Goal: Task Accomplishment & Management: Complete application form

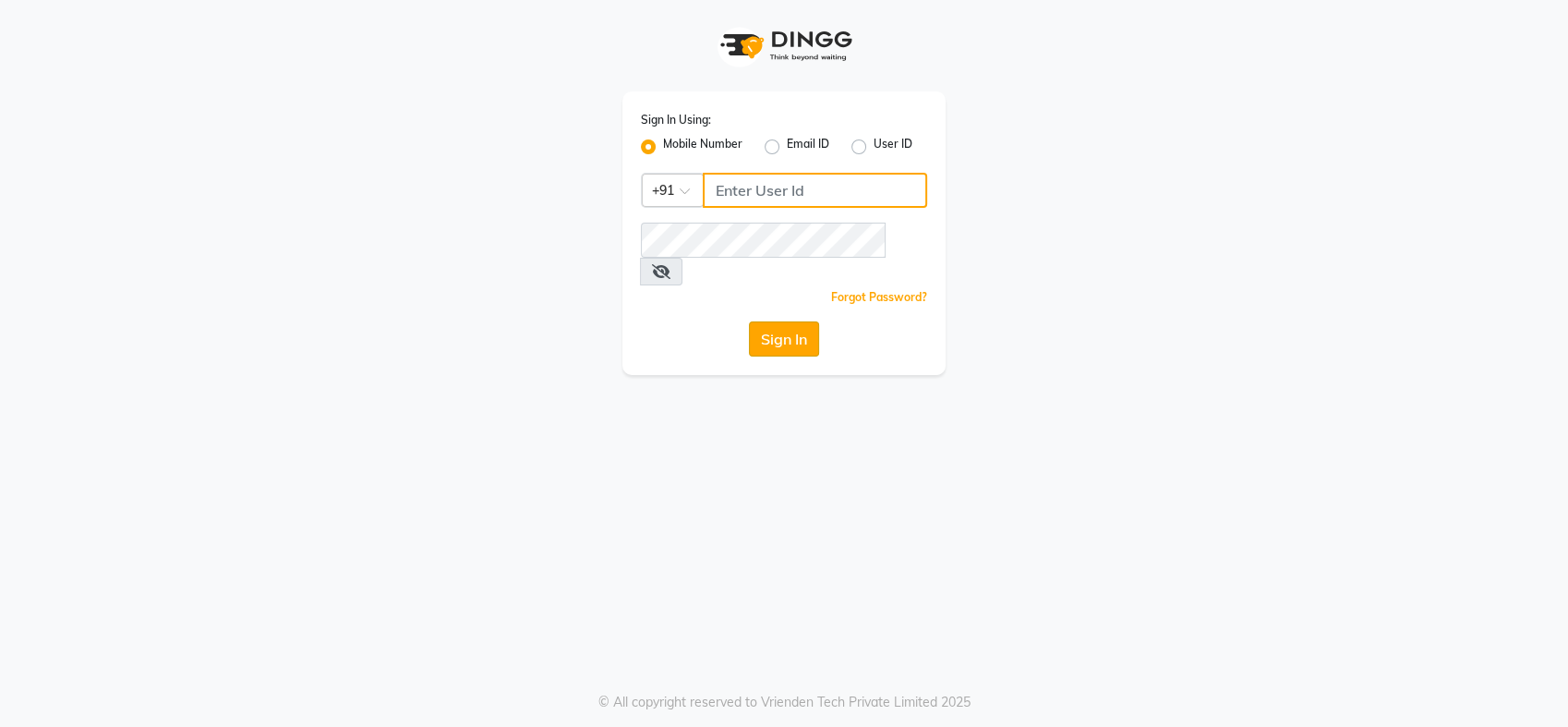
type input "9860757571"
click at [797, 321] on button "Sign In" at bounding box center [784, 339] width 70 height 35
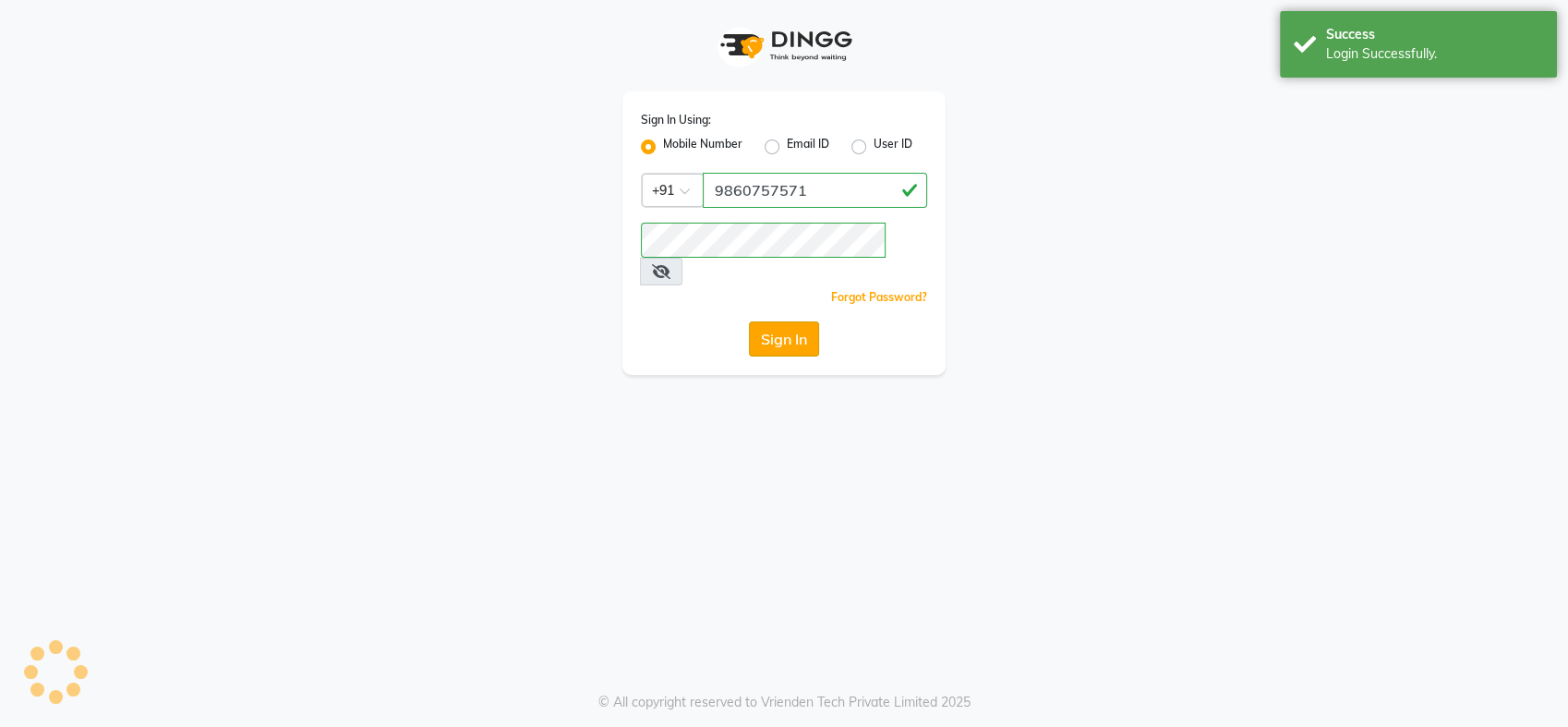
select select "service"
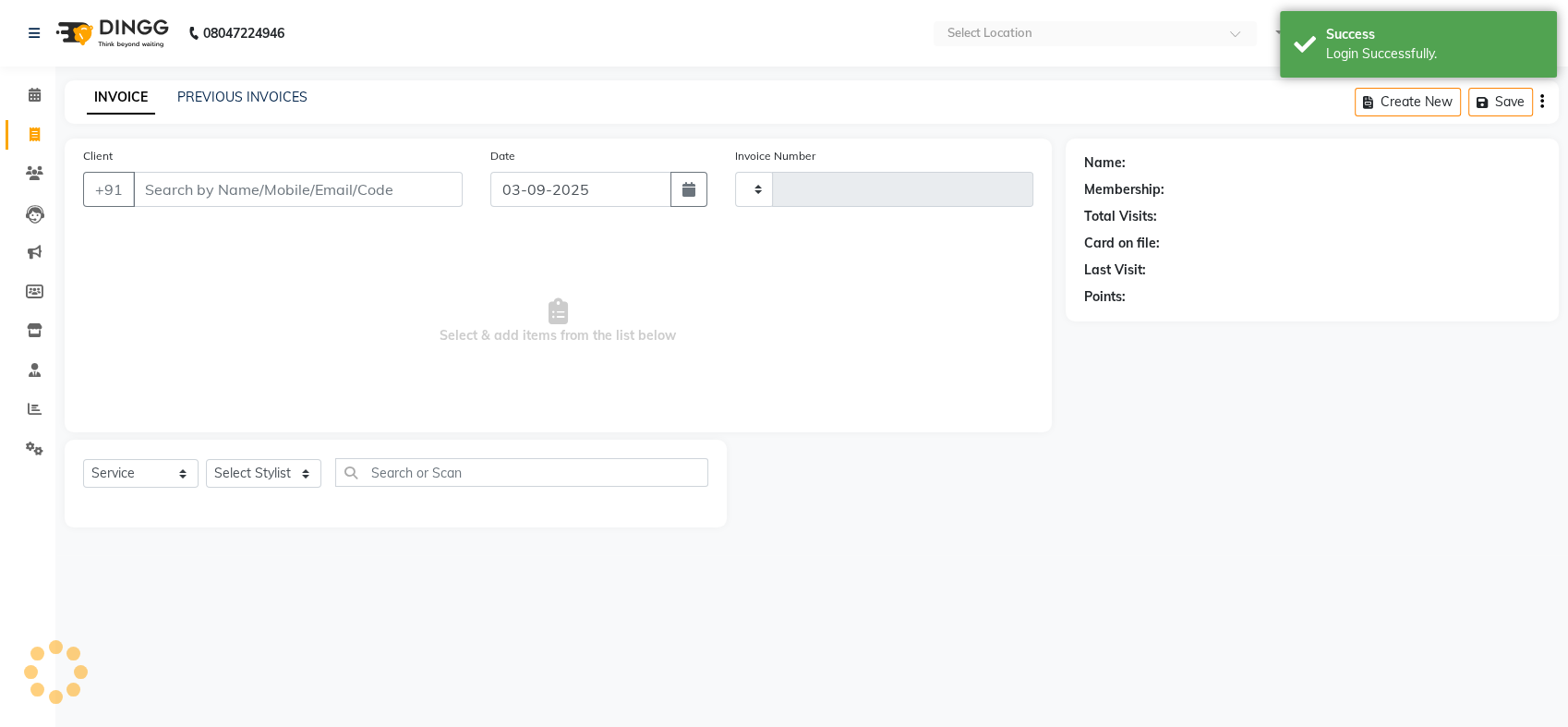
type input "0811"
select select "en"
select select "5137"
select select "membership"
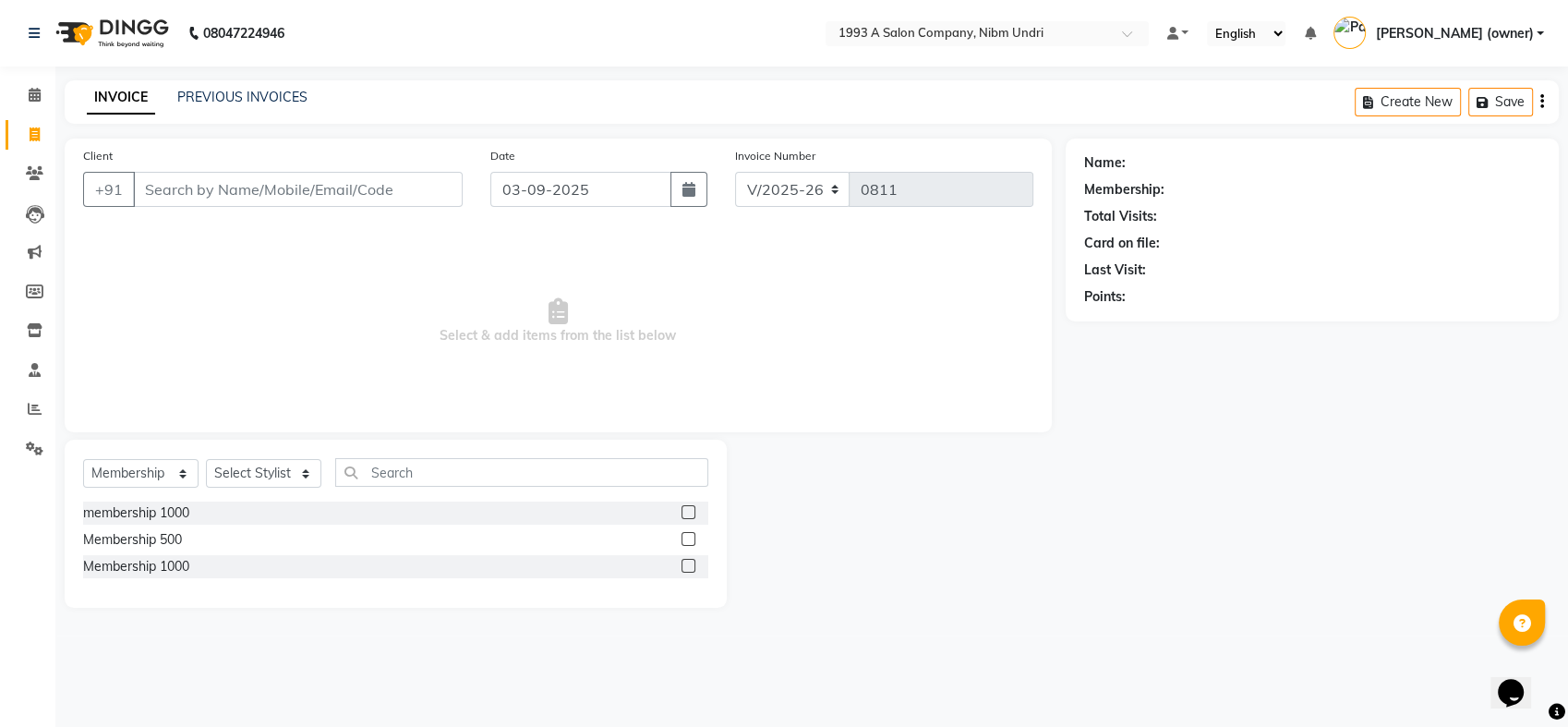
click at [419, 190] on input "Client" at bounding box center [298, 189] width 330 height 35
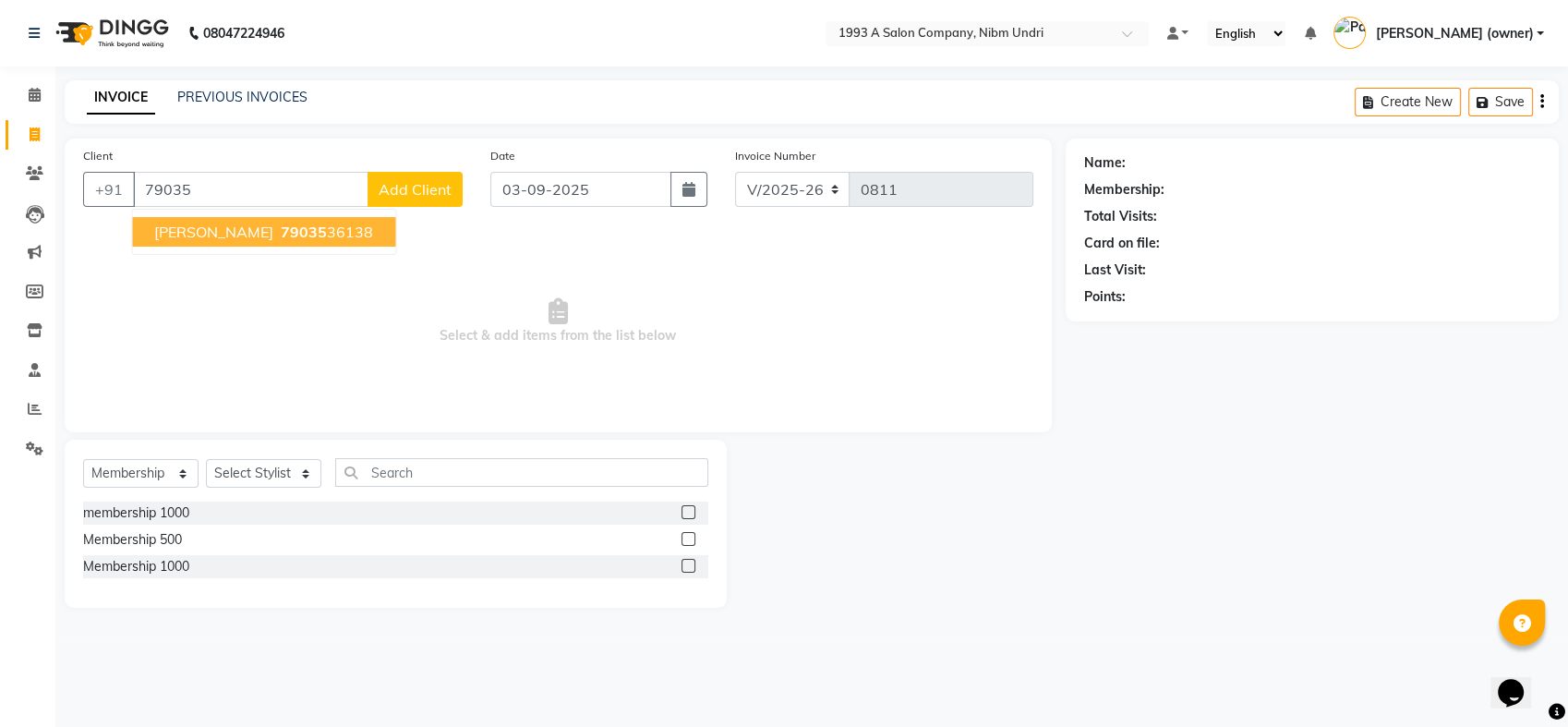
click at [227, 237] on span "[PERSON_NAME]" at bounding box center [213, 232] width 119 height 18
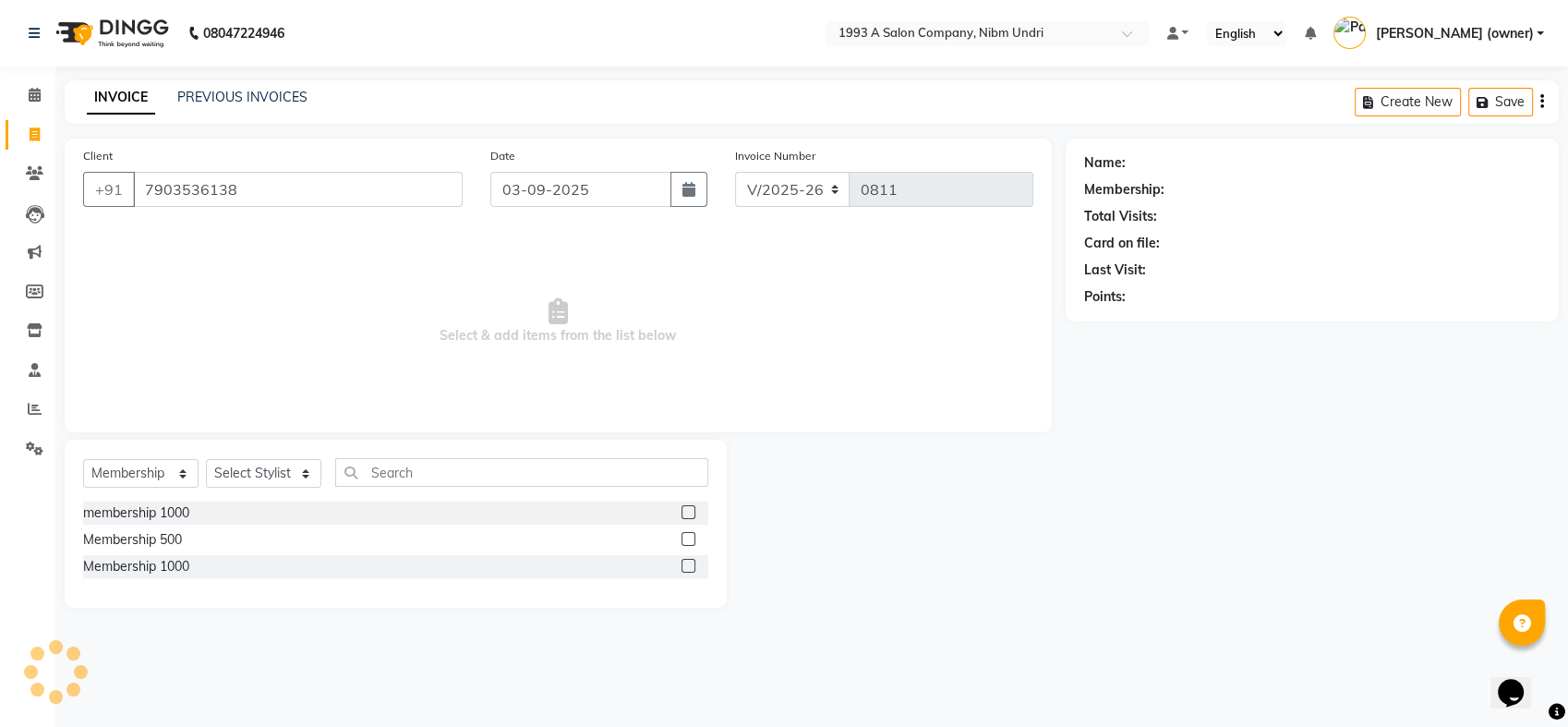
type input "7903536138"
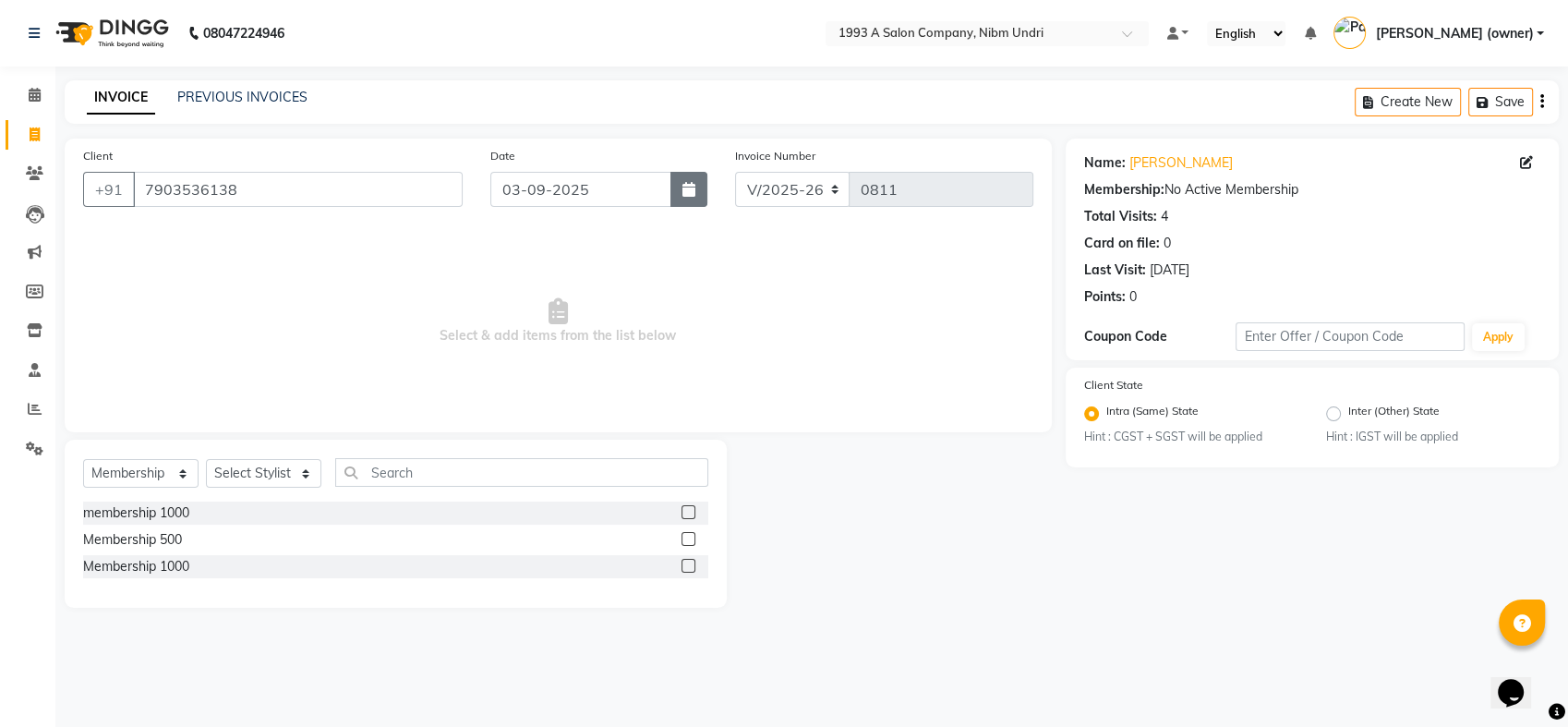
click at [703, 190] on button "button" at bounding box center [689, 189] width 37 height 35
select select "9"
select select "2025"
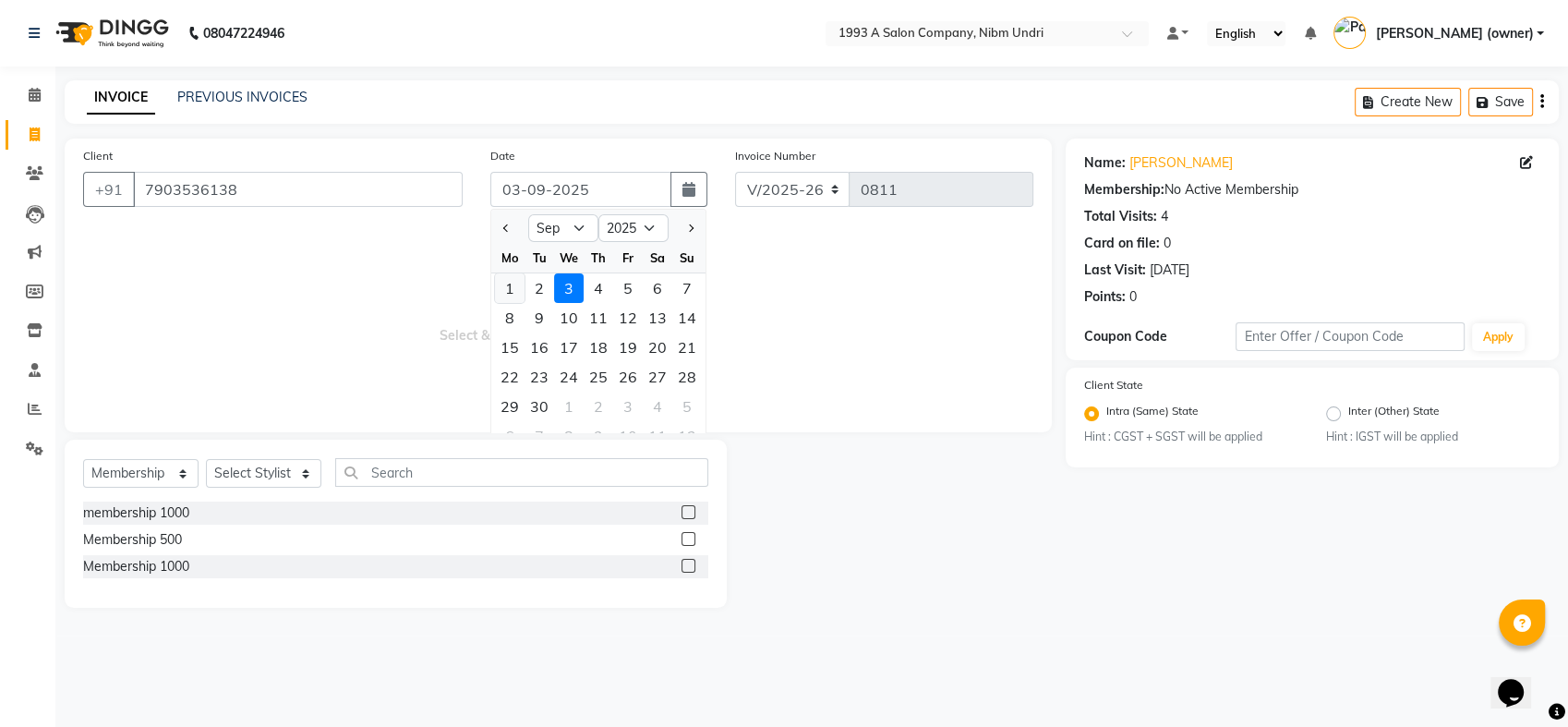
click at [520, 284] on div "1" at bounding box center [510, 288] width 30 height 30
type input "01-09-2025"
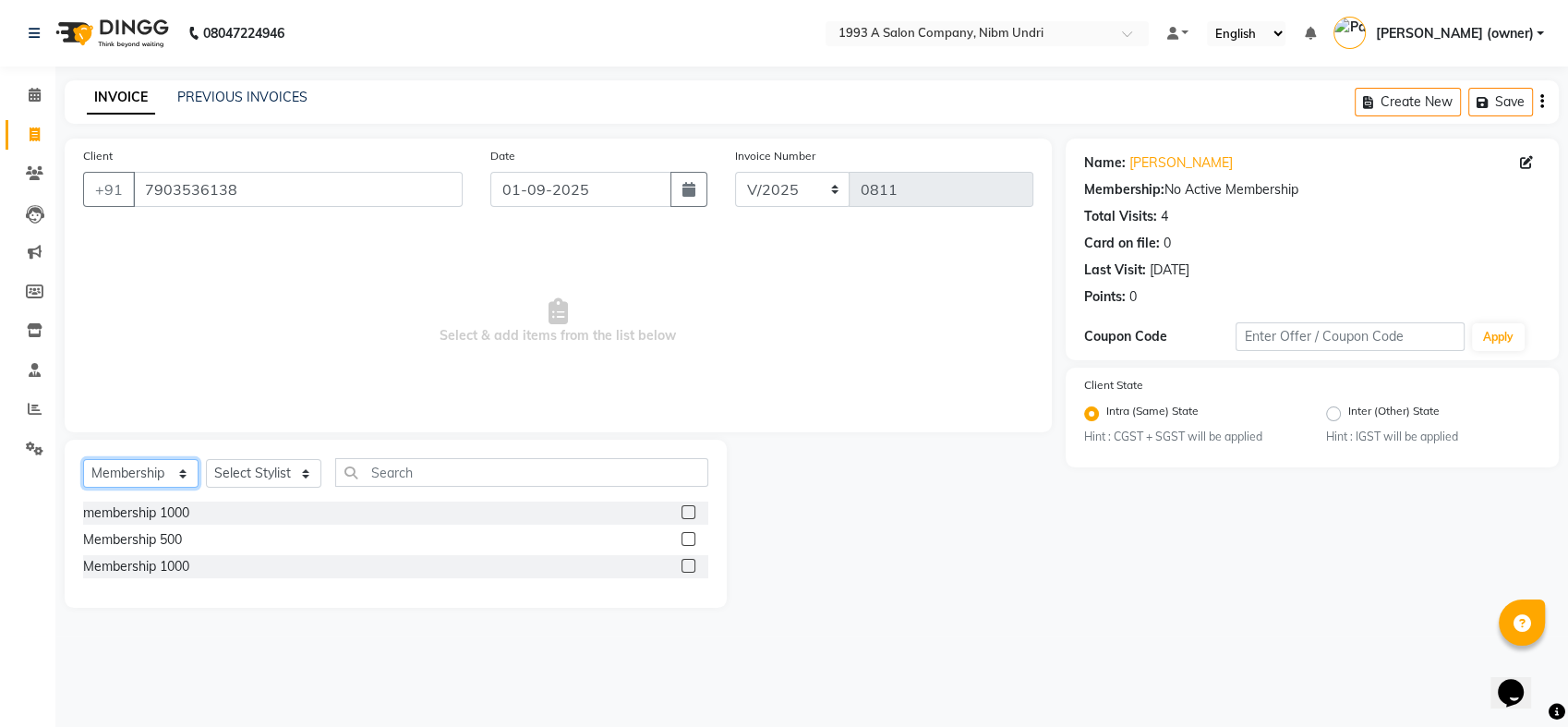
click at [188, 475] on select "Select Service Product Membership Package Voucher Prepaid Gift Card" at bounding box center [140, 473] width 115 height 29
select select "service"
click at [83, 459] on select "Select Service Product Membership Package Voucher Prepaid Gift Card" at bounding box center [140, 473] width 115 height 29
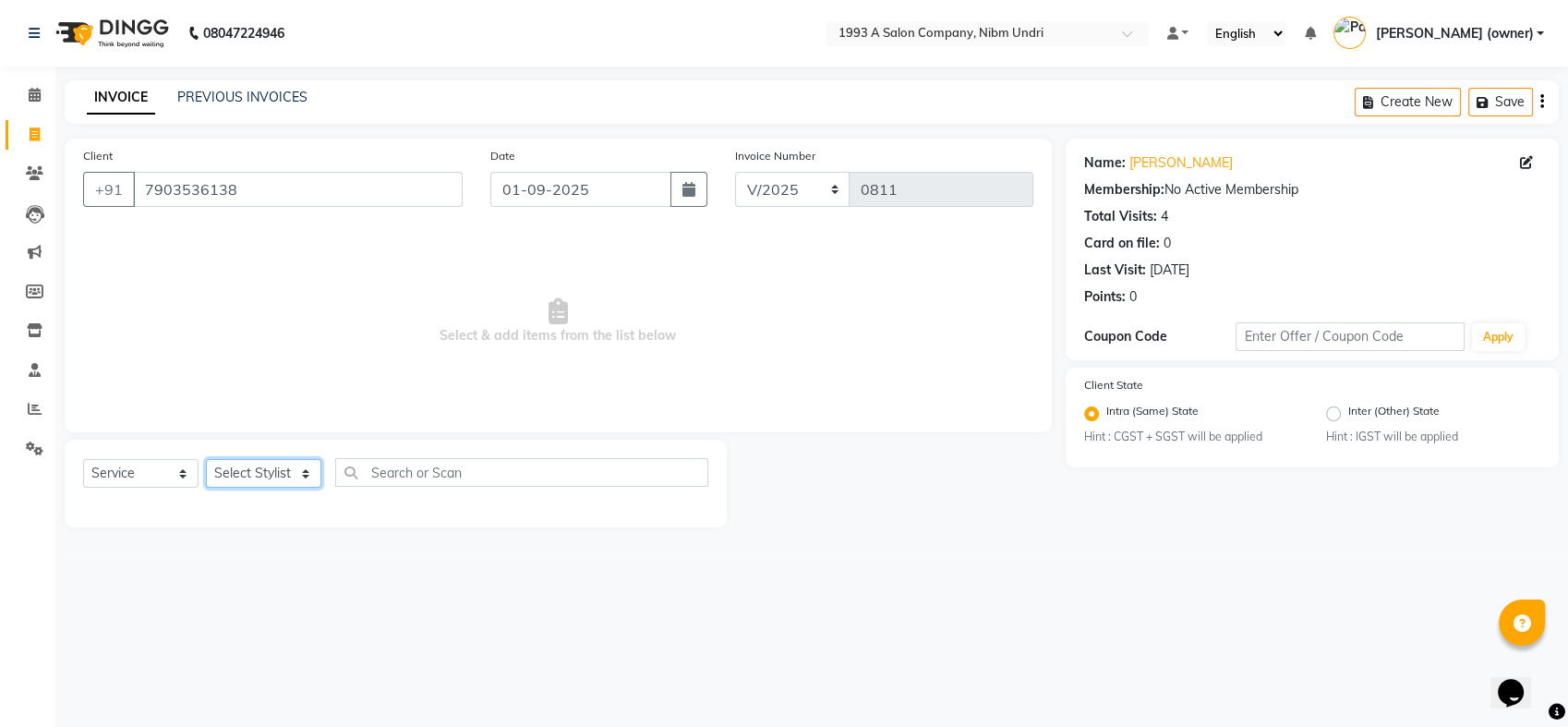
click at [309, 469] on select "Select Stylist Akash [PERSON_NAME] Khyale [PERSON_NAME] (owner) [PERSON_NAME]" at bounding box center [263, 473] width 115 height 29
select select "69871"
click at [206, 459] on select "Select Stylist Akash [PERSON_NAME] Khyale [PERSON_NAME] (owner) [PERSON_NAME]" at bounding box center [263, 473] width 115 height 29
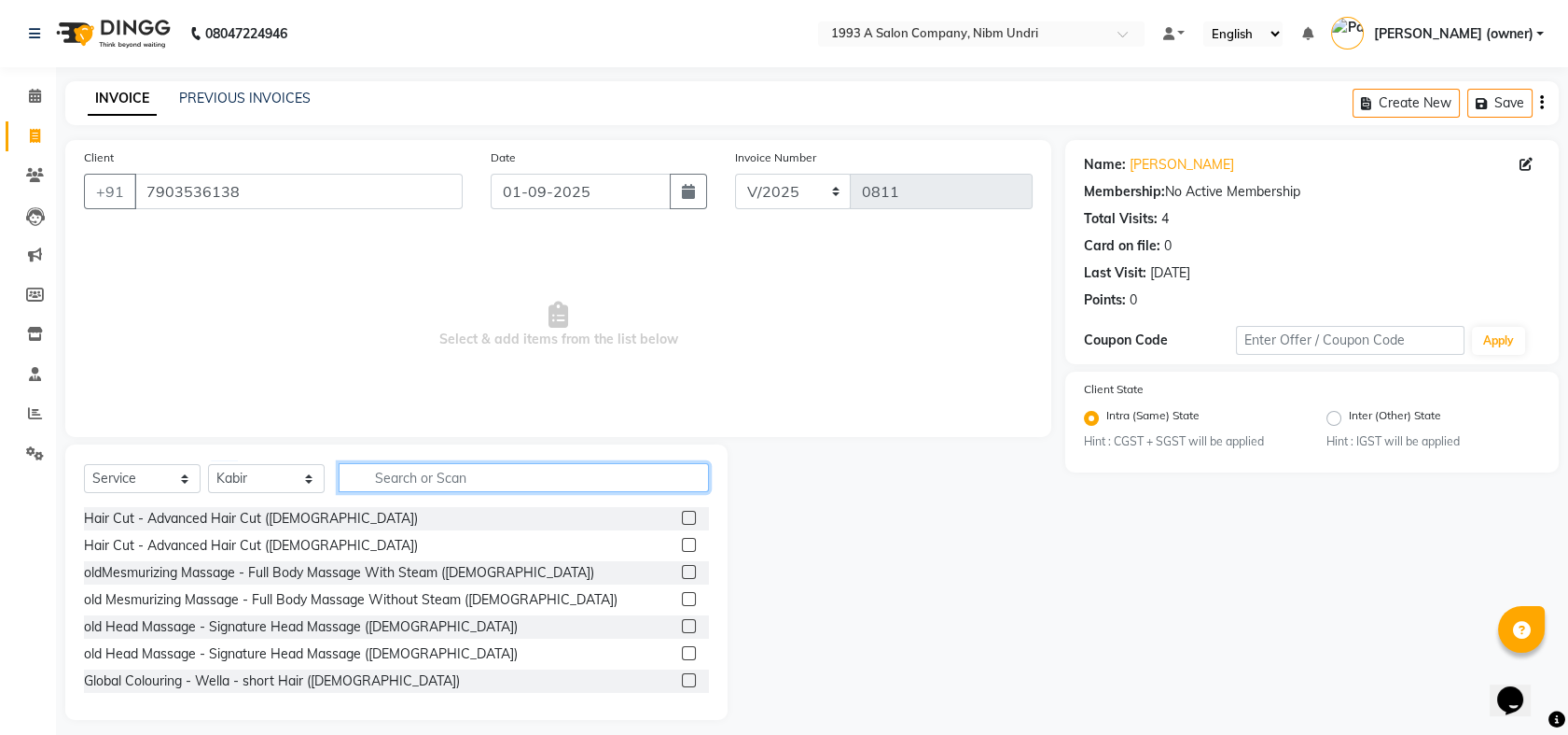
click at [401, 473] on input "text" at bounding box center [524, 477] width 371 height 29
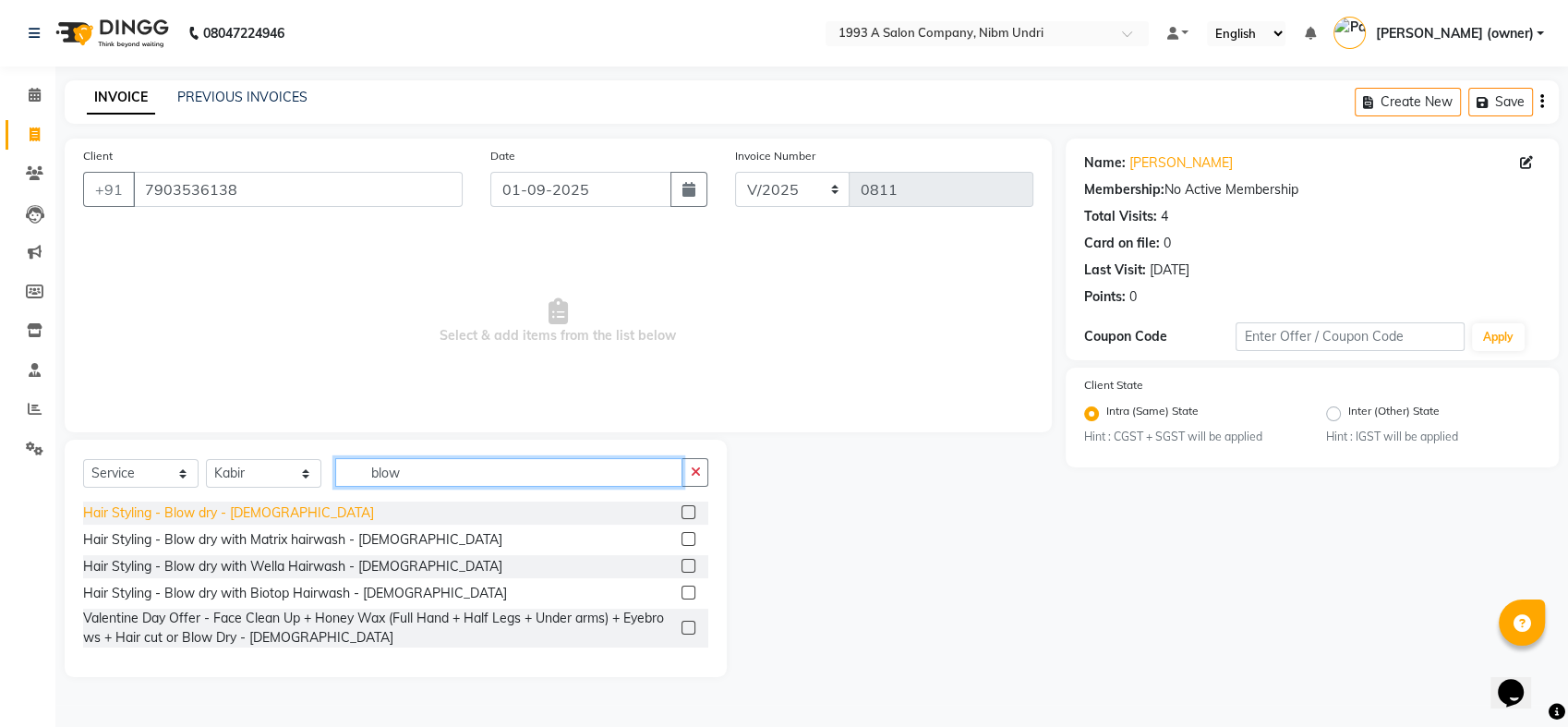
type input "blow"
click at [177, 506] on div "Hair Styling - Blow dry - [DEMOGRAPHIC_DATA]" at bounding box center [228, 513] width 291 height 19
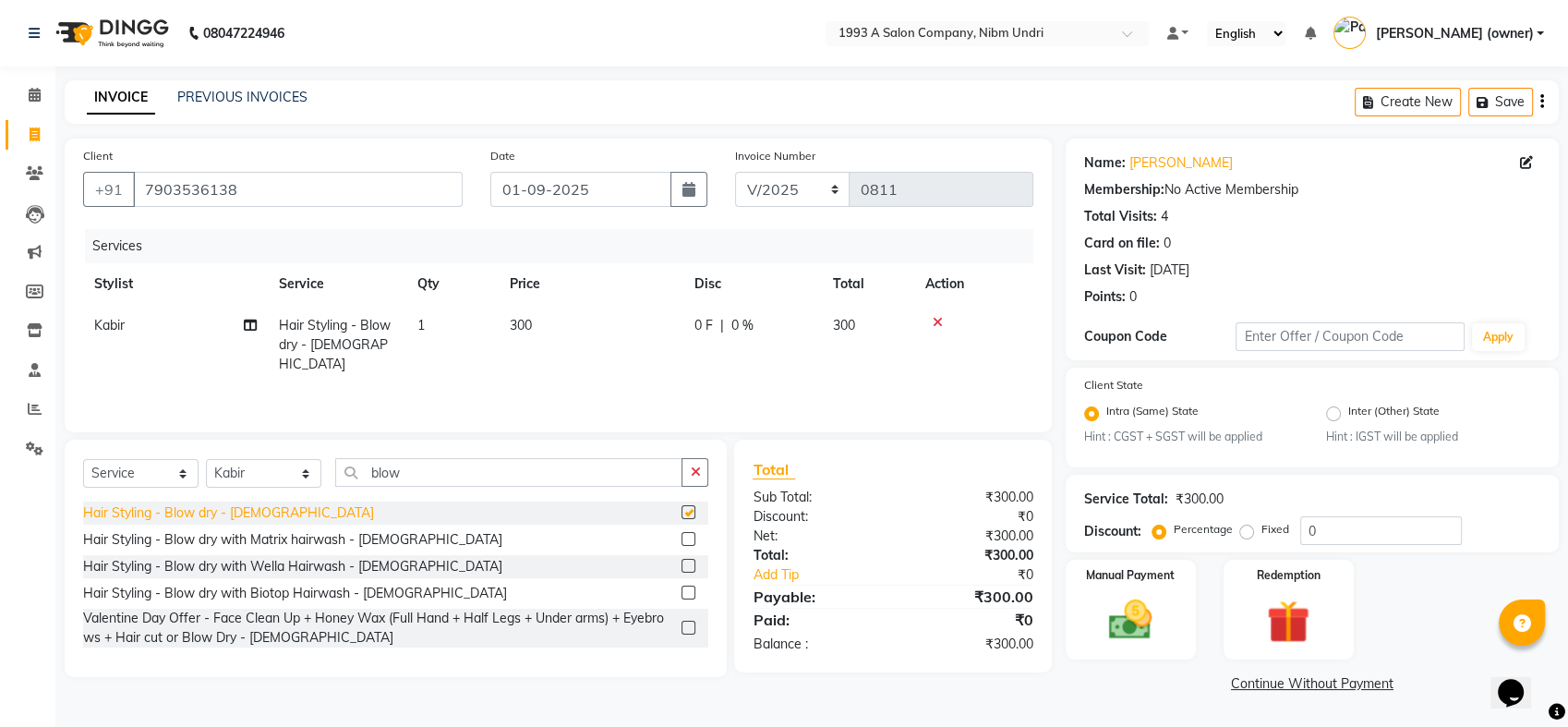
checkbox input "false"
click at [1132, 599] on img at bounding box center [1131, 621] width 73 height 52
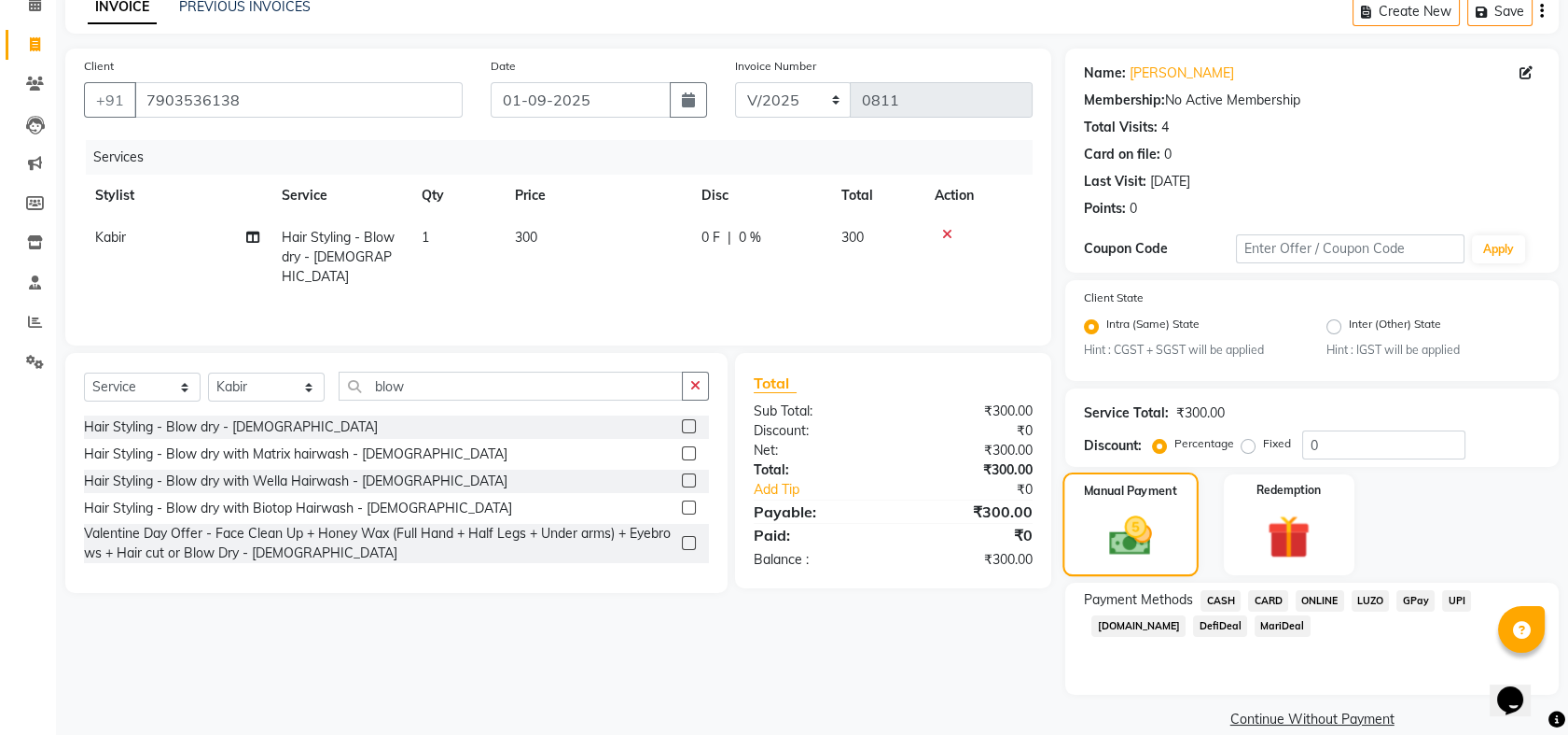
scroll to position [117, 0]
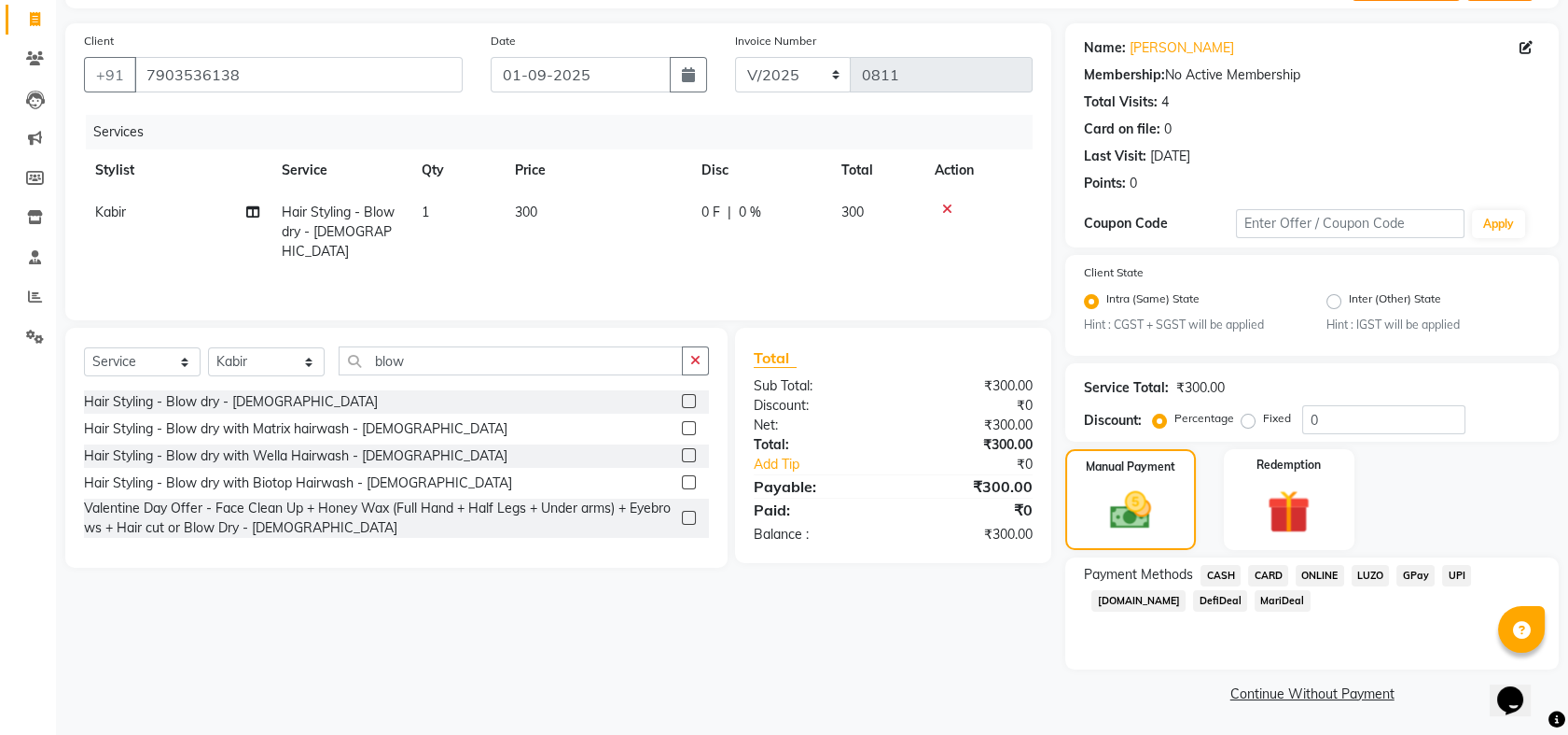
click at [1225, 571] on span "CASH" at bounding box center [1221, 575] width 40 height 21
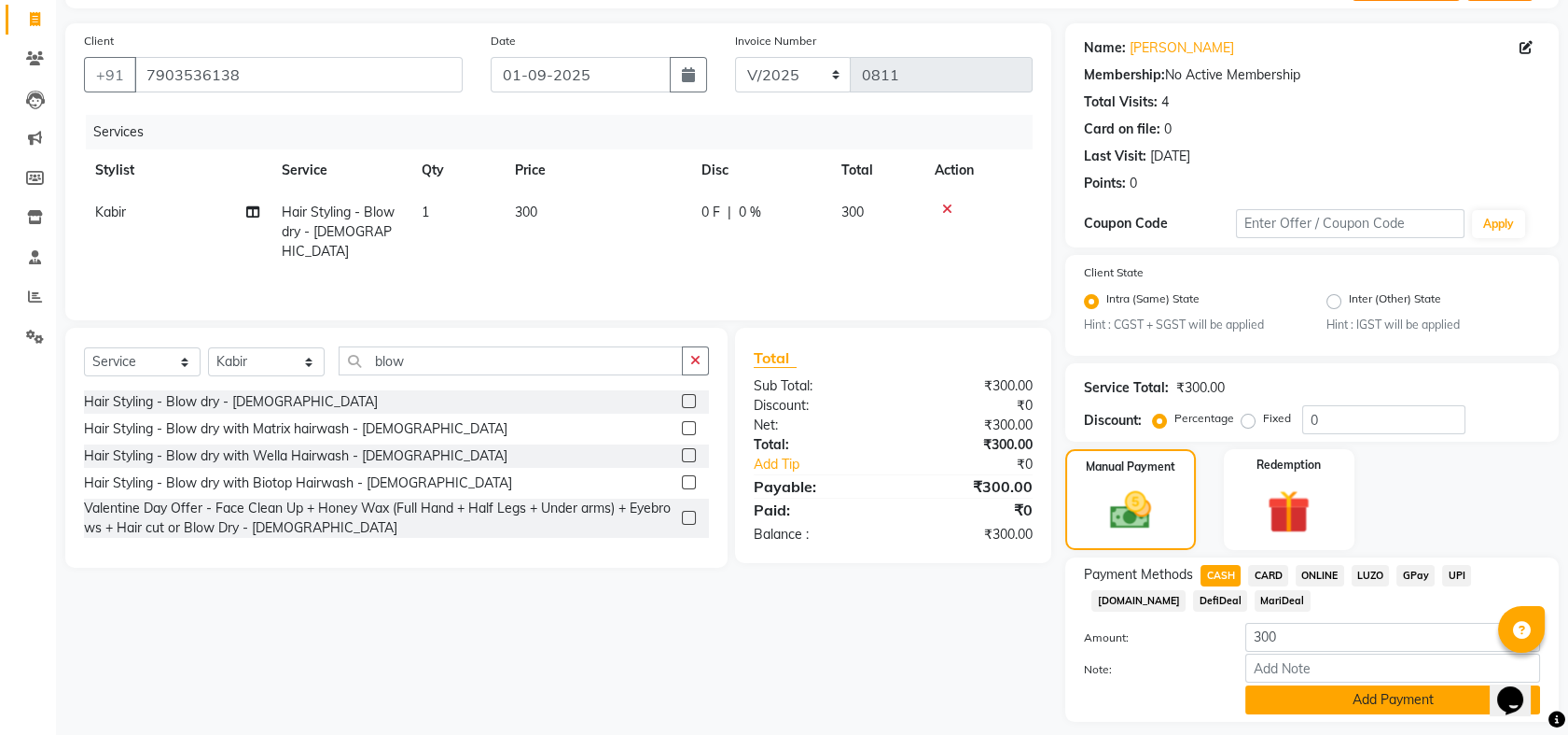
click at [1377, 691] on button "Add Payment" at bounding box center [1393, 700] width 295 height 29
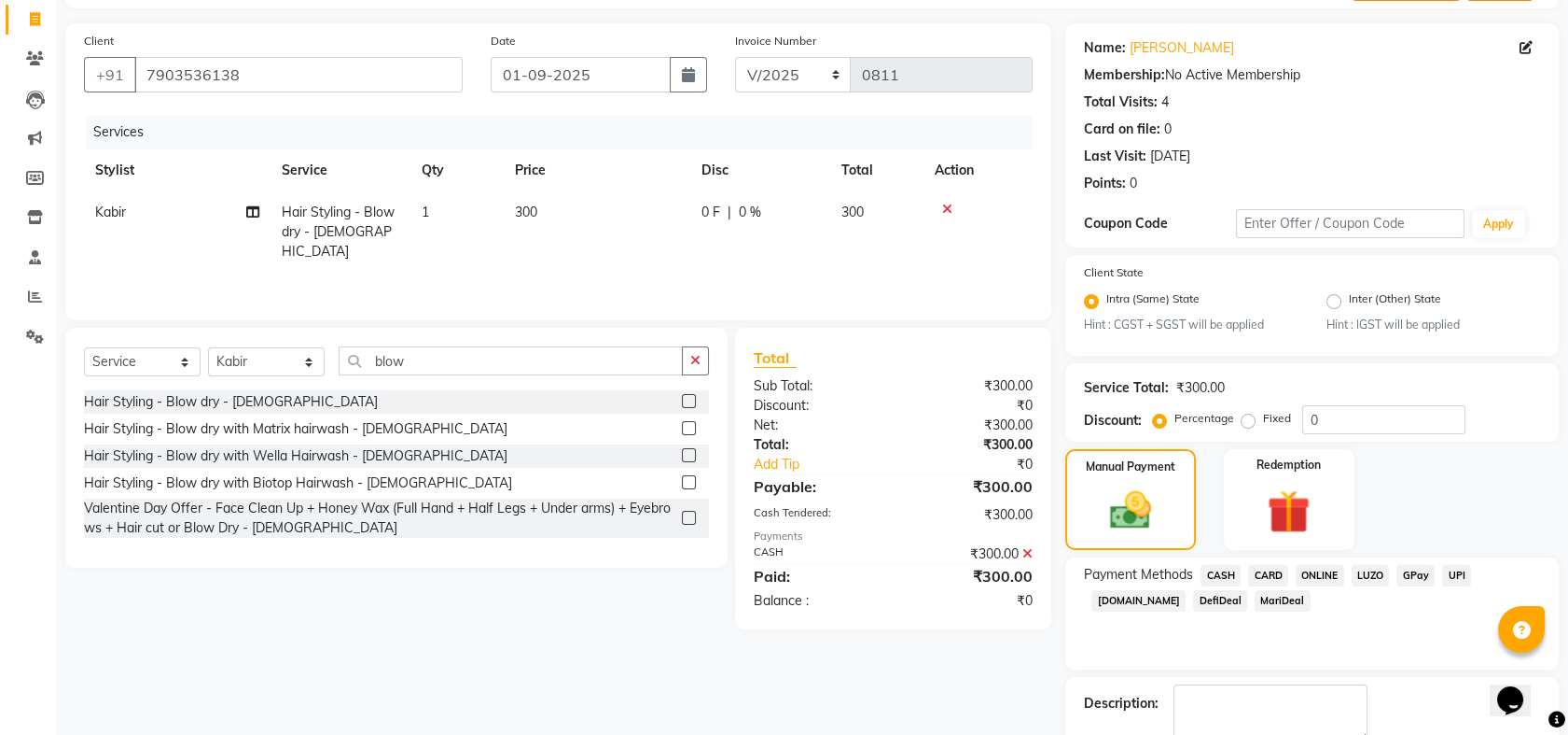
scroll to position [221, 0]
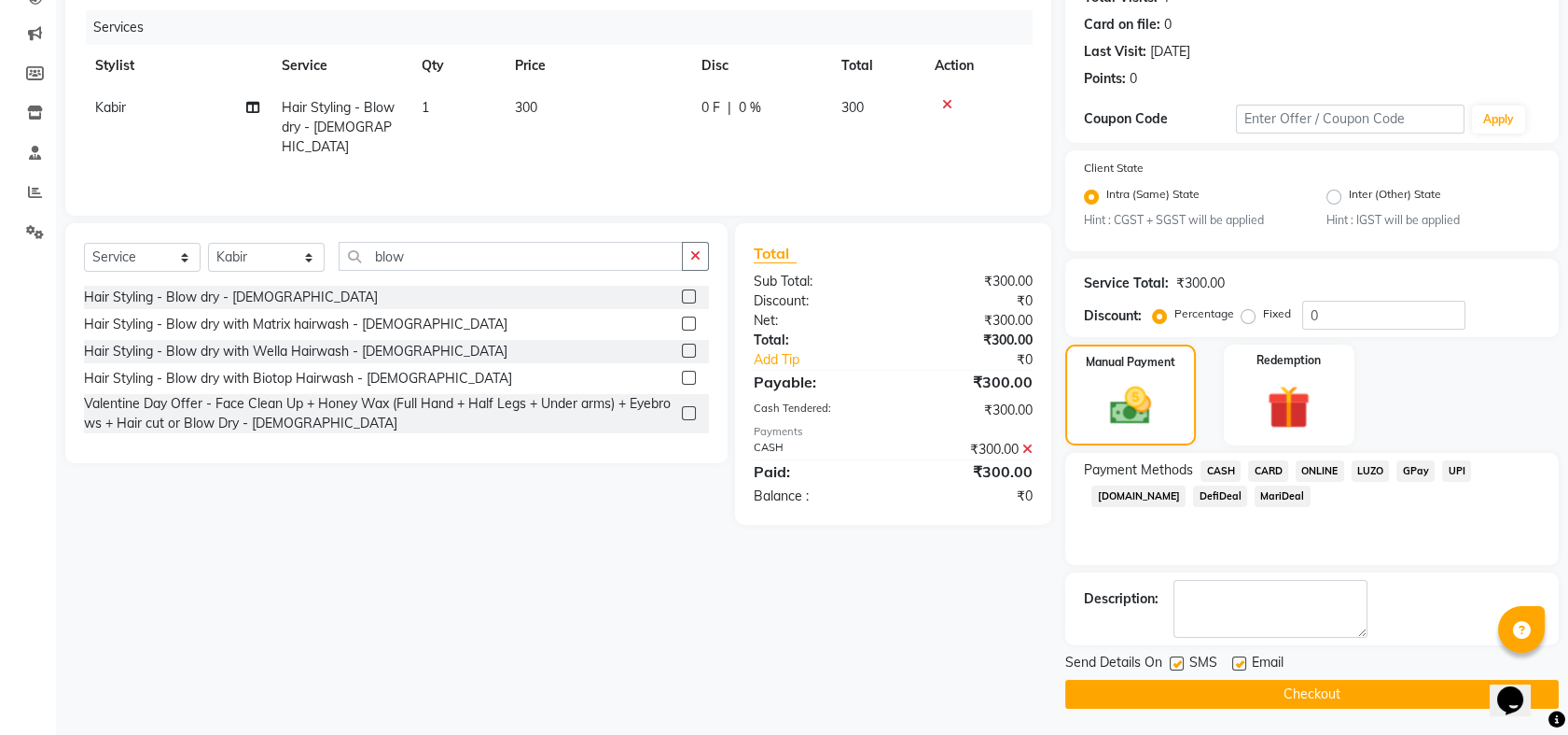
click at [1322, 699] on button "Checkout" at bounding box center [1312, 694] width 494 height 29
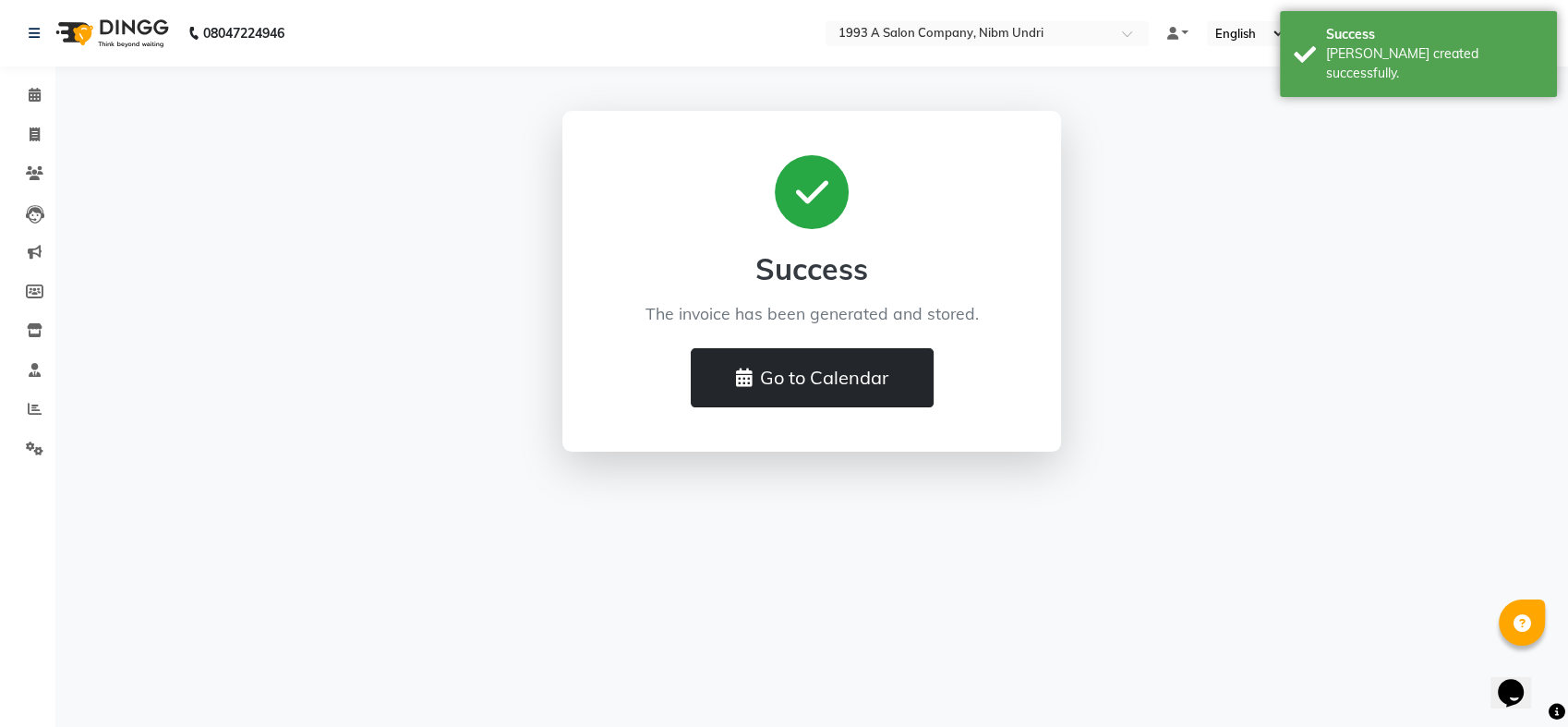
click at [771, 385] on button "Go to Calendar" at bounding box center [812, 378] width 243 height 59
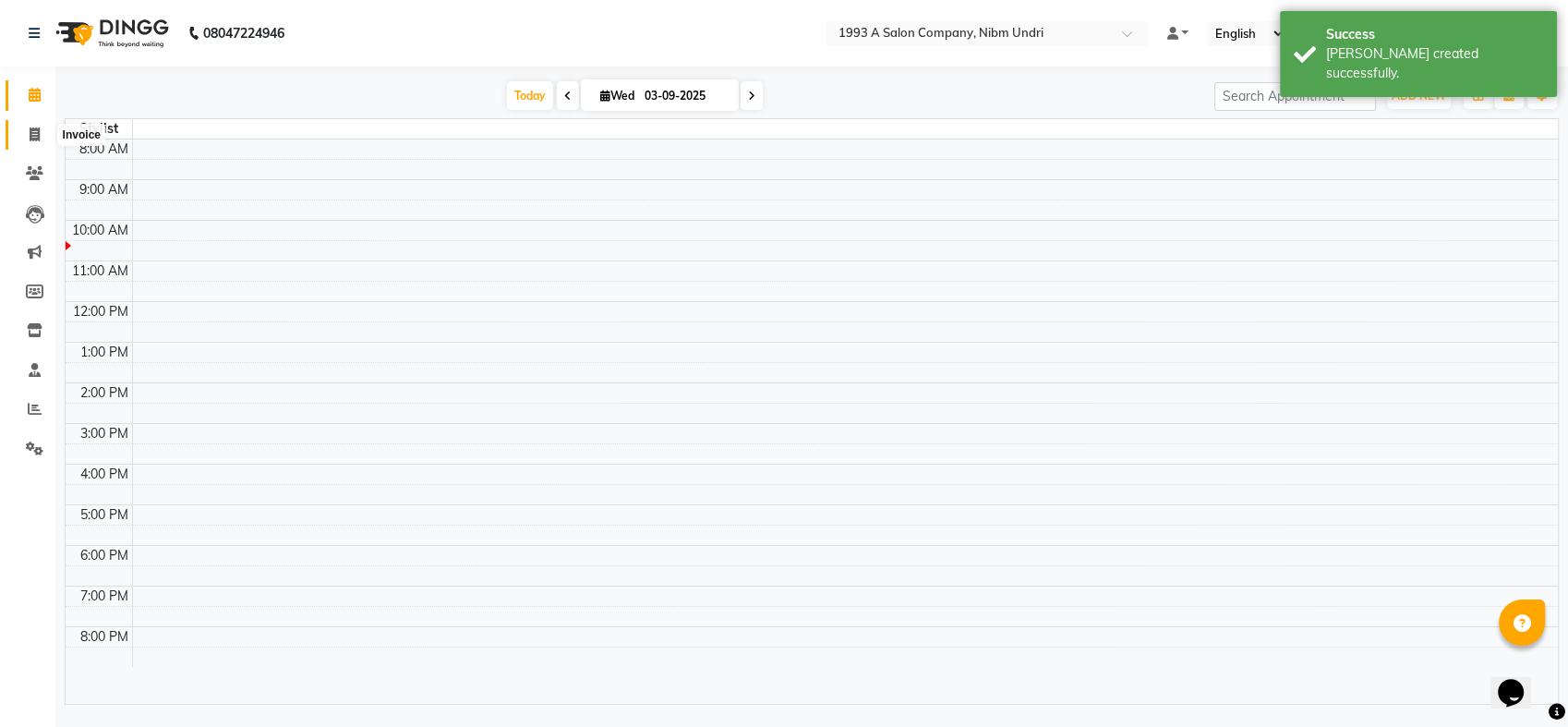
click at [19, 126] on span at bounding box center [34, 135] width 32 height 21
select select "5137"
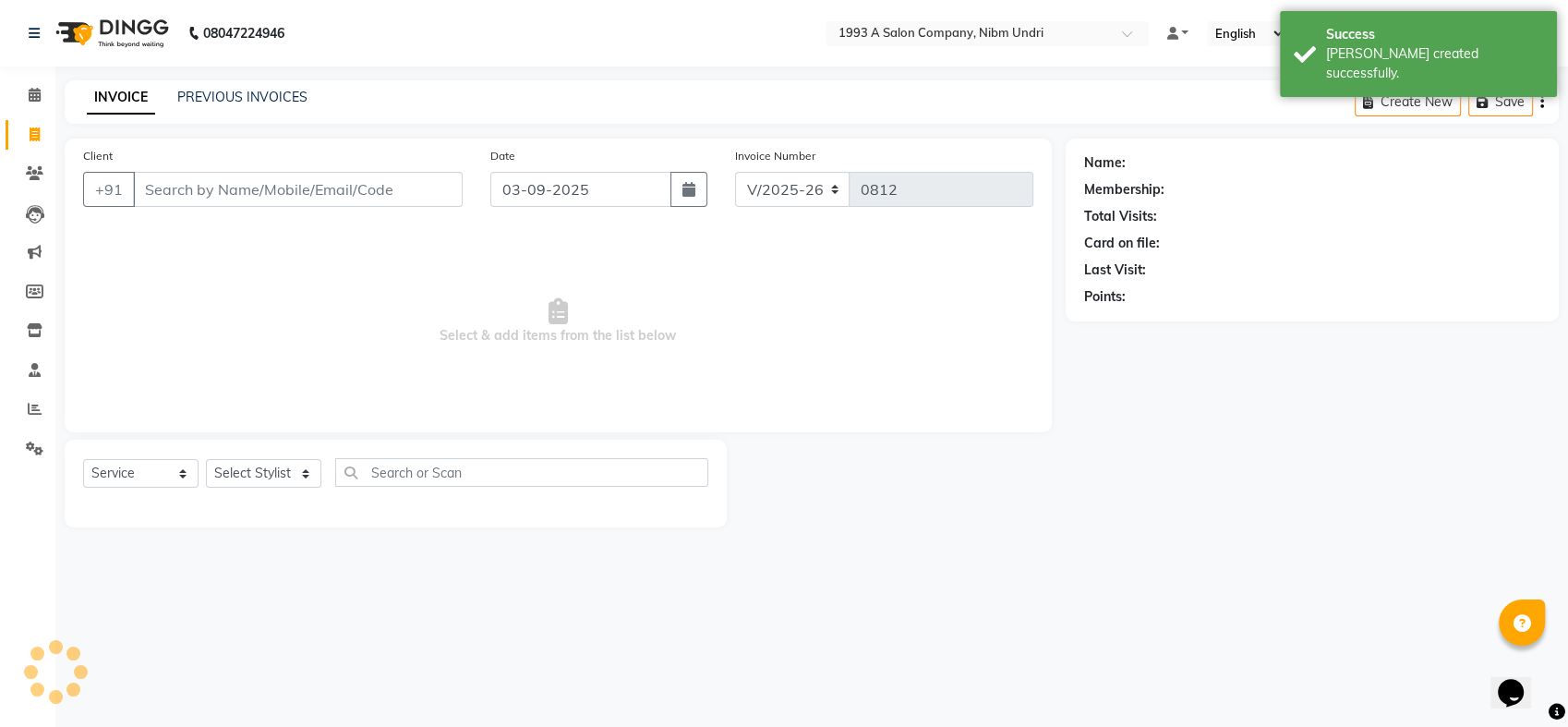
select select "membership"
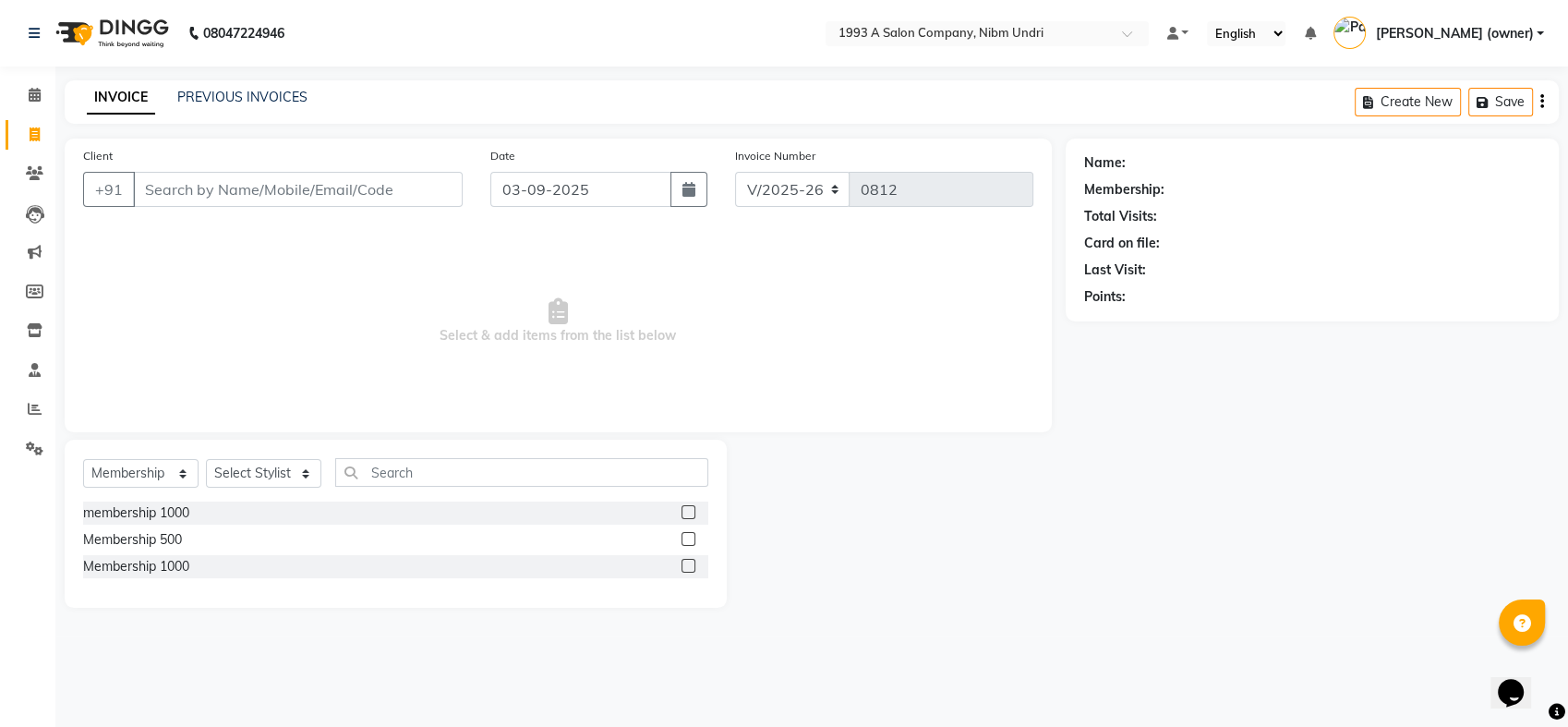
click at [201, 194] on input "Client" at bounding box center [298, 189] width 330 height 35
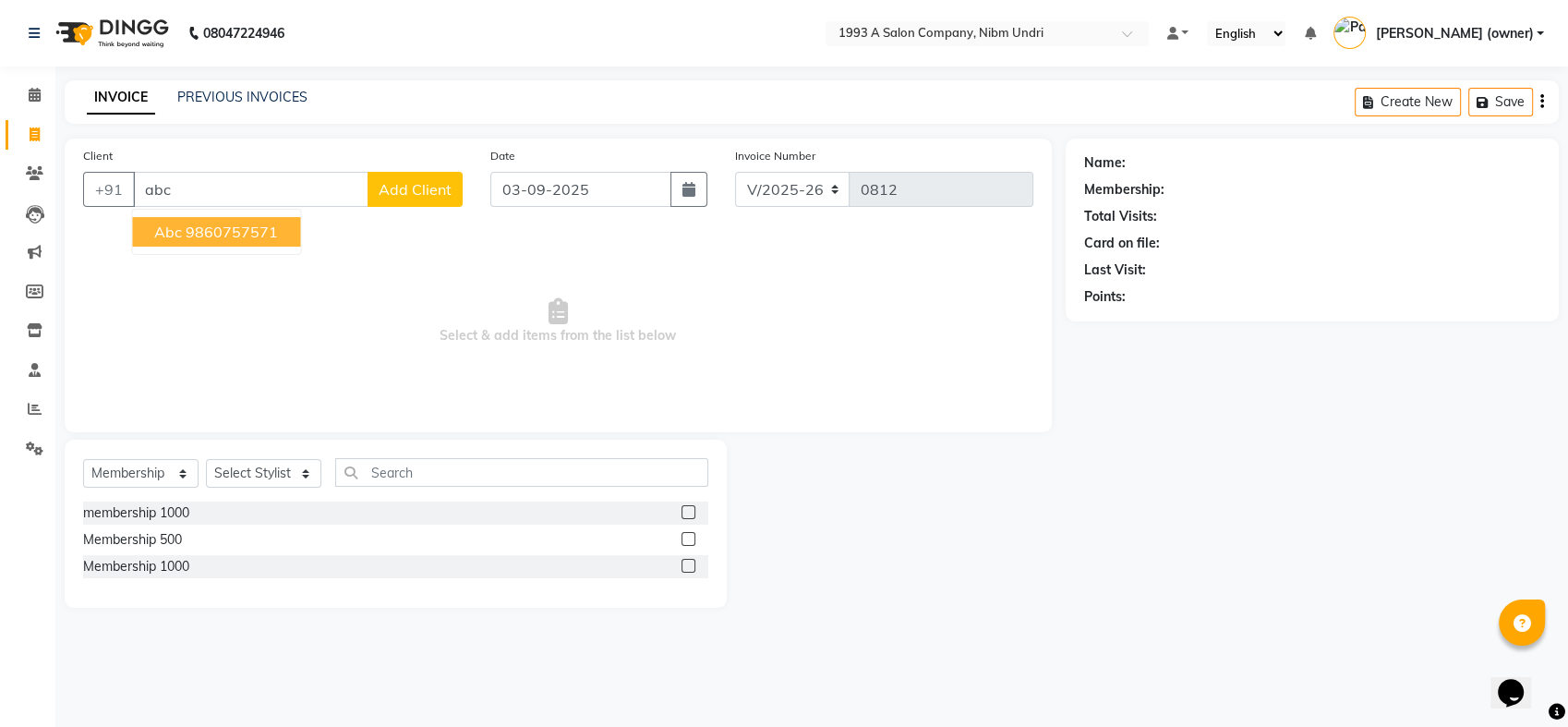
click at [192, 226] on ngb-highlight "9860757571" at bounding box center [232, 232] width 92 height 18
type input "9860757571"
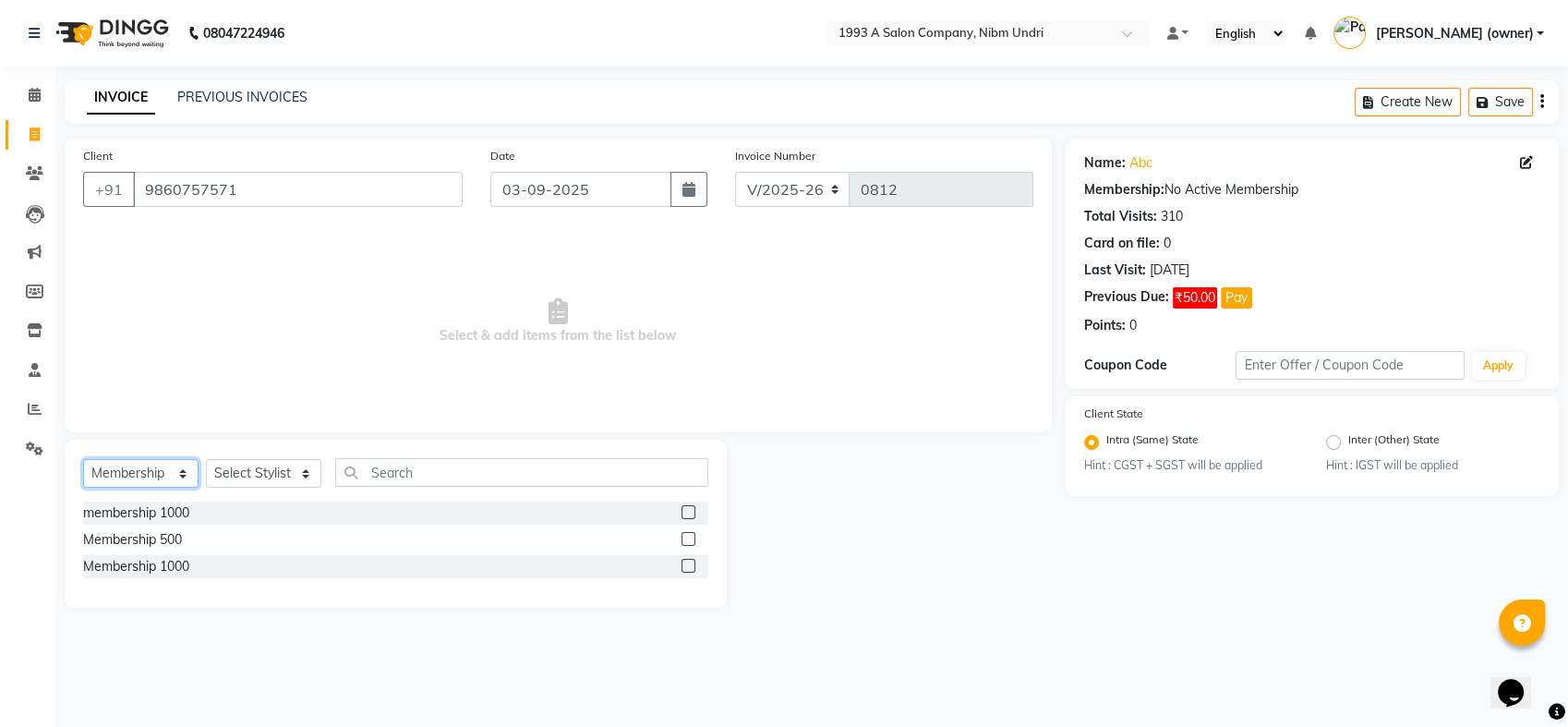
click at [179, 465] on select "Select Service Product Membership Package Voucher Prepaid Gift Card" at bounding box center [140, 473] width 115 height 29
select select "service"
click at [83, 459] on select "Select Service Product Membership Package Voucher Prepaid Gift Card" at bounding box center [140, 473] width 115 height 29
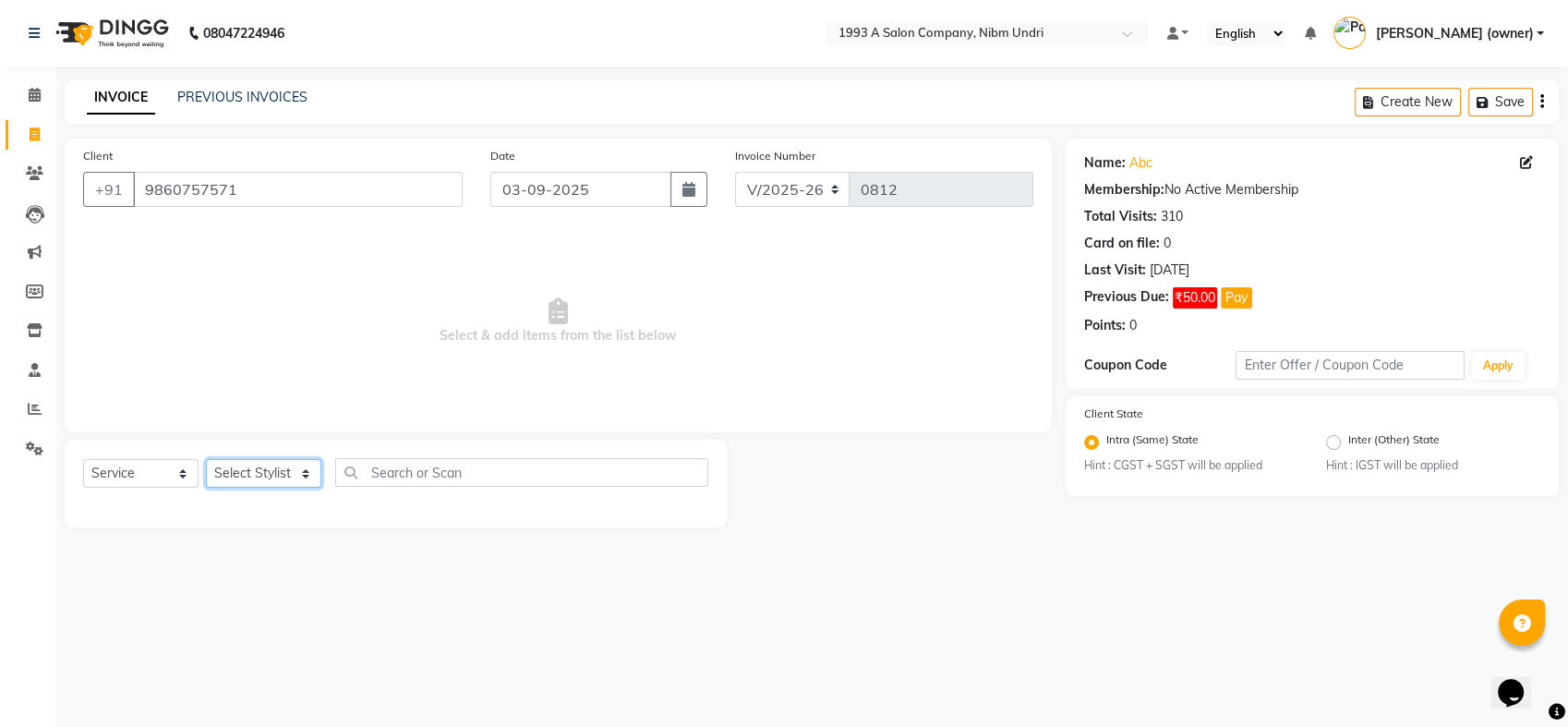
click at [308, 473] on select "Select Stylist Akash [PERSON_NAME] Khyale [PERSON_NAME] (owner) [PERSON_NAME]" at bounding box center [263, 473] width 115 height 29
select select "85221"
click at [206, 459] on select "Select Stylist Akash [PERSON_NAME] Khyale [PERSON_NAME] (owner) [PERSON_NAME]" at bounding box center [263, 473] width 115 height 29
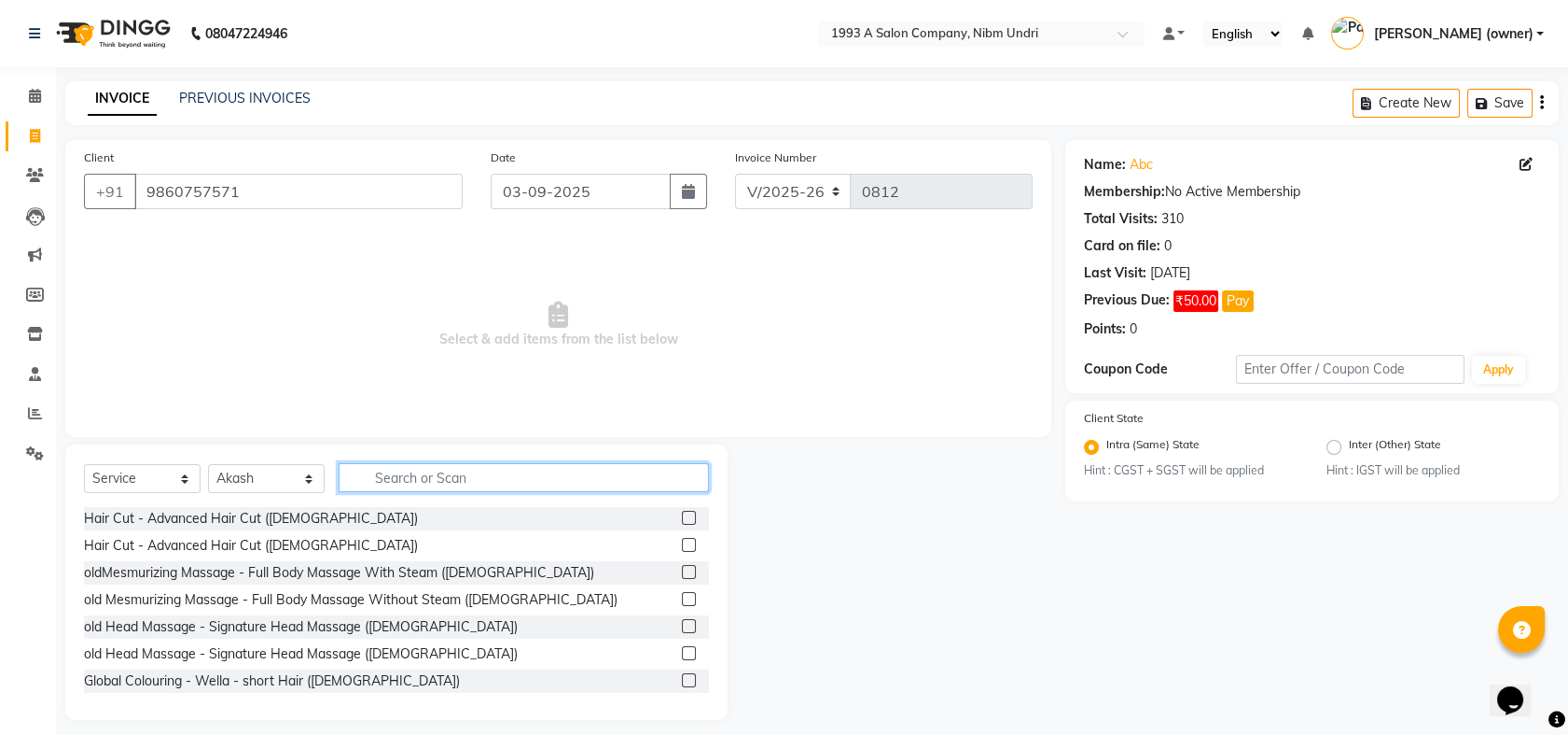
click at [426, 480] on input "text" at bounding box center [524, 477] width 371 height 29
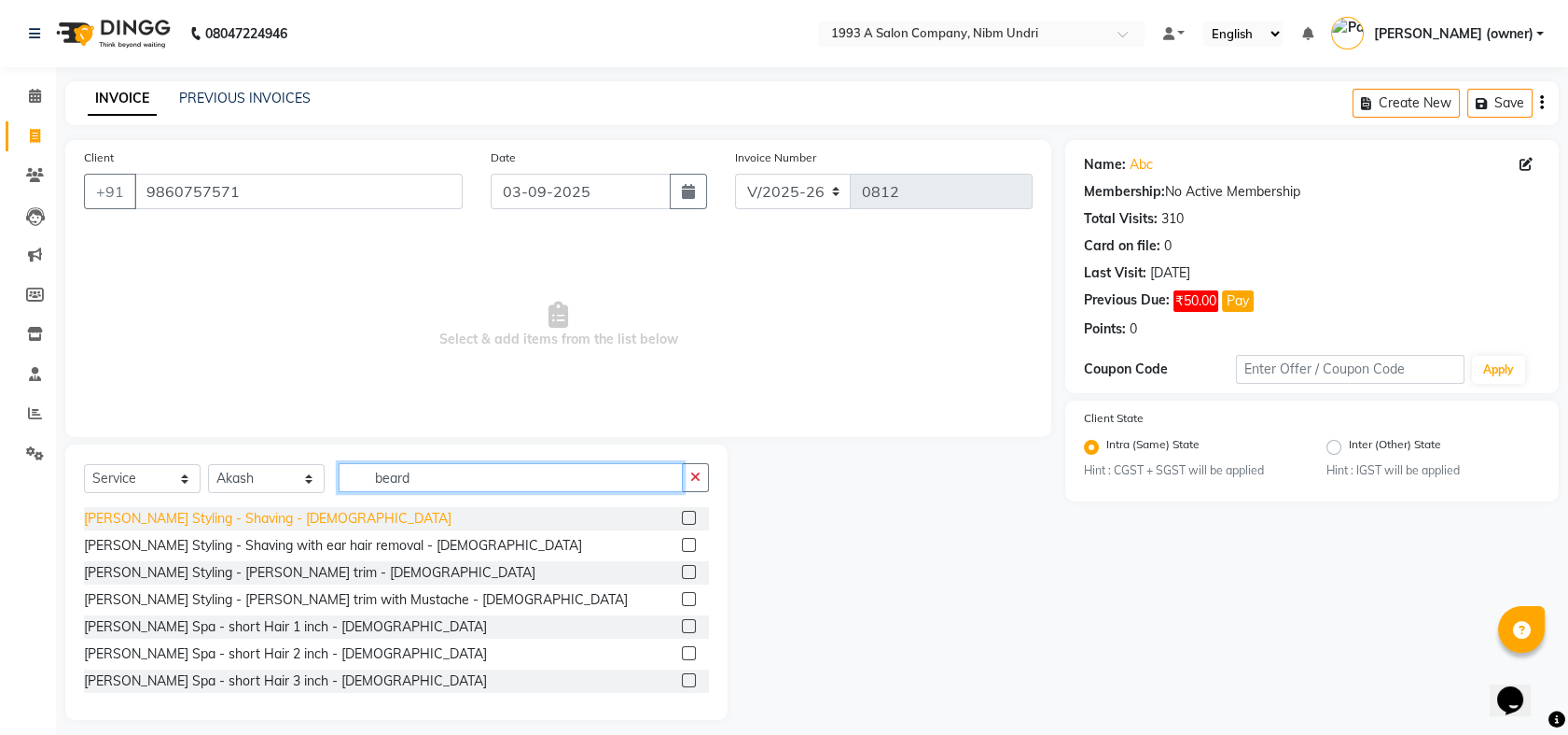
type input "beard"
click at [200, 515] on div "[PERSON_NAME] Styling - Shaving - [DEMOGRAPHIC_DATA]" at bounding box center [268, 518] width 368 height 20
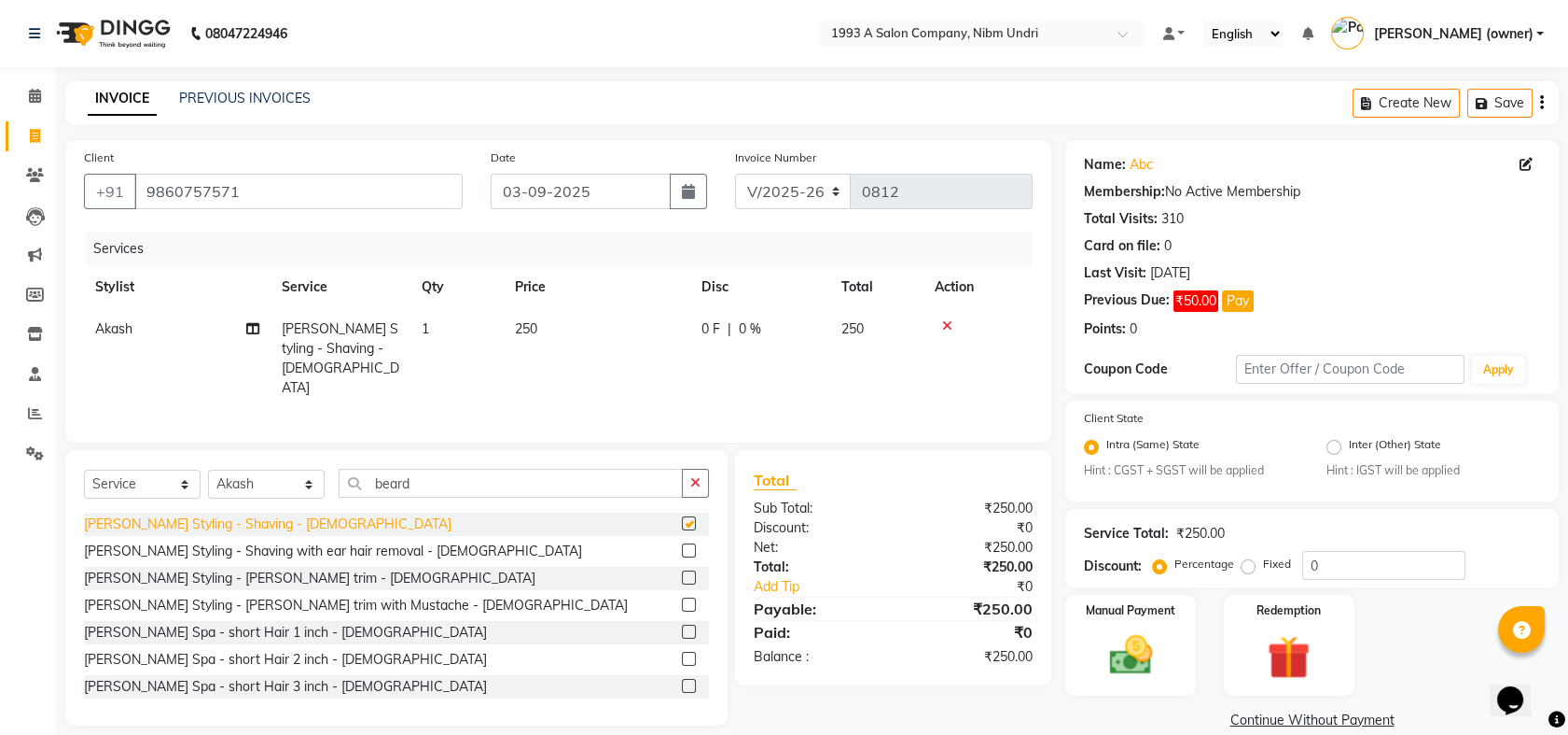
checkbox input "false"
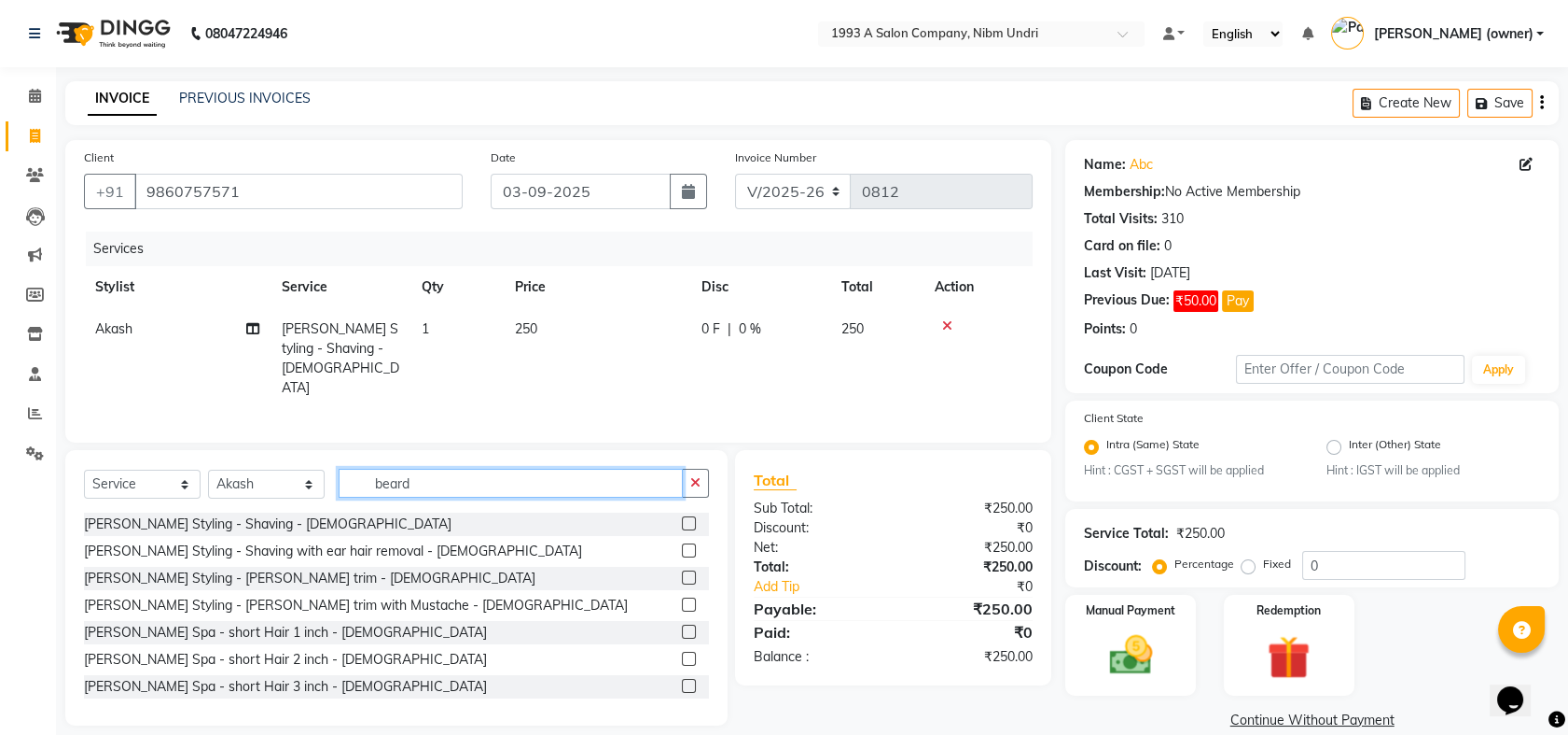
click at [455, 477] on input "beard" at bounding box center [511, 483] width 344 height 29
type input "b"
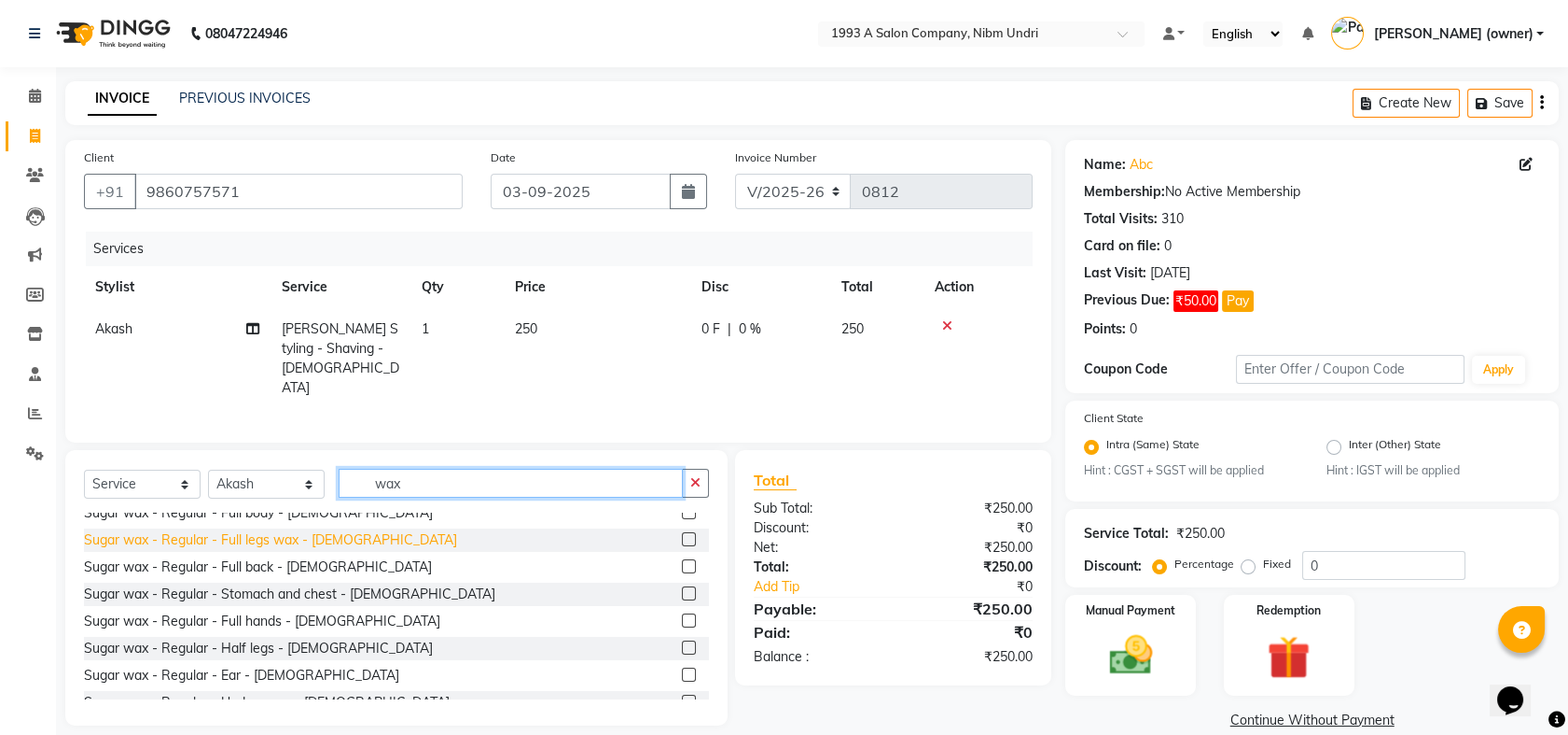
scroll to position [416, 0]
type input "wax"
click at [199, 619] on div "Sugar wax - Regular - Full hands - [DEMOGRAPHIC_DATA]" at bounding box center [262, 623] width 357 height 20
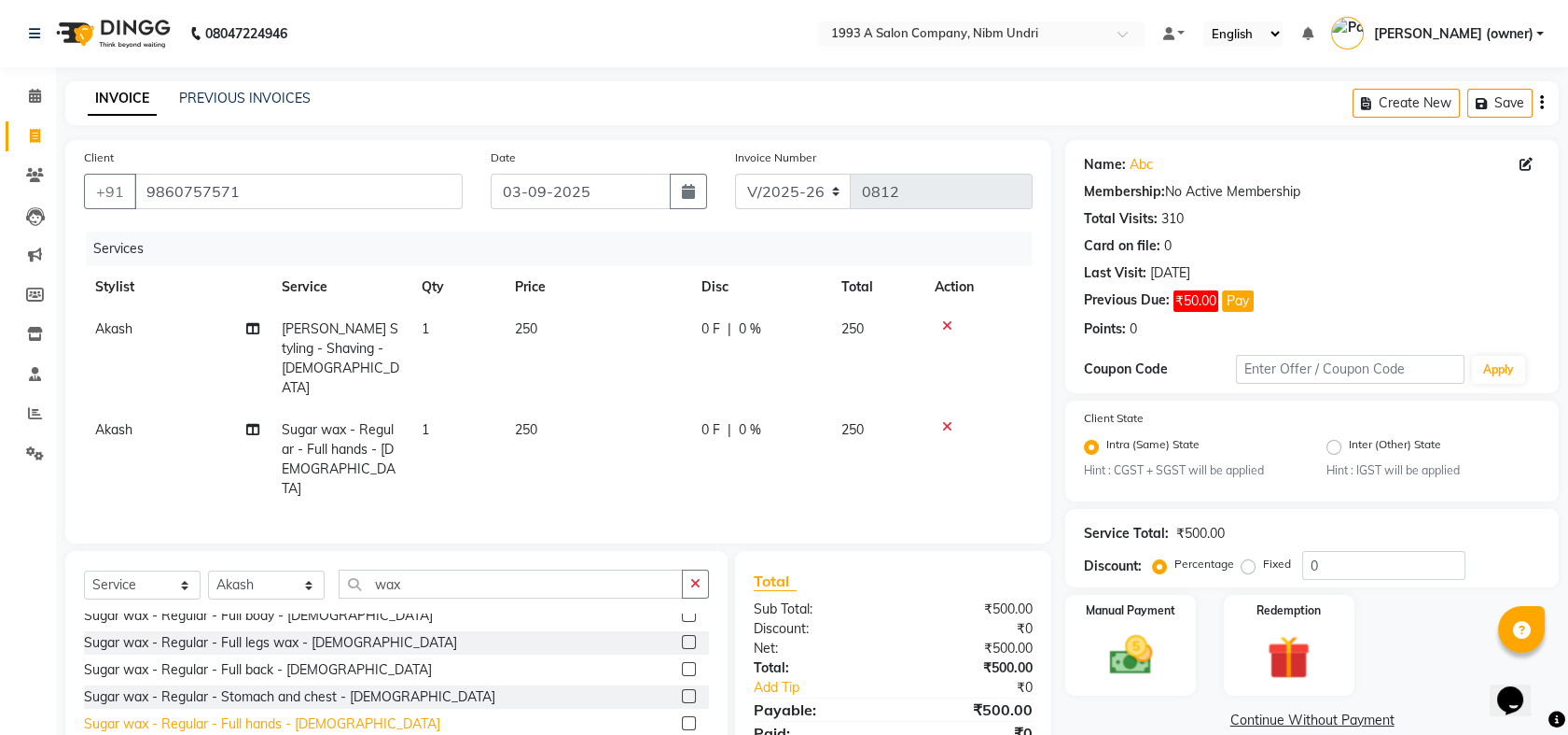
click at [196, 714] on div "Sugar wax - Regular - Full hands - [DEMOGRAPHIC_DATA]" at bounding box center [262, 724] width 357 height 20
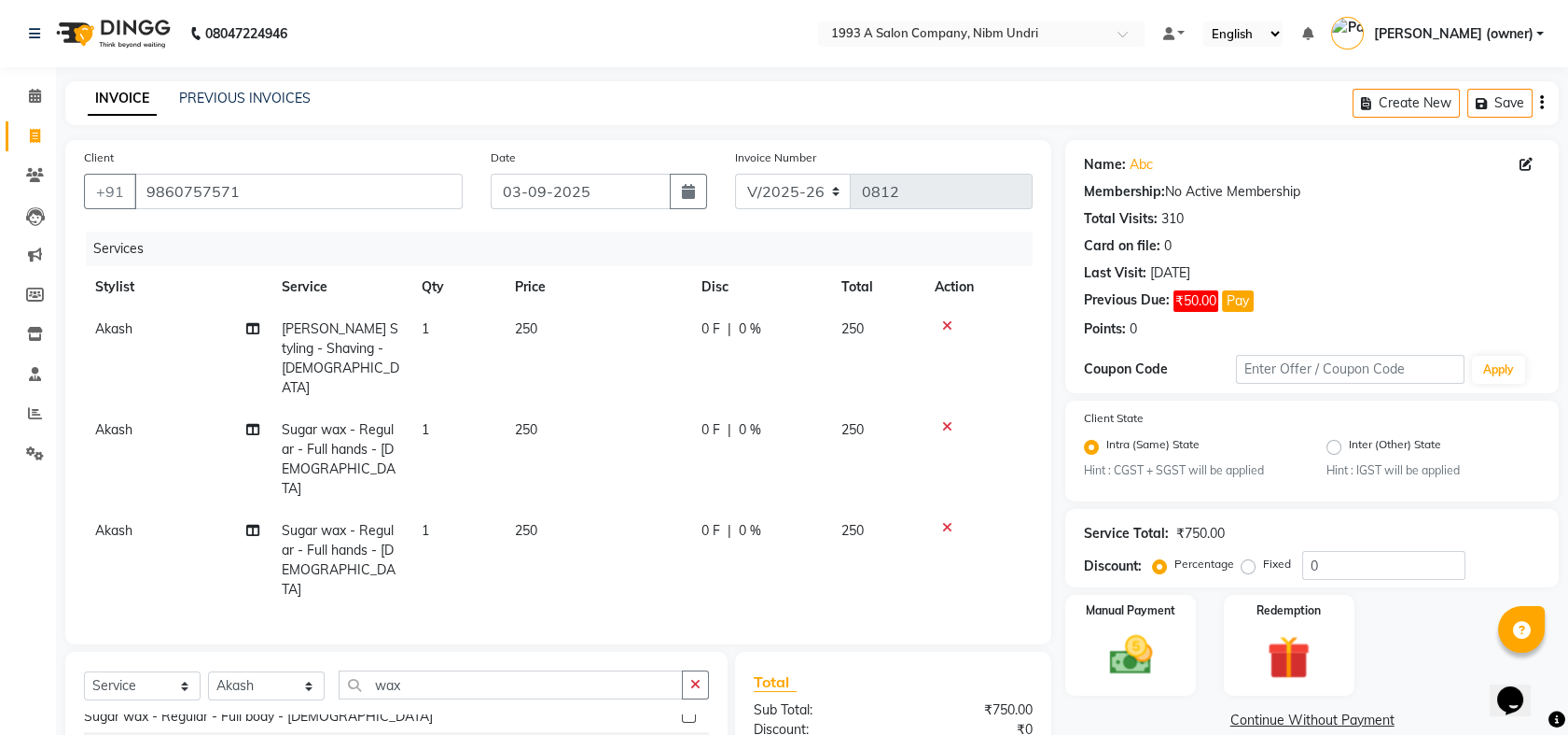
checkbox input "false"
click at [952, 420] on icon at bounding box center [947, 427] width 10 height 13
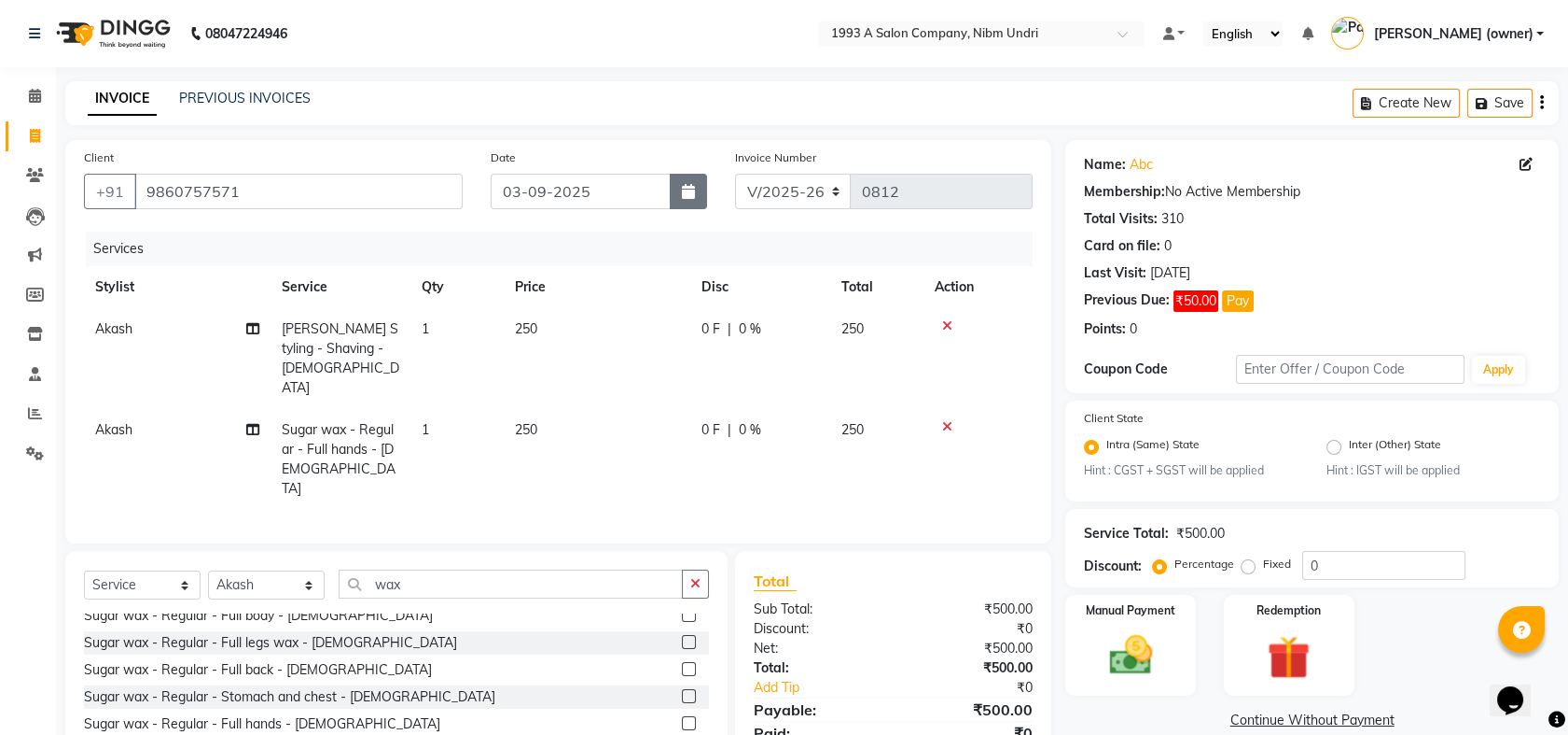
click at [698, 193] on button "button" at bounding box center [689, 191] width 37 height 35
select select "9"
select select "2025"
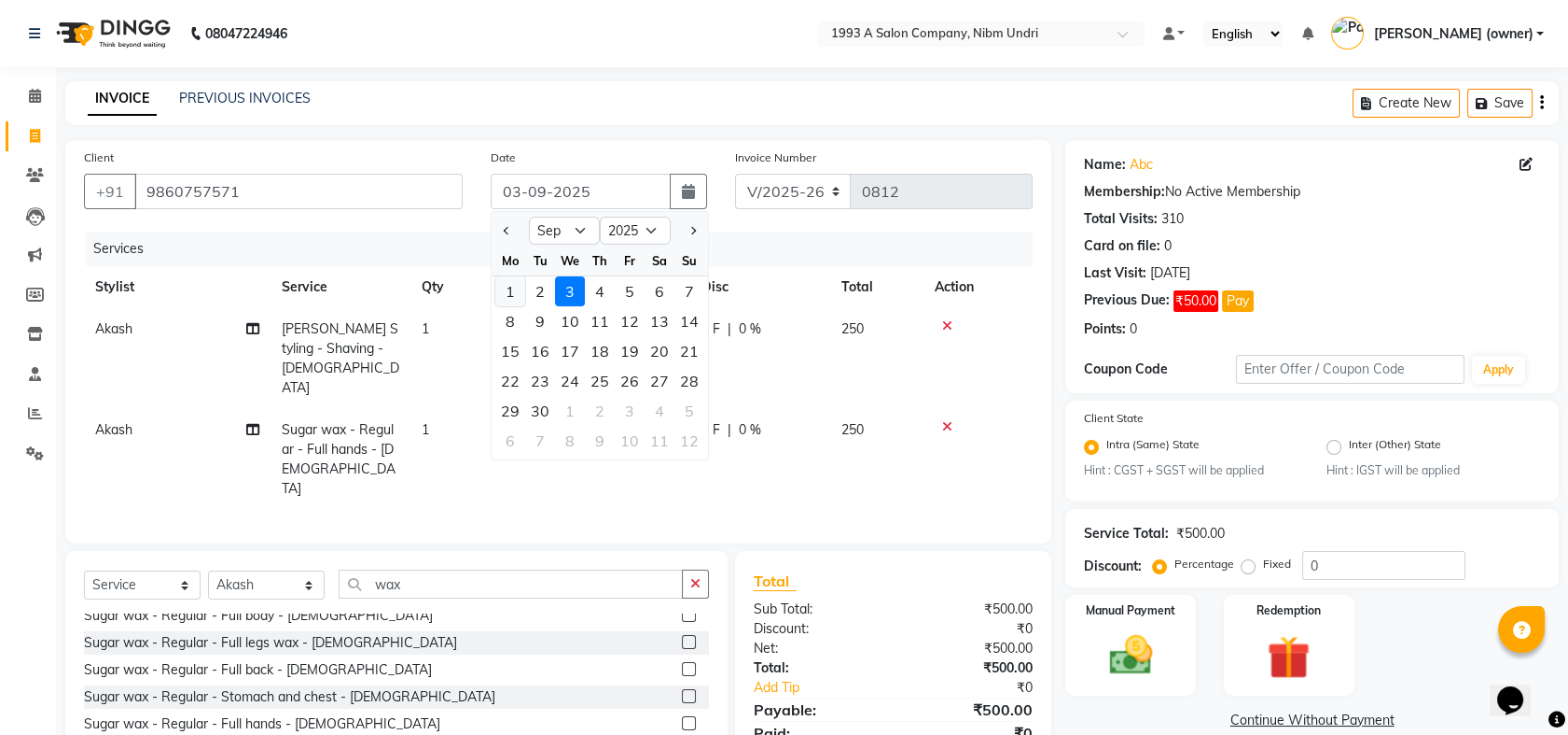
click at [508, 282] on div "1" at bounding box center [511, 291] width 30 height 30
type input "01-09-2025"
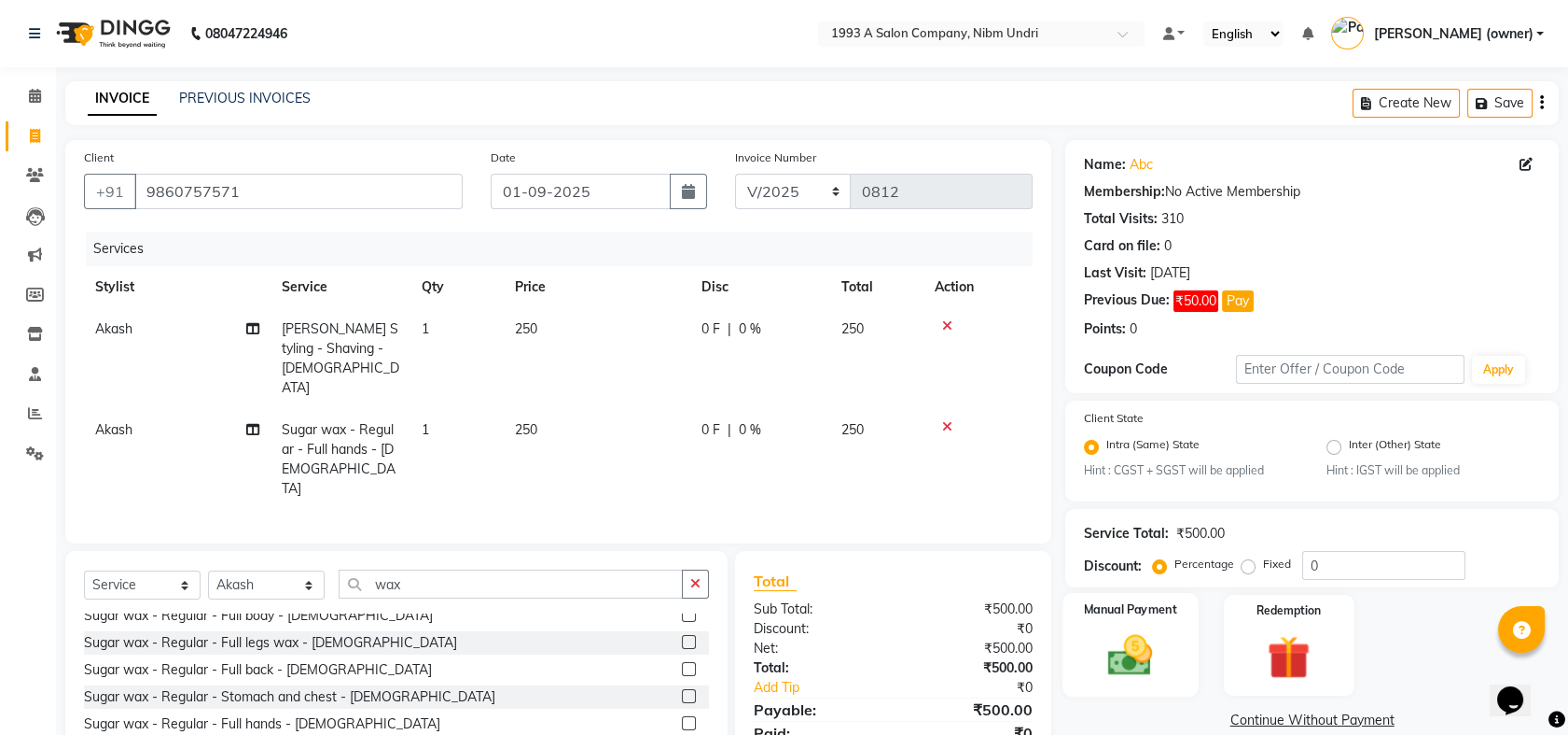
click at [1180, 636] on div "Manual Payment" at bounding box center [1131, 644] width 135 height 104
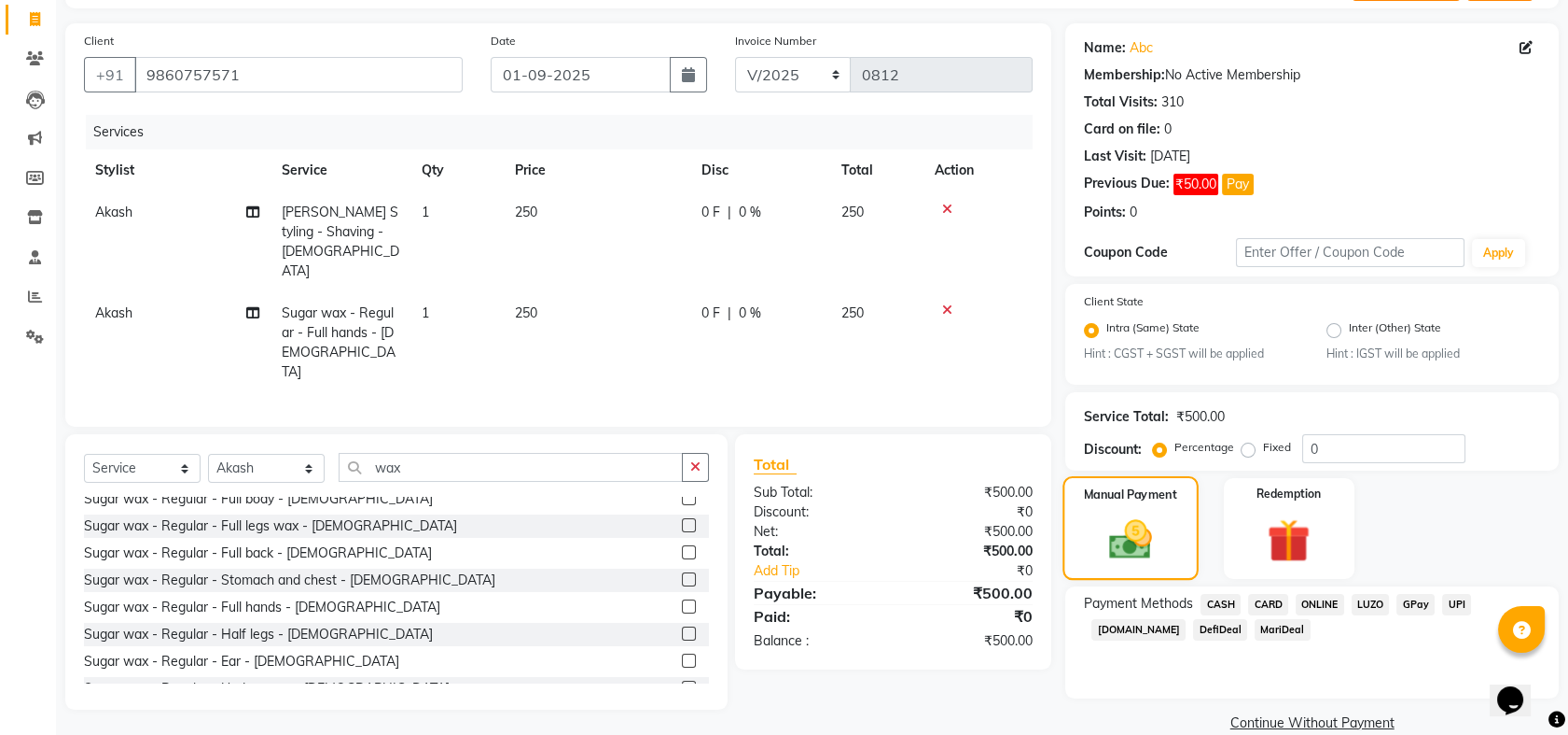
scroll to position [120, 0]
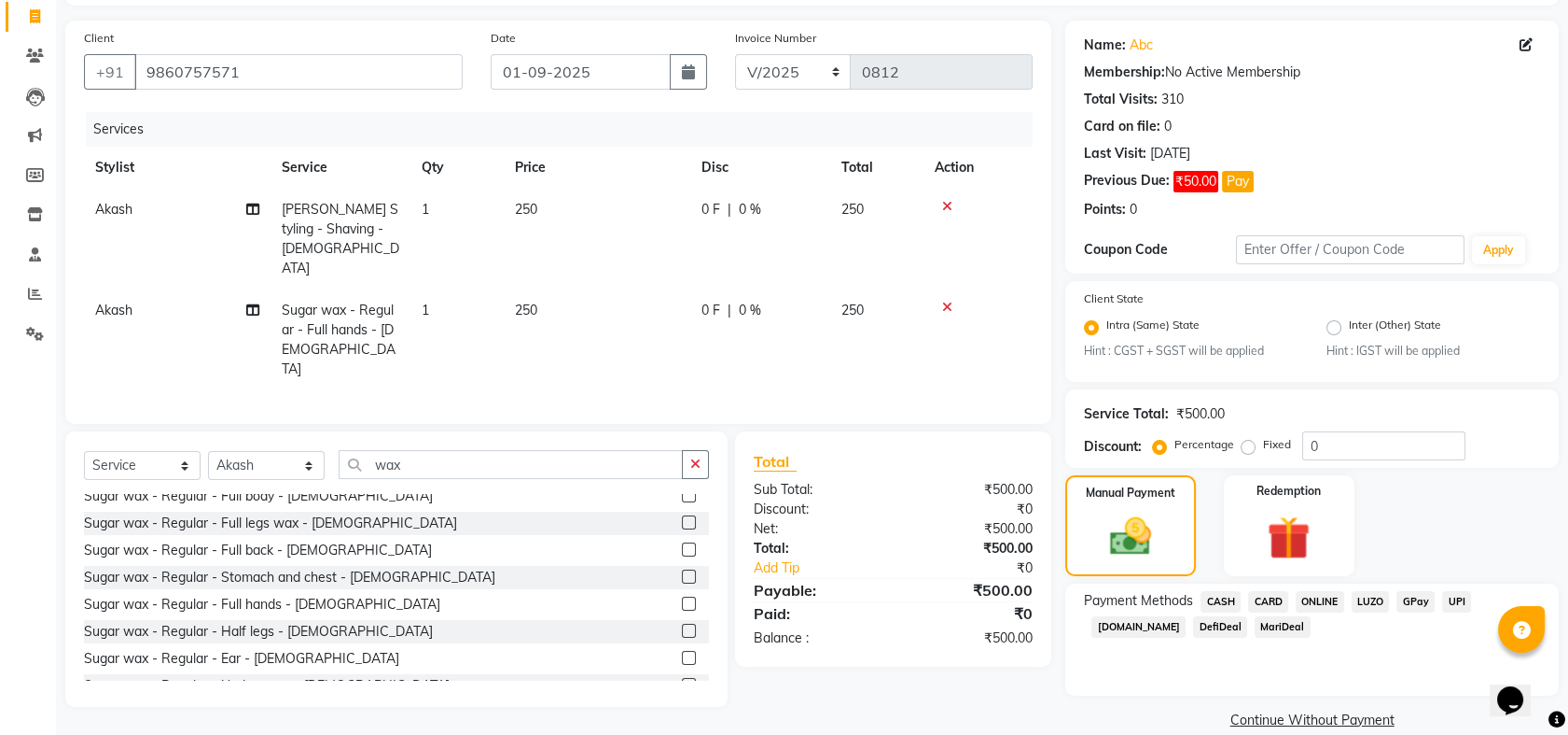
click at [1278, 598] on span "CARD" at bounding box center [1268, 601] width 40 height 21
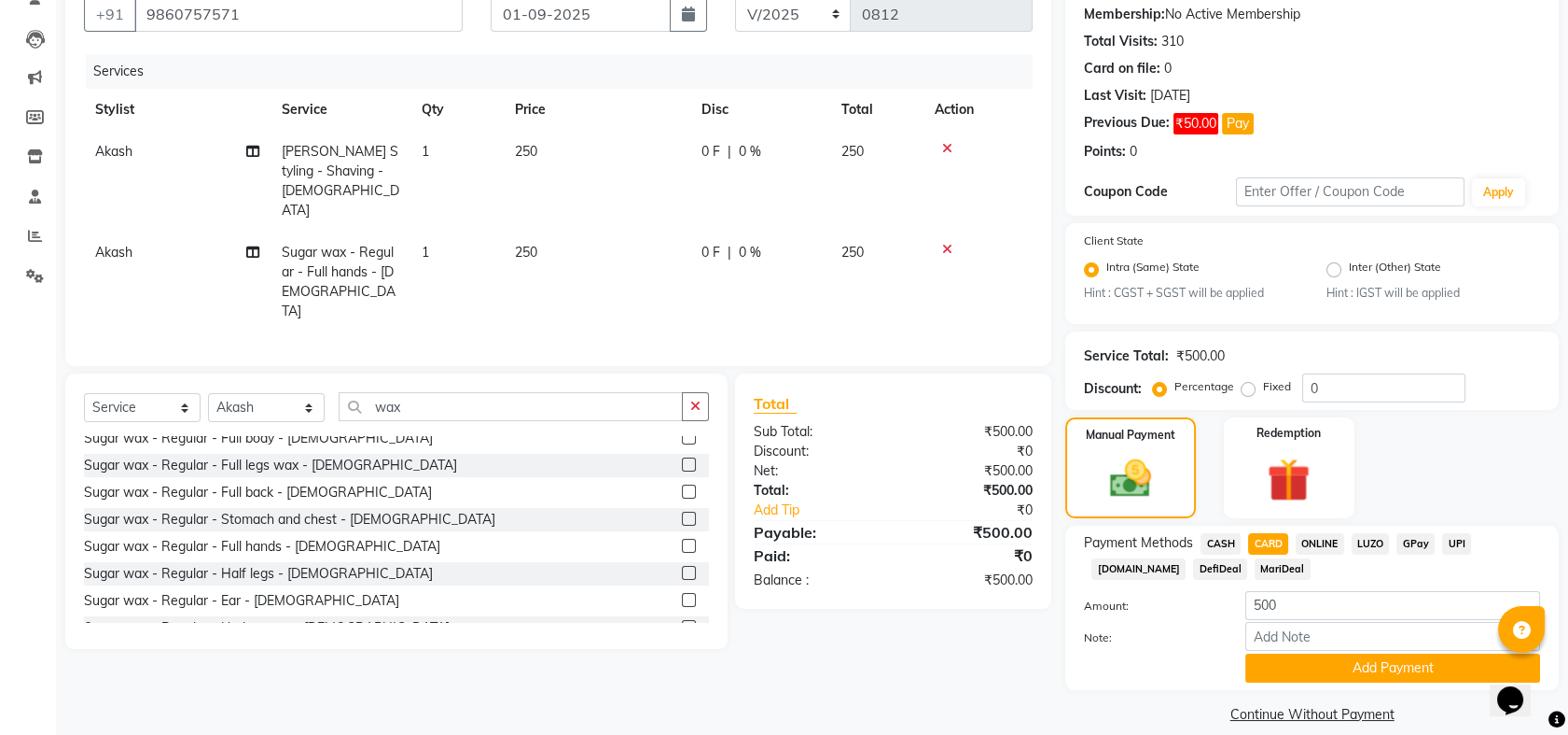
scroll to position [178, 0]
click at [1348, 669] on button "Add Payment" at bounding box center [1393, 667] width 295 height 29
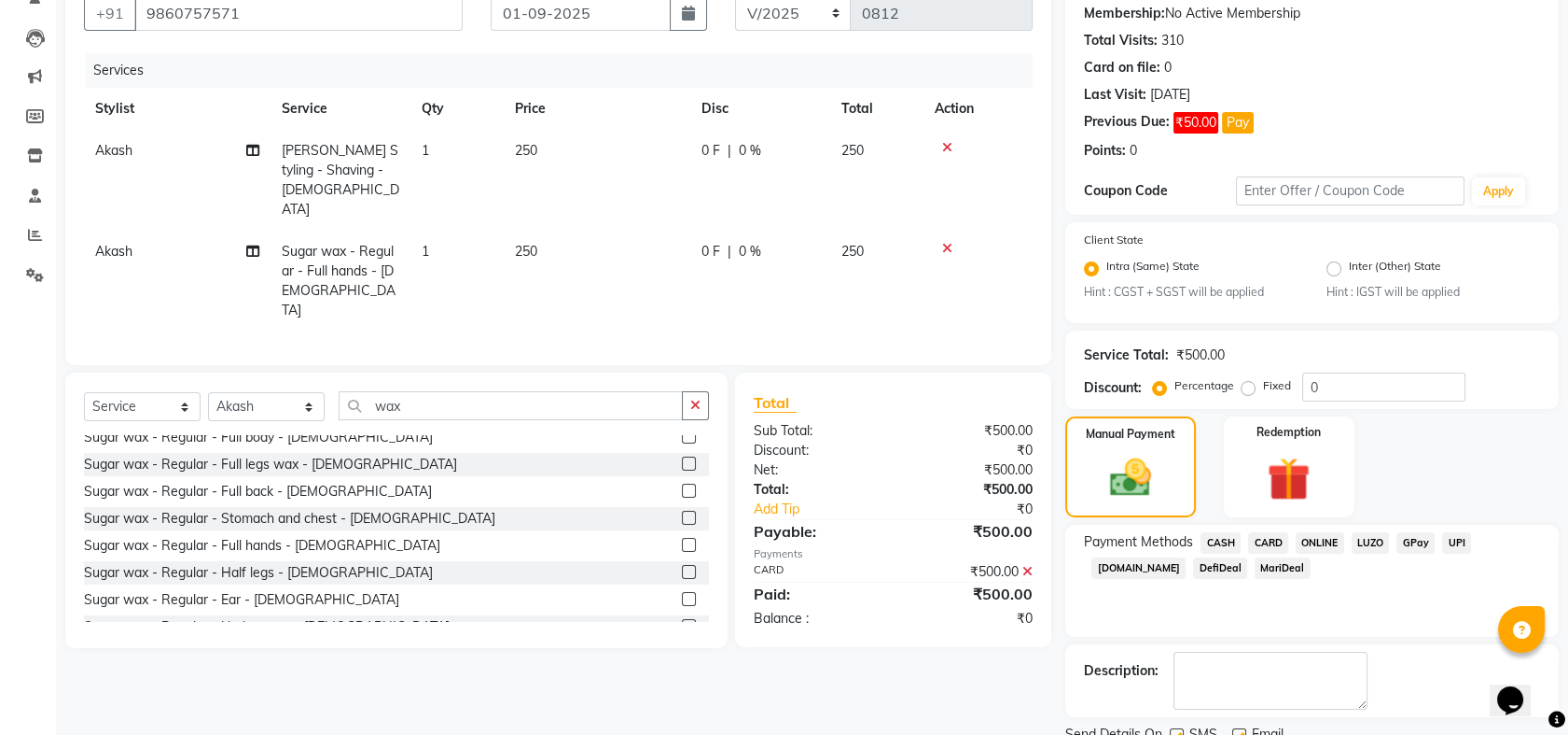
scroll to position [250, 0]
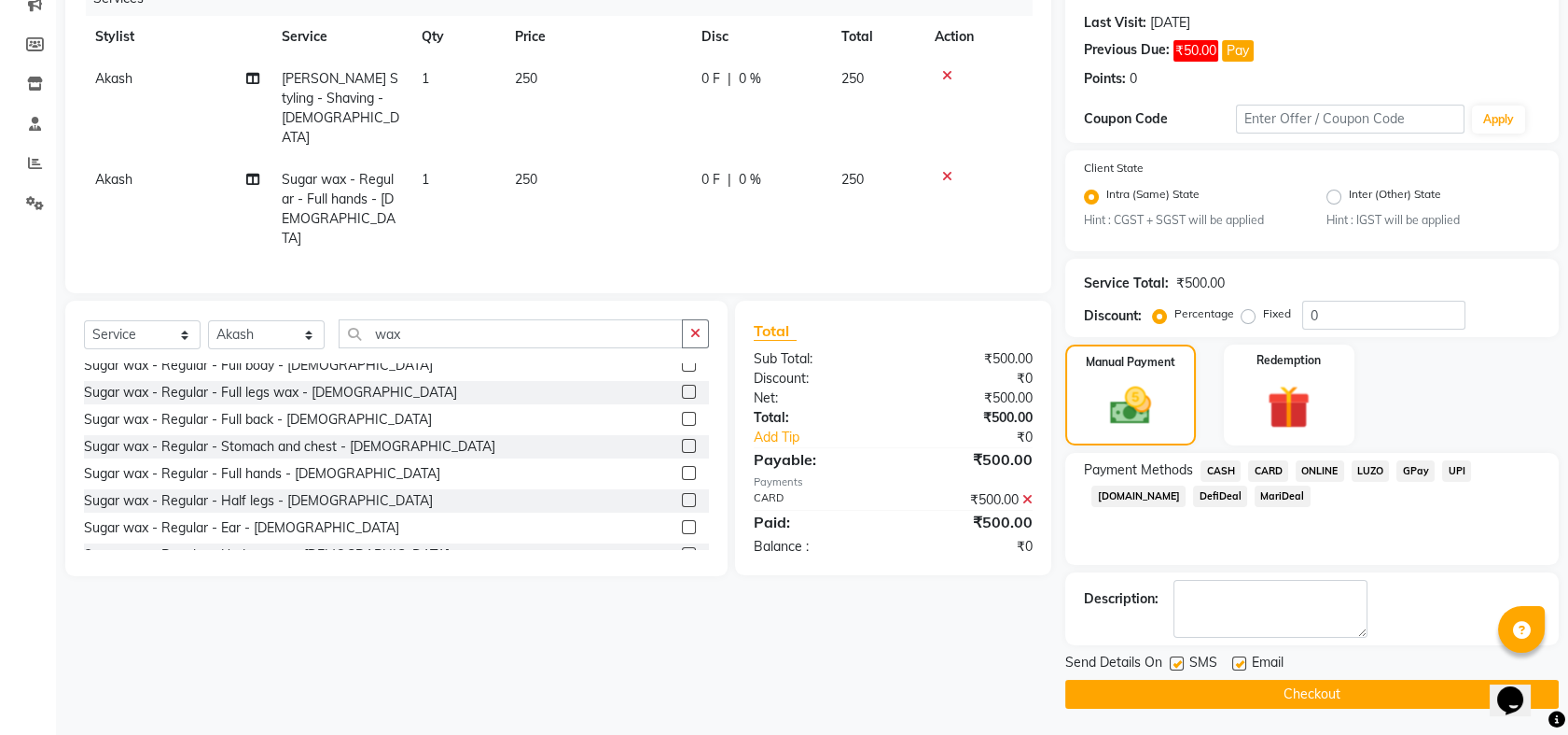
click at [1337, 694] on button "Checkout" at bounding box center [1312, 694] width 494 height 29
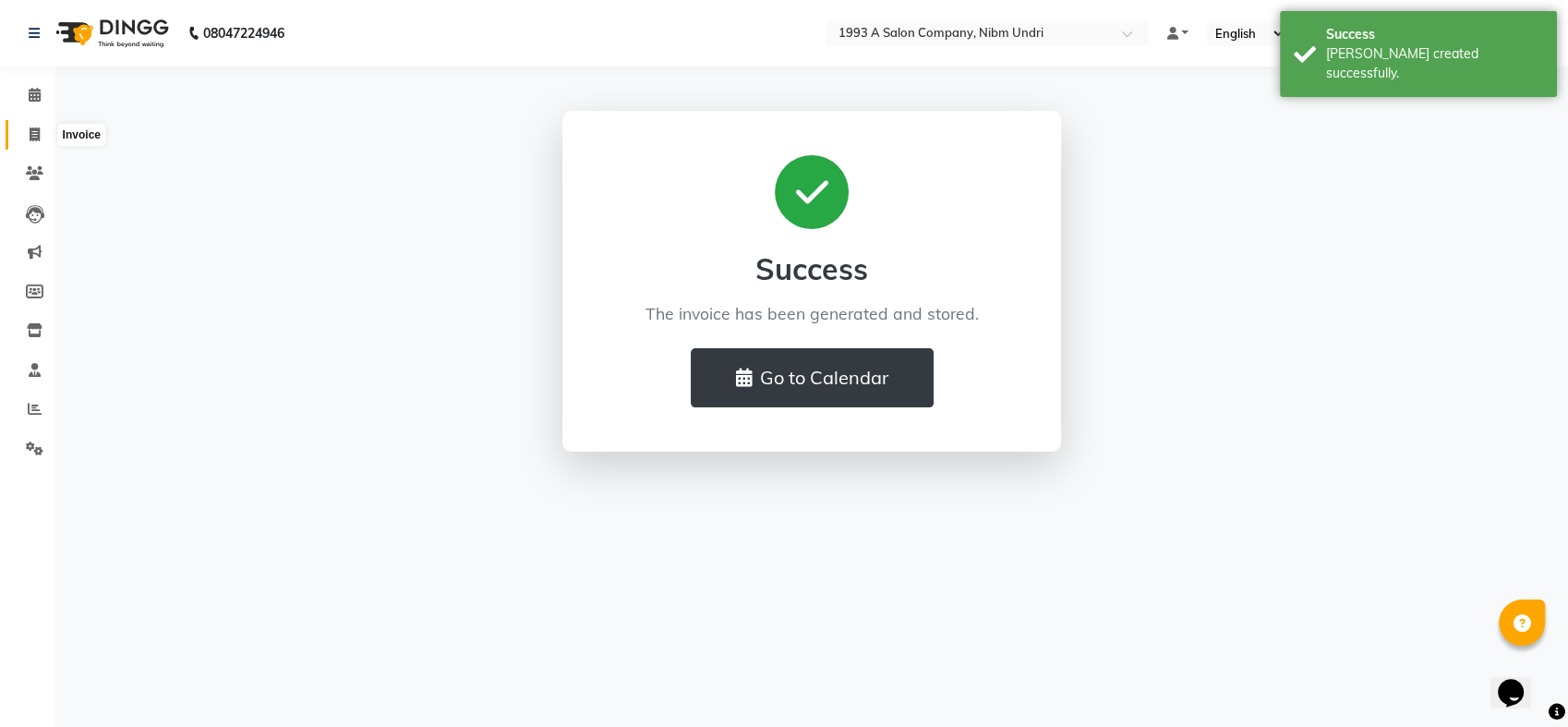
click at [30, 126] on span at bounding box center [34, 135] width 32 height 21
select select "5137"
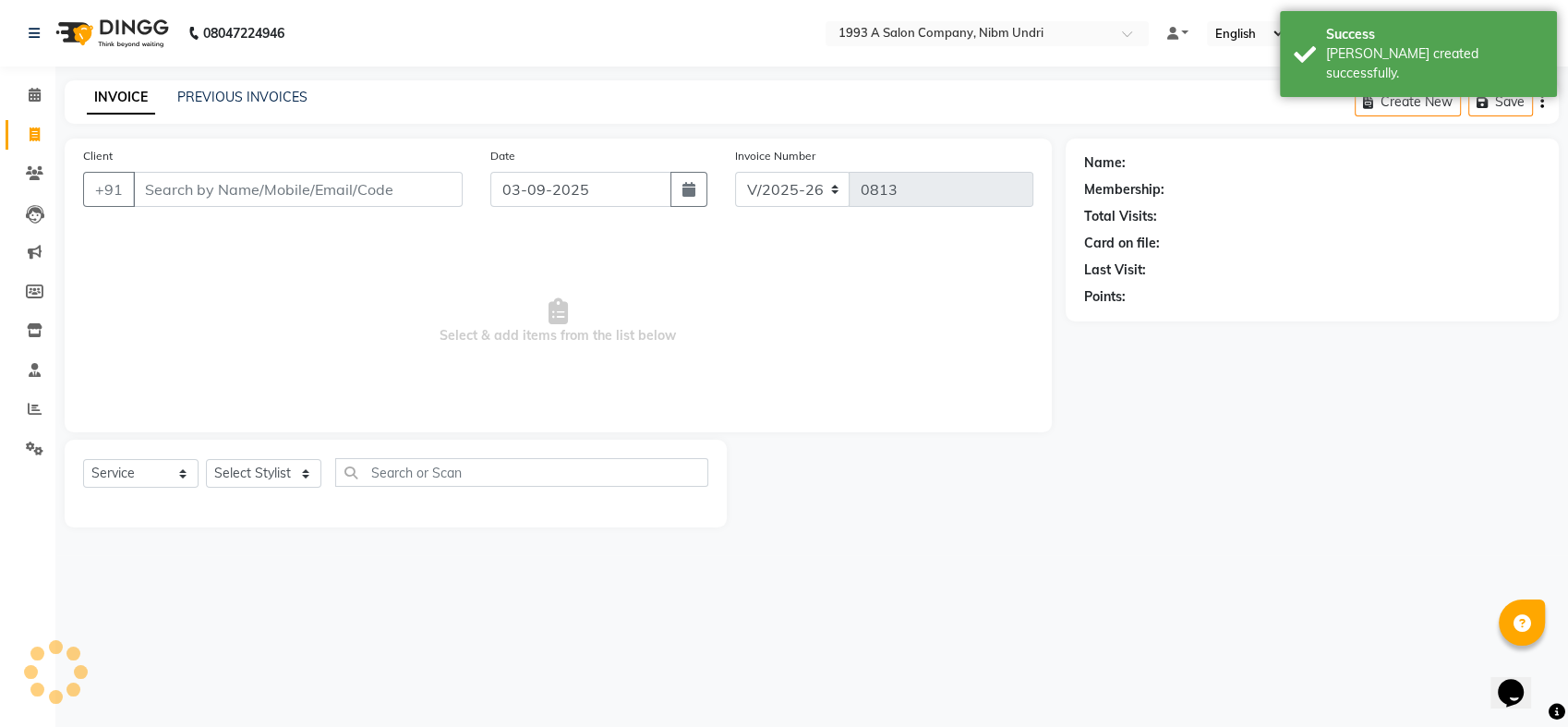
select select "membership"
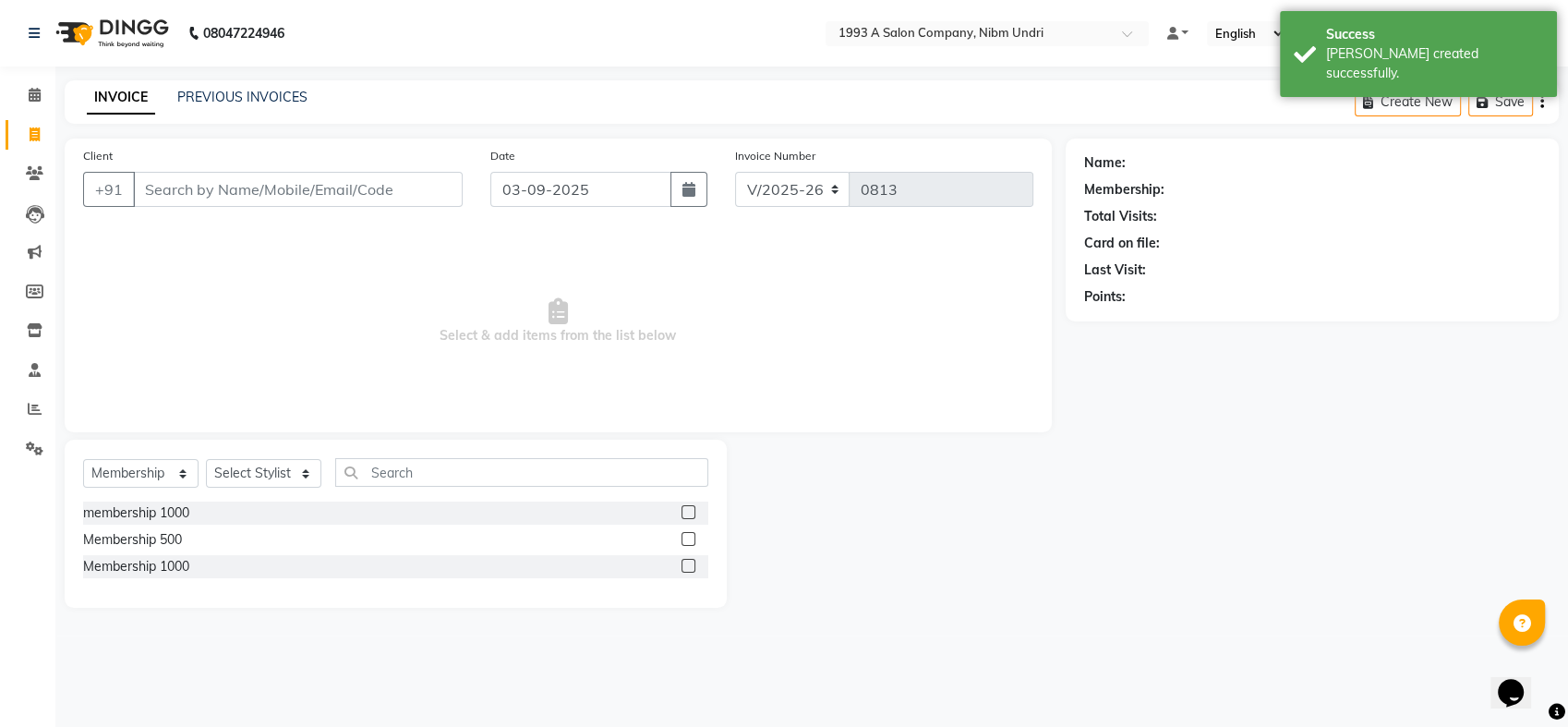
click at [222, 192] on input "Client" at bounding box center [298, 189] width 330 height 35
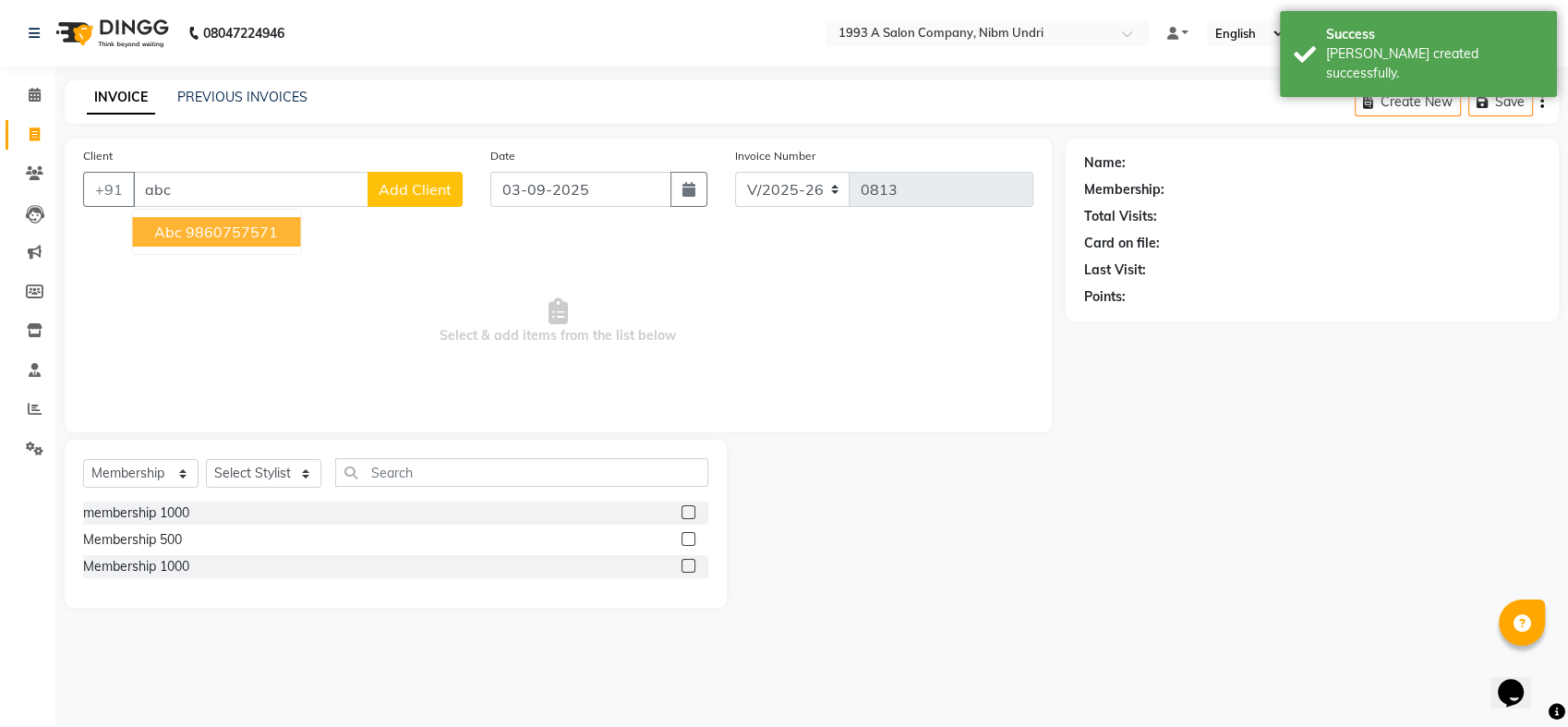
click at [200, 229] on ngb-highlight "9860757571" at bounding box center [232, 232] width 92 height 18
type input "9860757571"
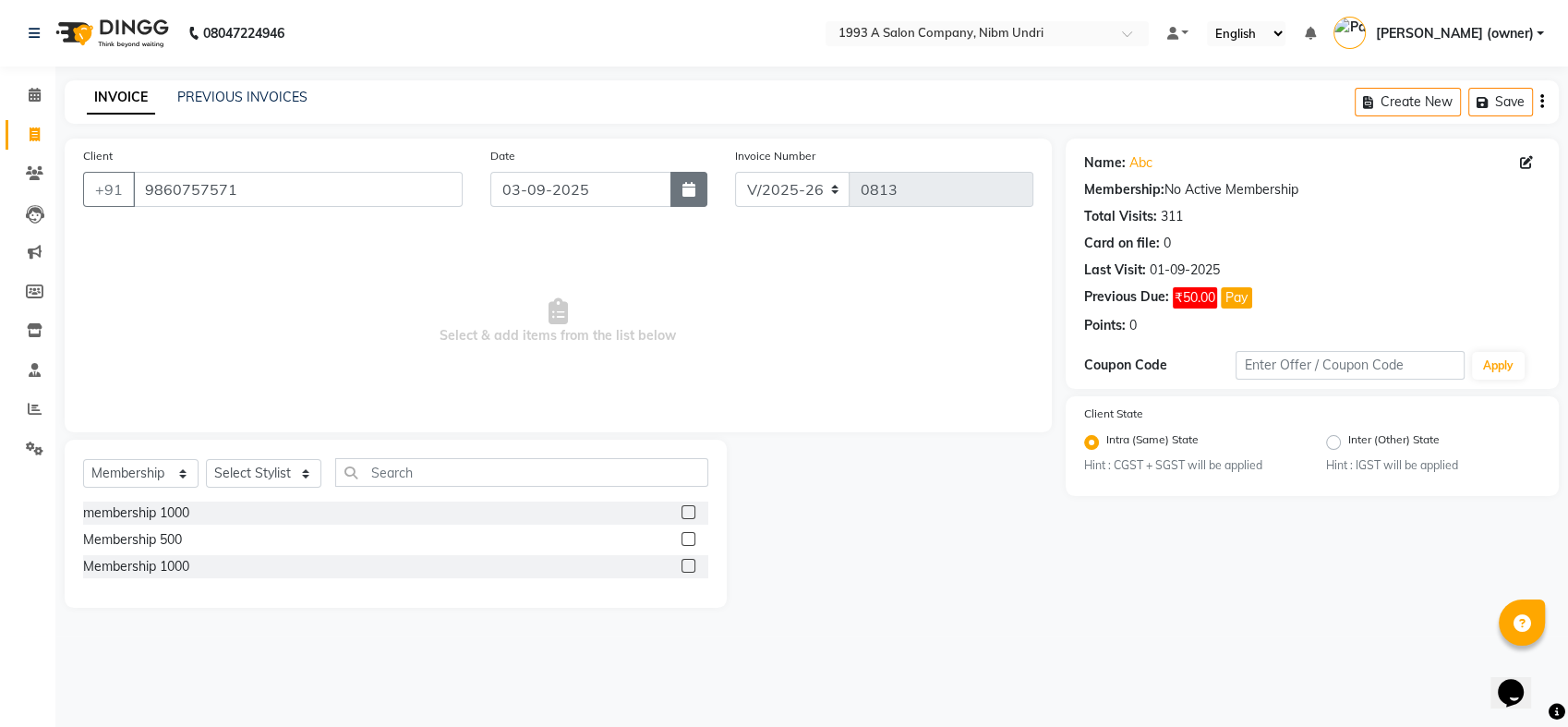
click at [683, 188] on icon "button" at bounding box center [689, 189] width 13 height 15
select select "9"
select select "2025"
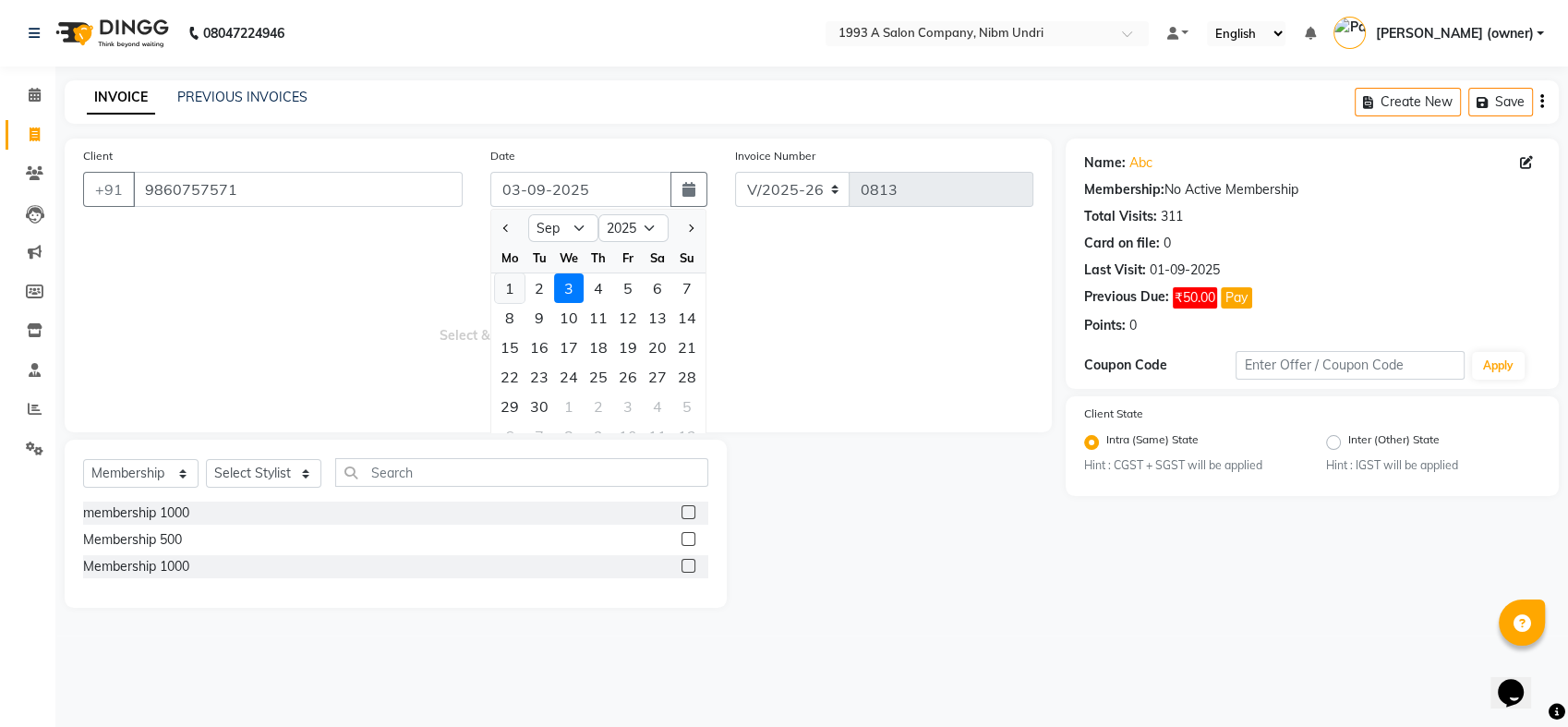
click at [512, 288] on div "1" at bounding box center [510, 288] width 30 height 30
type input "01-09-2025"
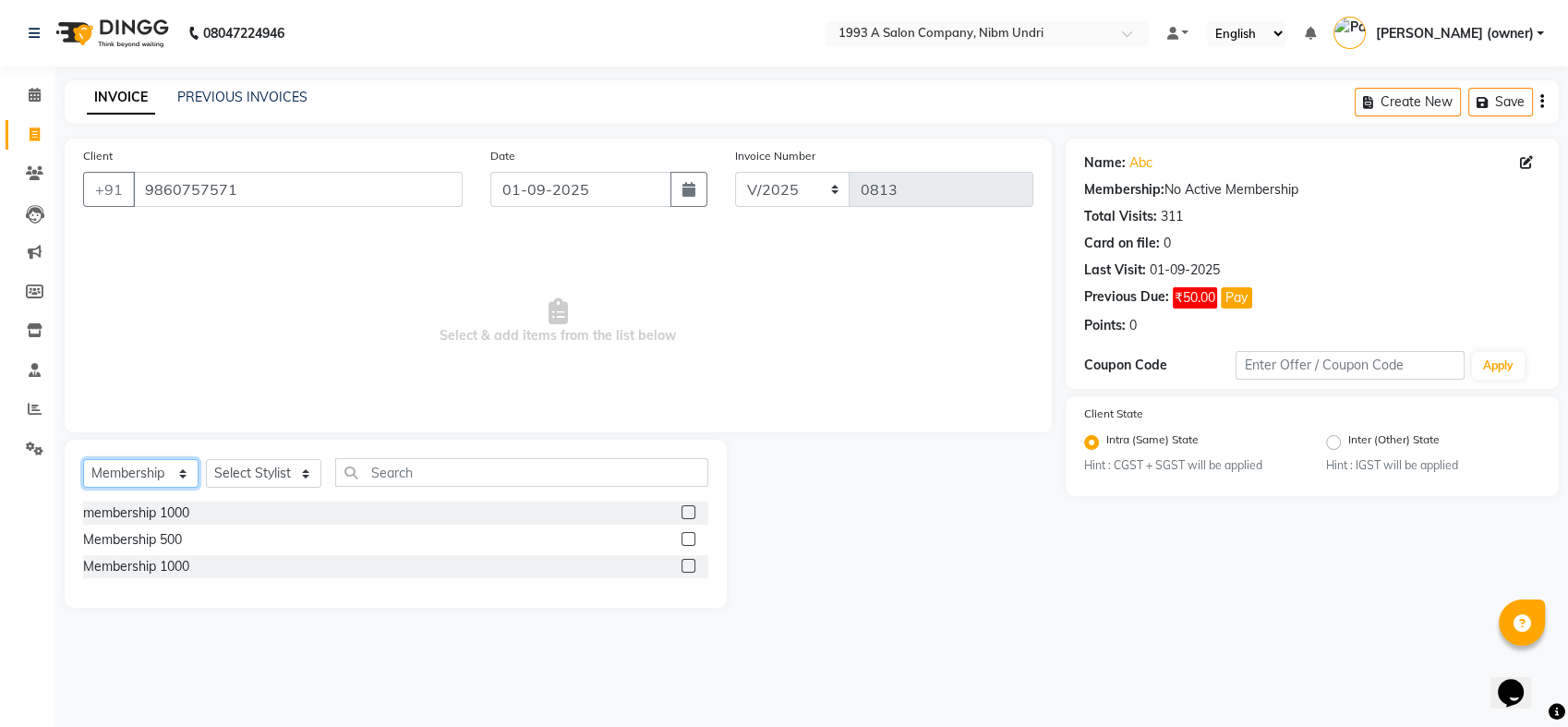
click at [177, 464] on select "Select Service Product Membership Package Voucher Prepaid Gift Card" at bounding box center [140, 473] width 115 height 29
select select "service"
click at [83, 459] on select "Select Service Product Membership Package Voucher Prepaid Gift Card" at bounding box center [140, 473] width 115 height 29
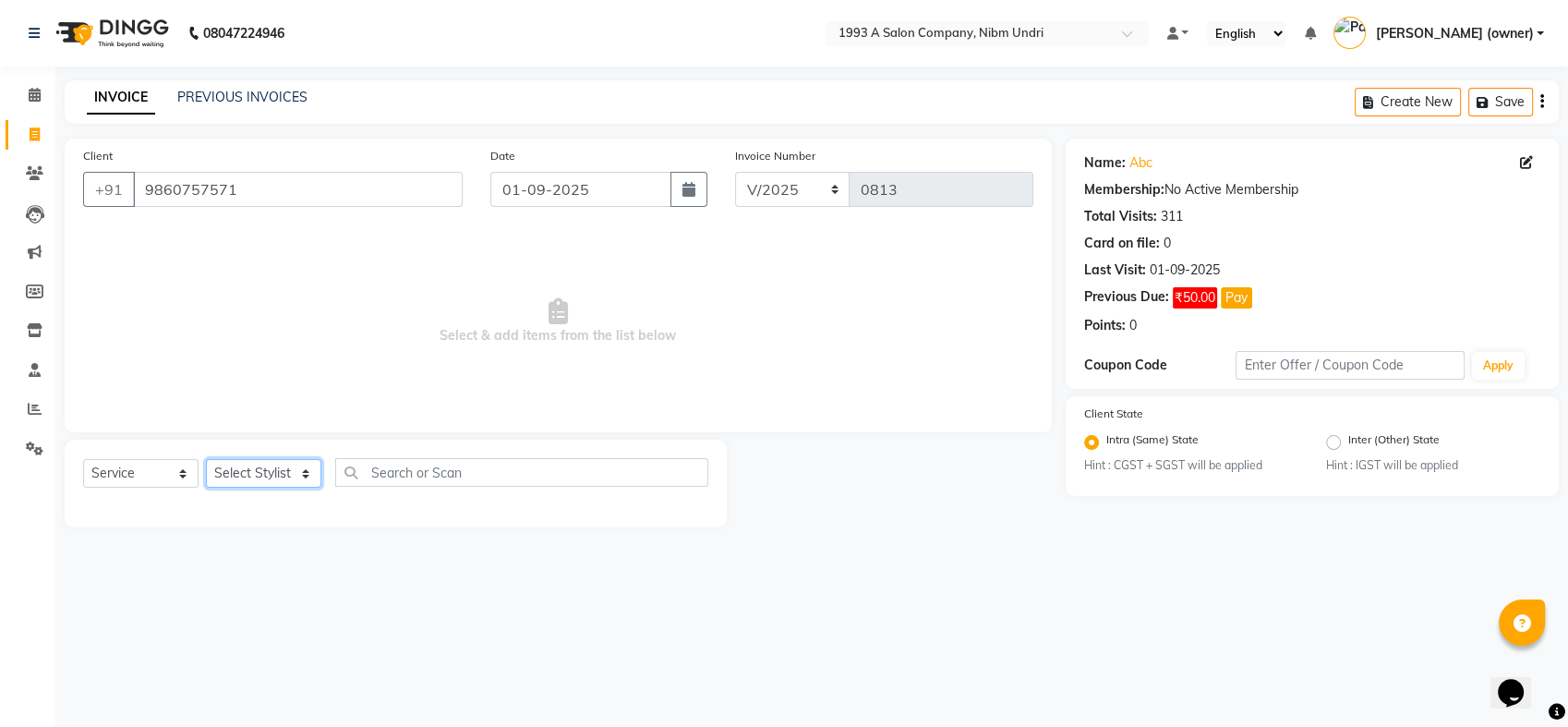
click at [285, 480] on select "Select Stylist Akash [PERSON_NAME] Khyale [PERSON_NAME] (owner) [PERSON_NAME]" at bounding box center [263, 473] width 115 height 29
select select "85221"
click at [206, 459] on select "Select Stylist Akash [PERSON_NAME] Khyale [PERSON_NAME] (owner) [PERSON_NAME]" at bounding box center [263, 473] width 115 height 29
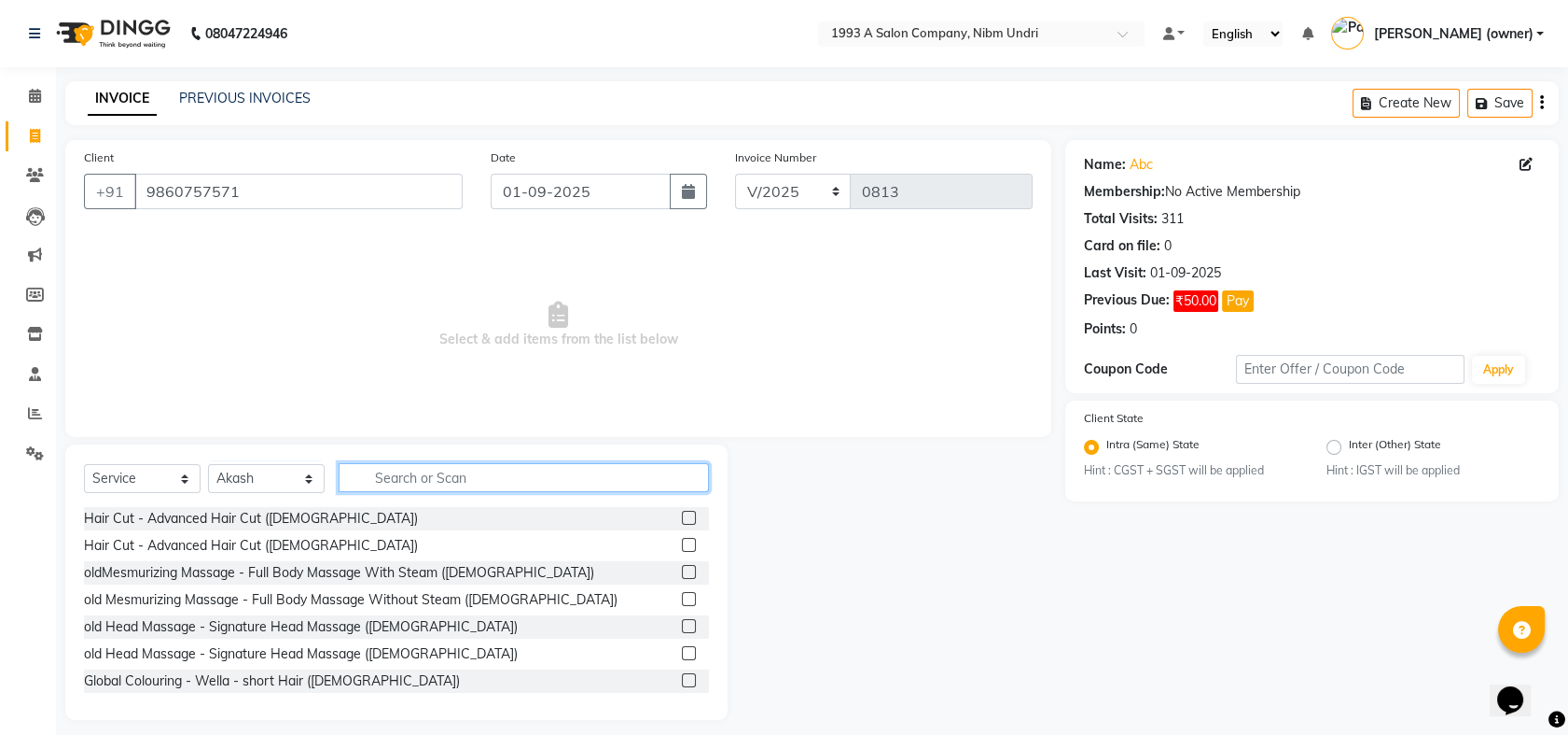
click at [397, 476] on input "text" at bounding box center [524, 477] width 371 height 29
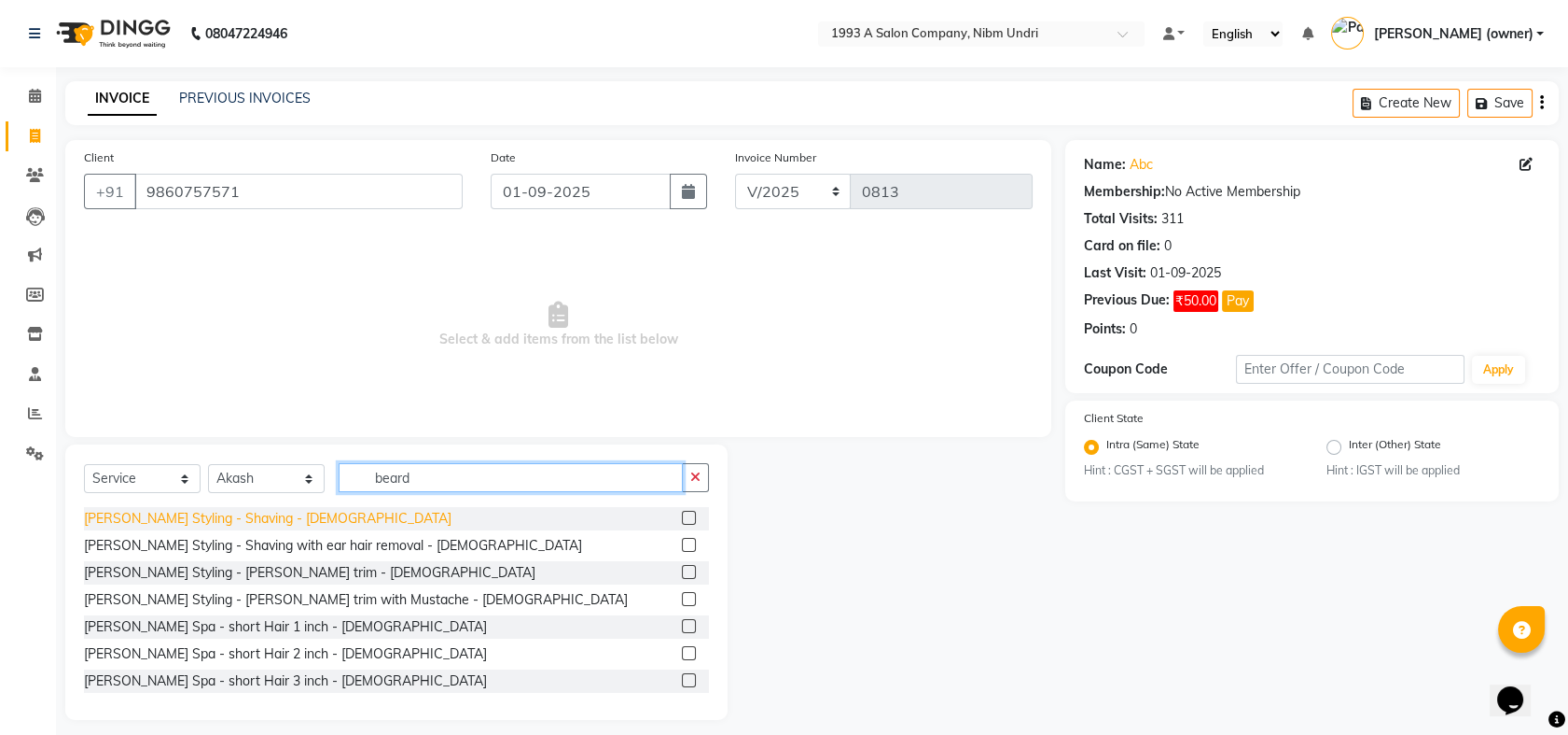
type input "beard"
click at [213, 516] on div "[PERSON_NAME] Styling - Shaving - [DEMOGRAPHIC_DATA]" at bounding box center [268, 518] width 368 height 20
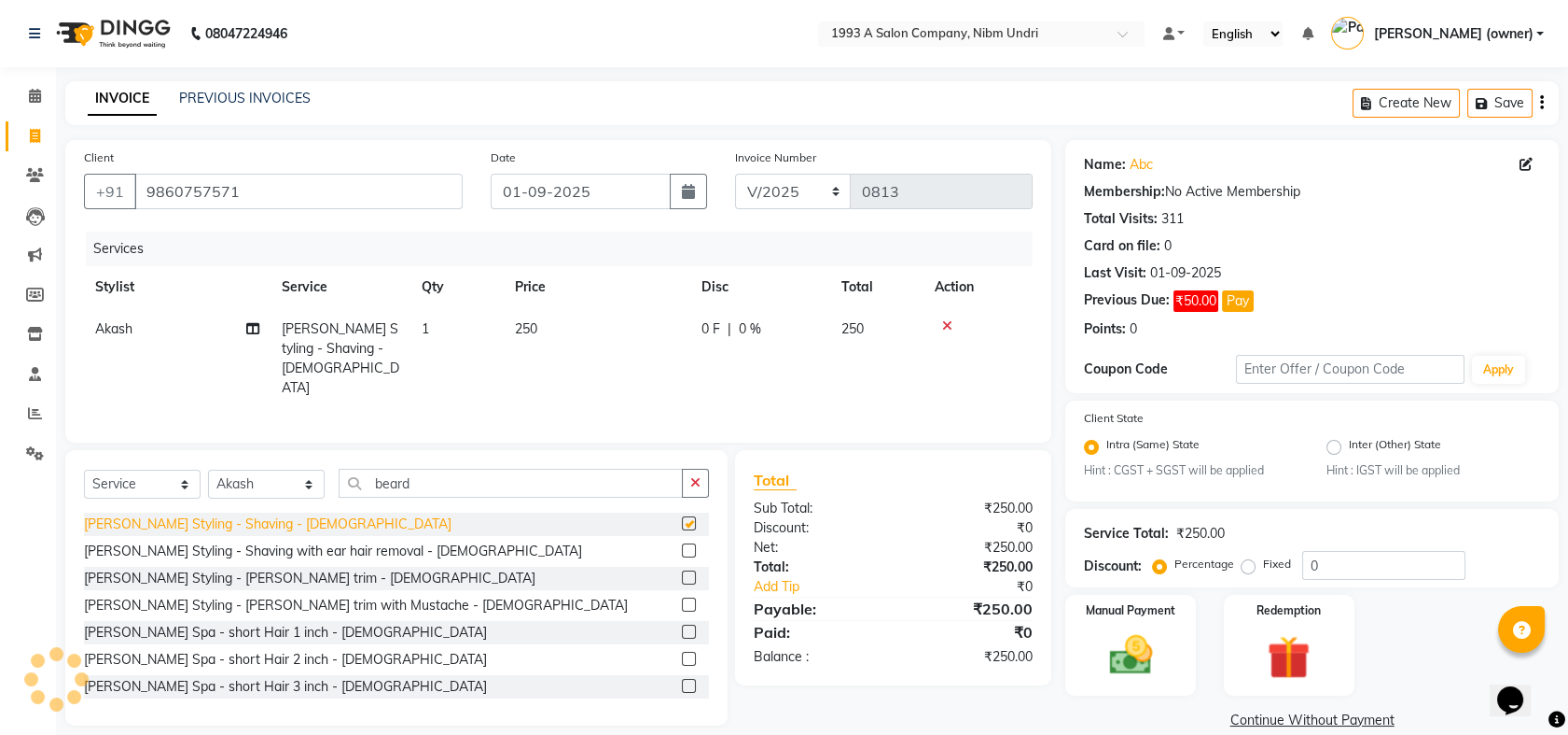
checkbox input "false"
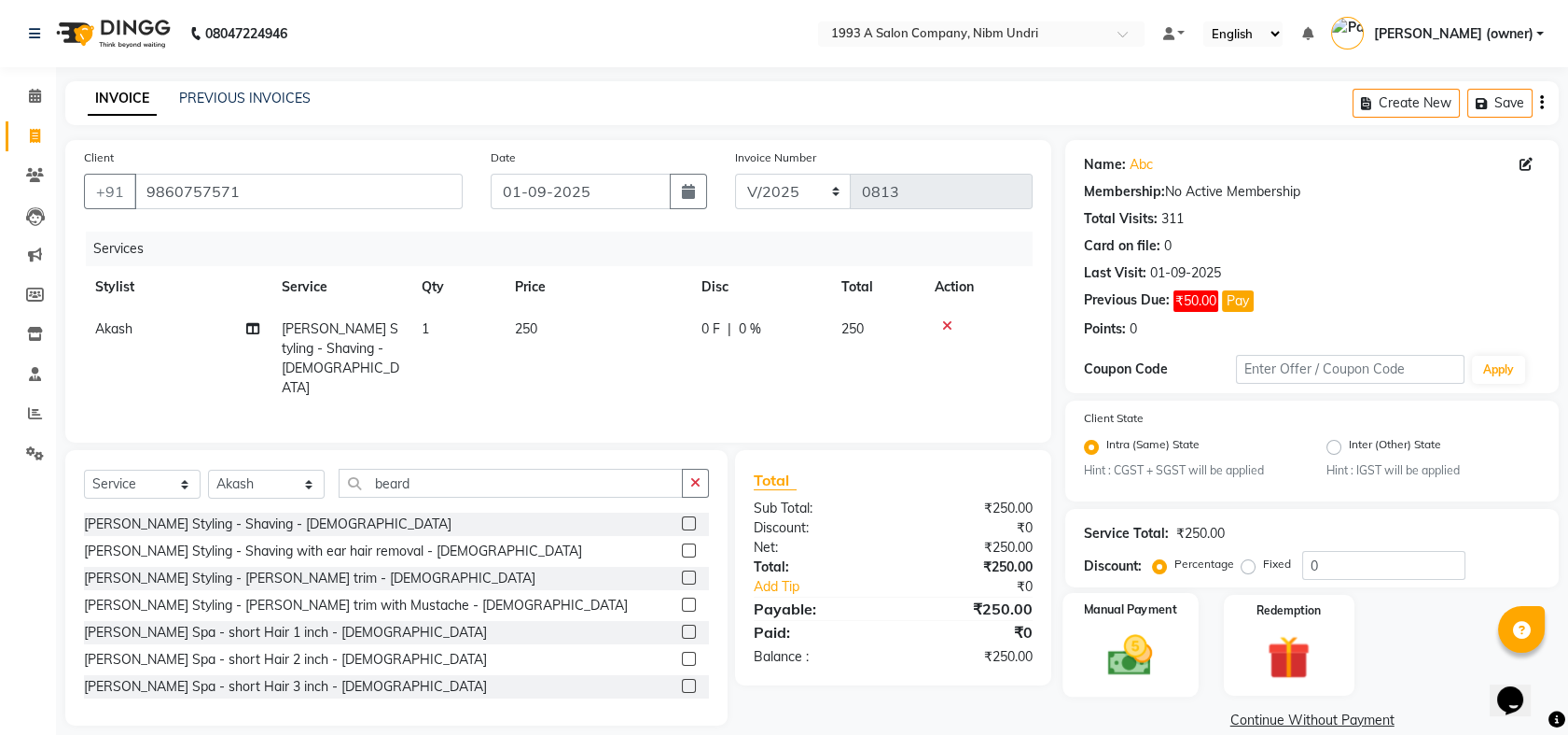
click at [1135, 661] on img at bounding box center [1131, 656] width 73 height 51
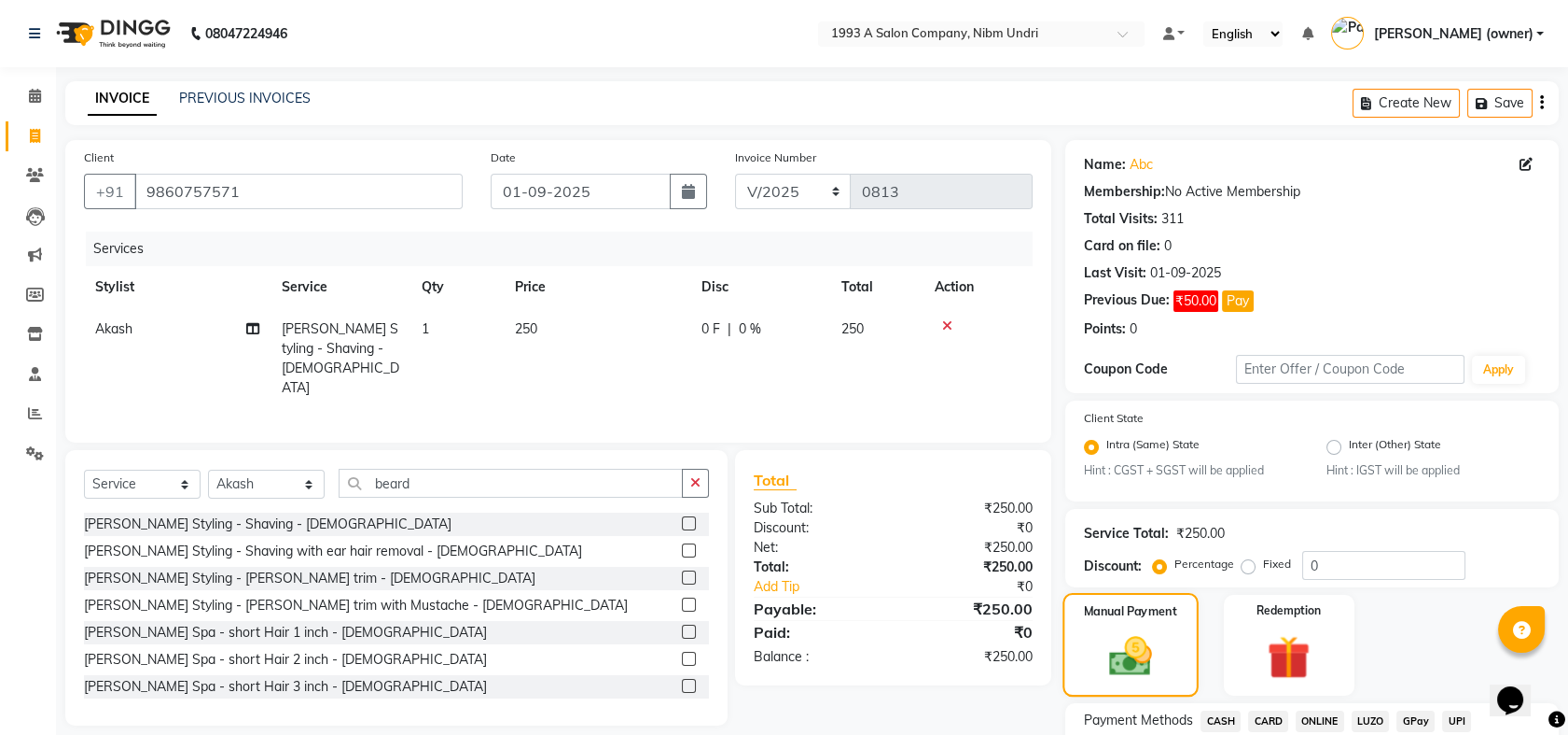
scroll to position [146, 0]
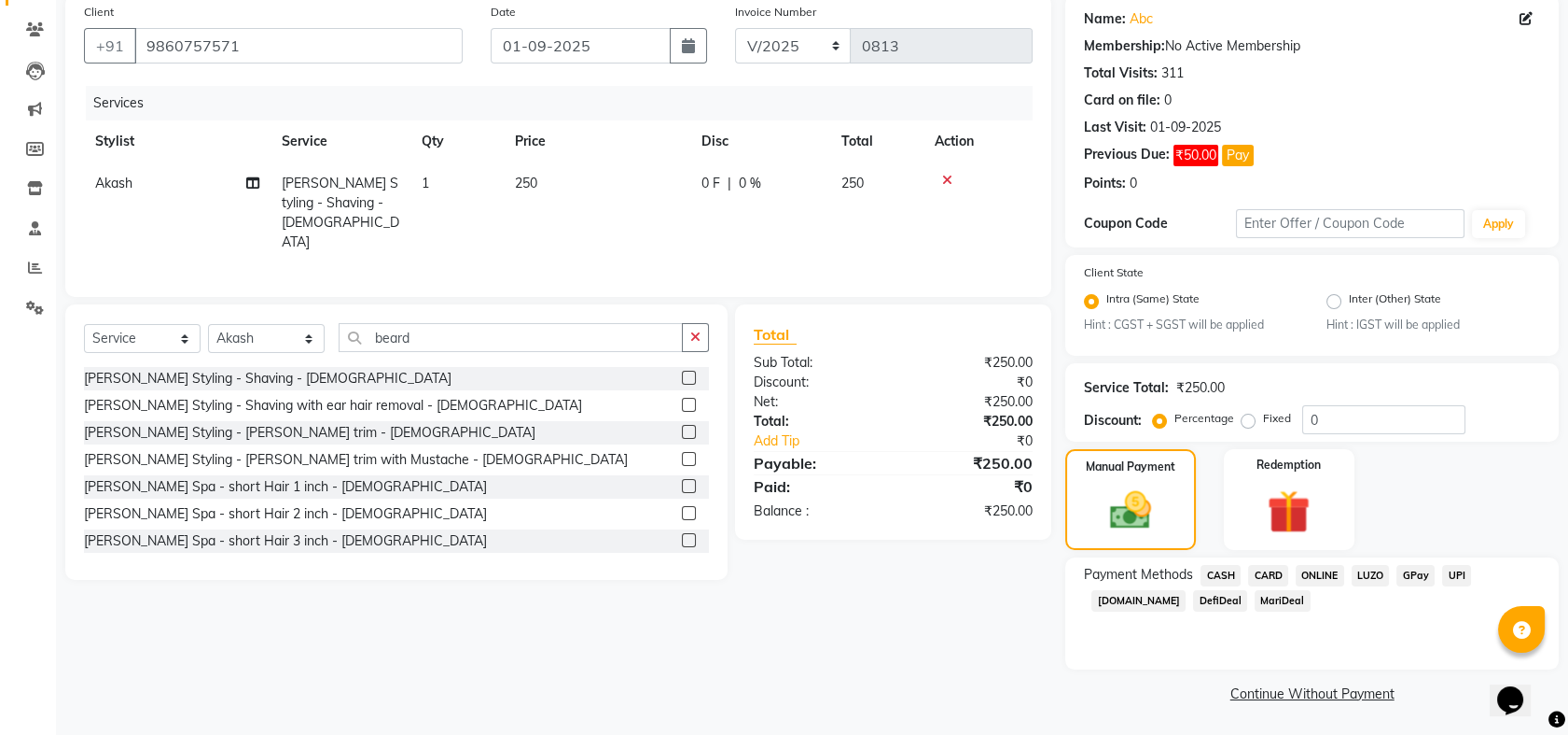
click at [1321, 575] on span "ONLINE" at bounding box center [1320, 575] width 49 height 21
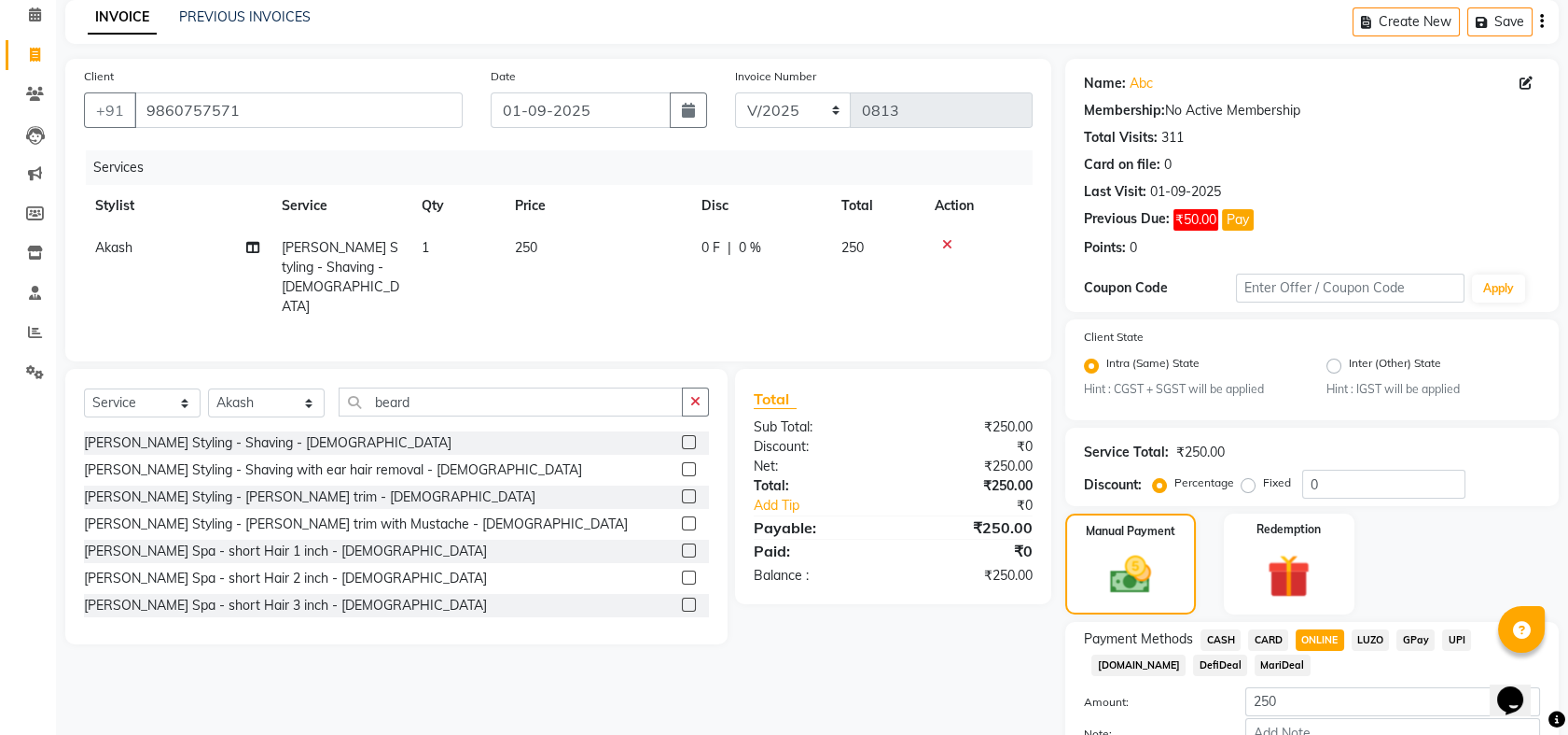
scroll to position [197, 0]
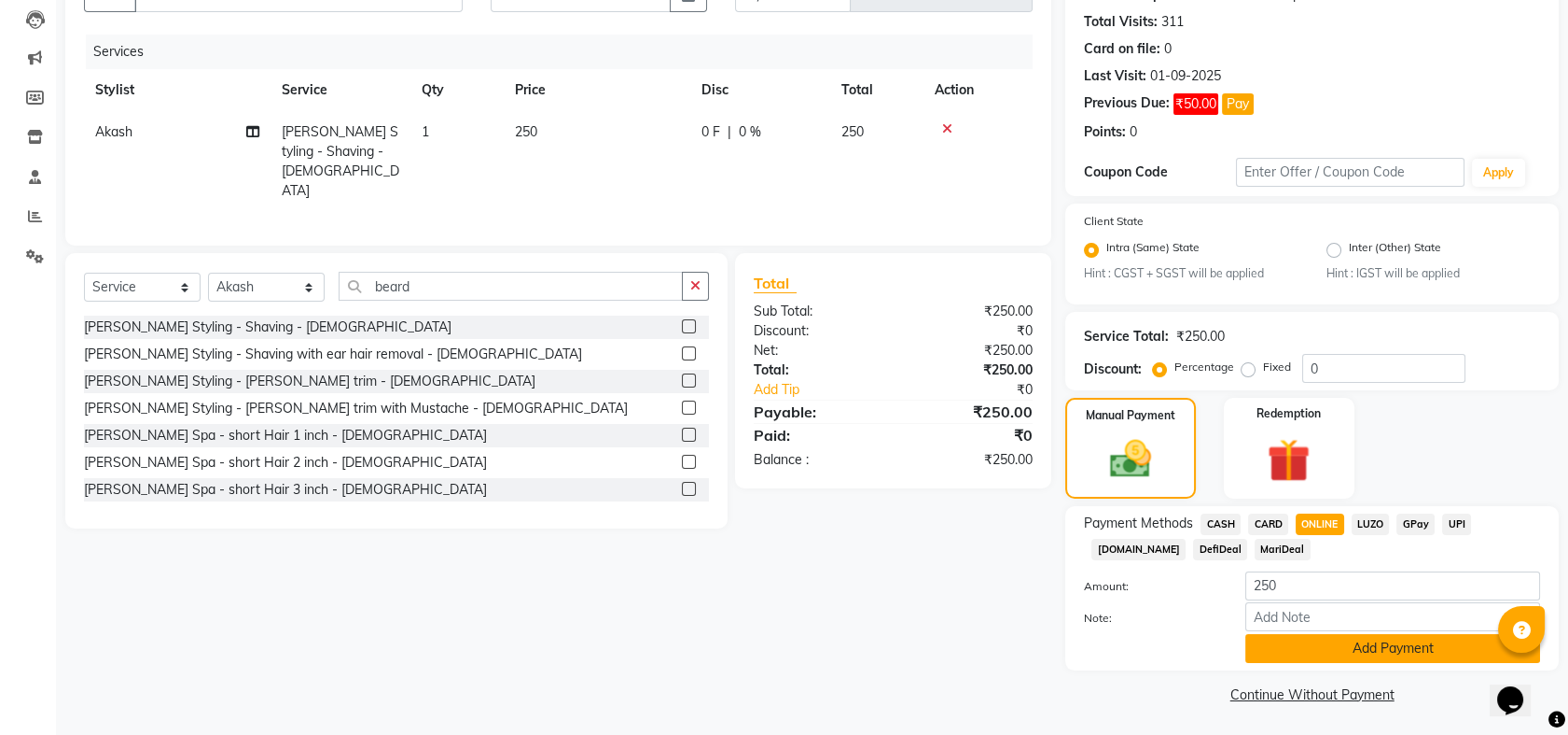
click at [1358, 652] on button "Add Payment" at bounding box center [1393, 648] width 295 height 29
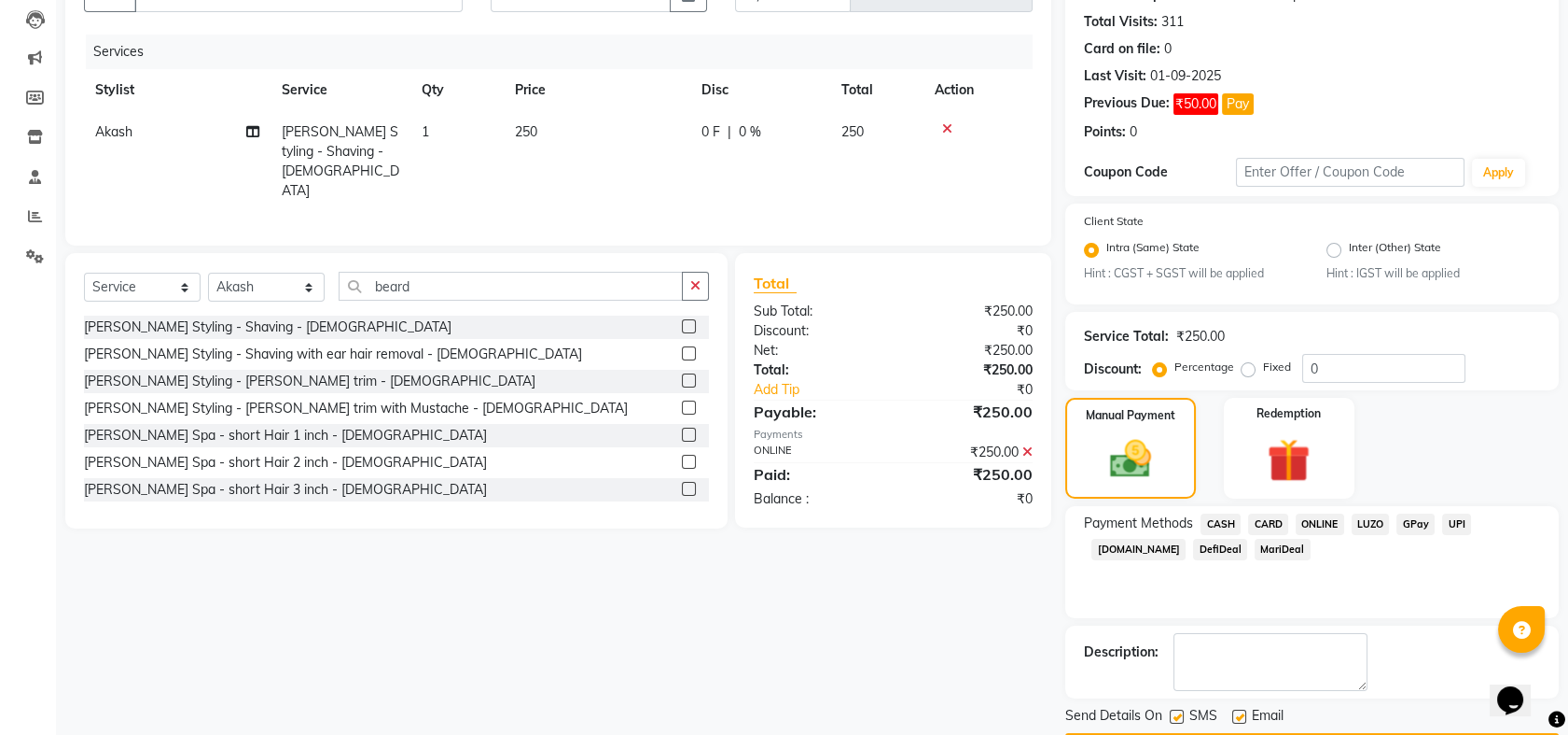
scroll to position [250, 0]
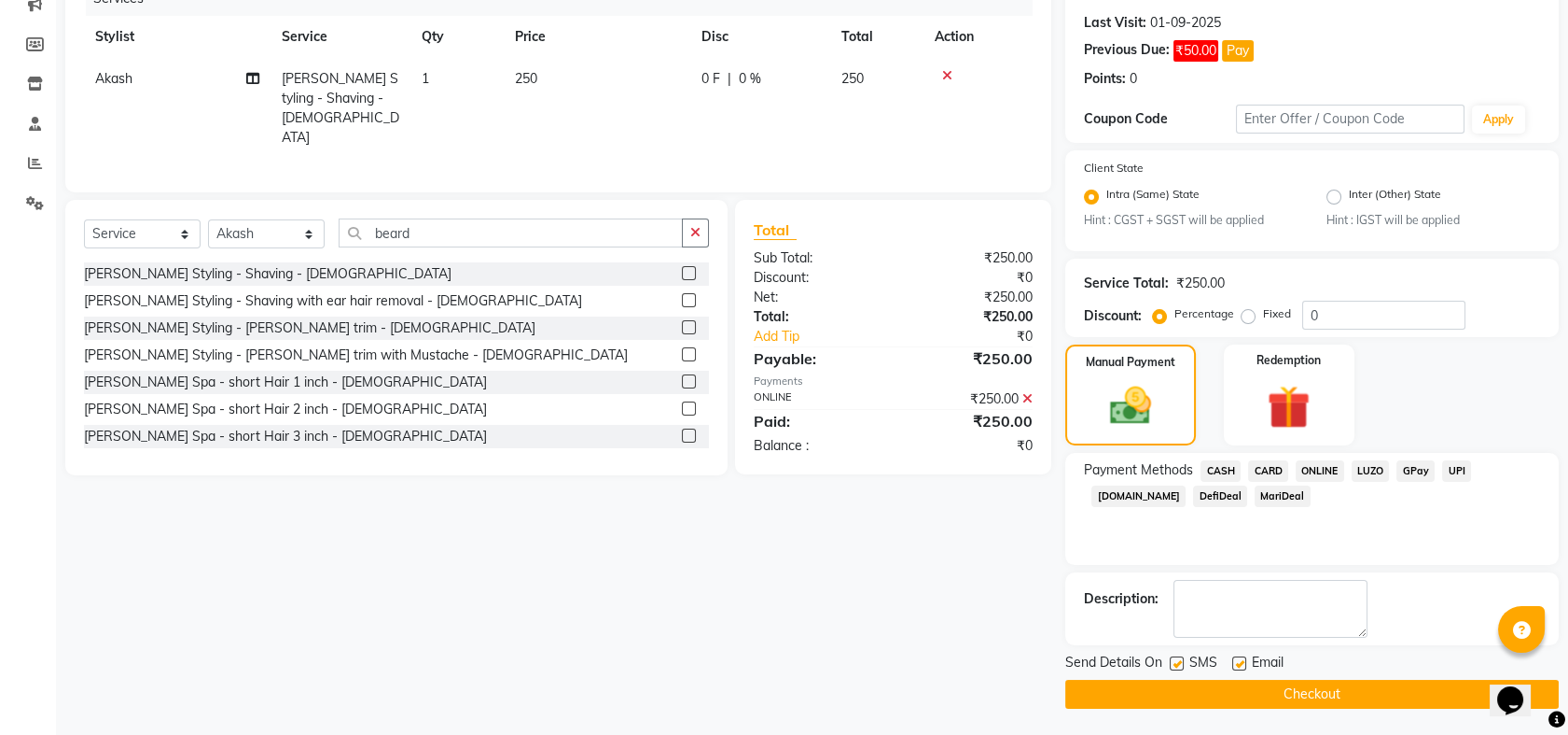
click at [1348, 688] on button "Checkout" at bounding box center [1312, 694] width 494 height 29
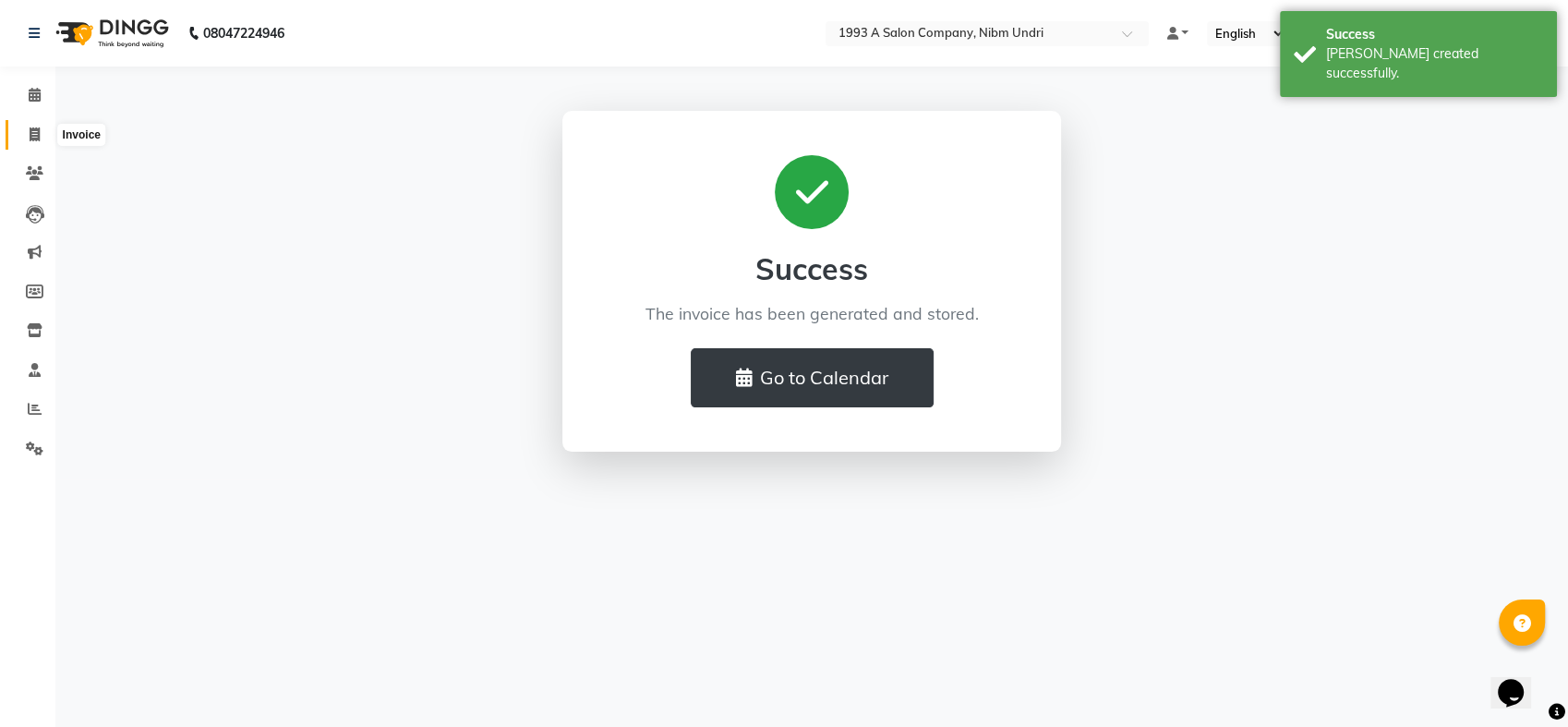
click at [30, 132] on icon at bounding box center [34, 134] width 10 height 14
select select "service"
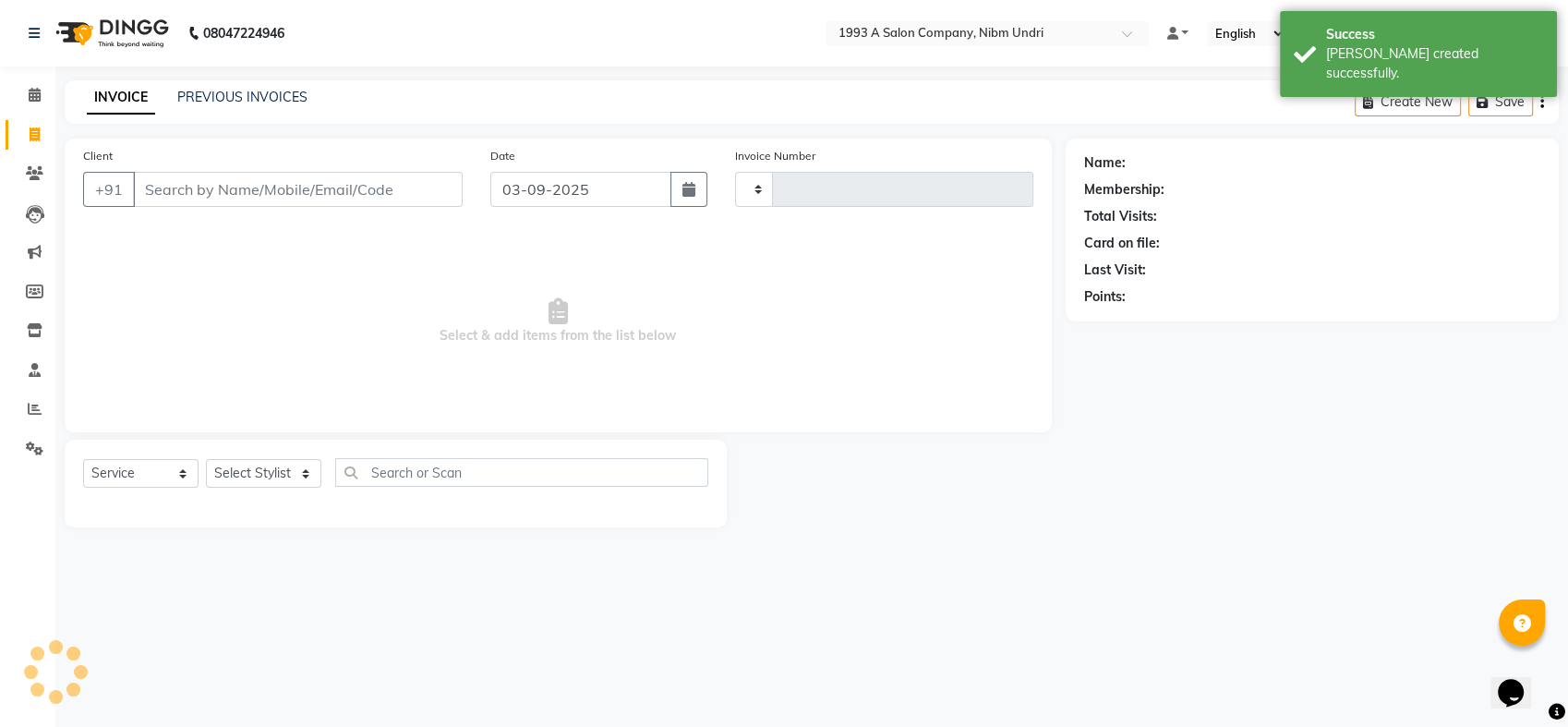
type input "0814"
select select "5137"
select select "membership"
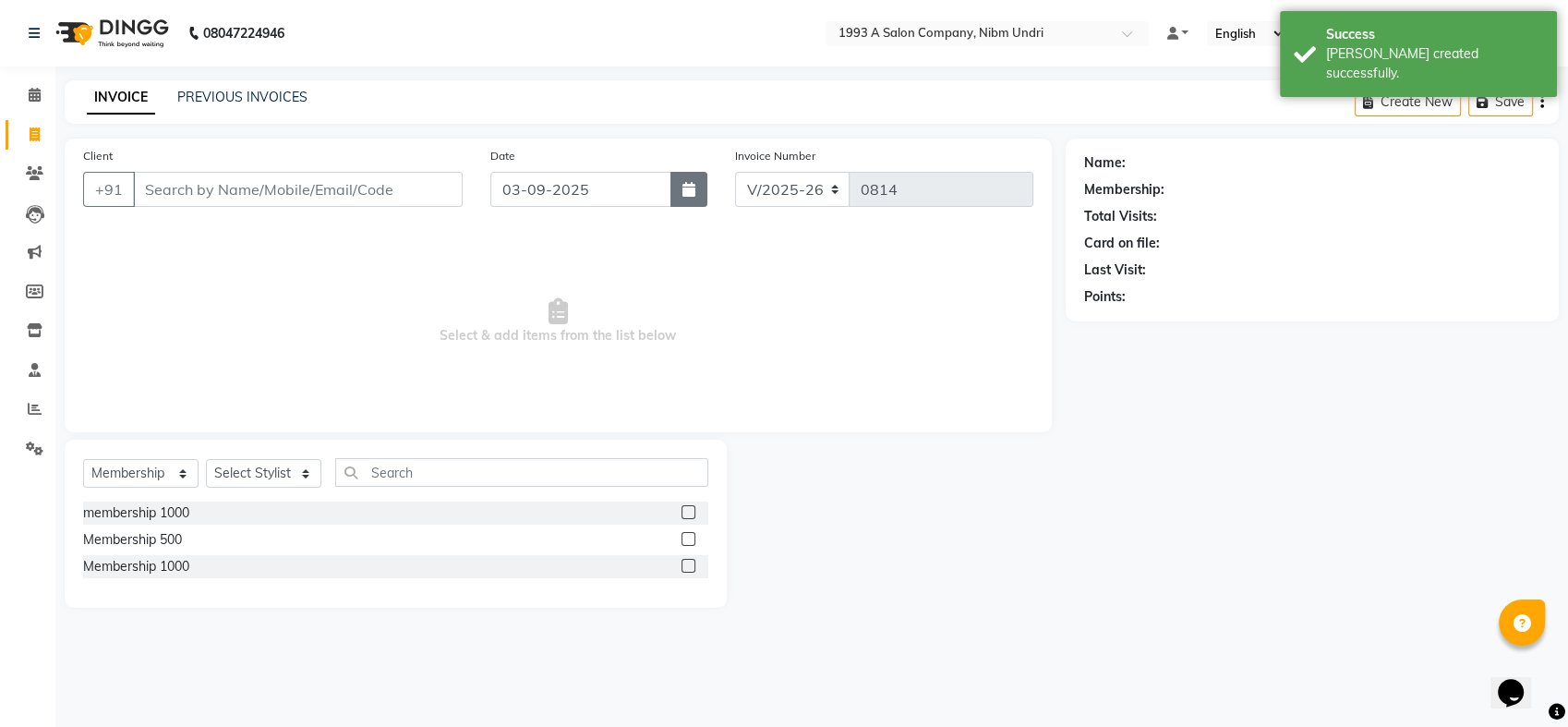
click at [694, 192] on icon "button" at bounding box center [689, 189] width 13 height 15
select select "9"
select select "2025"
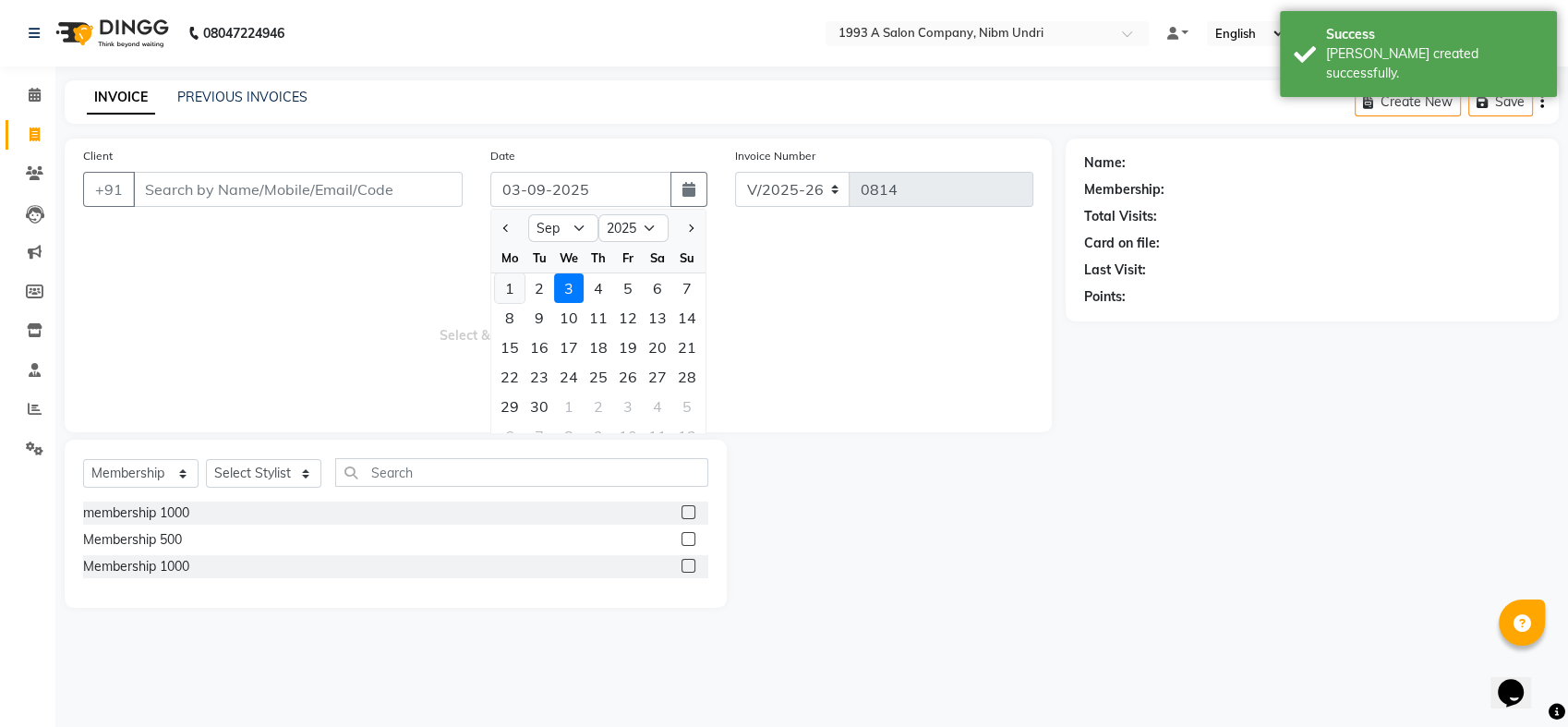
click at [504, 283] on div "1" at bounding box center [510, 288] width 30 height 30
type input "01-09-2025"
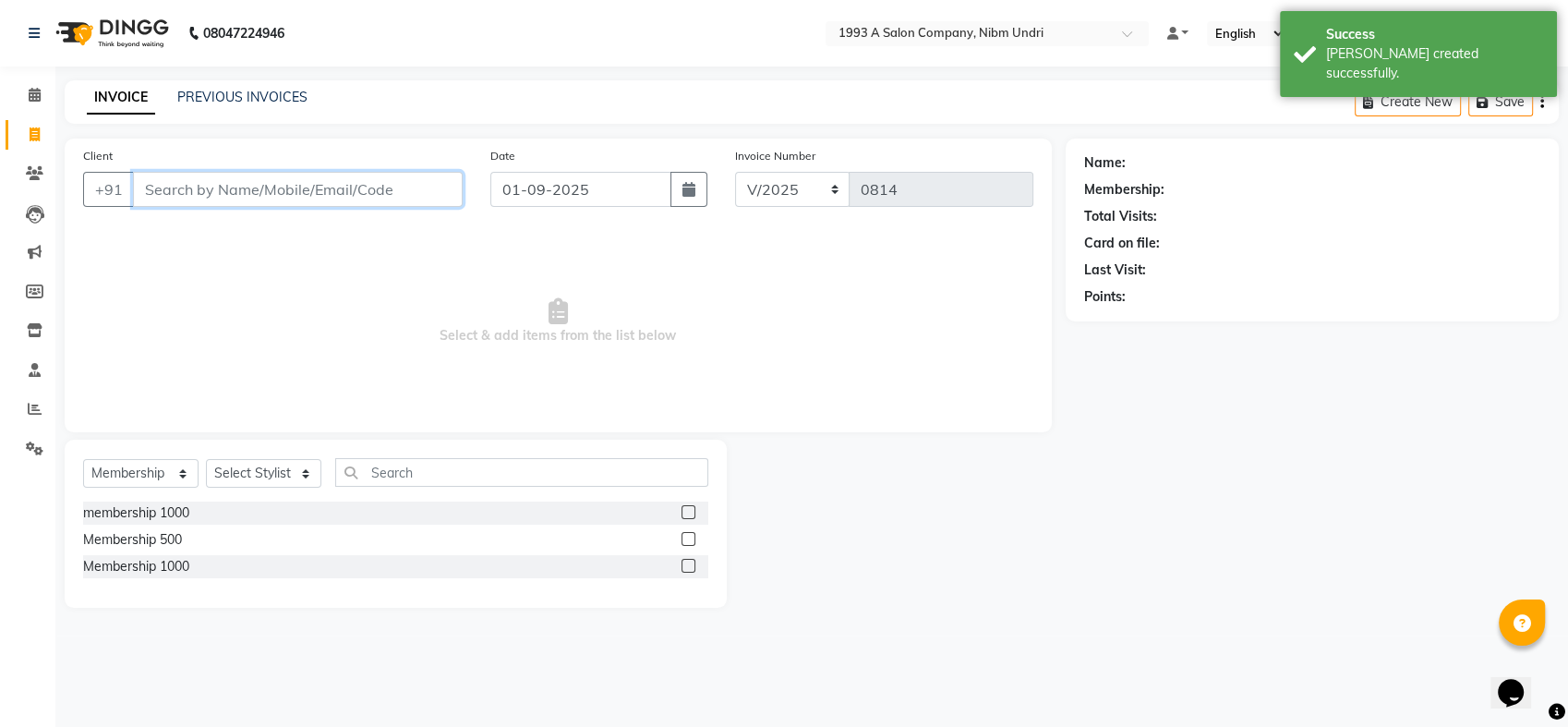
click at [337, 189] on input "Client" at bounding box center [298, 189] width 330 height 35
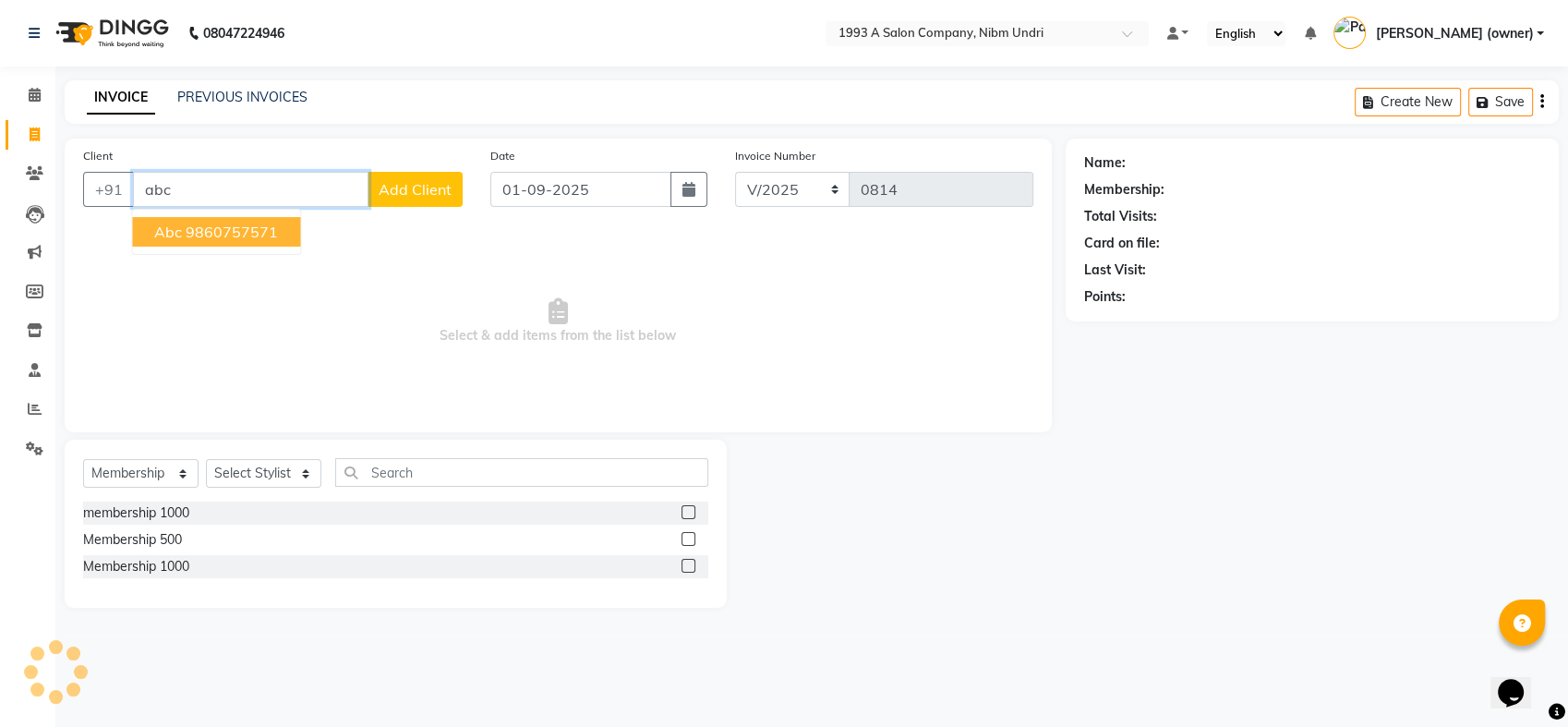
click at [186, 223] on ngb-highlight "9860757571" at bounding box center [232, 232] width 92 height 18
type input "9860757571"
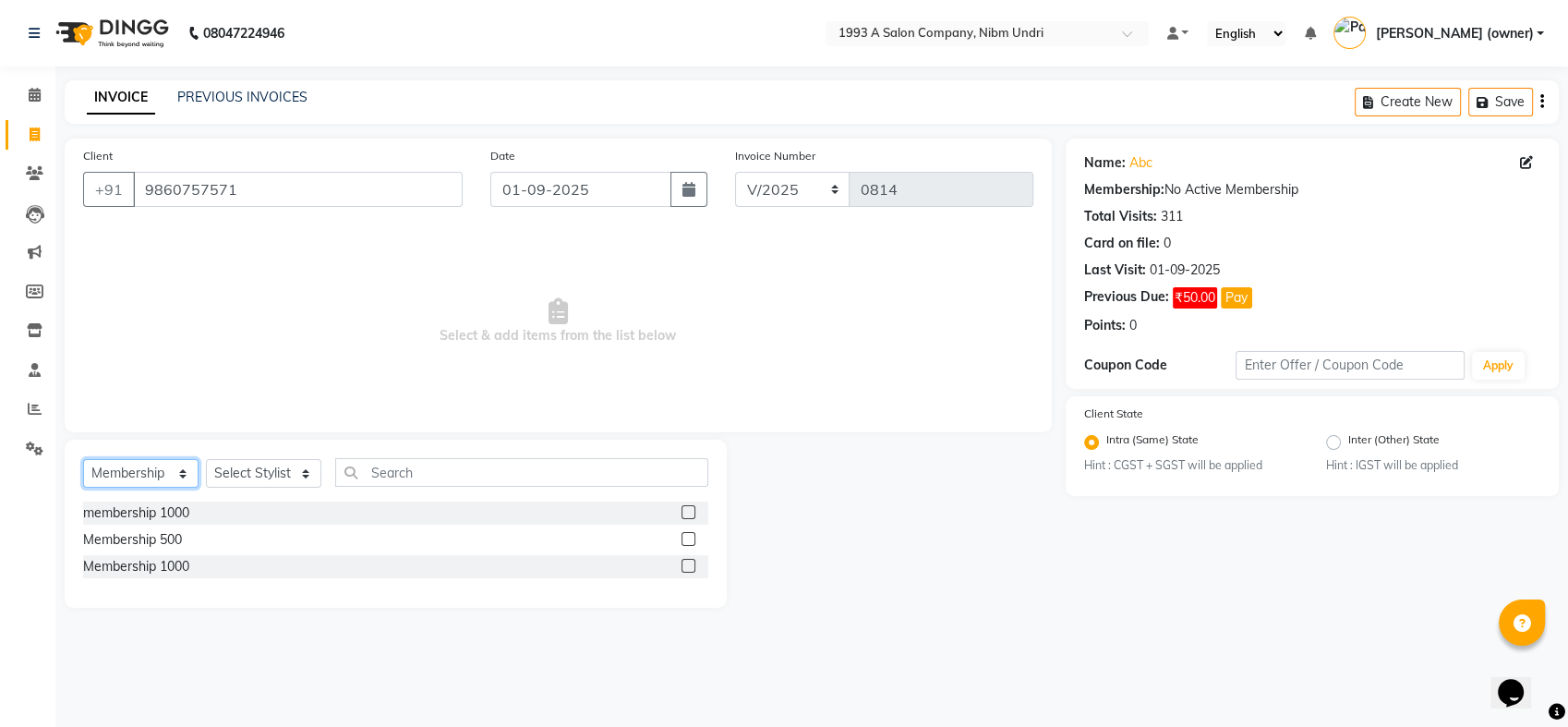
click at [182, 471] on select "Select Service Product Membership Package Voucher Prepaid Gift Card" at bounding box center [140, 473] width 115 height 29
select select "service"
click at [83, 459] on select "Select Service Product Membership Package Voucher Prepaid Gift Card" at bounding box center [140, 473] width 115 height 29
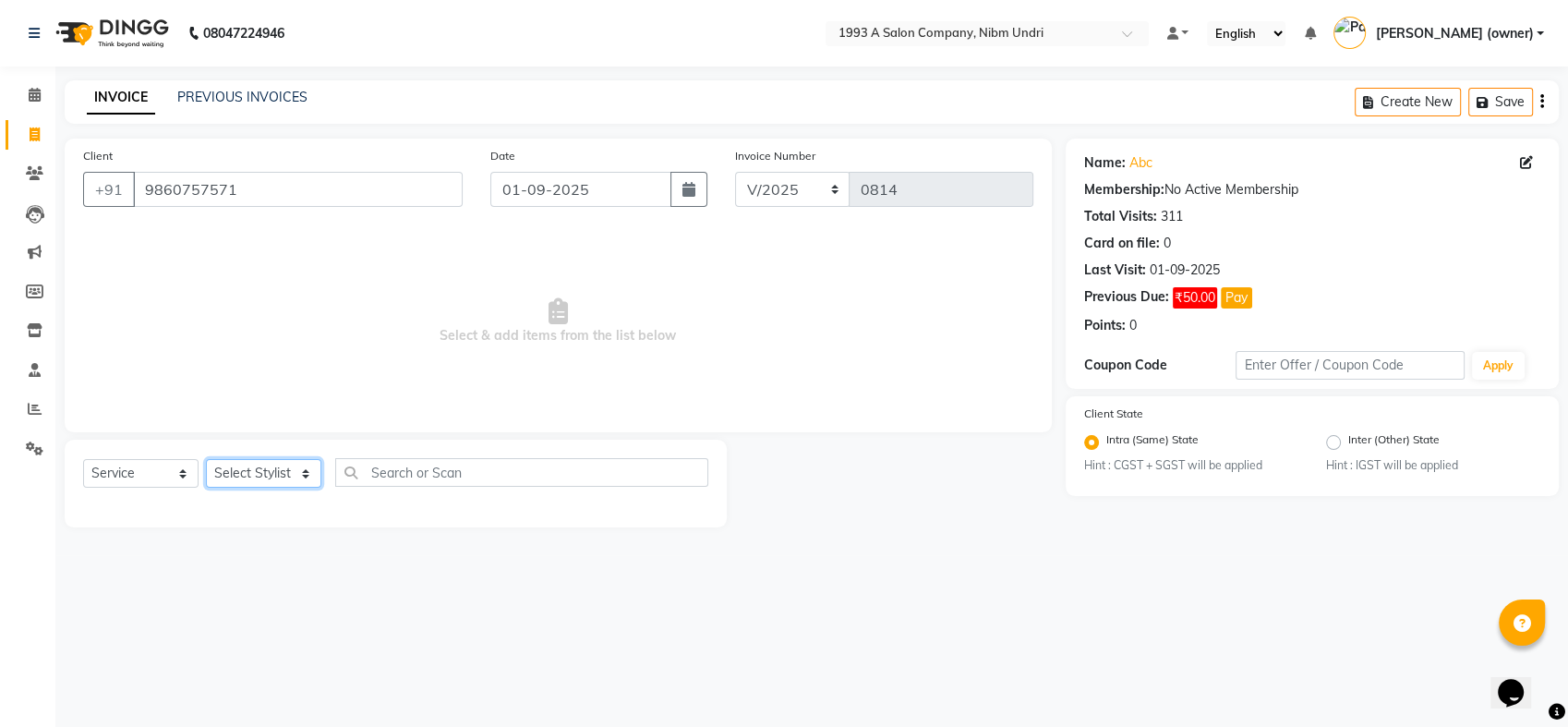
click at [304, 470] on select "Select Stylist Akash [PERSON_NAME] Khyale [PERSON_NAME] (owner) [PERSON_NAME]" at bounding box center [263, 473] width 115 height 29
select select "85221"
click at [206, 459] on select "Select Stylist Akash [PERSON_NAME] Khyale [PERSON_NAME] (owner) [PERSON_NAME]" at bounding box center [263, 473] width 115 height 29
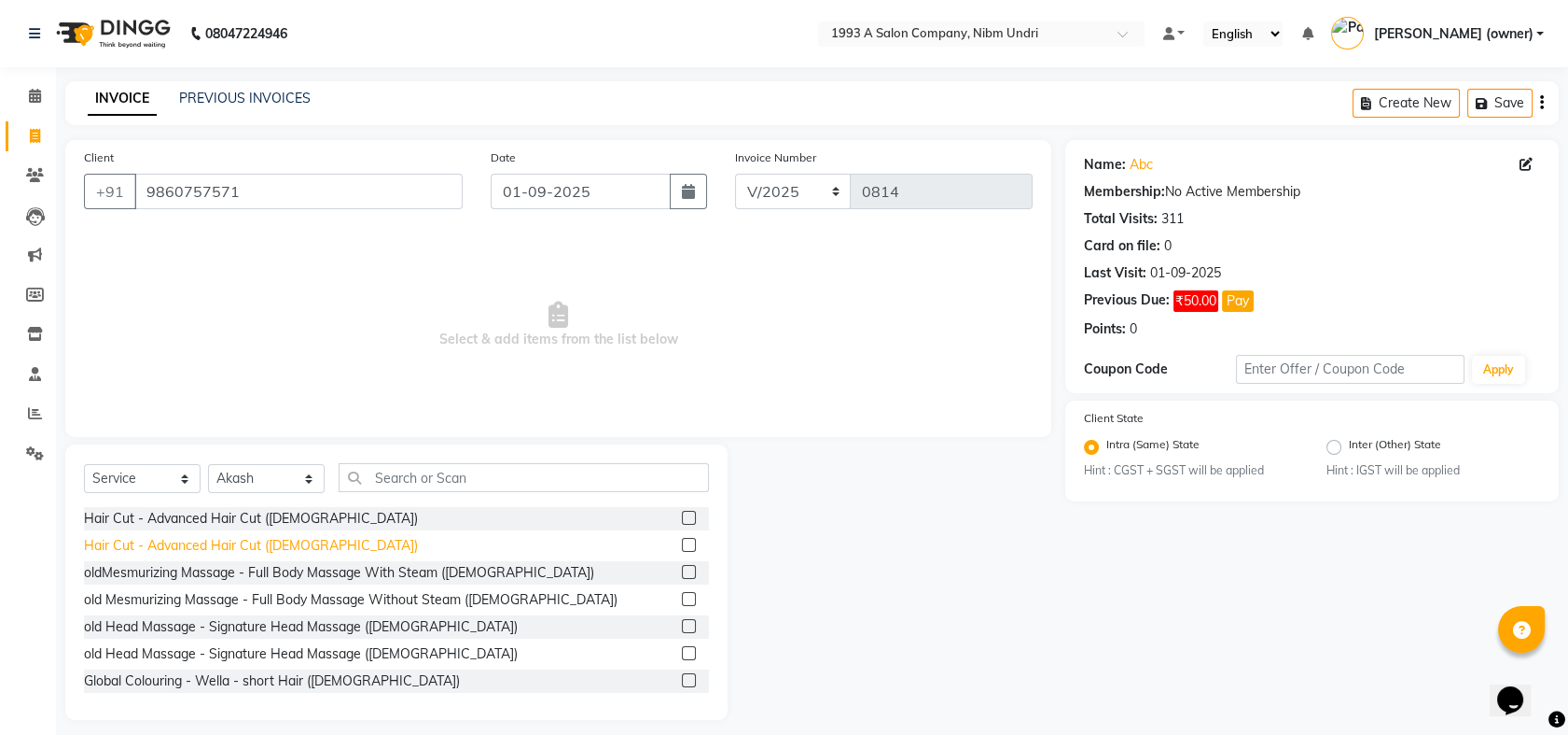
click at [202, 546] on div "Hair Cut - Advanced Hair Cut ([DEMOGRAPHIC_DATA])" at bounding box center [251, 545] width 334 height 20
checkbox input "false"
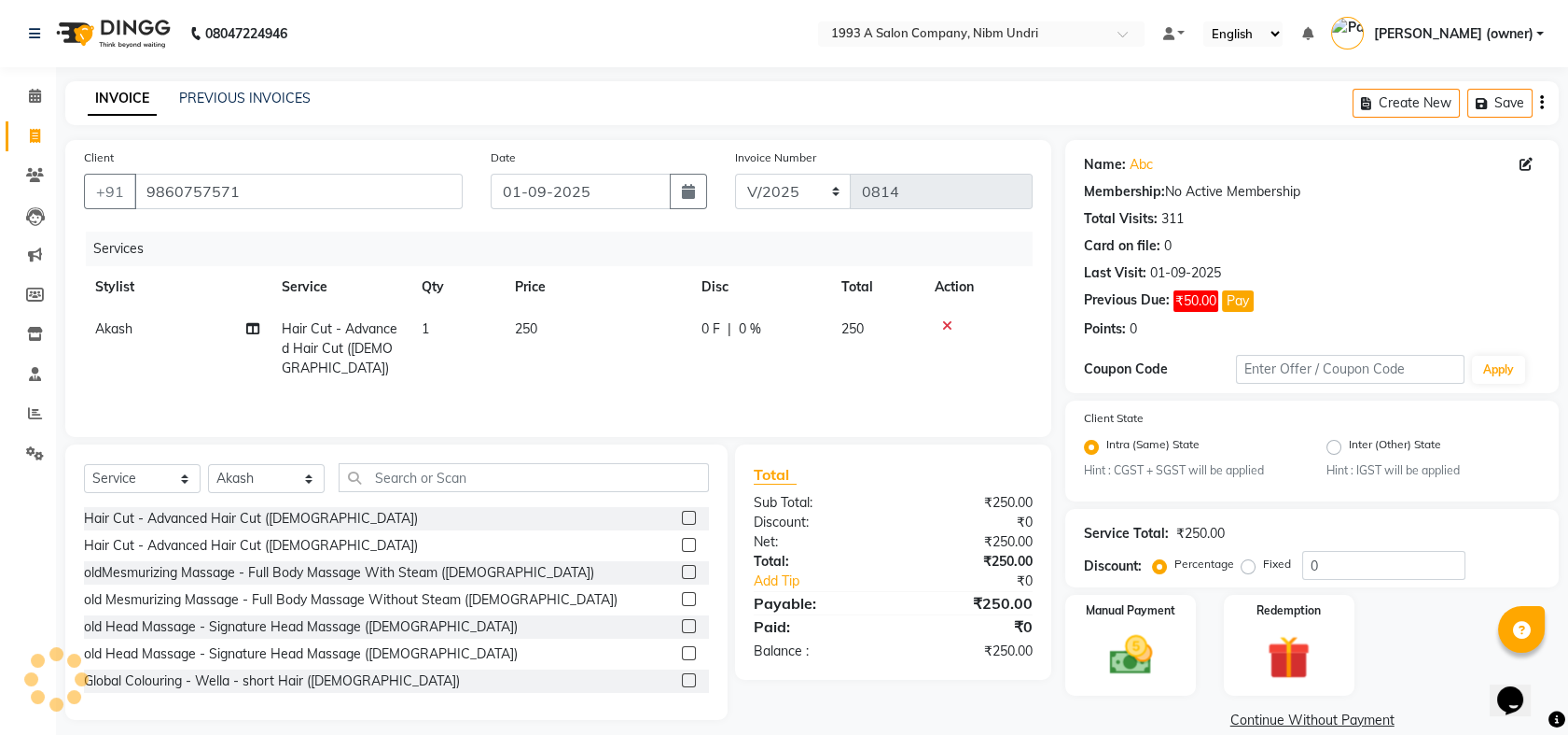
click at [538, 321] on span "250" at bounding box center [526, 329] width 22 height 17
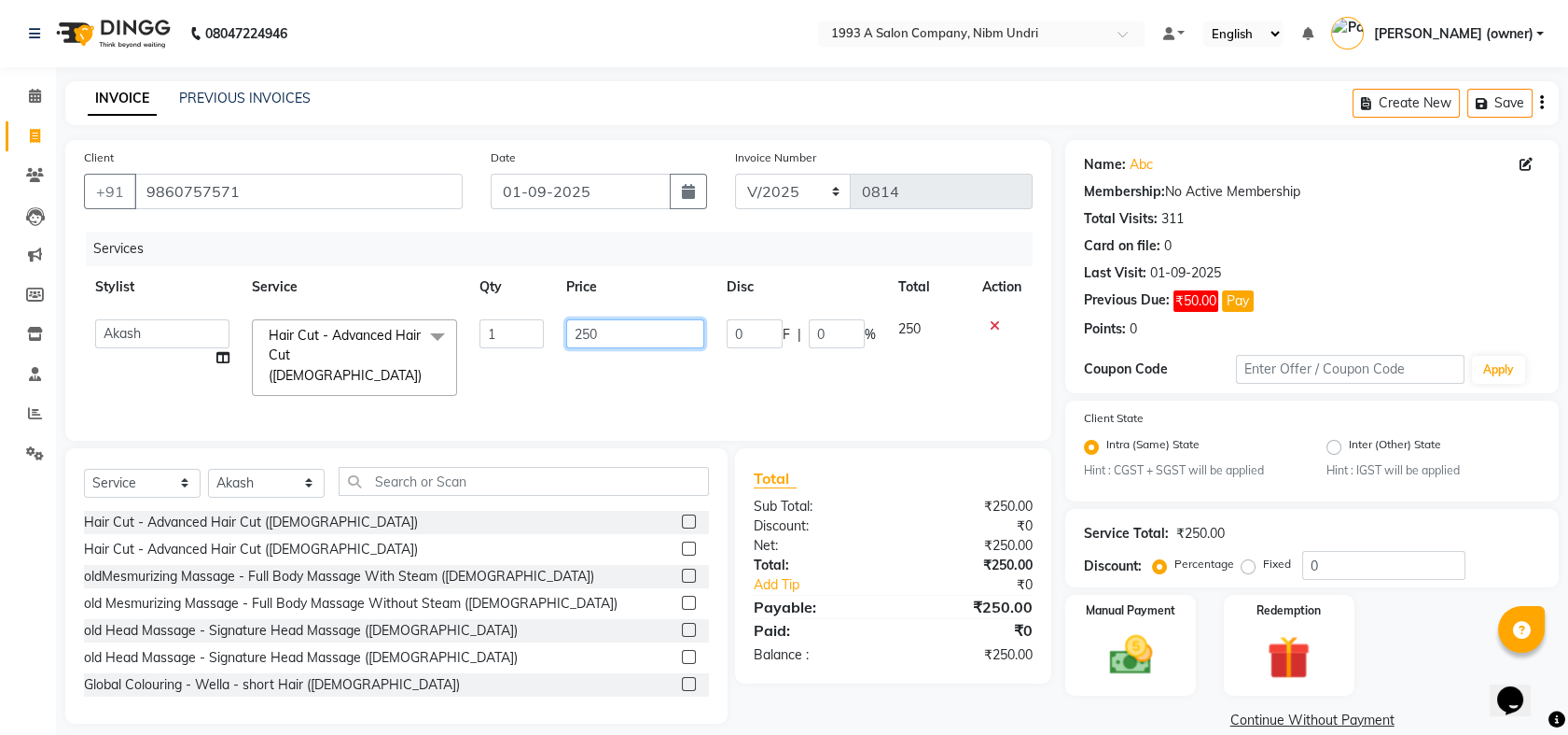
click at [654, 329] on input "250" at bounding box center [636, 333] width 138 height 29
type input "2"
type input "300"
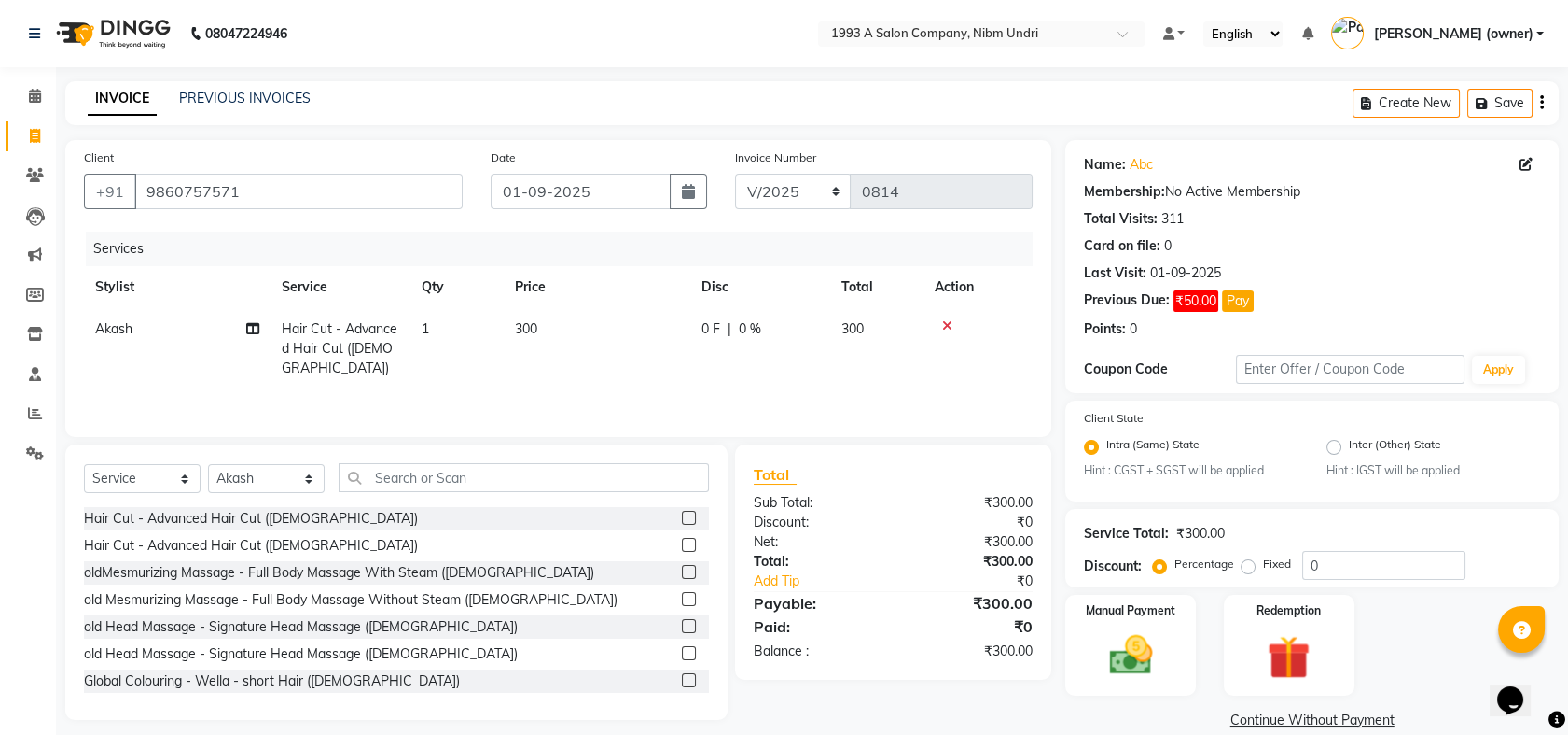
click at [908, 342] on td "300" at bounding box center [877, 348] width 93 height 81
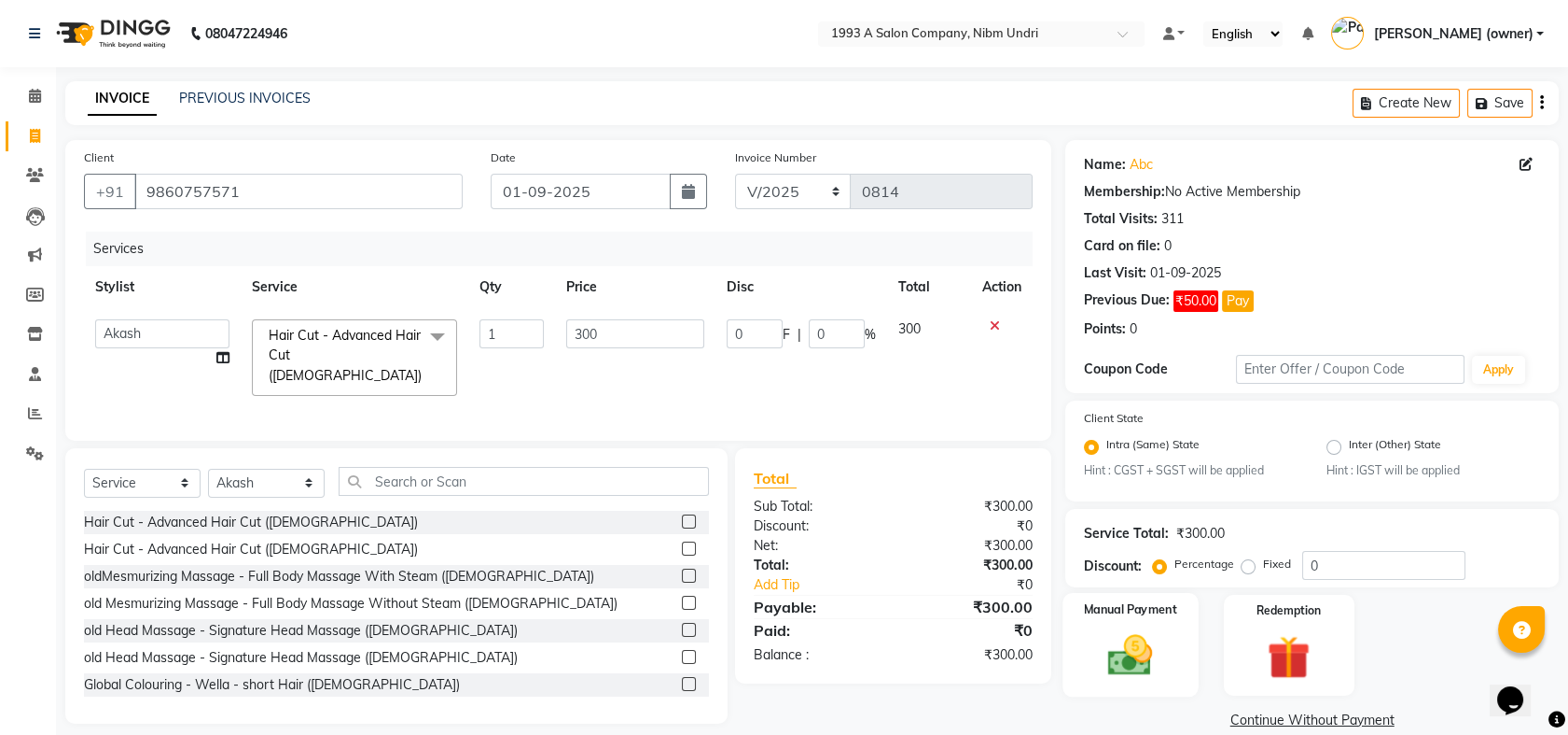
click at [1141, 624] on div "Manual Payment" at bounding box center [1131, 644] width 135 height 104
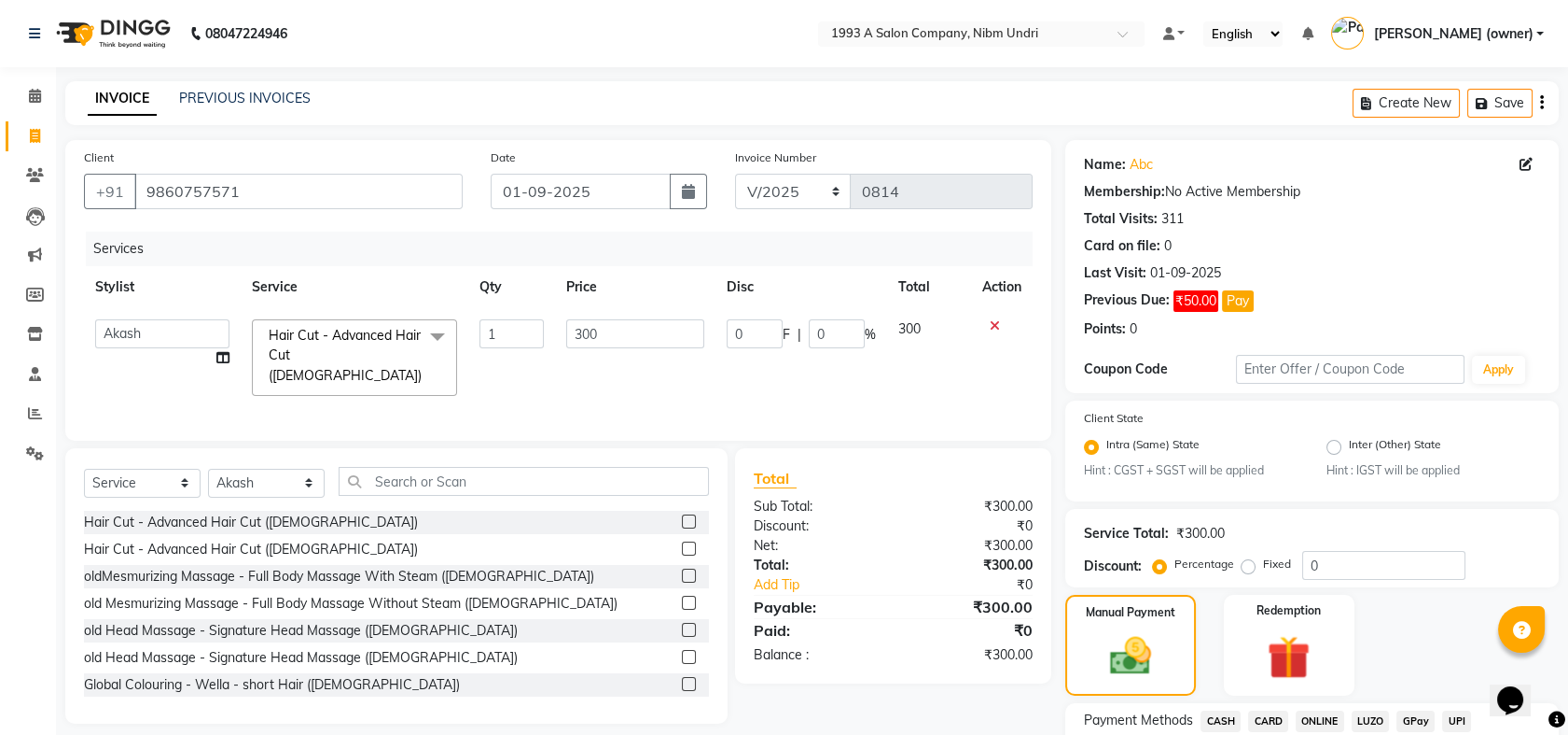
scroll to position [135, 0]
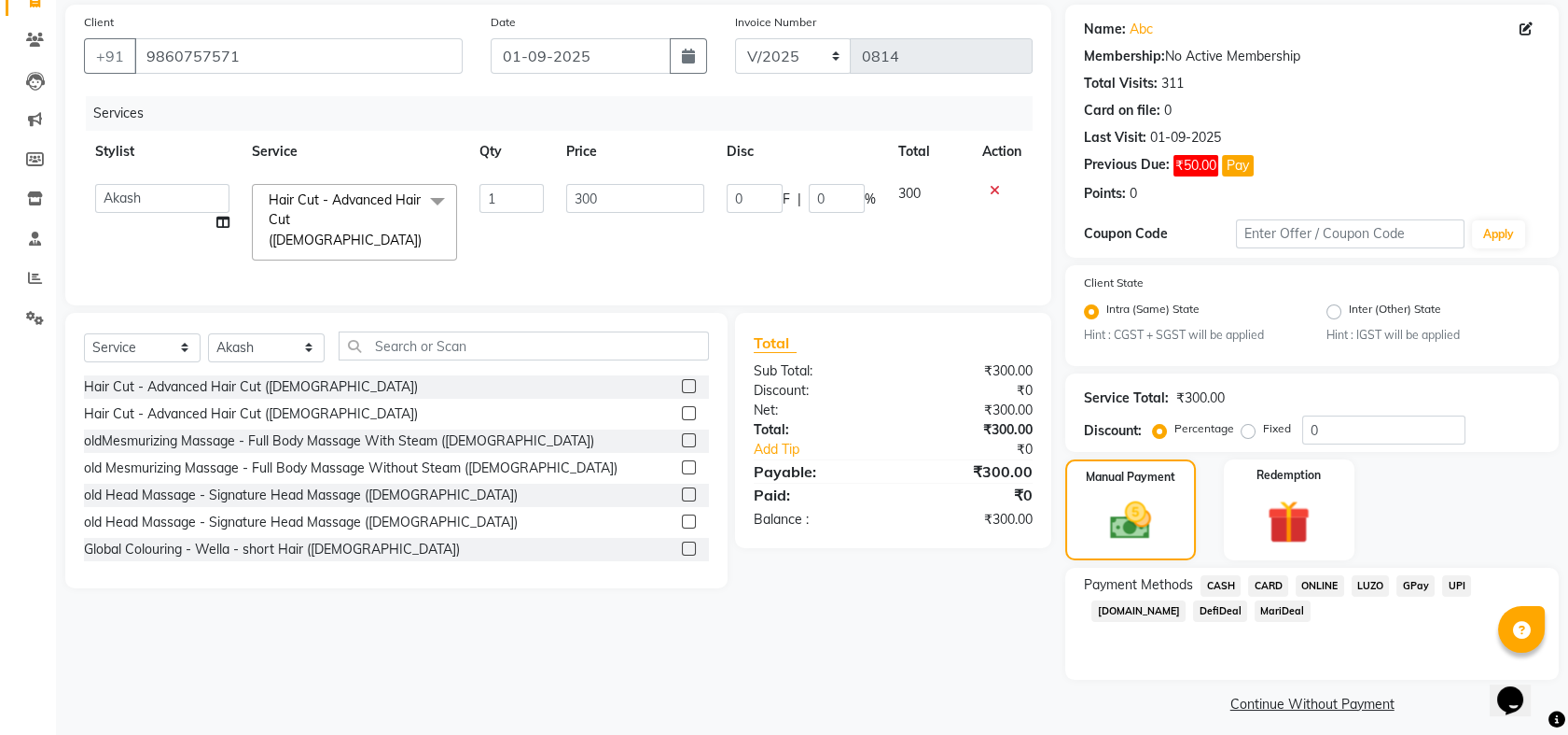
click at [1320, 584] on span "ONLINE" at bounding box center [1320, 586] width 49 height 21
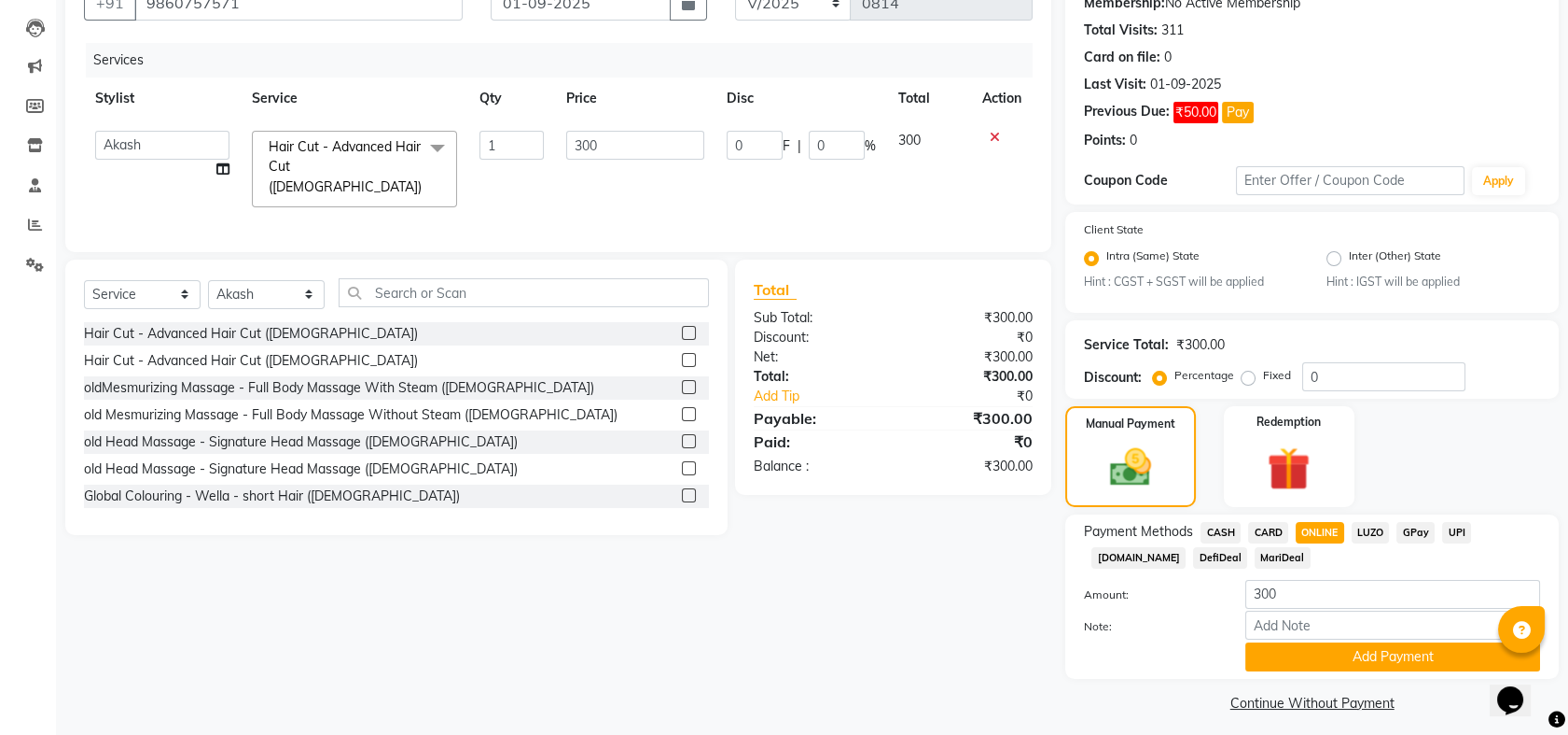
scroll to position [197, 0]
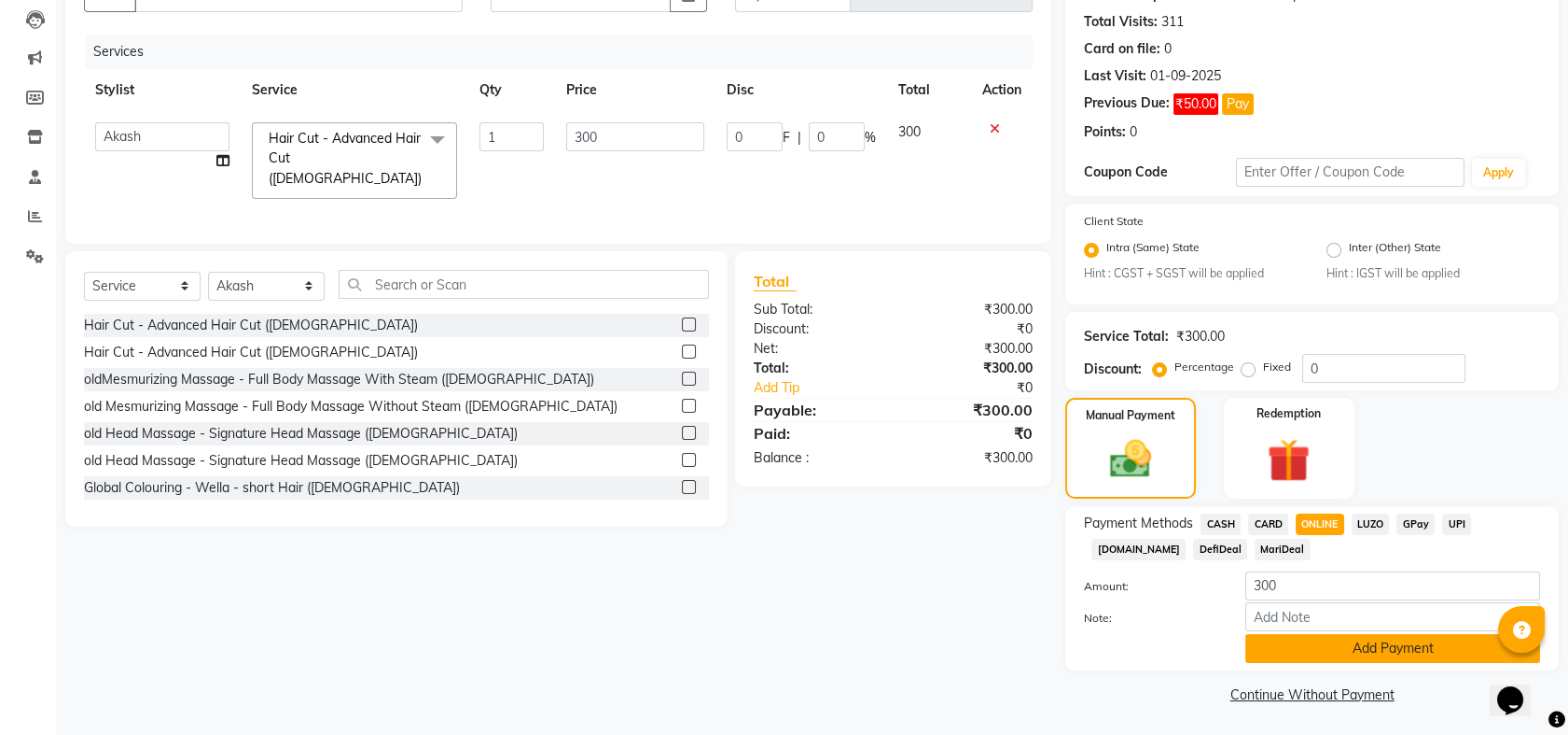
click at [1384, 645] on button "Add Payment" at bounding box center [1393, 648] width 295 height 29
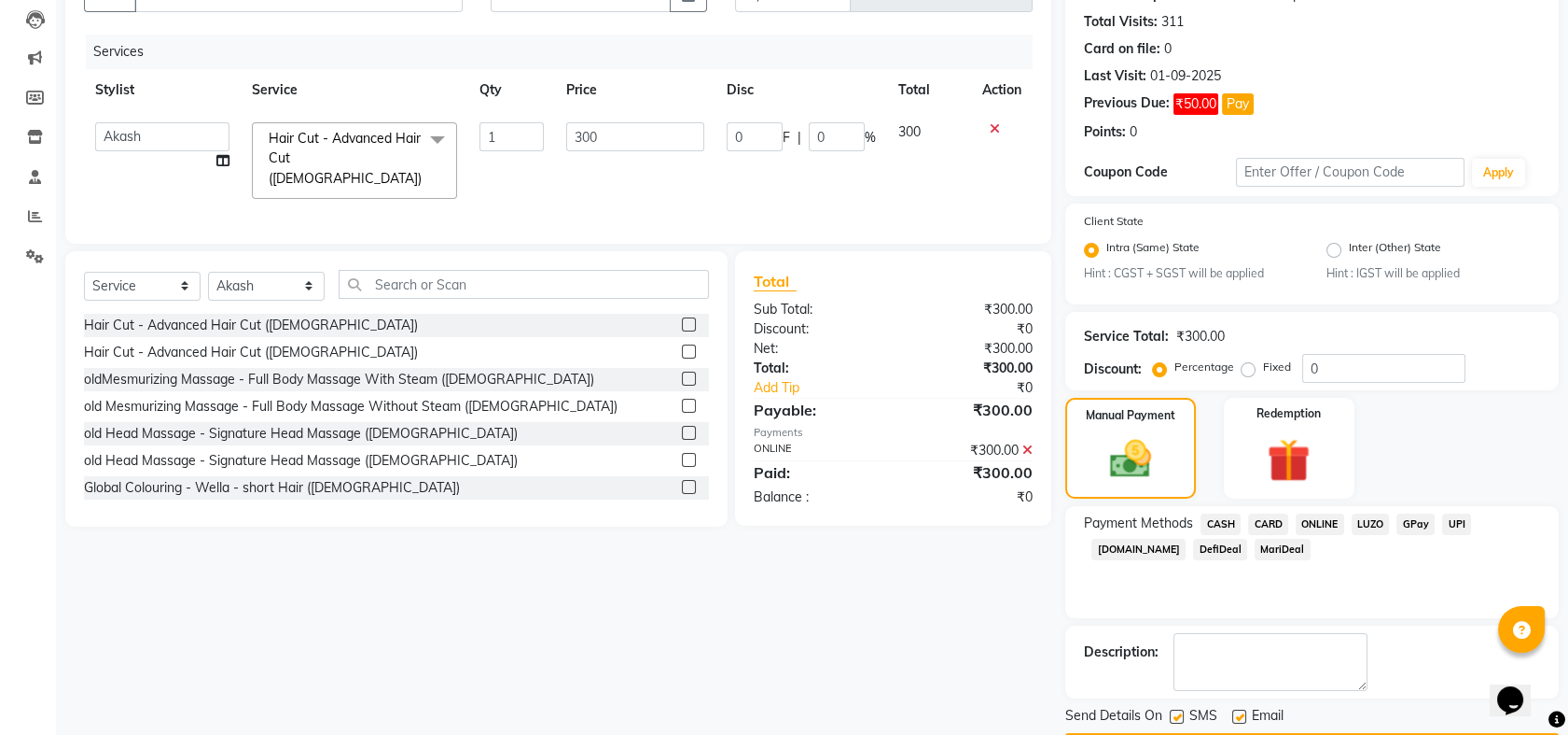
scroll to position [250, 0]
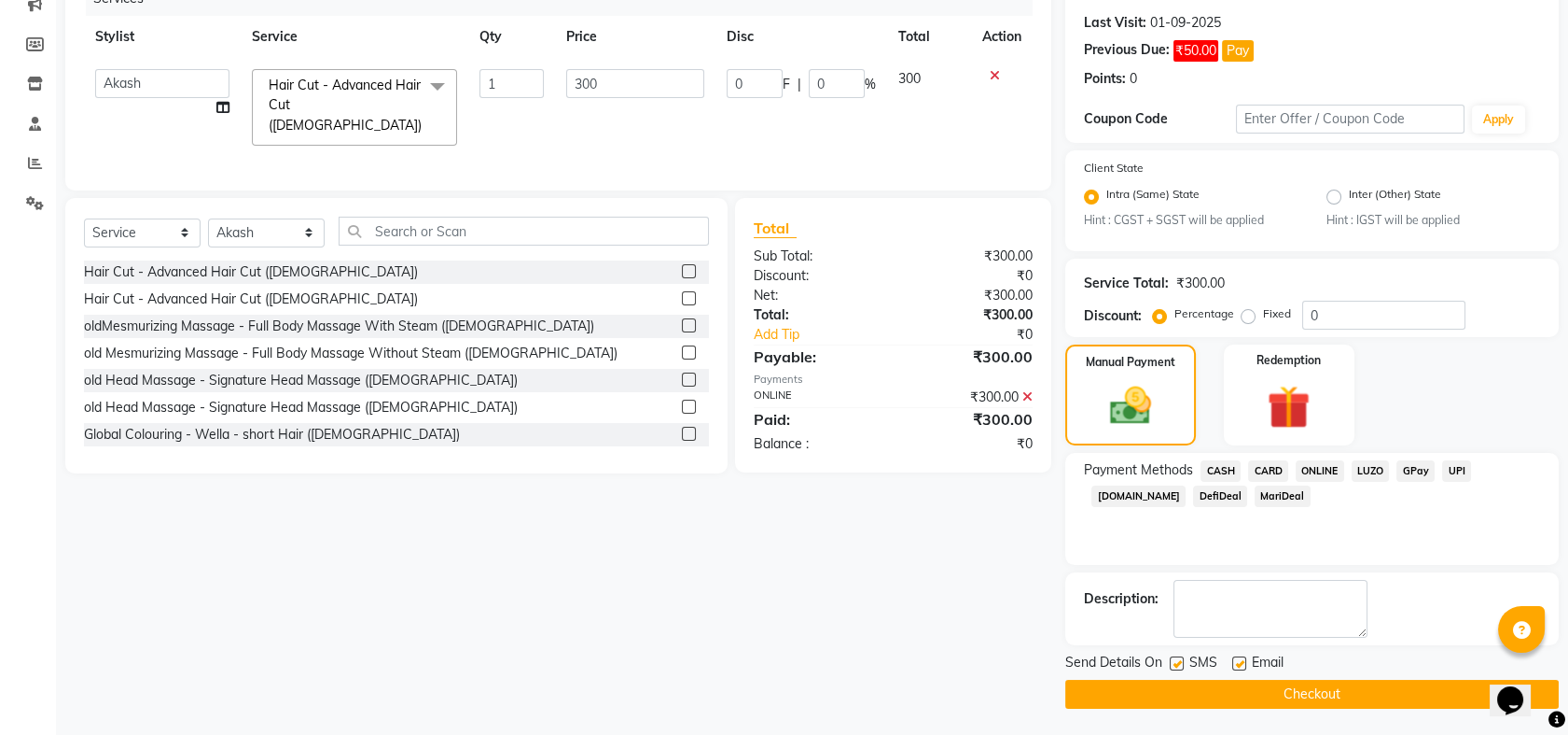
click at [1338, 695] on button "Checkout" at bounding box center [1312, 694] width 494 height 29
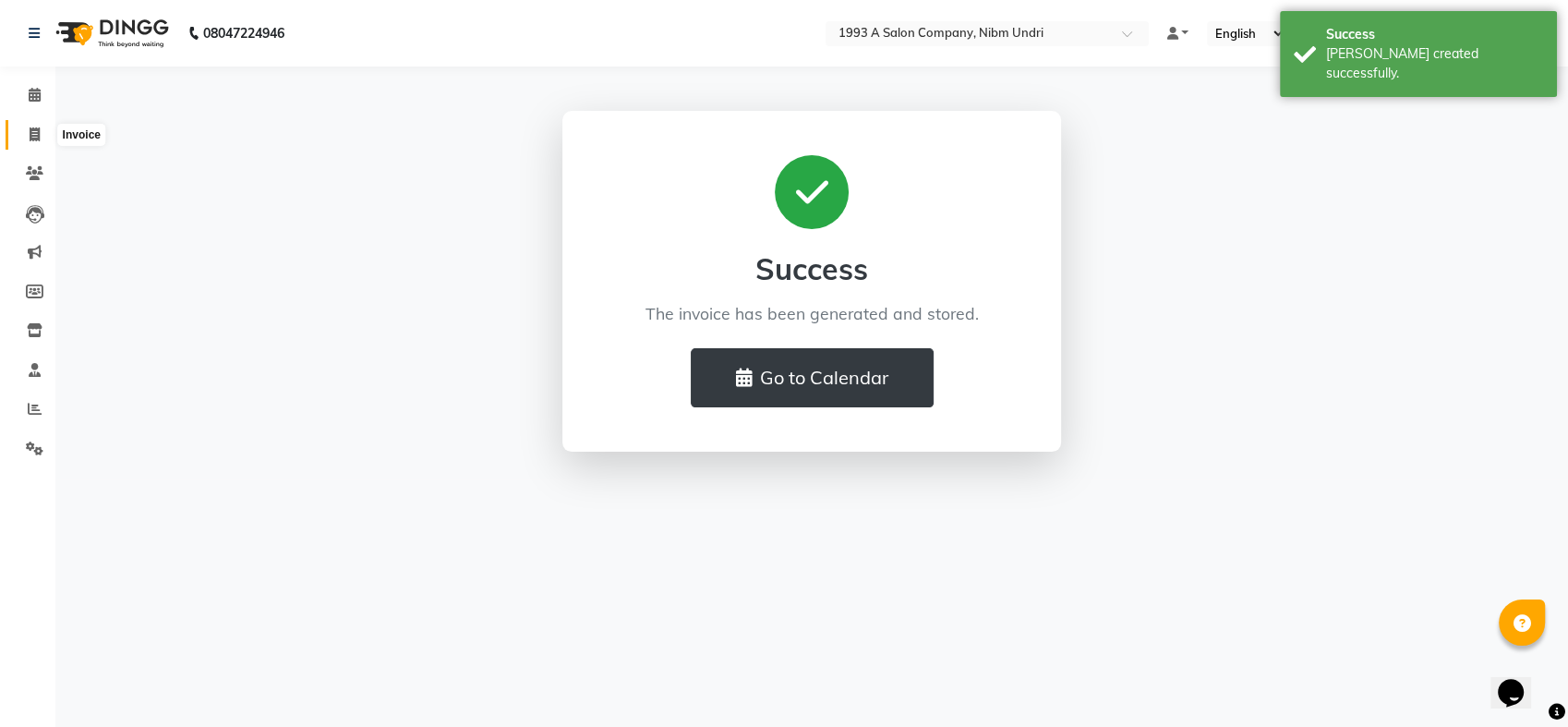
click at [36, 133] on icon at bounding box center [34, 134] width 10 height 14
select select "5137"
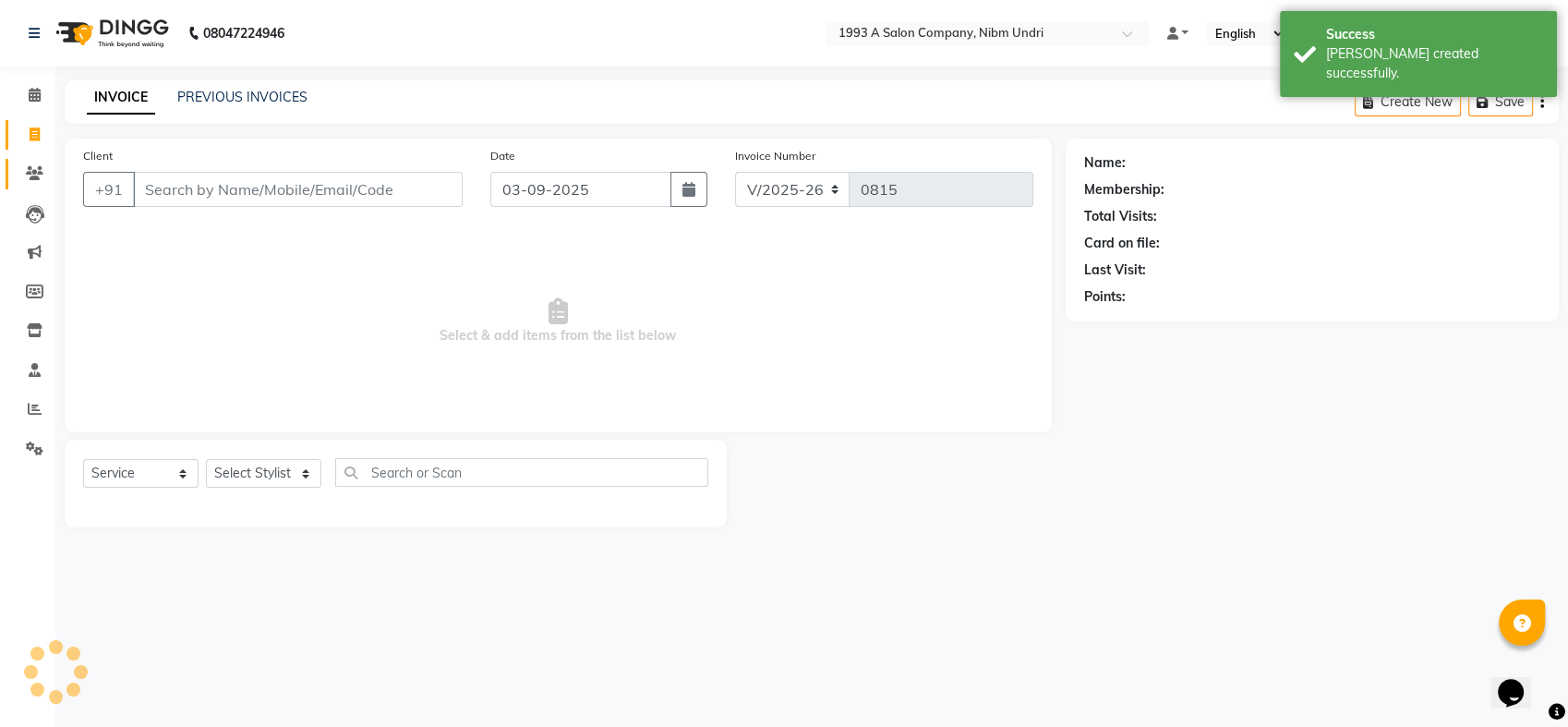
select select "membership"
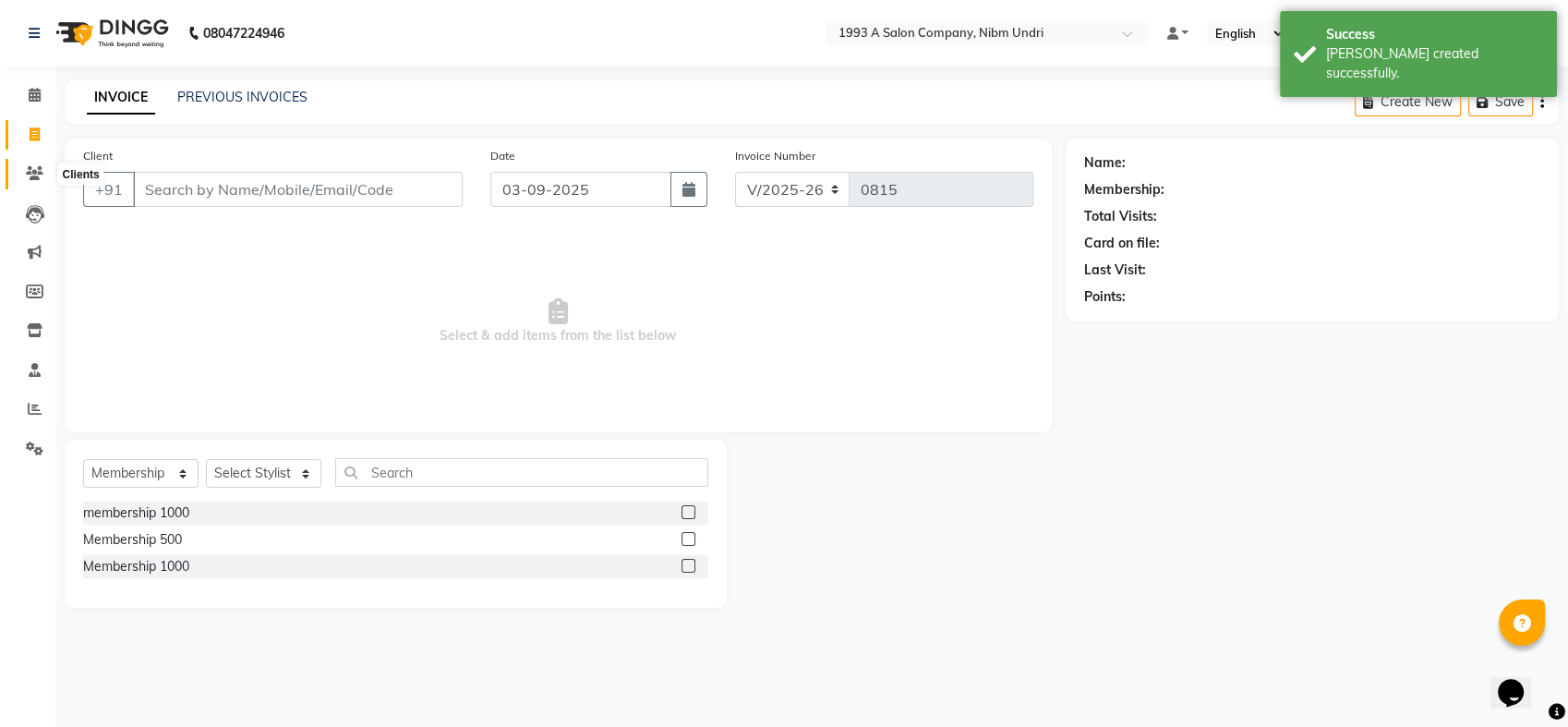
click at [27, 167] on icon at bounding box center [34, 173] width 18 height 14
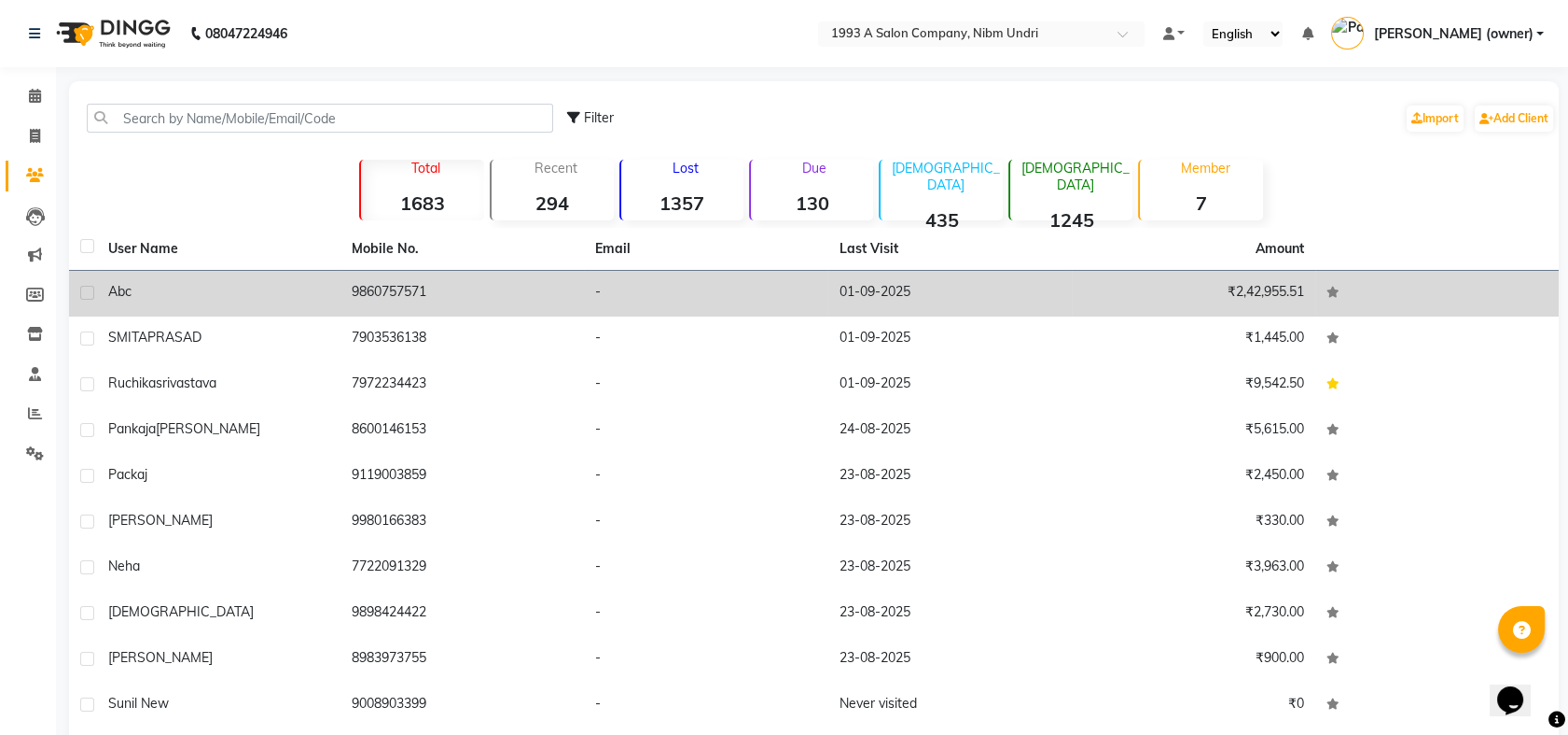
click at [282, 287] on div "Abc" at bounding box center [218, 291] width 221 height 20
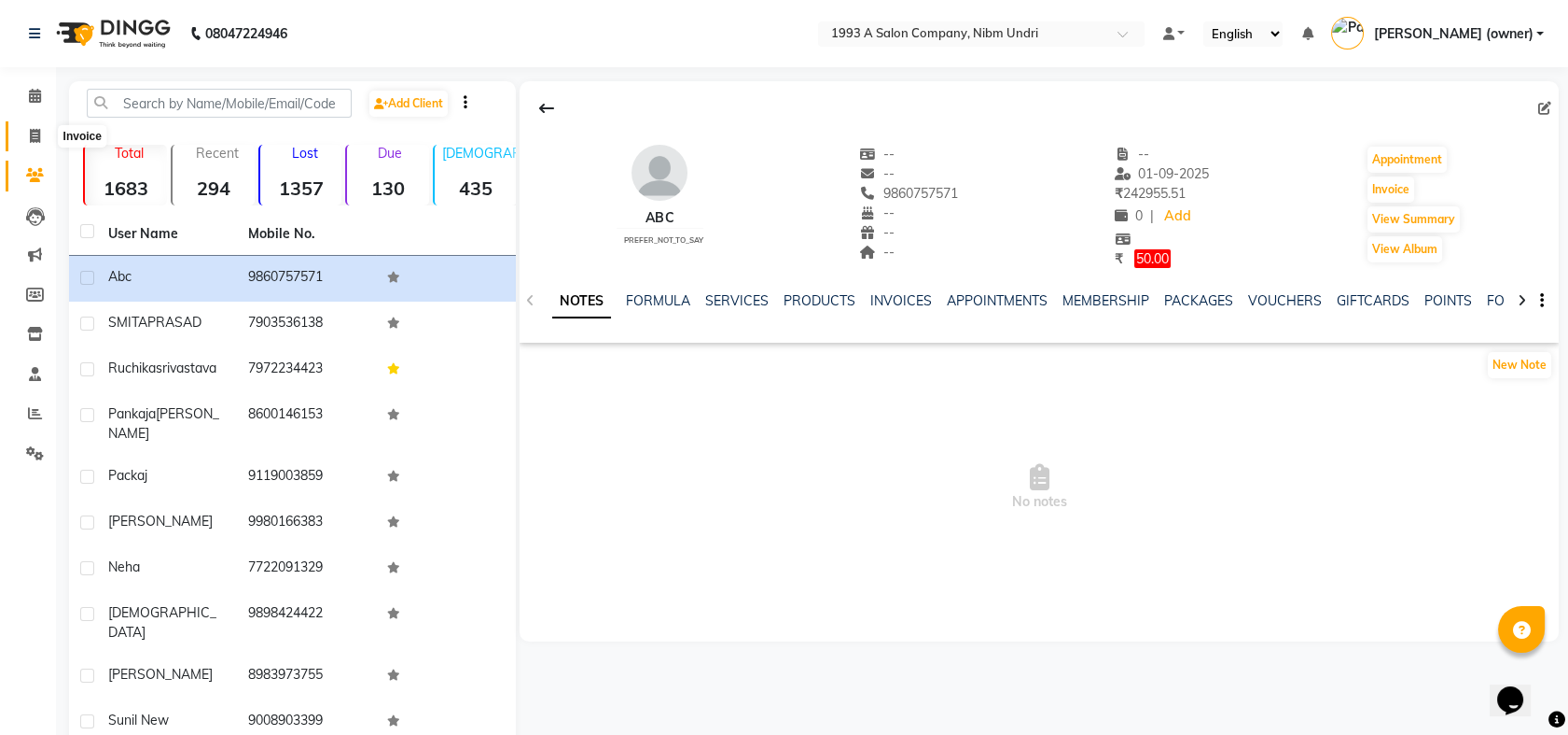
click at [27, 129] on span at bounding box center [35, 136] width 33 height 21
select select "service"
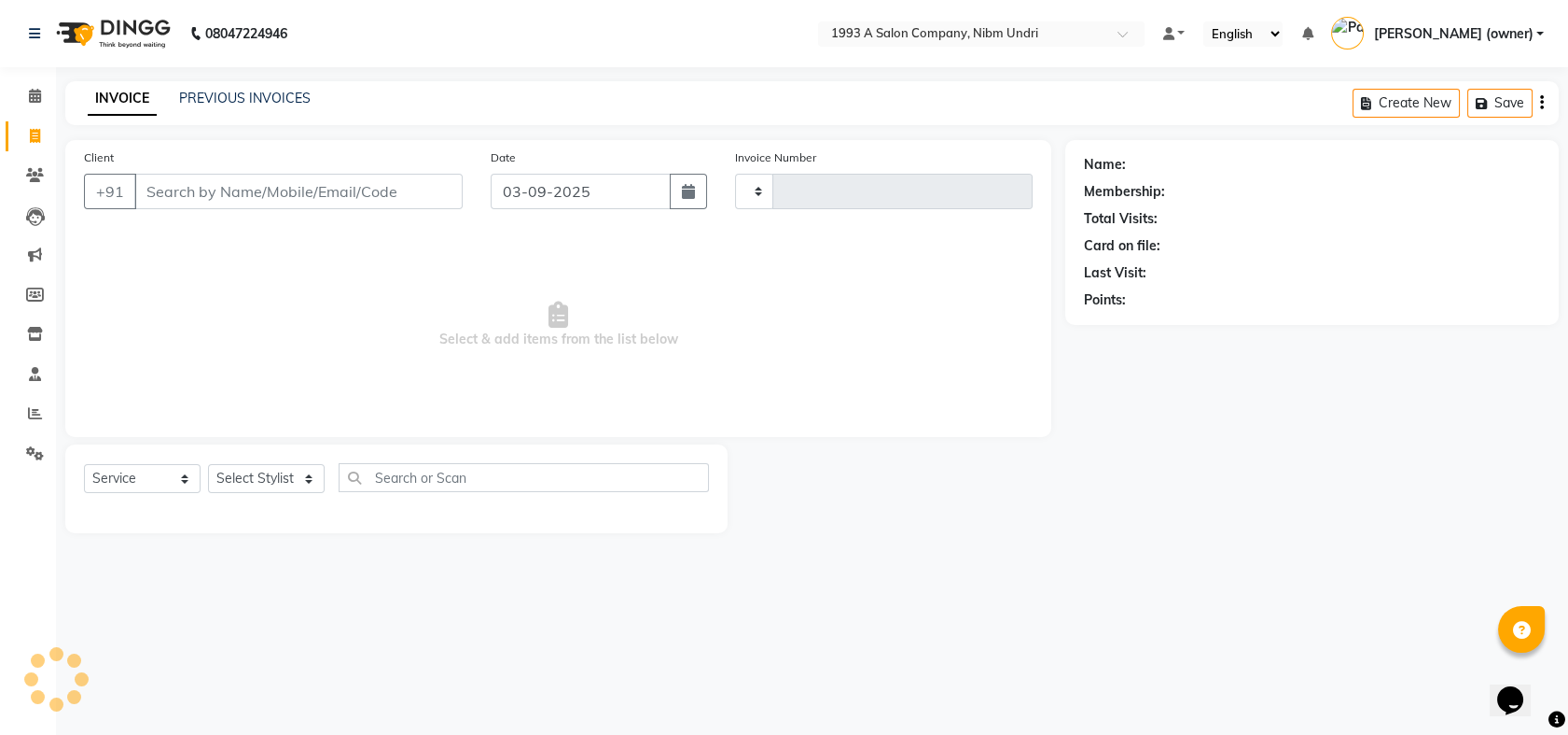
type input "0815"
select select "5137"
select select "membership"
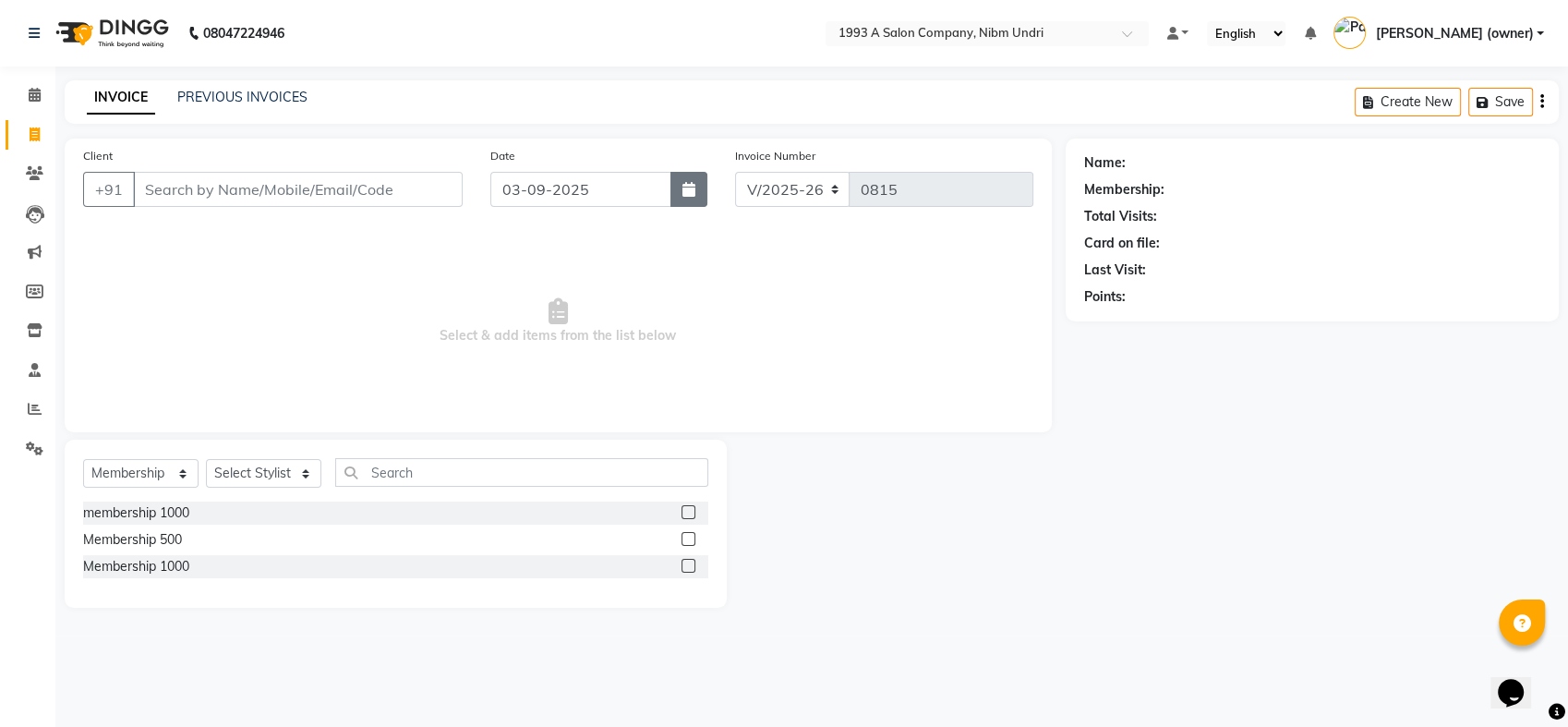
click at [674, 186] on button "button" at bounding box center [689, 189] width 37 height 35
select select "9"
select select "2025"
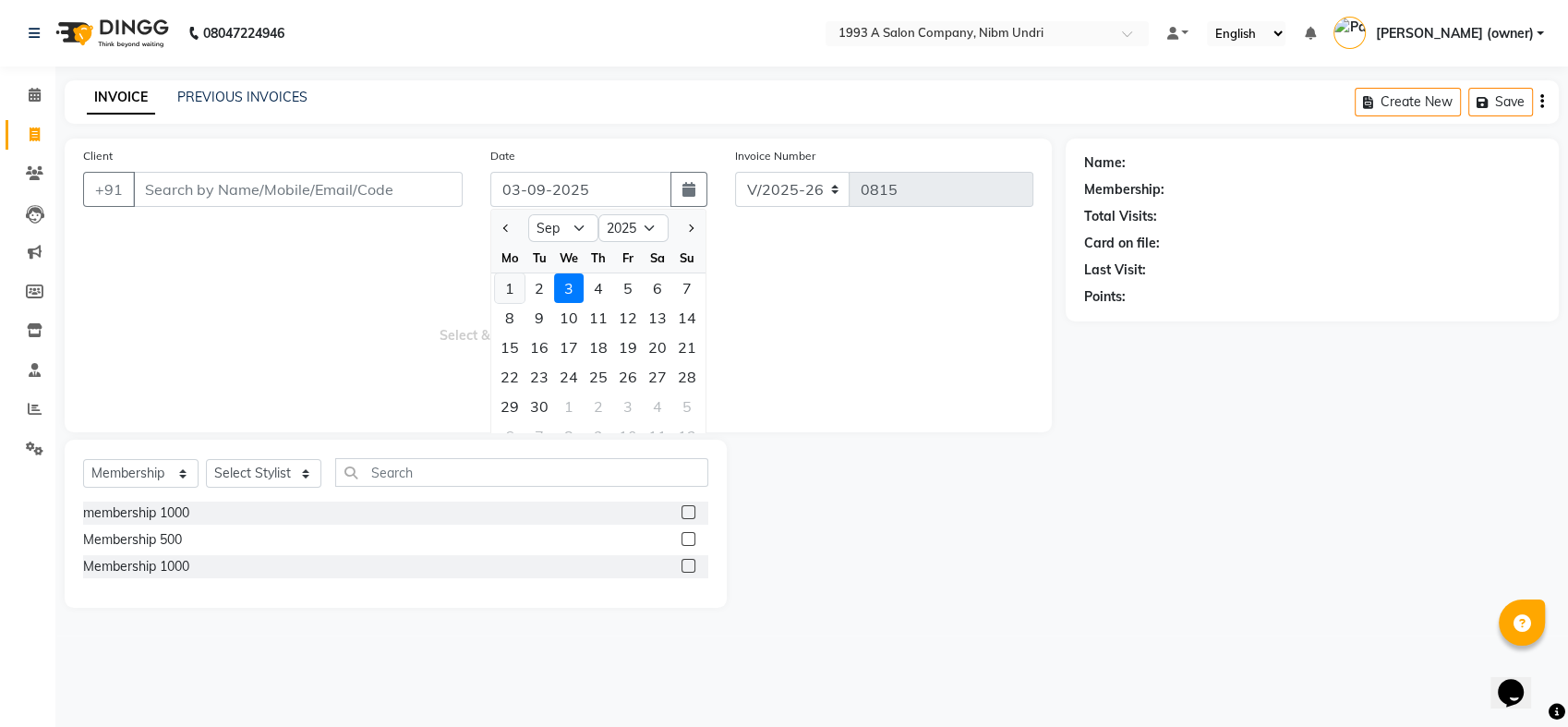
click at [505, 284] on div "1" at bounding box center [510, 288] width 30 height 30
type input "01-09-2025"
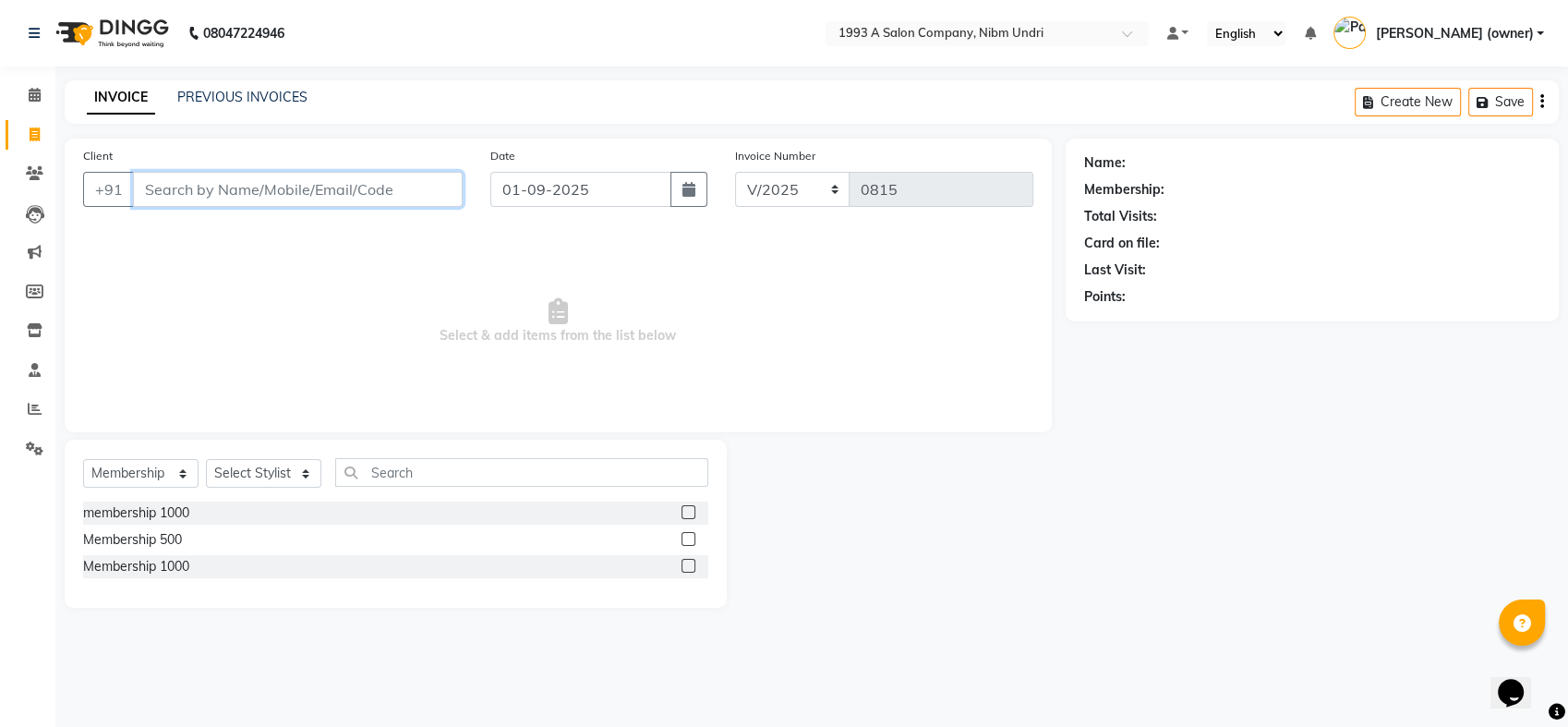
click at [321, 189] on input "Client" at bounding box center [298, 189] width 330 height 35
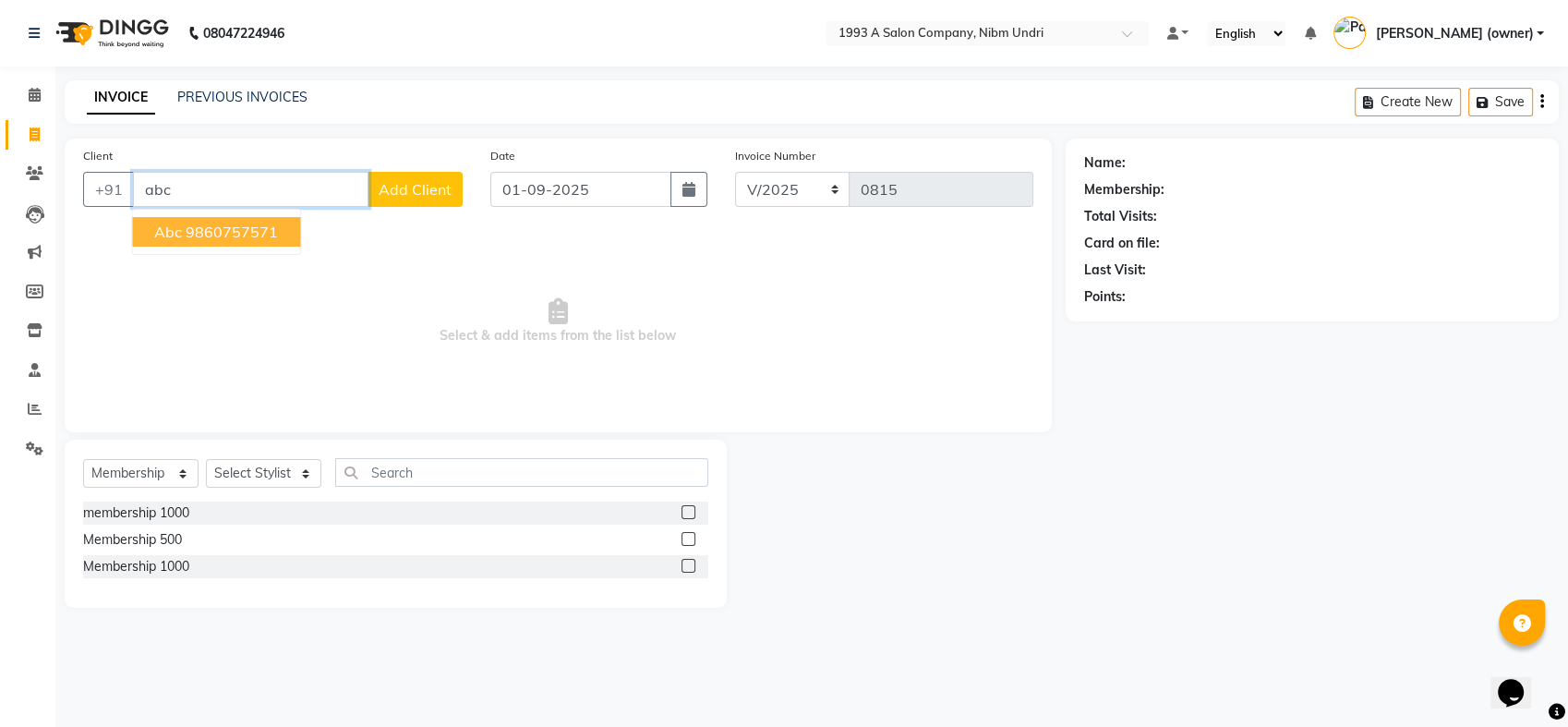
click at [208, 230] on ngb-highlight "9860757571" at bounding box center [232, 232] width 92 height 18
type input "9860757571"
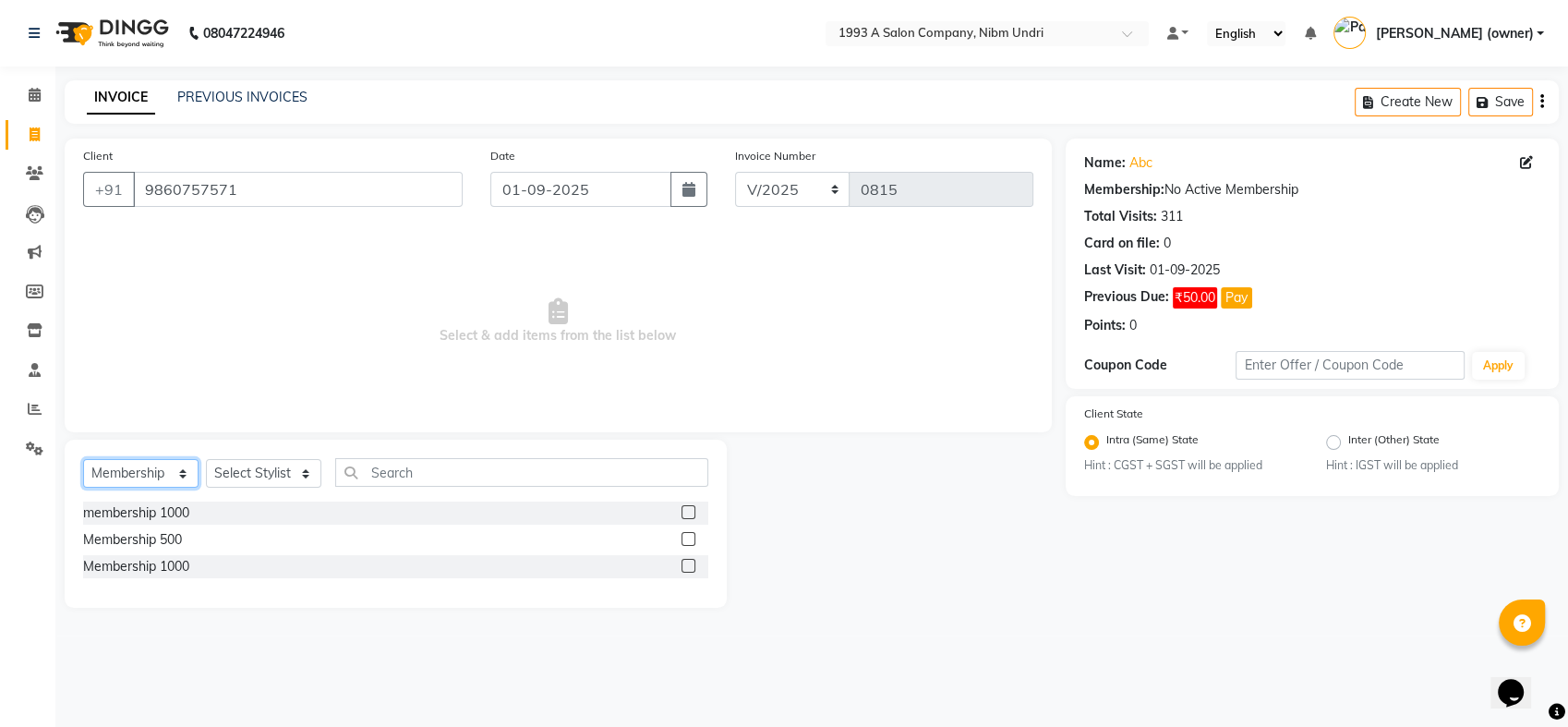
click at [174, 470] on select "Select Service Product Membership Package Voucher Prepaid Gift Card" at bounding box center [140, 473] width 115 height 29
select select "service"
click at [83, 459] on select "Select Service Product Membership Package Voucher Prepaid Gift Card" at bounding box center [140, 473] width 115 height 29
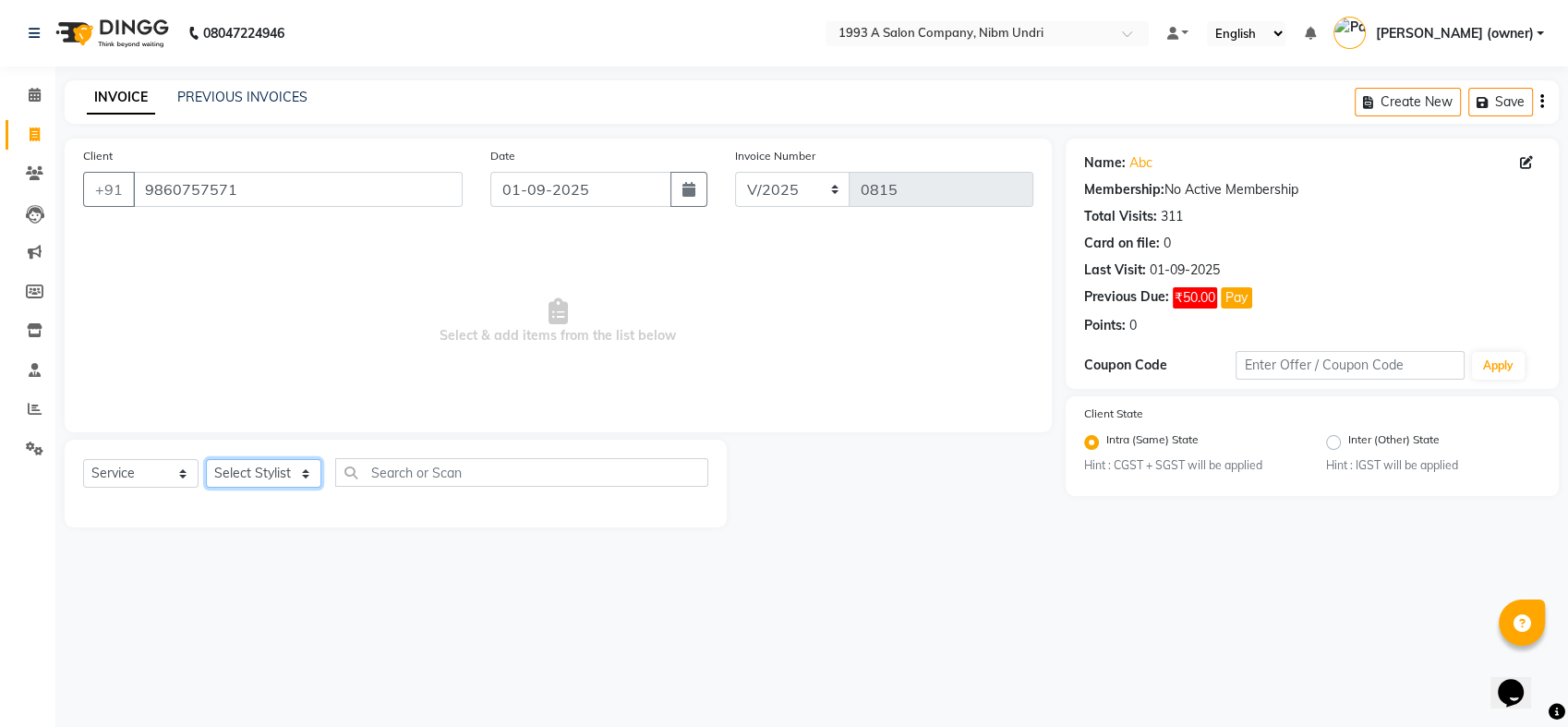
click at [310, 473] on select "Select Stylist Akash [PERSON_NAME] Khyale [PERSON_NAME] (owner) [PERSON_NAME]" at bounding box center [263, 473] width 115 height 29
select select "85221"
click at [206, 459] on select "Select Stylist Akash [PERSON_NAME] Khyale [PERSON_NAME] (owner) [PERSON_NAME]" at bounding box center [263, 473] width 115 height 29
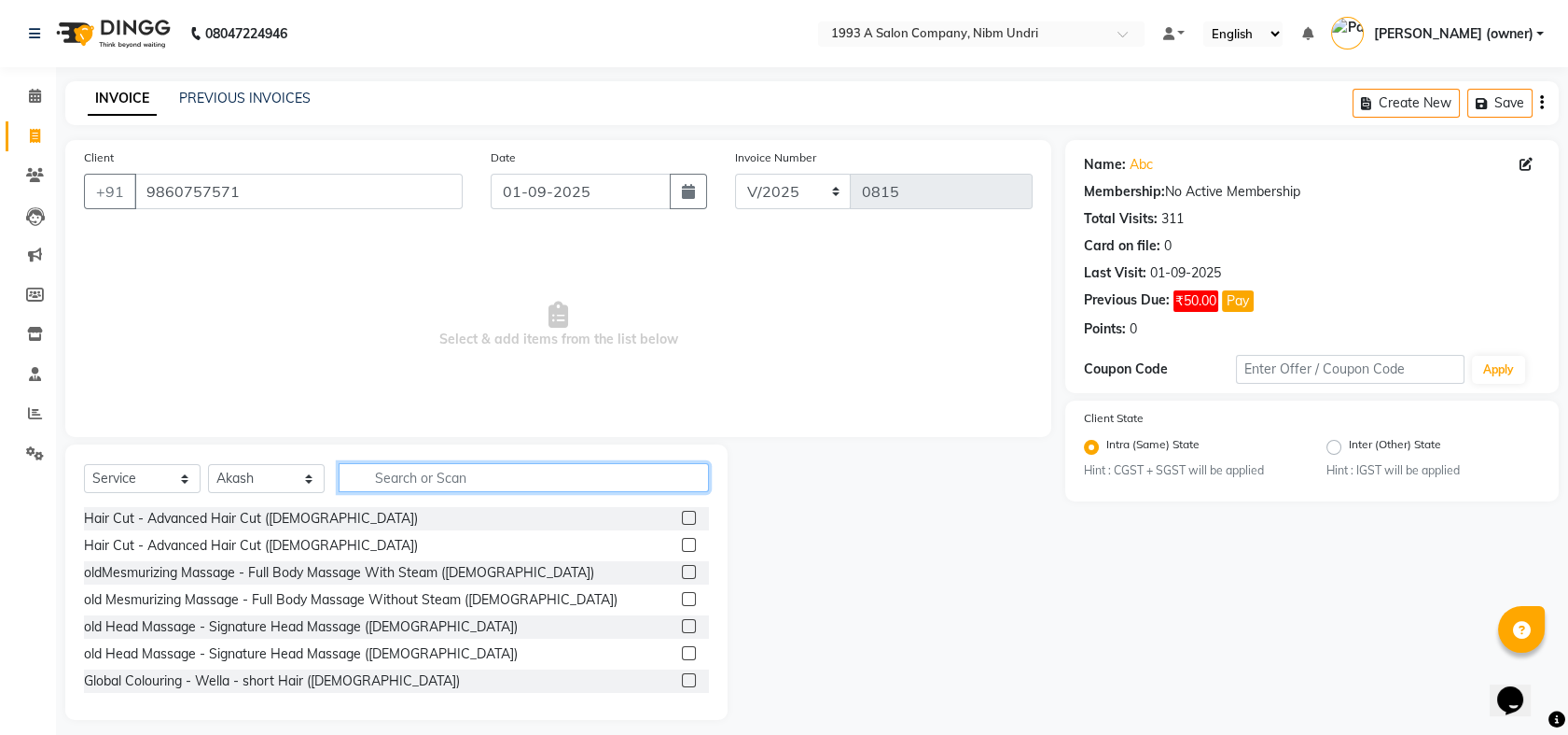
click at [411, 479] on input "text" at bounding box center [524, 477] width 371 height 29
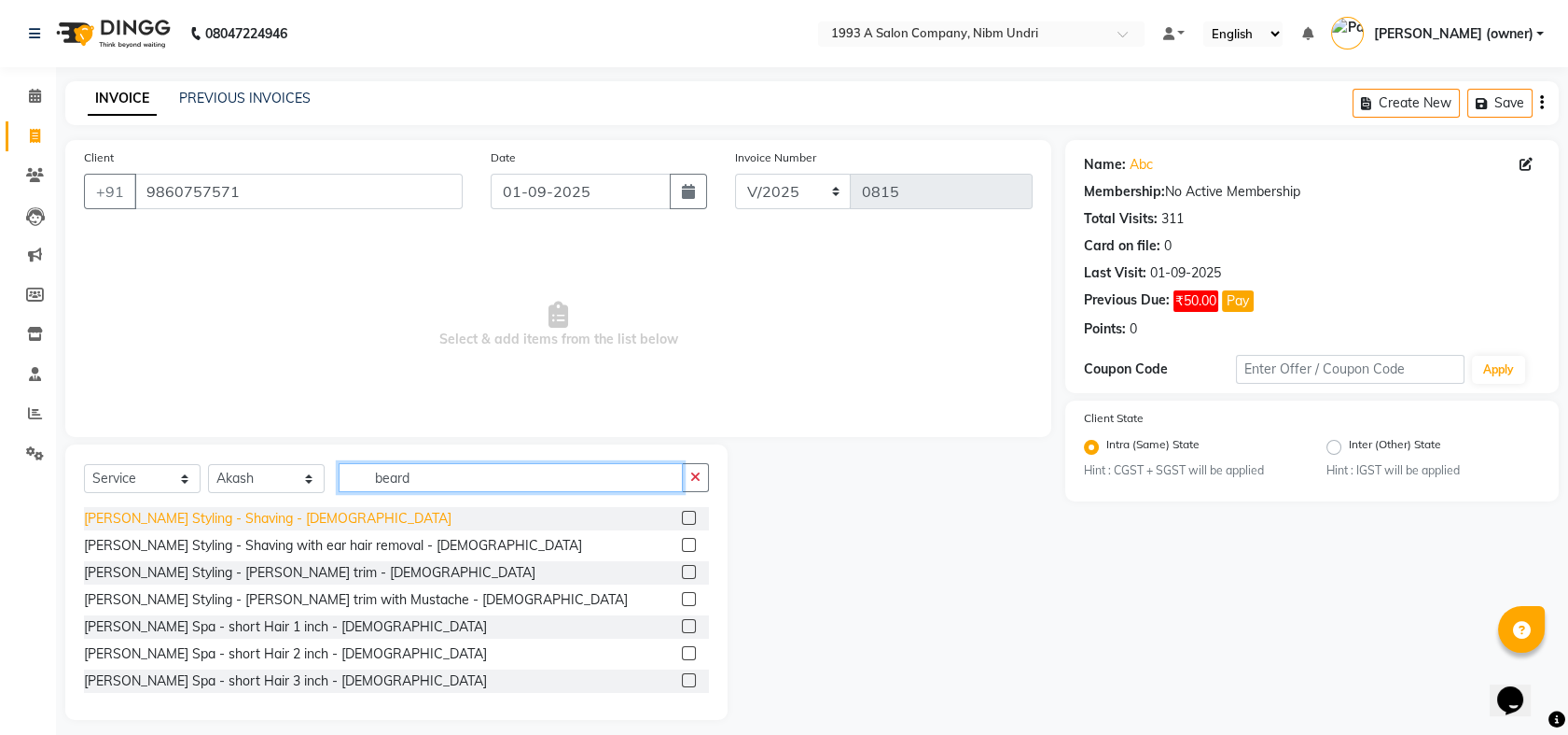
type input "beard"
click at [184, 516] on div "[PERSON_NAME] Styling - Shaving - [DEMOGRAPHIC_DATA]" at bounding box center [268, 518] width 368 height 20
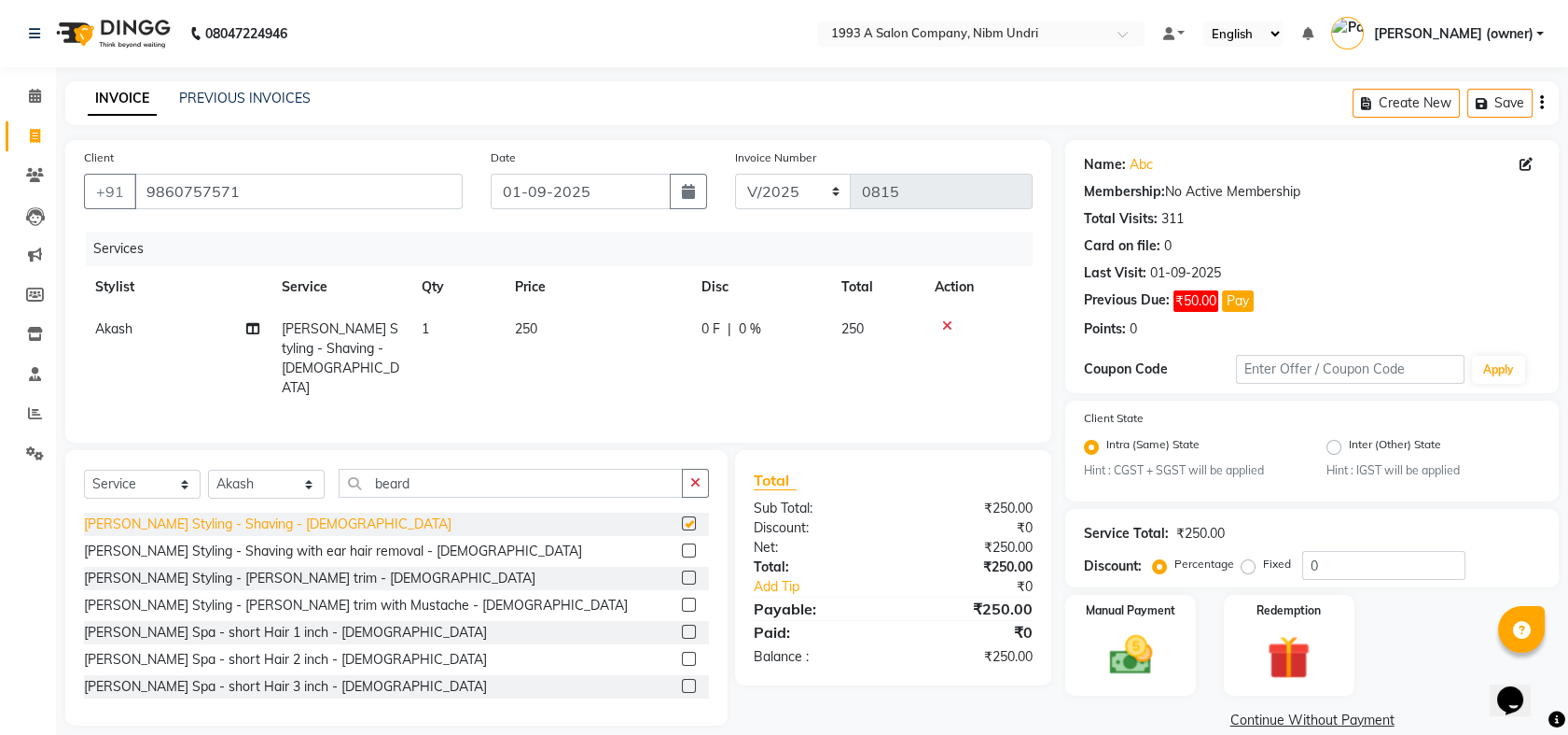
checkbox input "false"
click at [1126, 633] on img at bounding box center [1131, 656] width 73 height 51
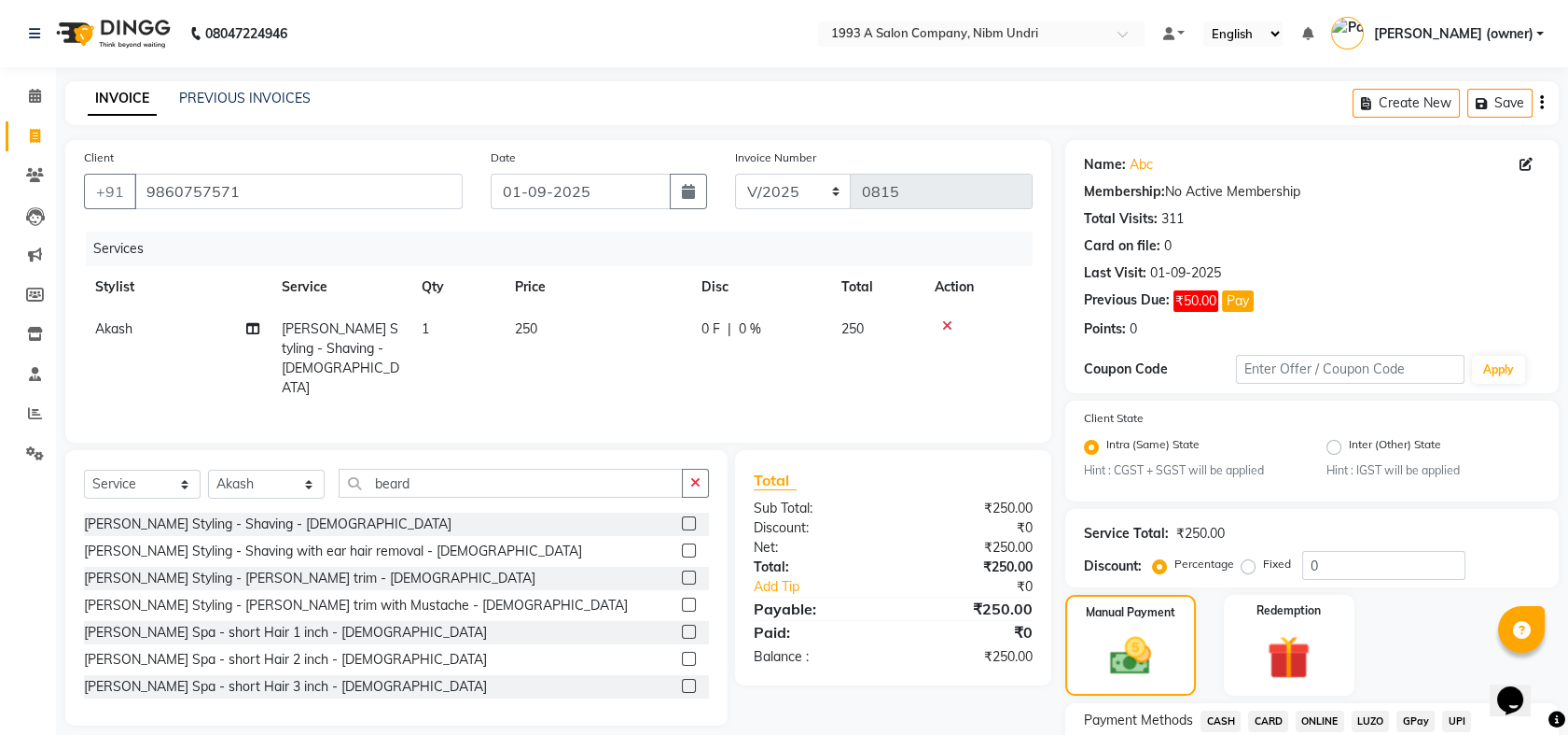
click at [542, 323] on td "250" at bounding box center [597, 359] width 187 height 101
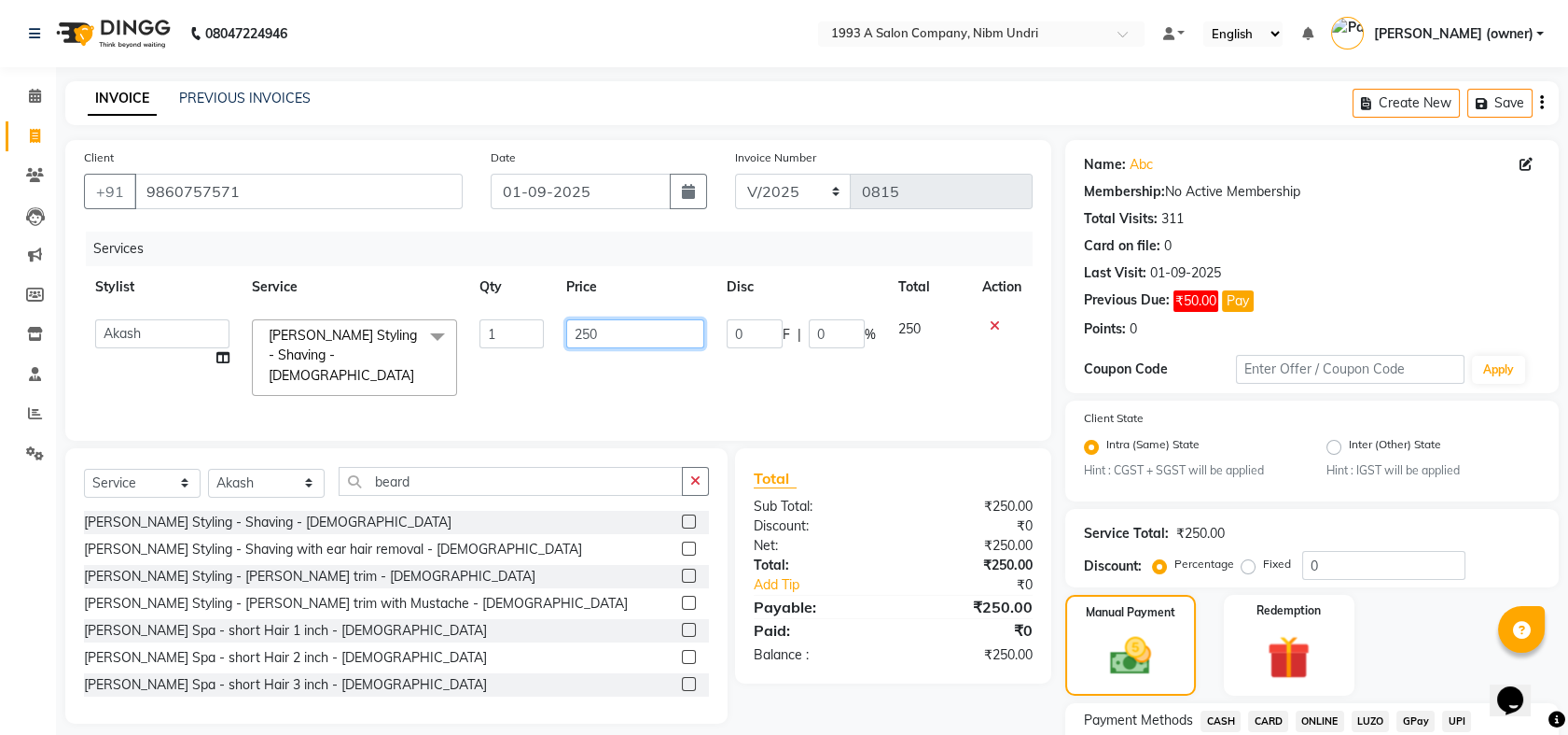
click at [642, 331] on input "250" at bounding box center [636, 333] width 138 height 29
type input "2"
type input "200"
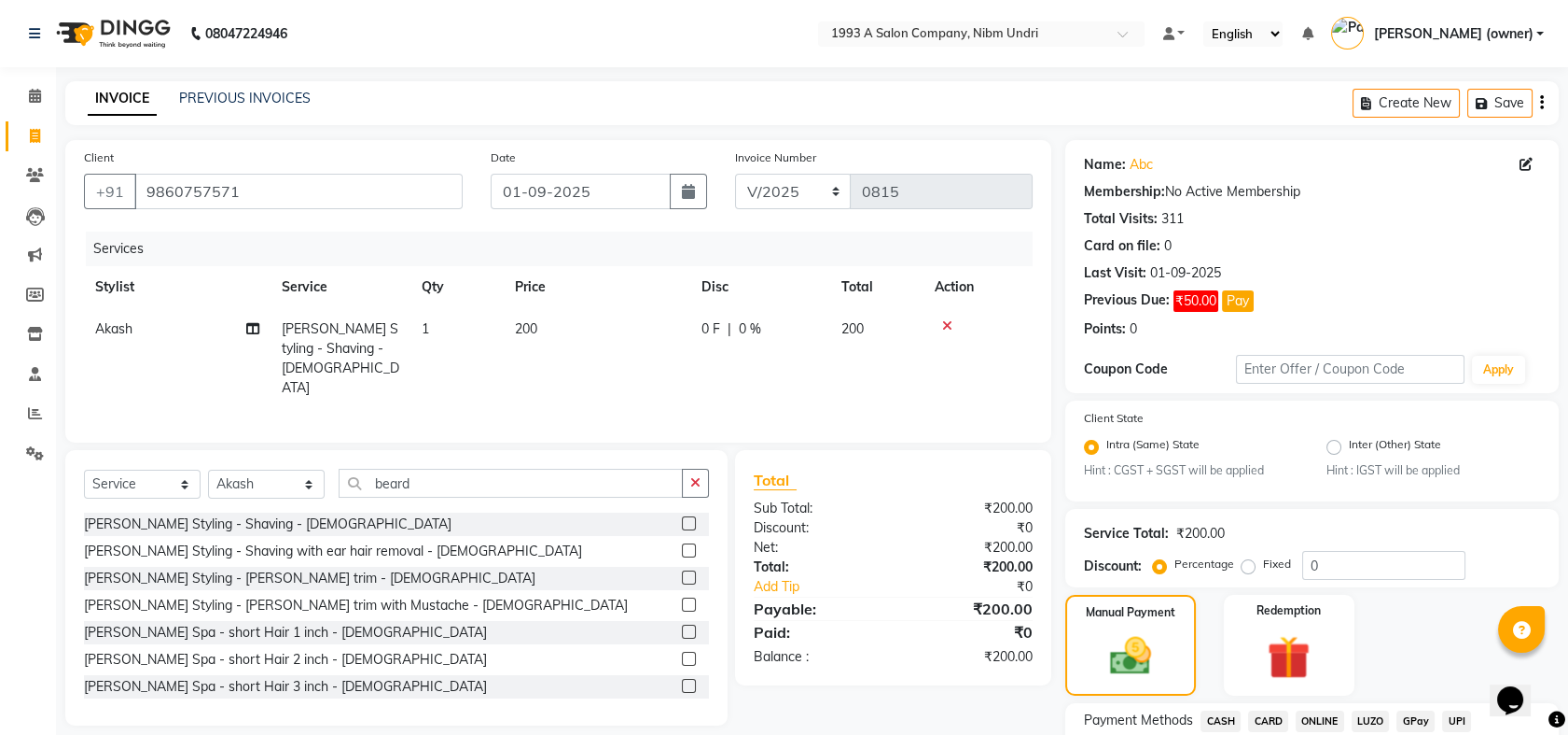
click at [911, 339] on td "200" at bounding box center [877, 359] width 93 height 101
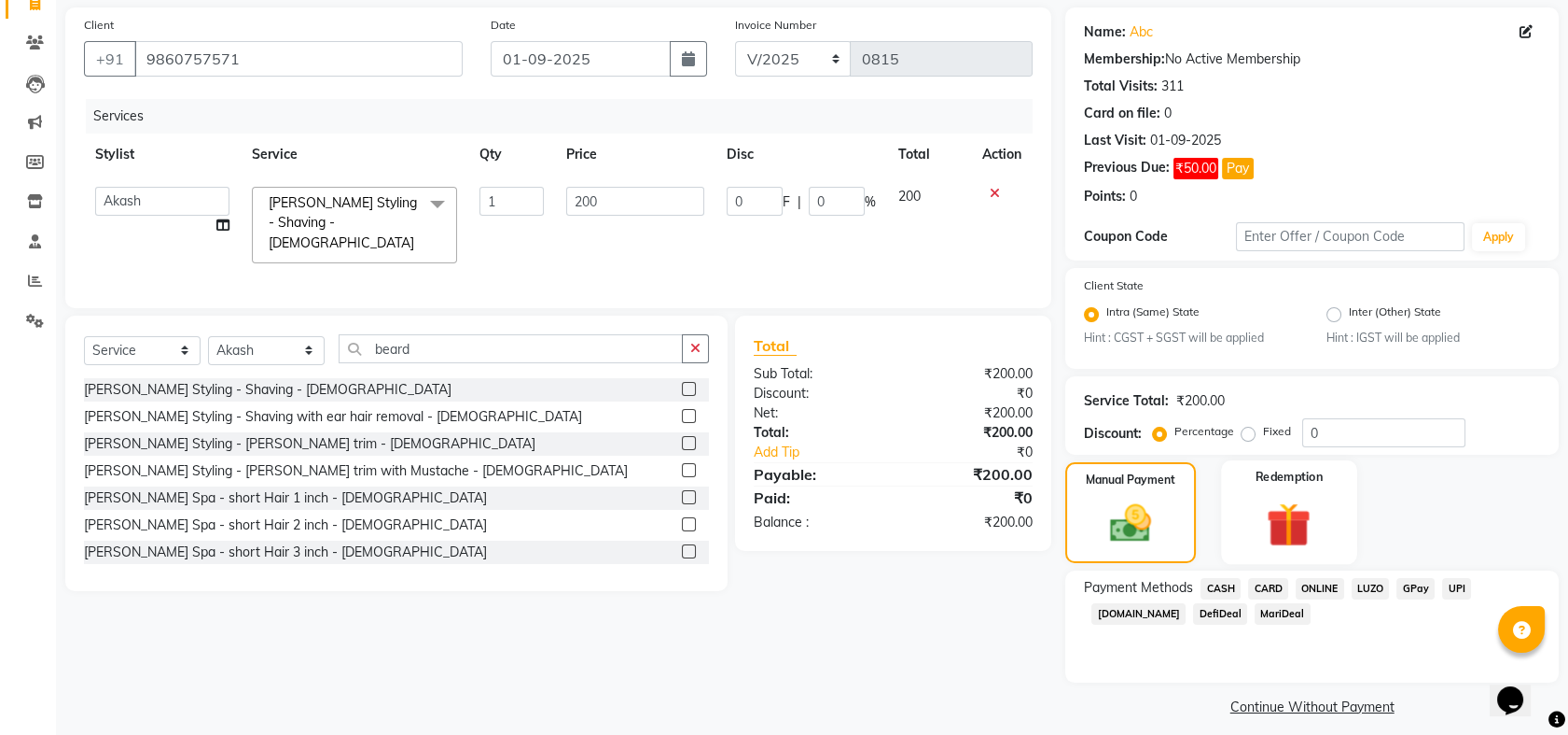
scroll to position [134, 0]
click at [1219, 587] on span "CASH" at bounding box center [1221, 587] width 40 height 21
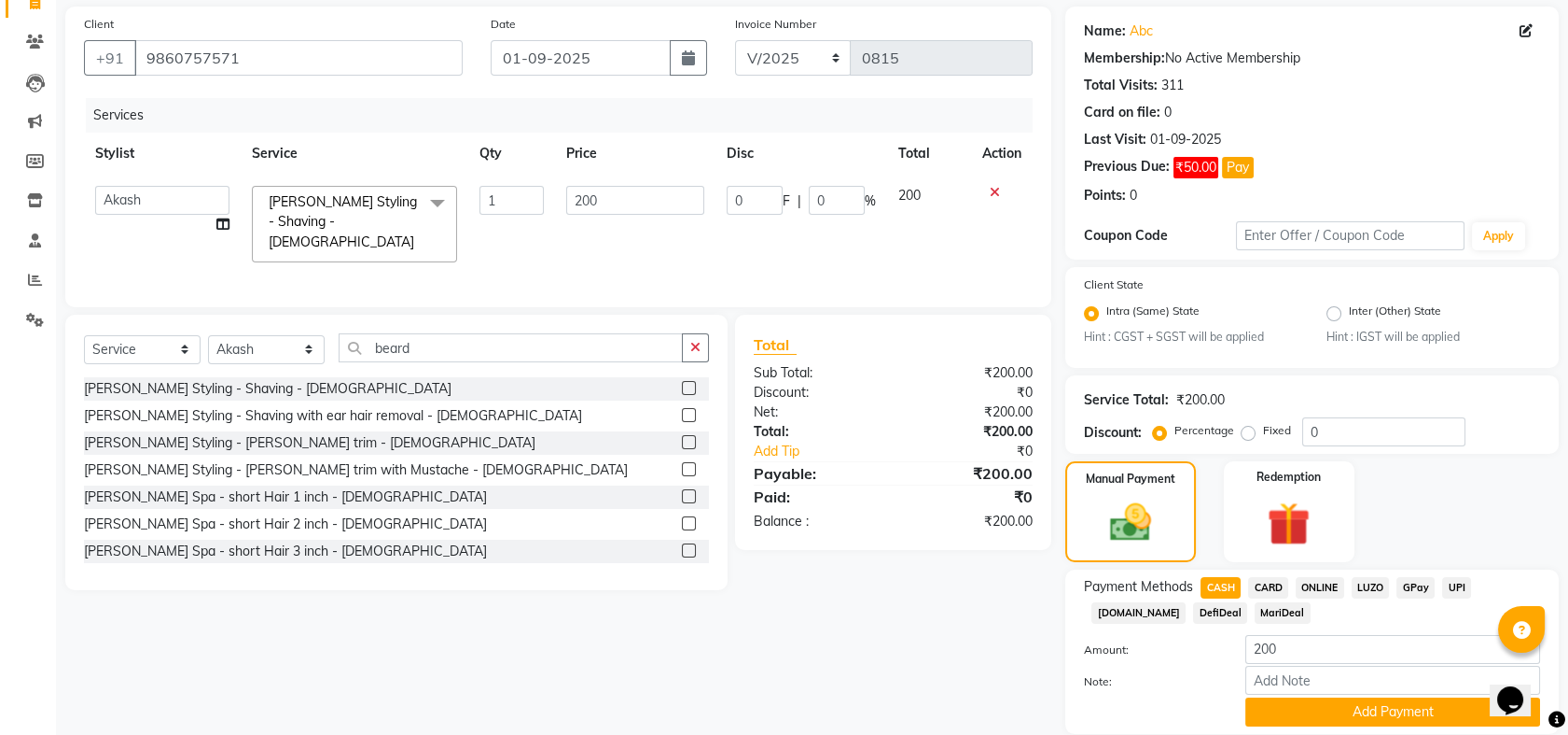
scroll to position [197, 0]
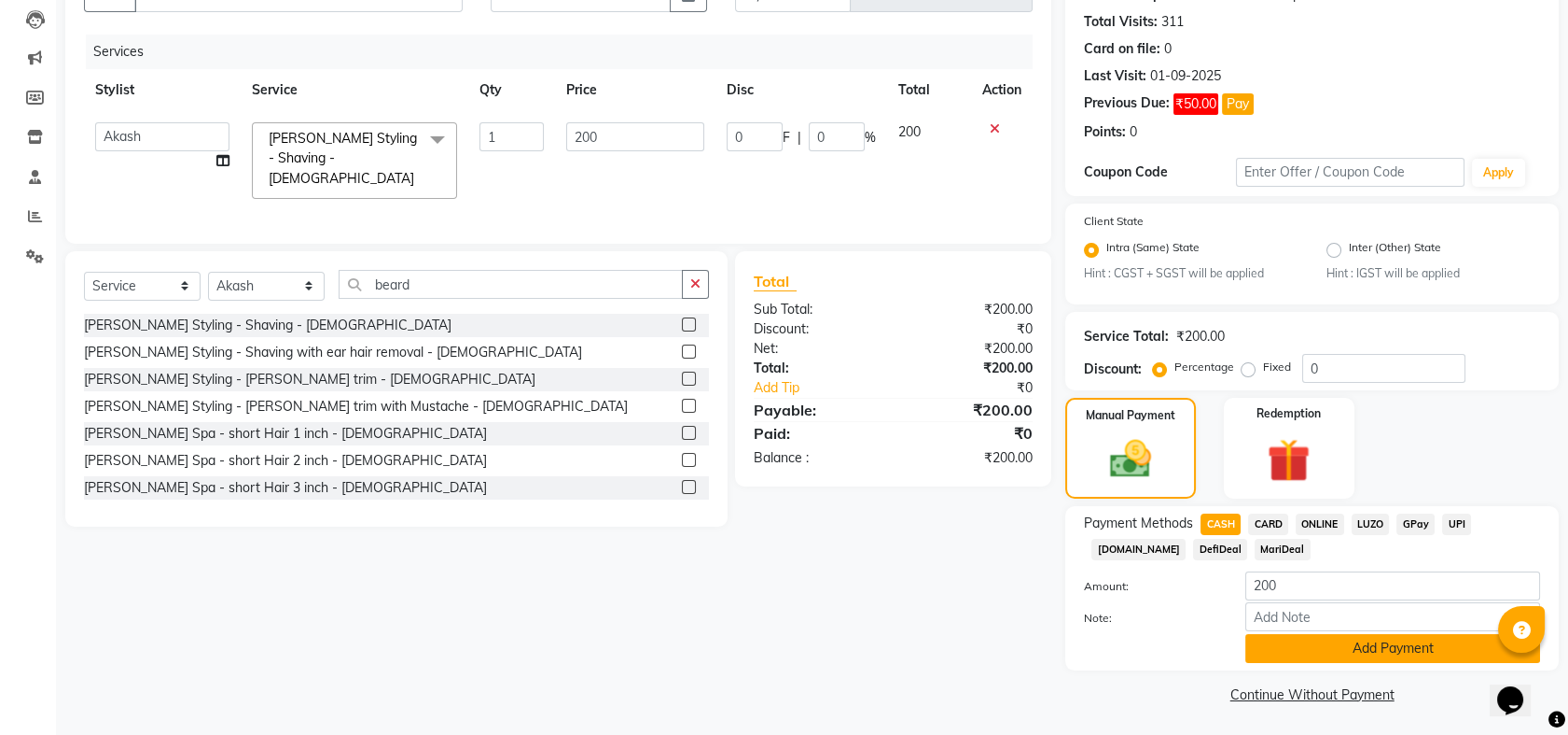
click at [1393, 638] on button "Add Payment" at bounding box center [1393, 648] width 295 height 29
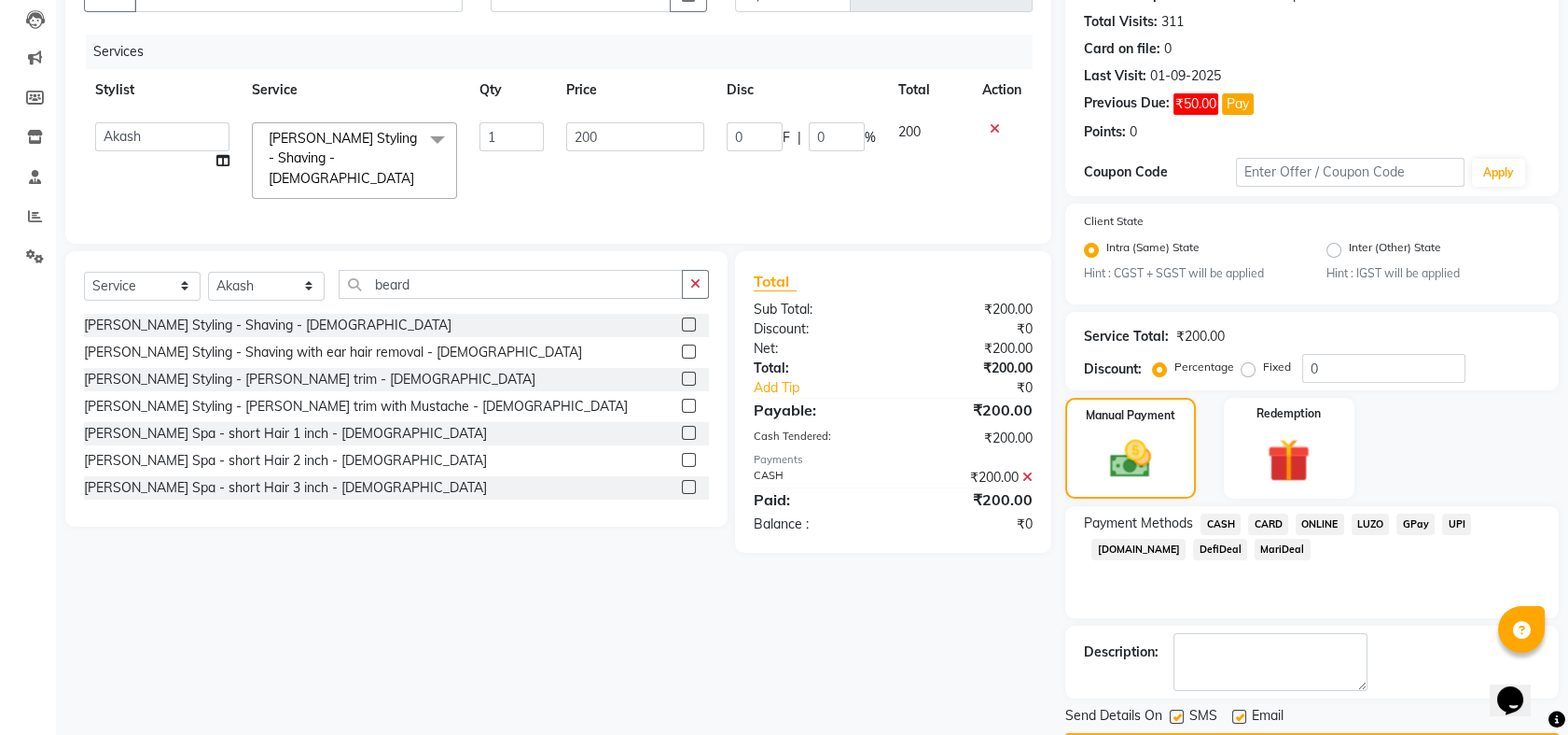
scroll to position [250, 0]
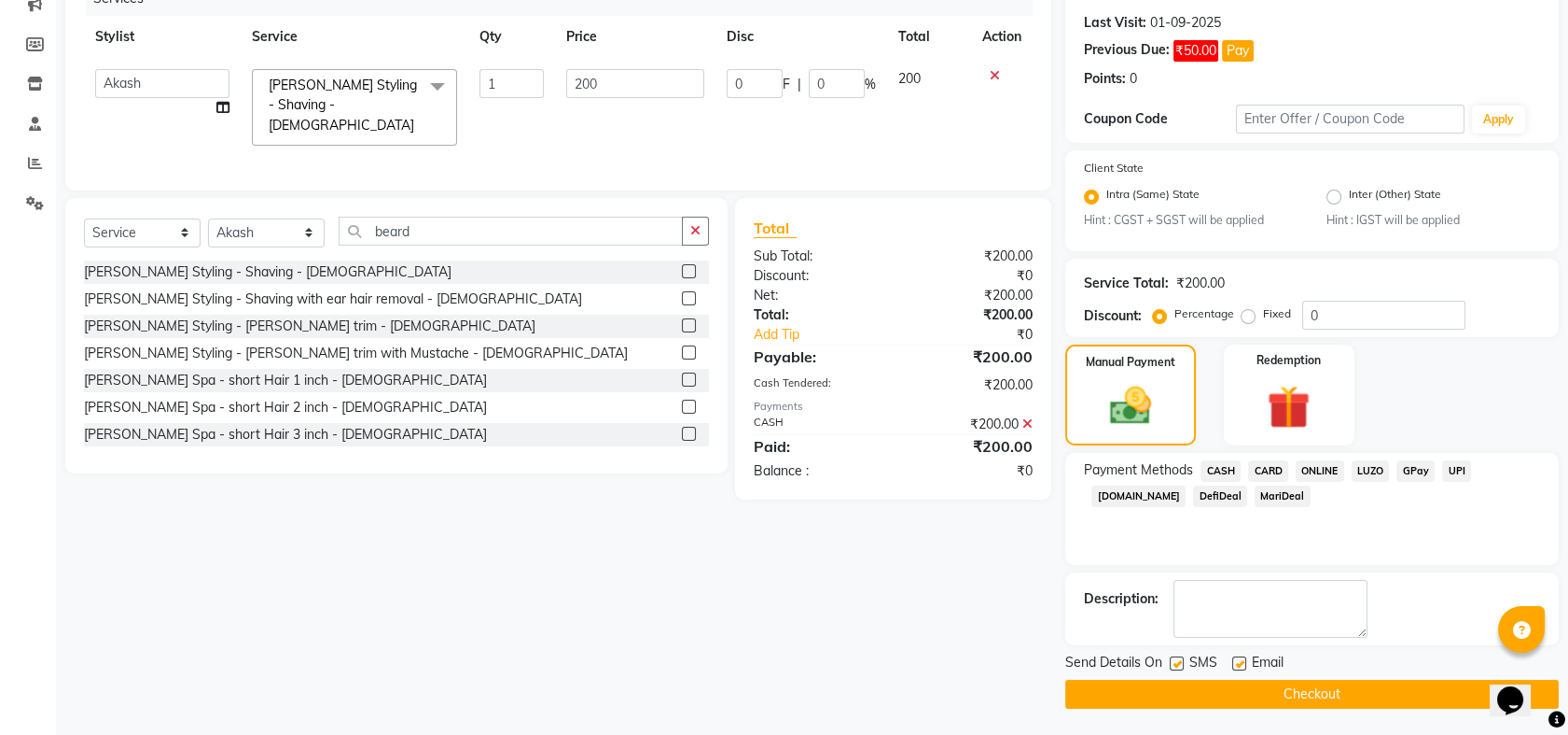
click at [1306, 689] on button "Checkout" at bounding box center [1312, 694] width 494 height 29
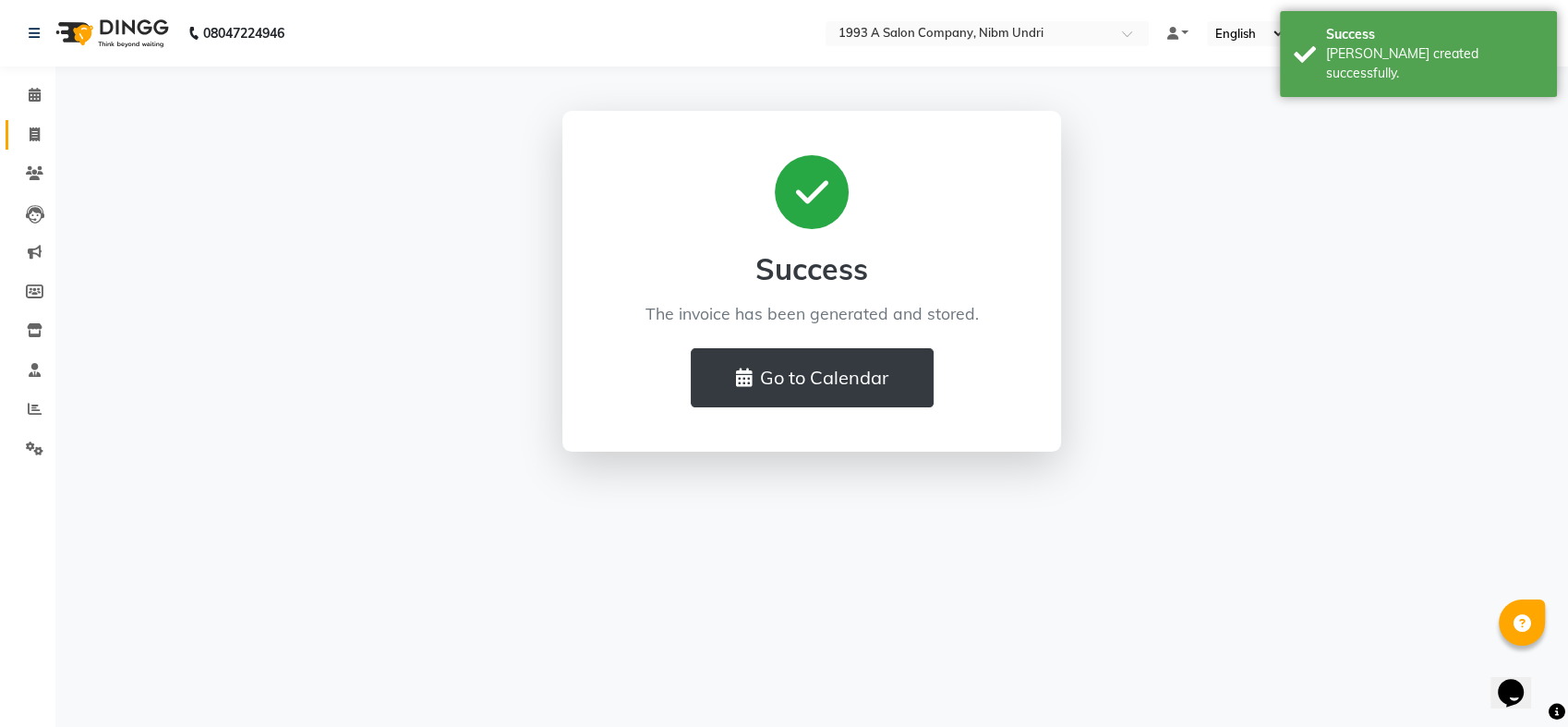
click at [36, 125] on span at bounding box center [34, 135] width 32 height 21
select select "5137"
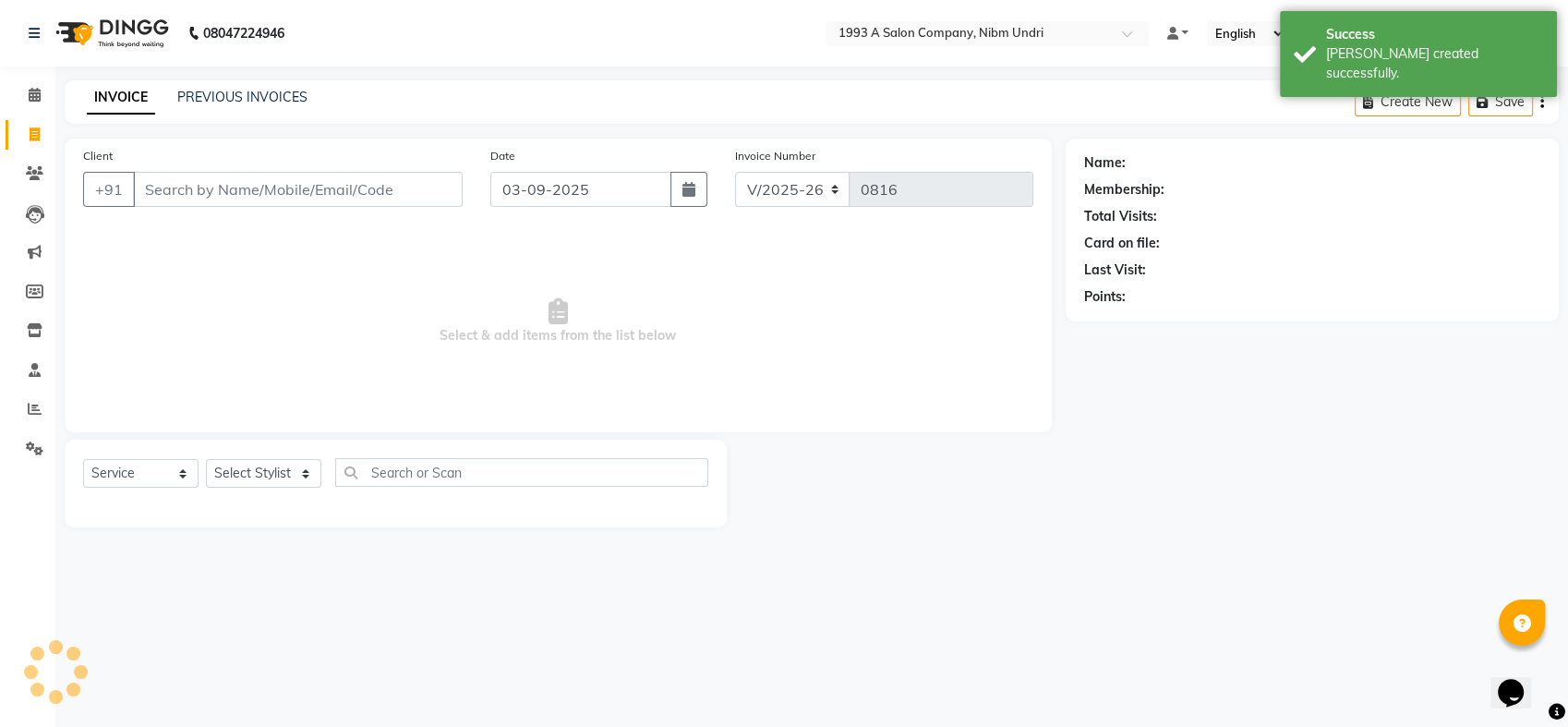
select select "membership"
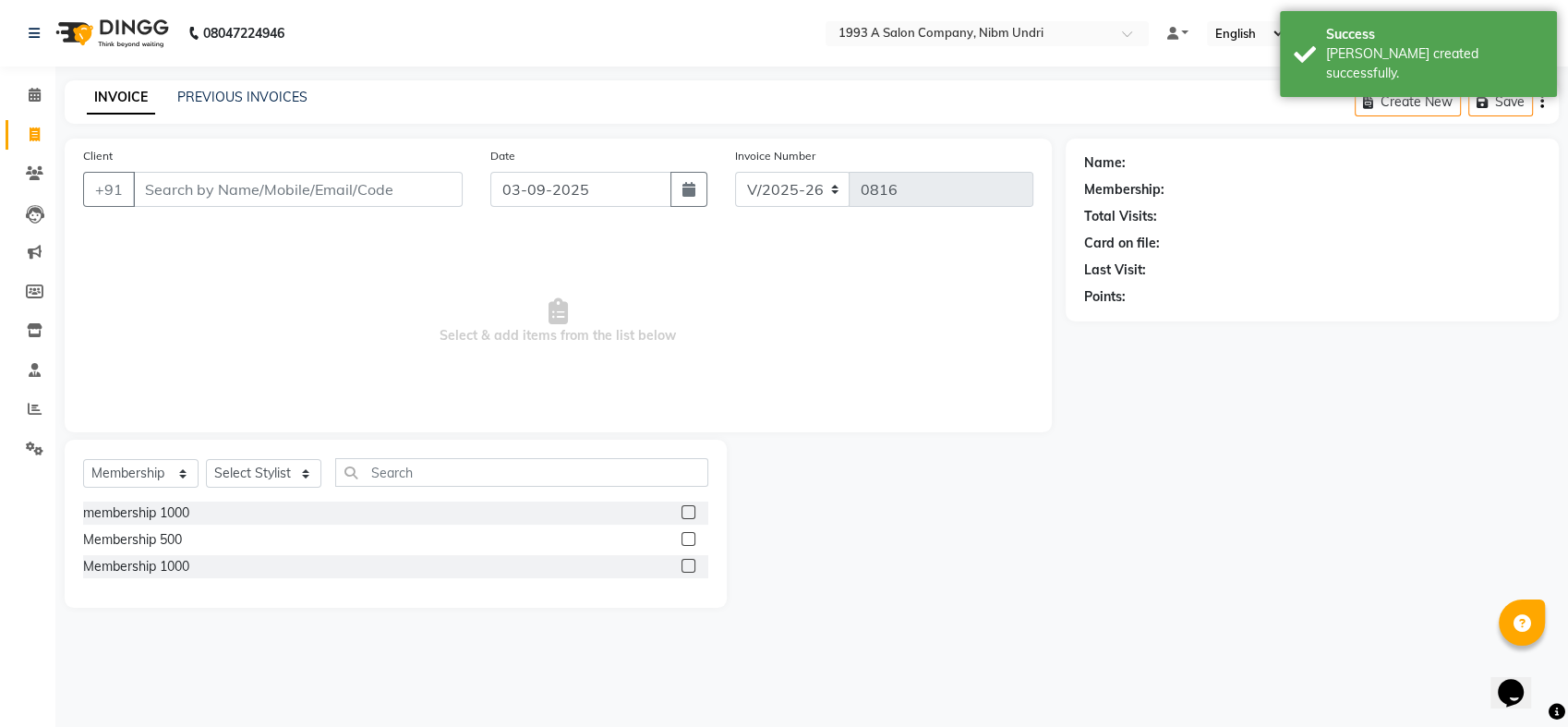
click at [192, 199] on input "Client" at bounding box center [298, 189] width 330 height 35
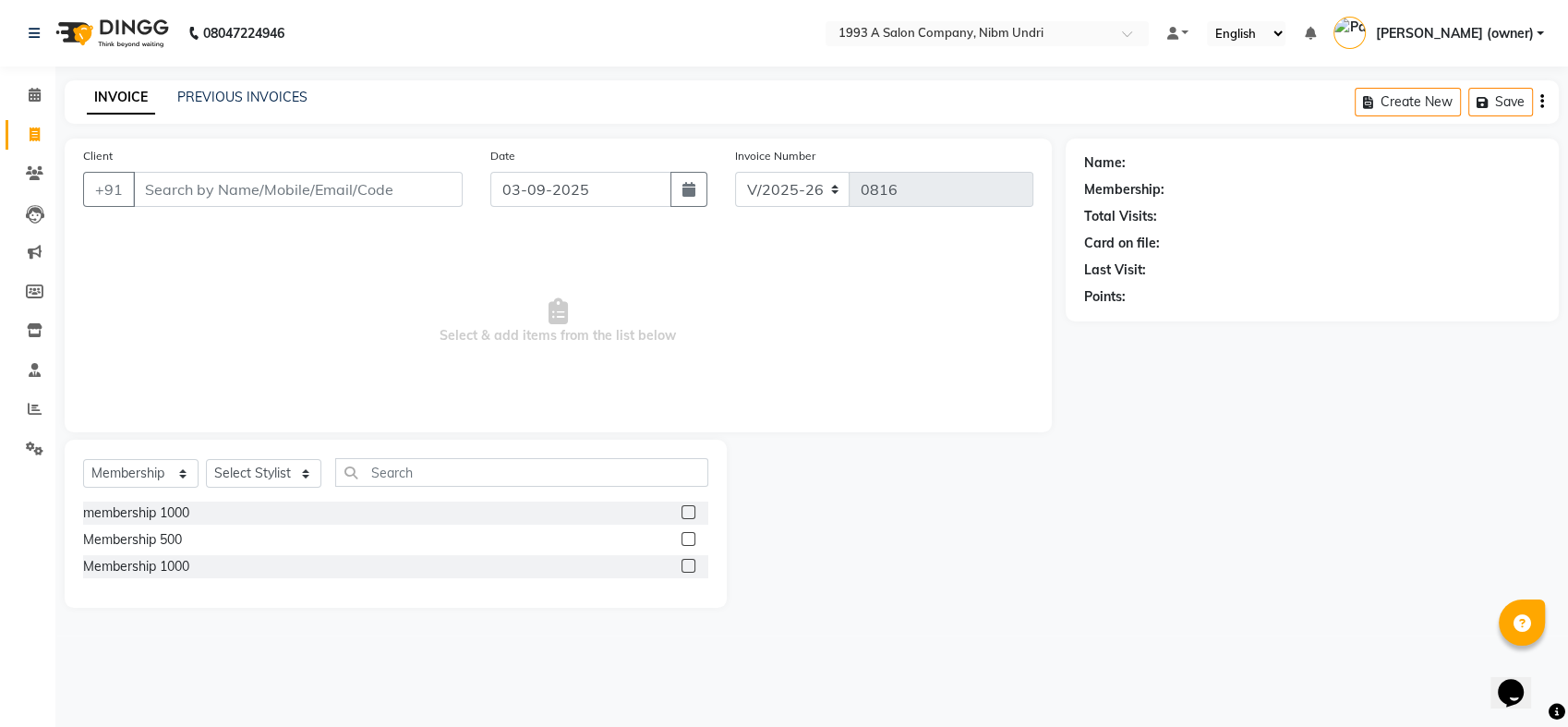
click at [195, 190] on input "Client" at bounding box center [298, 189] width 330 height 35
click at [183, 188] on input "902146007" at bounding box center [250, 189] width 236 height 35
click at [187, 188] on input "902146007" at bounding box center [250, 189] width 236 height 35
type input "9021426007"
click at [444, 184] on span "Add Client" at bounding box center [415, 189] width 73 height 18
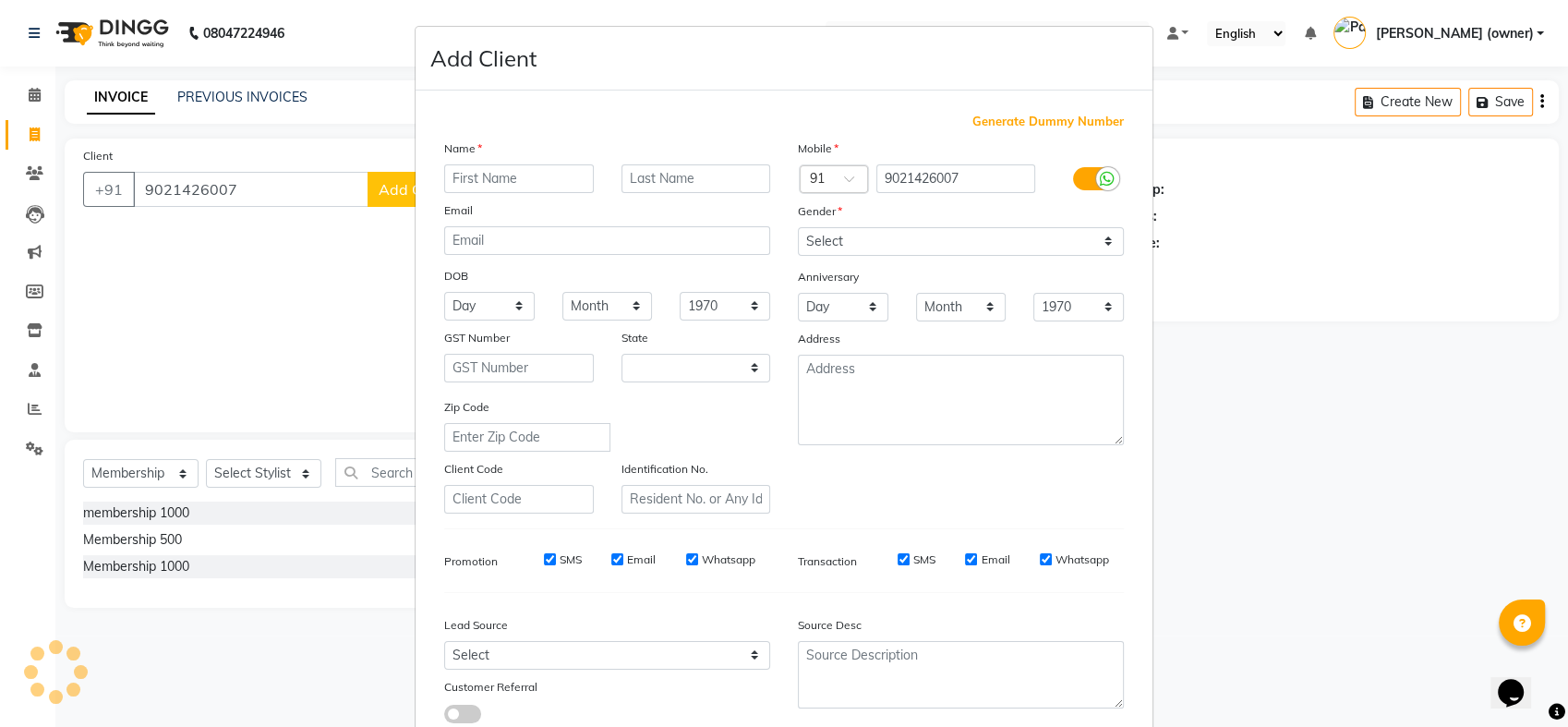
select select "22"
click at [466, 182] on input "text" at bounding box center [519, 178] width 150 height 29
type input "mayank"
click at [645, 168] on input "text" at bounding box center [697, 178] width 150 height 29
type input "[PERSON_NAME]"
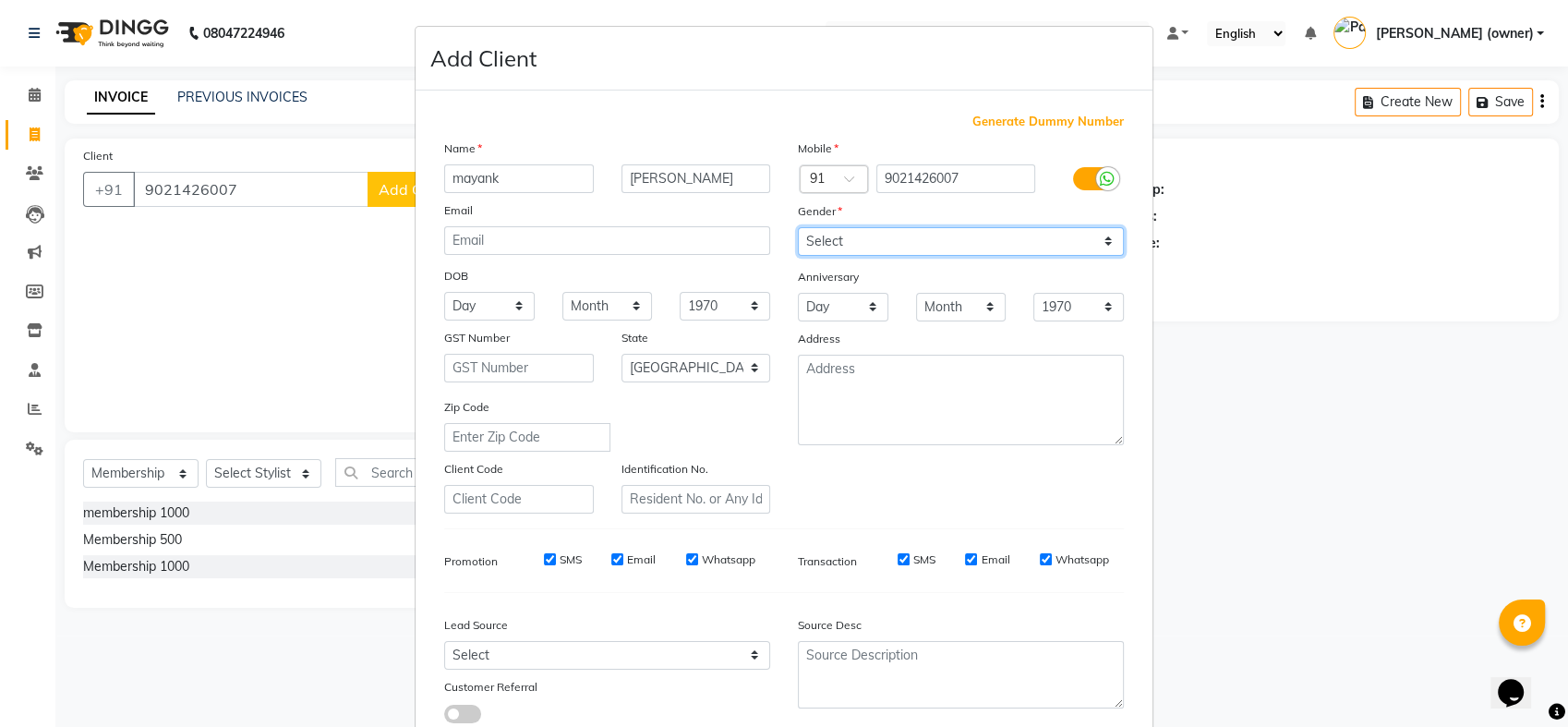
click at [1103, 241] on select "Select [DEMOGRAPHIC_DATA] [DEMOGRAPHIC_DATA] Other Prefer Not To Say" at bounding box center [961, 241] width 326 height 29
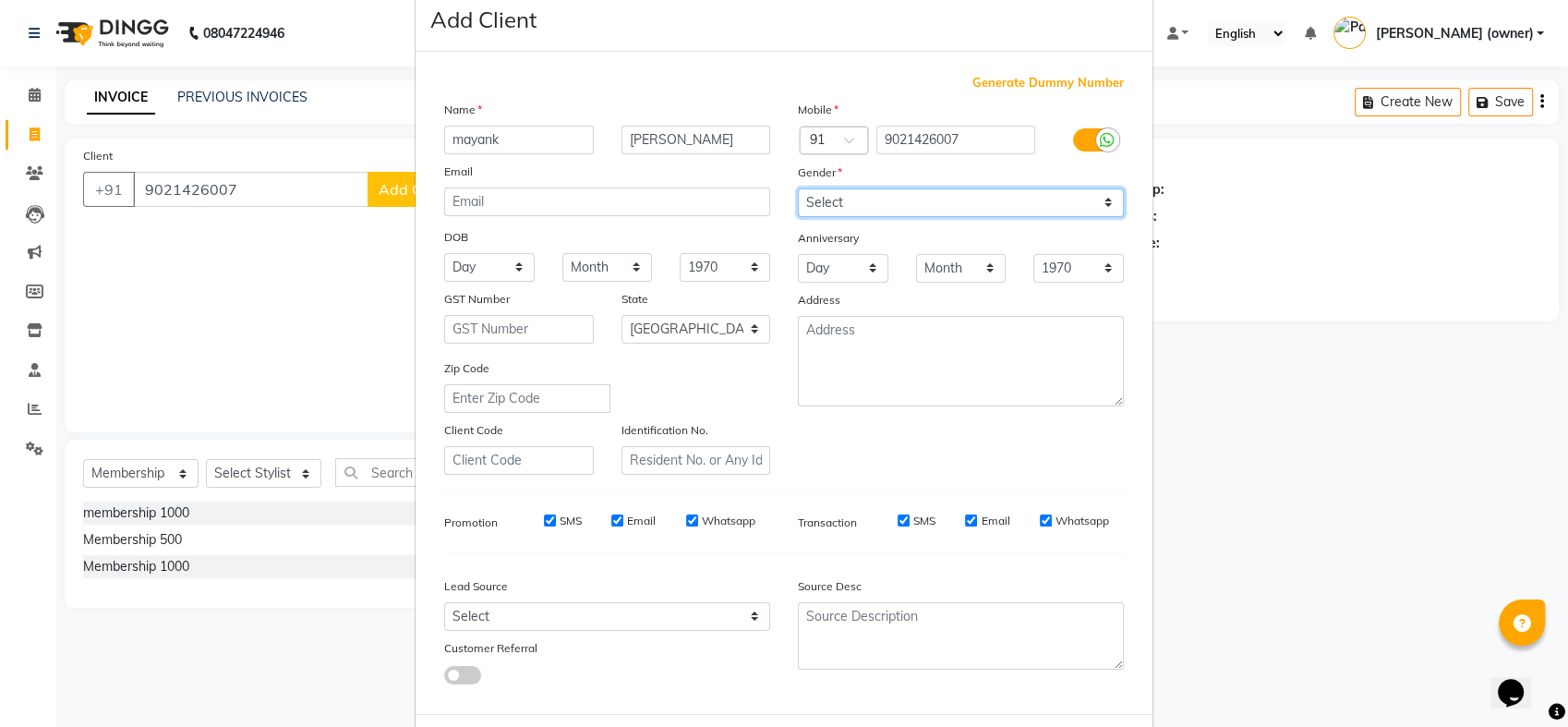
scroll to position [41, 0]
click at [1103, 200] on select "Select [DEMOGRAPHIC_DATA] [DEMOGRAPHIC_DATA] Other Prefer Not To Say" at bounding box center [961, 200] width 326 height 29
select select "[DEMOGRAPHIC_DATA]"
click at [798, 187] on select "Select [DEMOGRAPHIC_DATA] [DEMOGRAPHIC_DATA] Other Prefer Not To Say" at bounding box center [961, 200] width 326 height 29
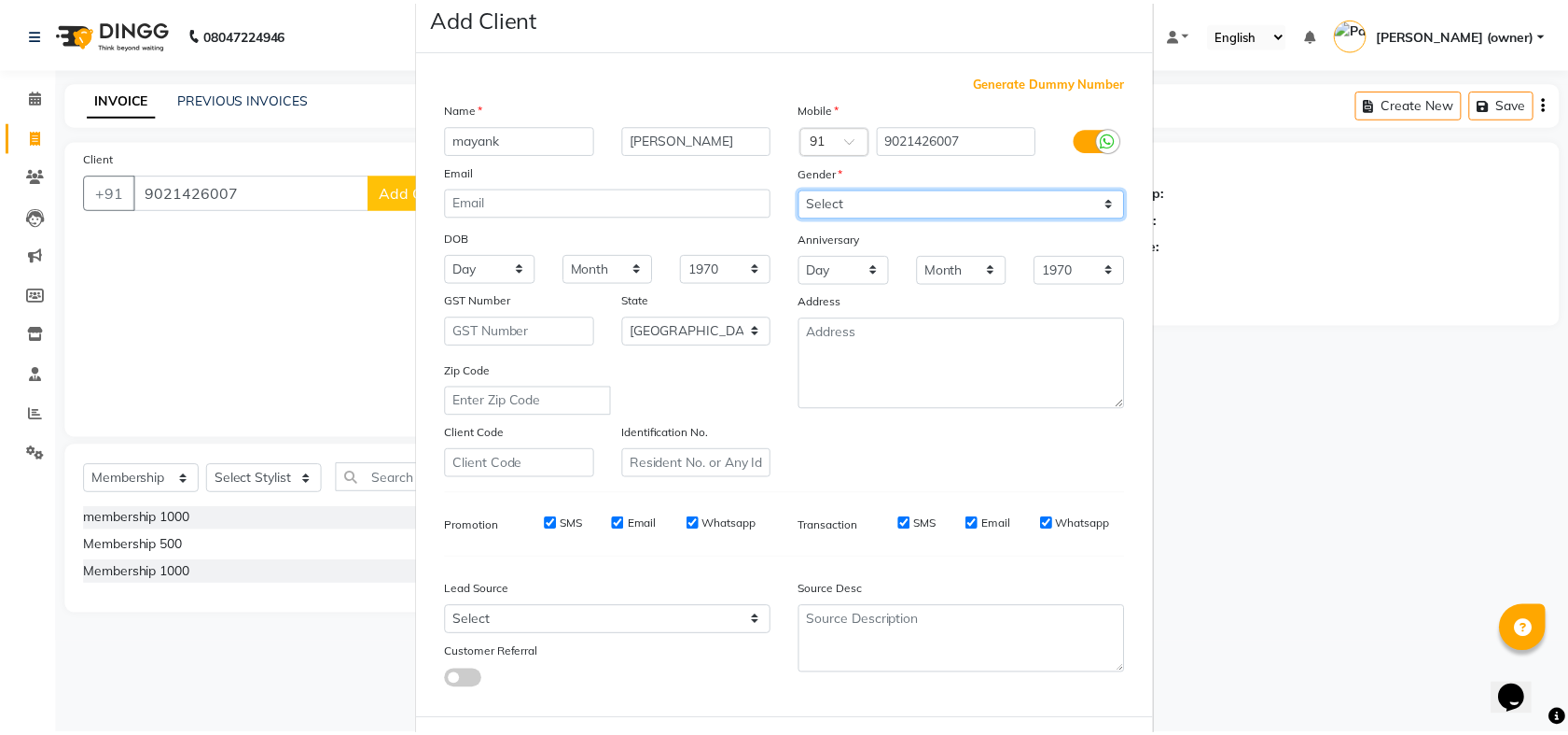
scroll to position [123, 0]
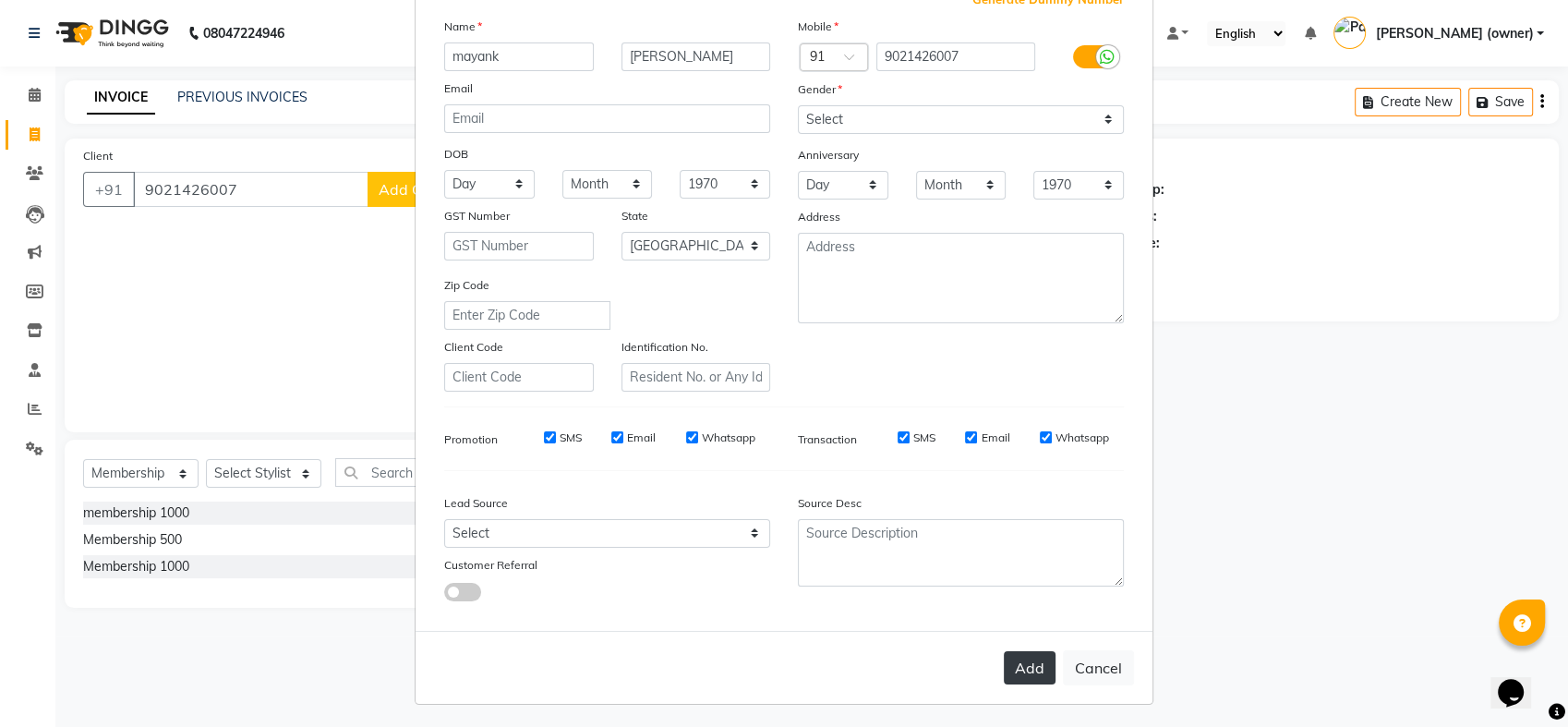
click at [1030, 661] on button "Add" at bounding box center [1030, 668] width 52 height 33
select select
select select "null"
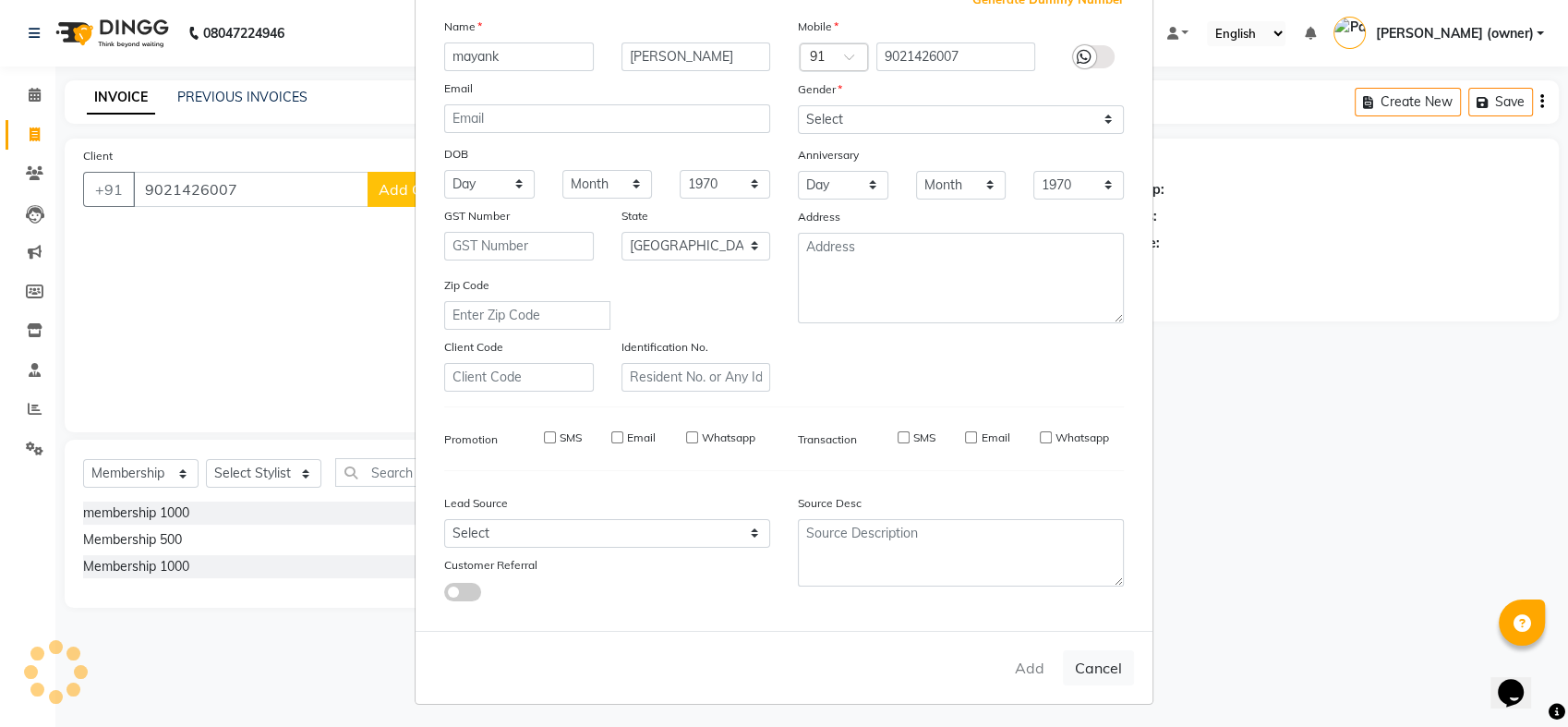
select select
checkbox input "false"
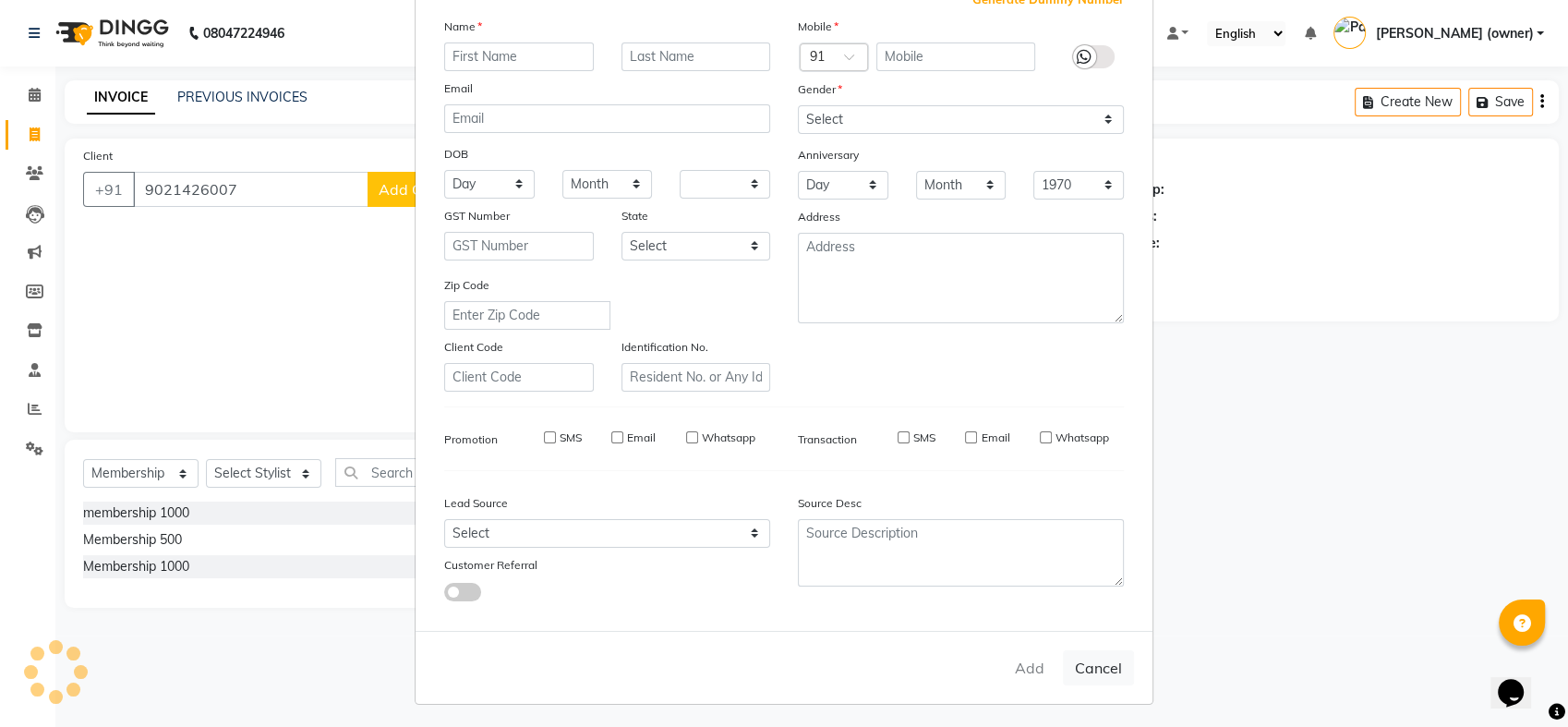
checkbox input "false"
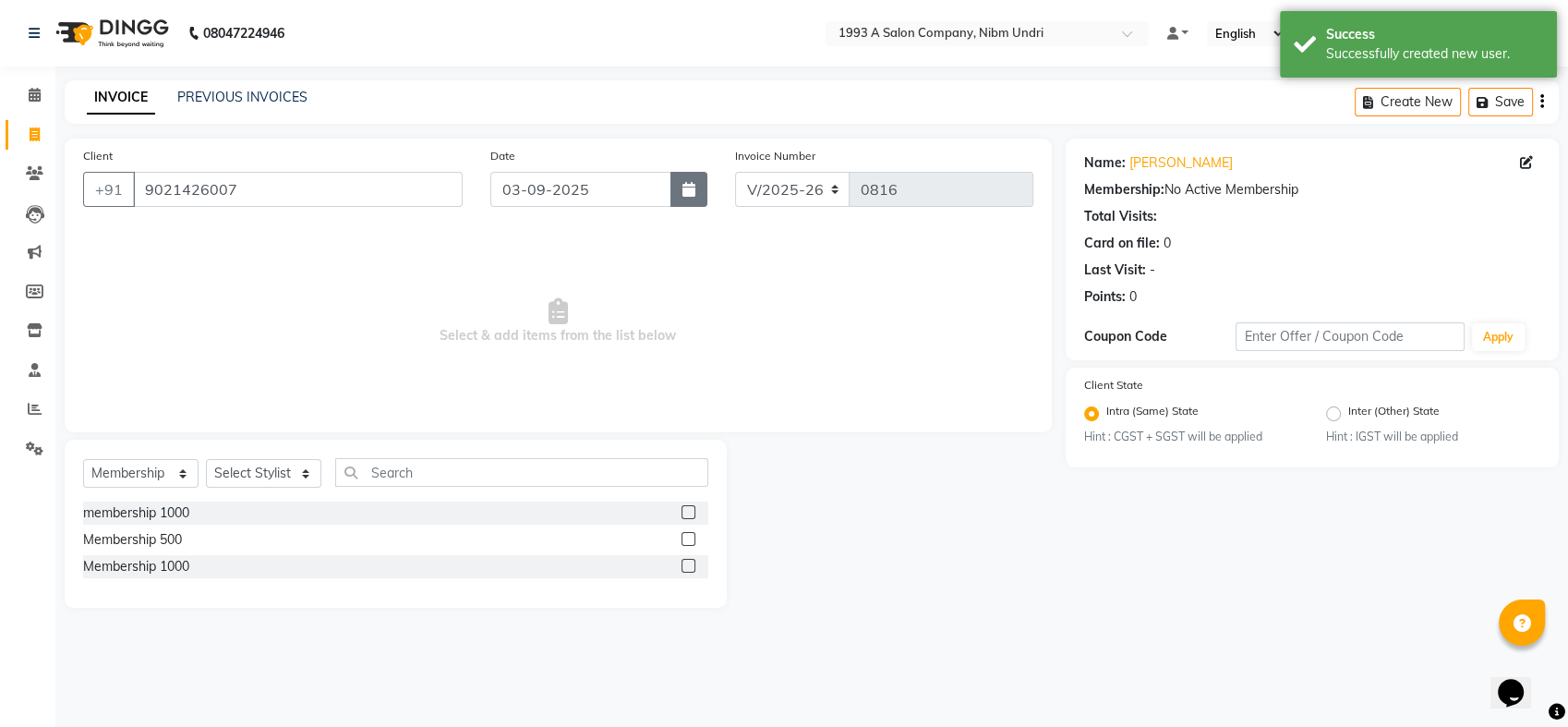
click at [695, 188] on icon "button" at bounding box center [689, 189] width 13 height 15
select select "9"
select select "2025"
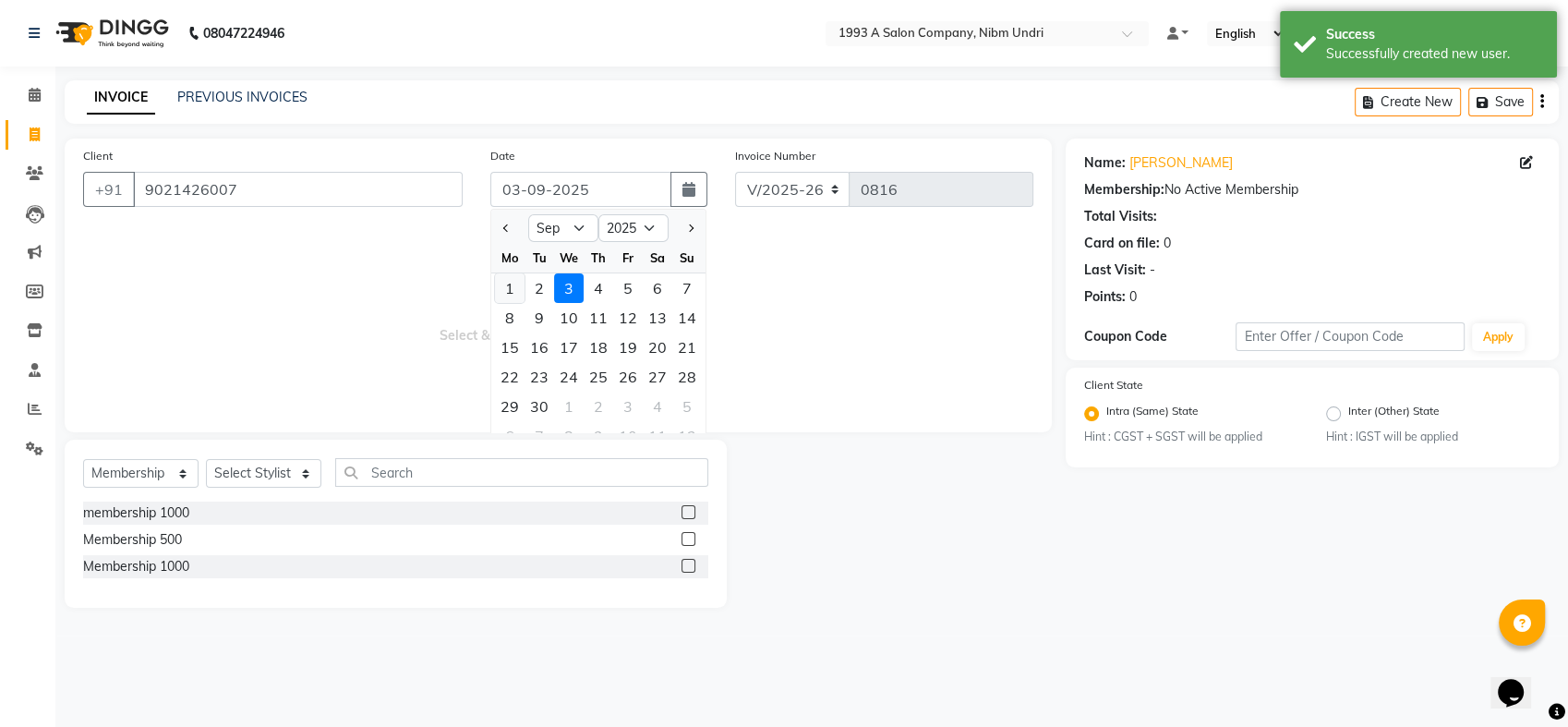
click at [511, 285] on div "1" at bounding box center [510, 288] width 30 height 30
type input "01-09-2025"
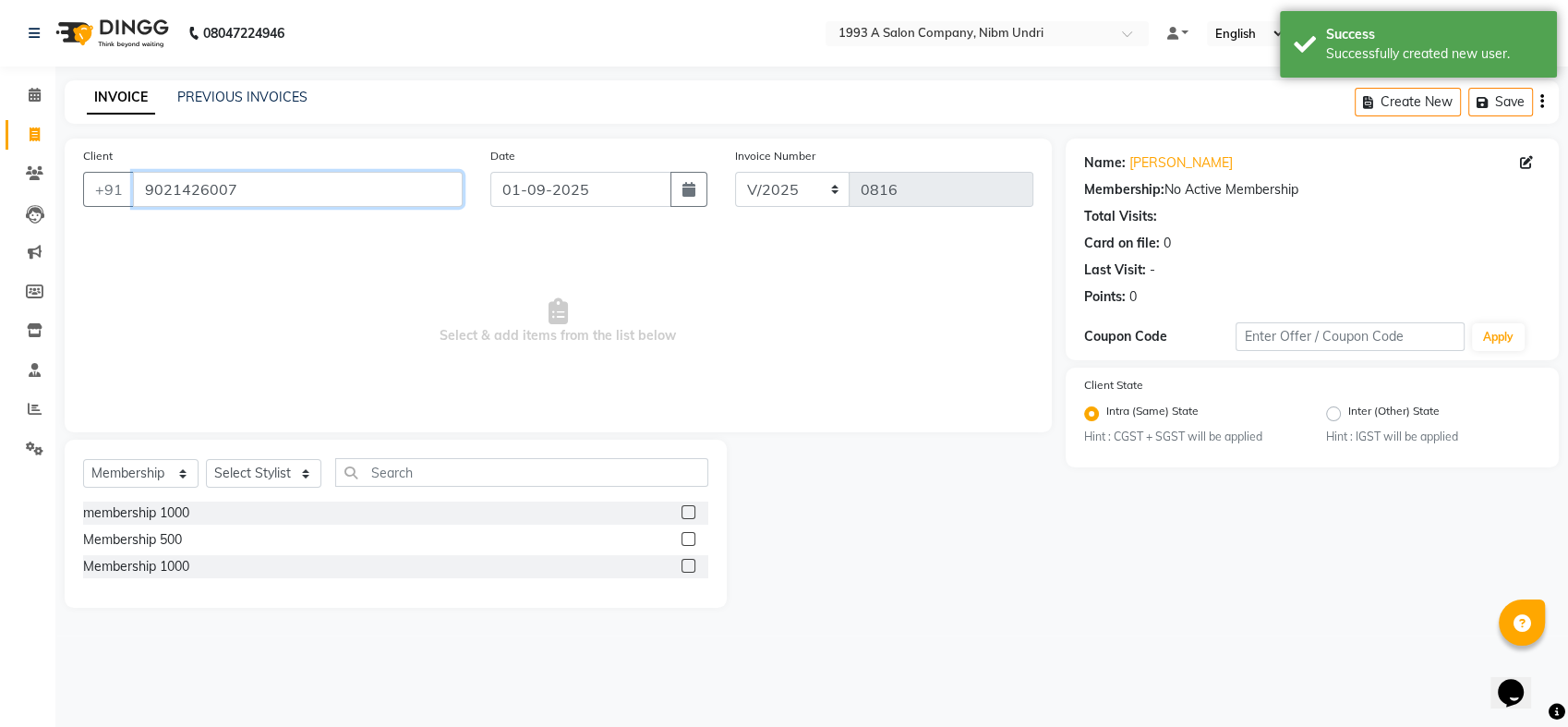
click at [298, 175] on input "9021426007" at bounding box center [298, 189] width 330 height 35
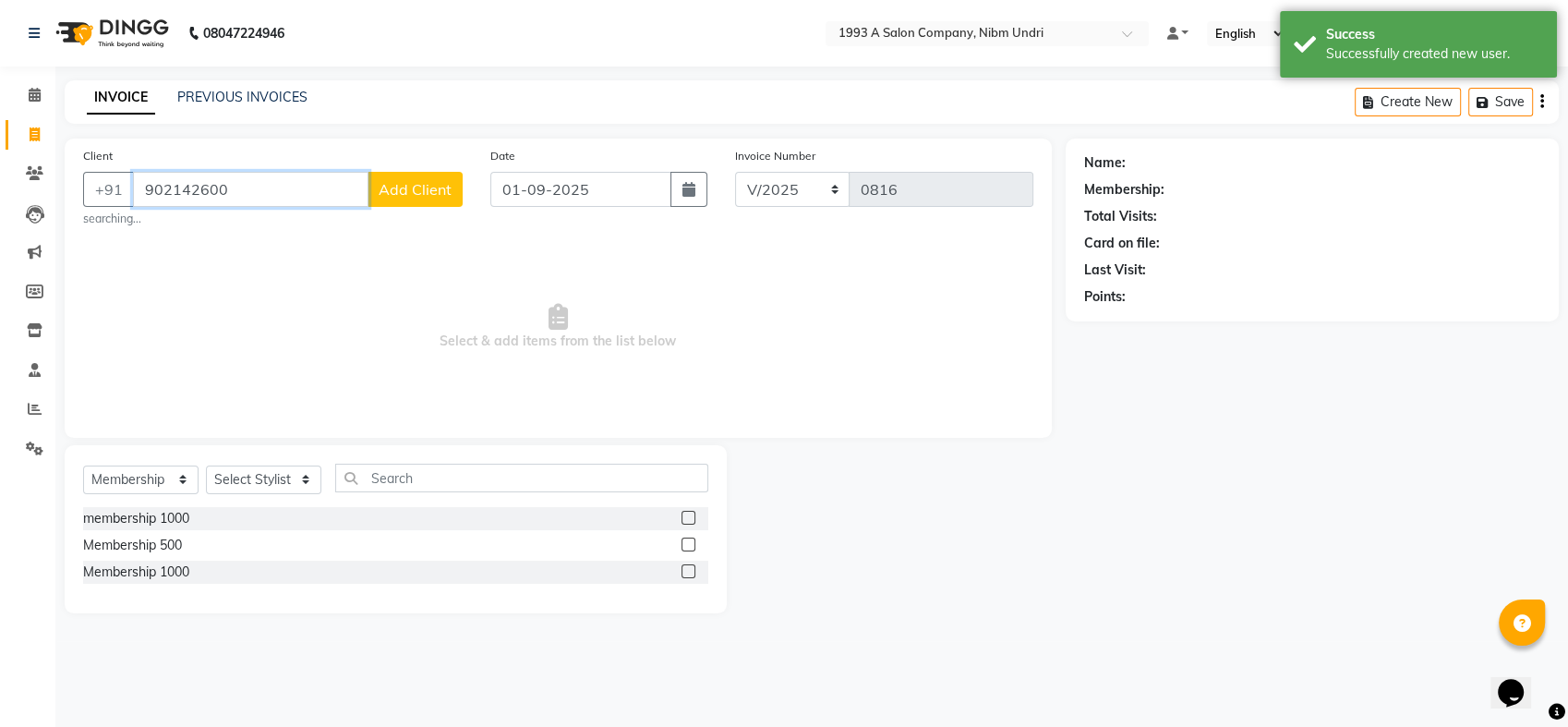
type input "9021426007"
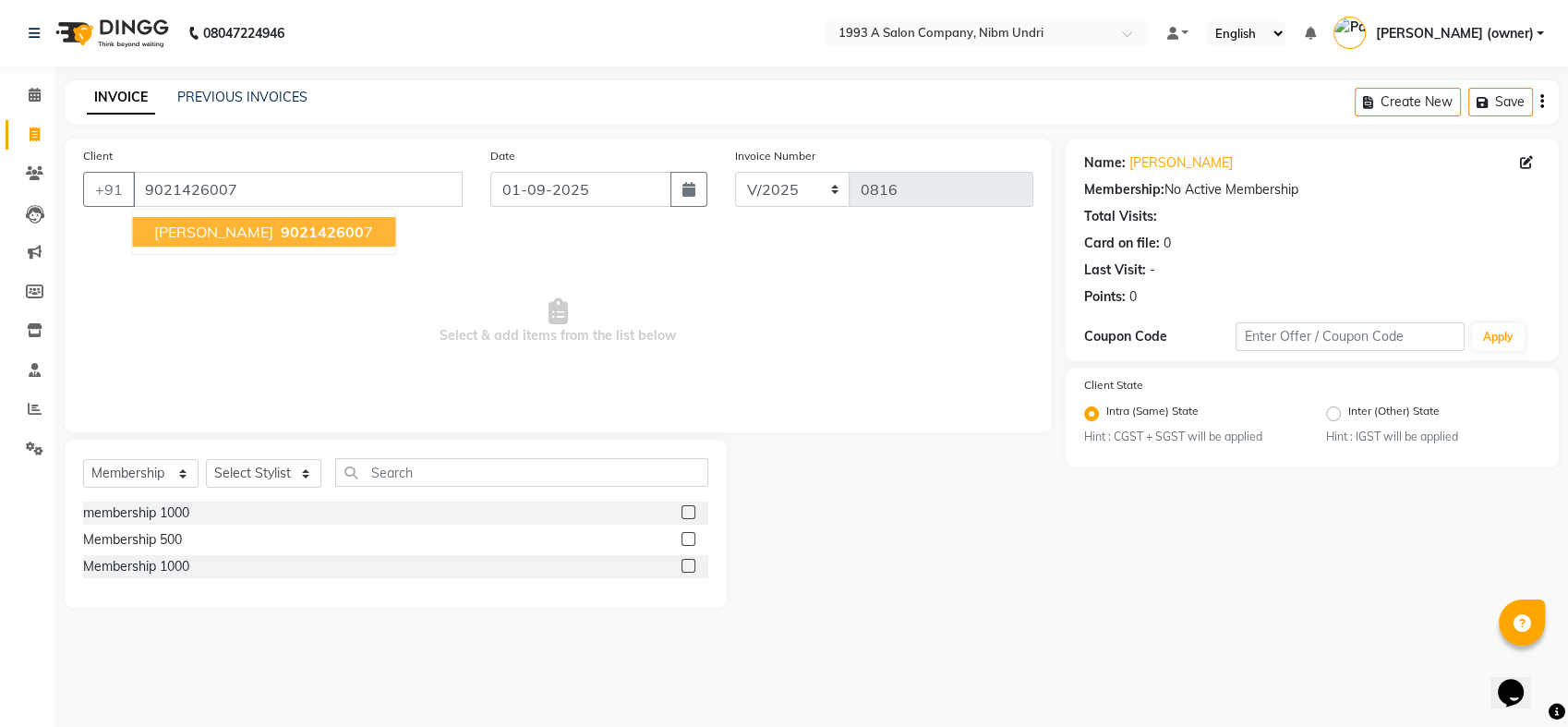
click at [234, 230] on span "[PERSON_NAME]" at bounding box center [213, 232] width 119 height 18
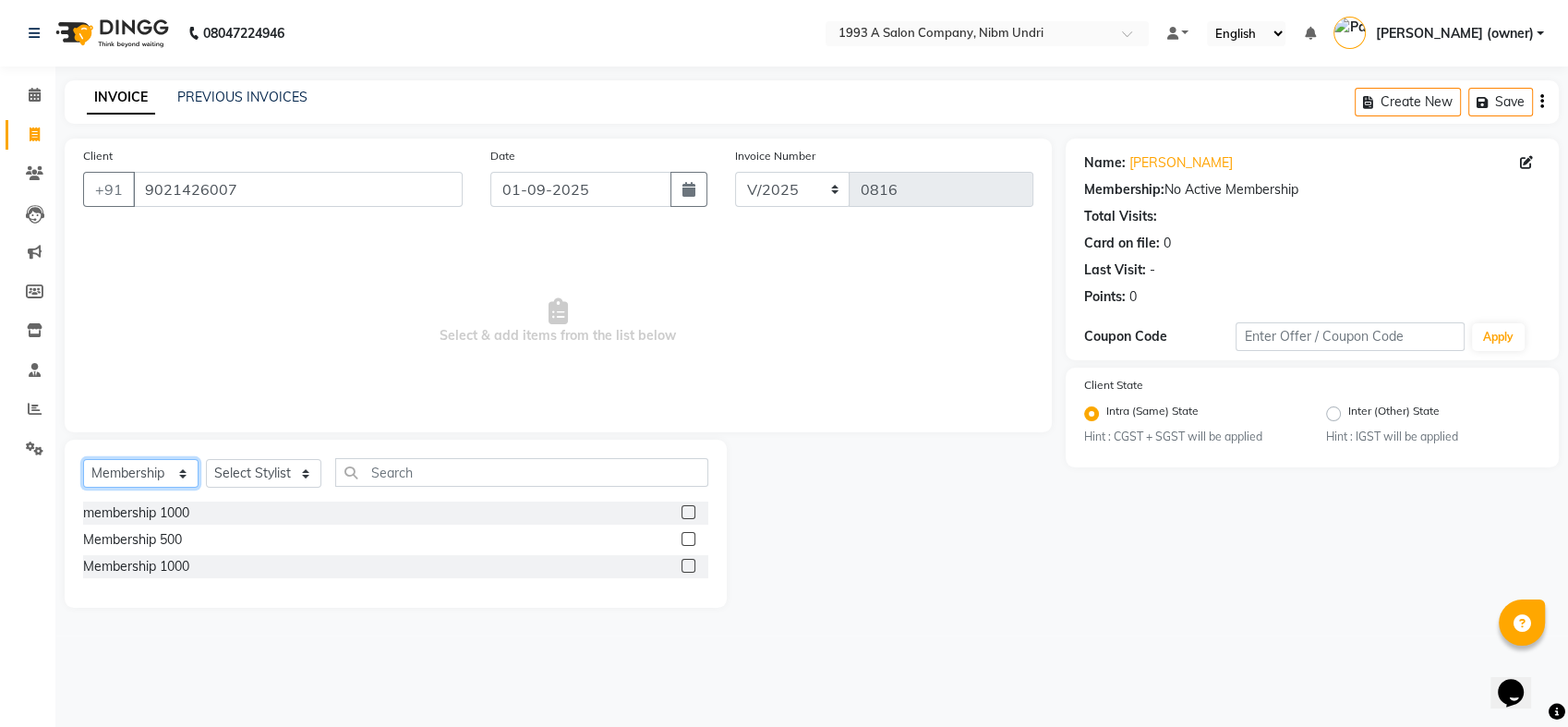
click at [194, 459] on select "Select Service Product Membership Package Voucher Prepaid Gift Card" at bounding box center [140, 473] width 115 height 29
select select "service"
click at [83, 459] on select "Select Service Product Membership Package Voucher Prepaid Gift Card" at bounding box center [140, 473] width 115 height 29
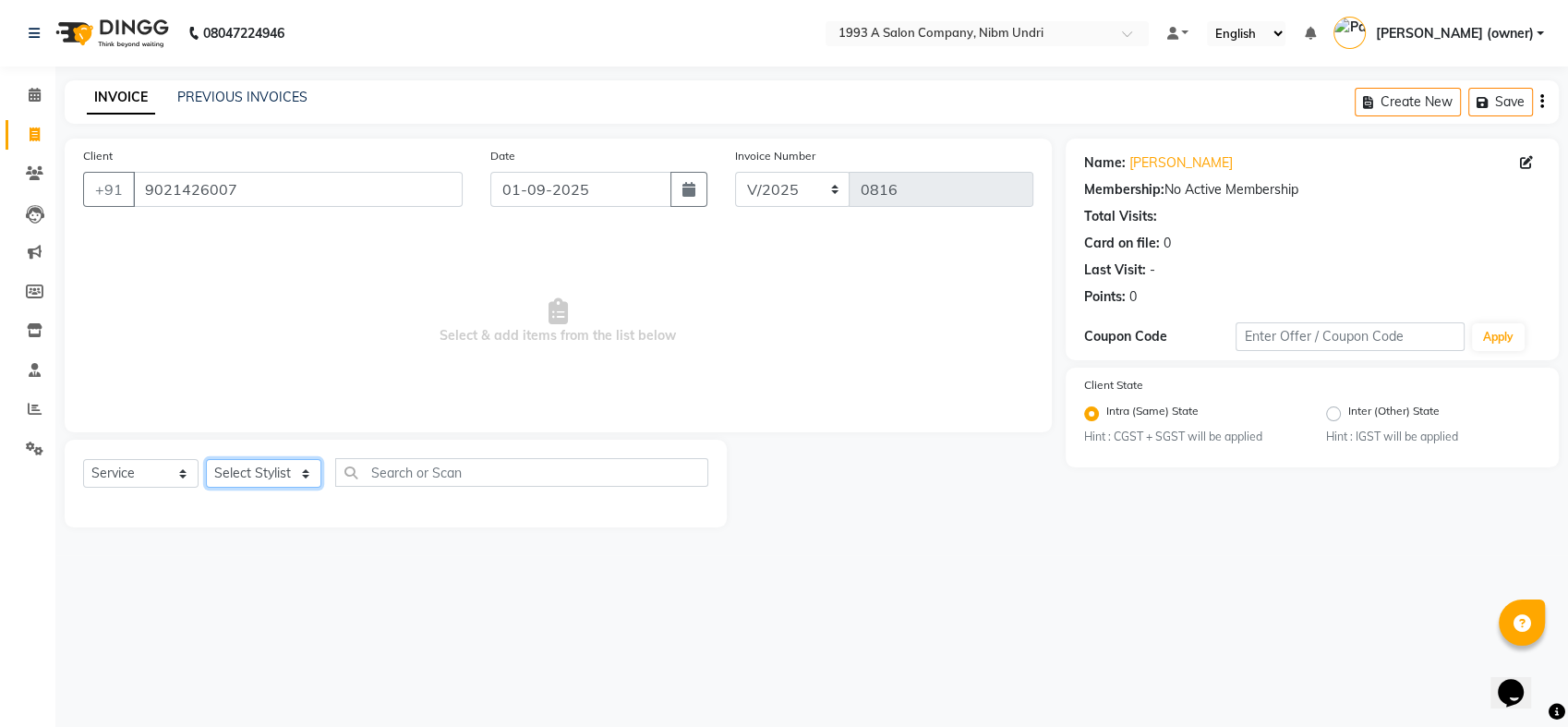
click at [315, 474] on select "Select Stylist Akash [PERSON_NAME] Khyale [PERSON_NAME] (owner) [PERSON_NAME]" at bounding box center [263, 473] width 115 height 29
select select "85221"
click at [206, 459] on select "Select Stylist Akash [PERSON_NAME] Khyale [PERSON_NAME] (owner) [PERSON_NAME]" at bounding box center [263, 473] width 115 height 29
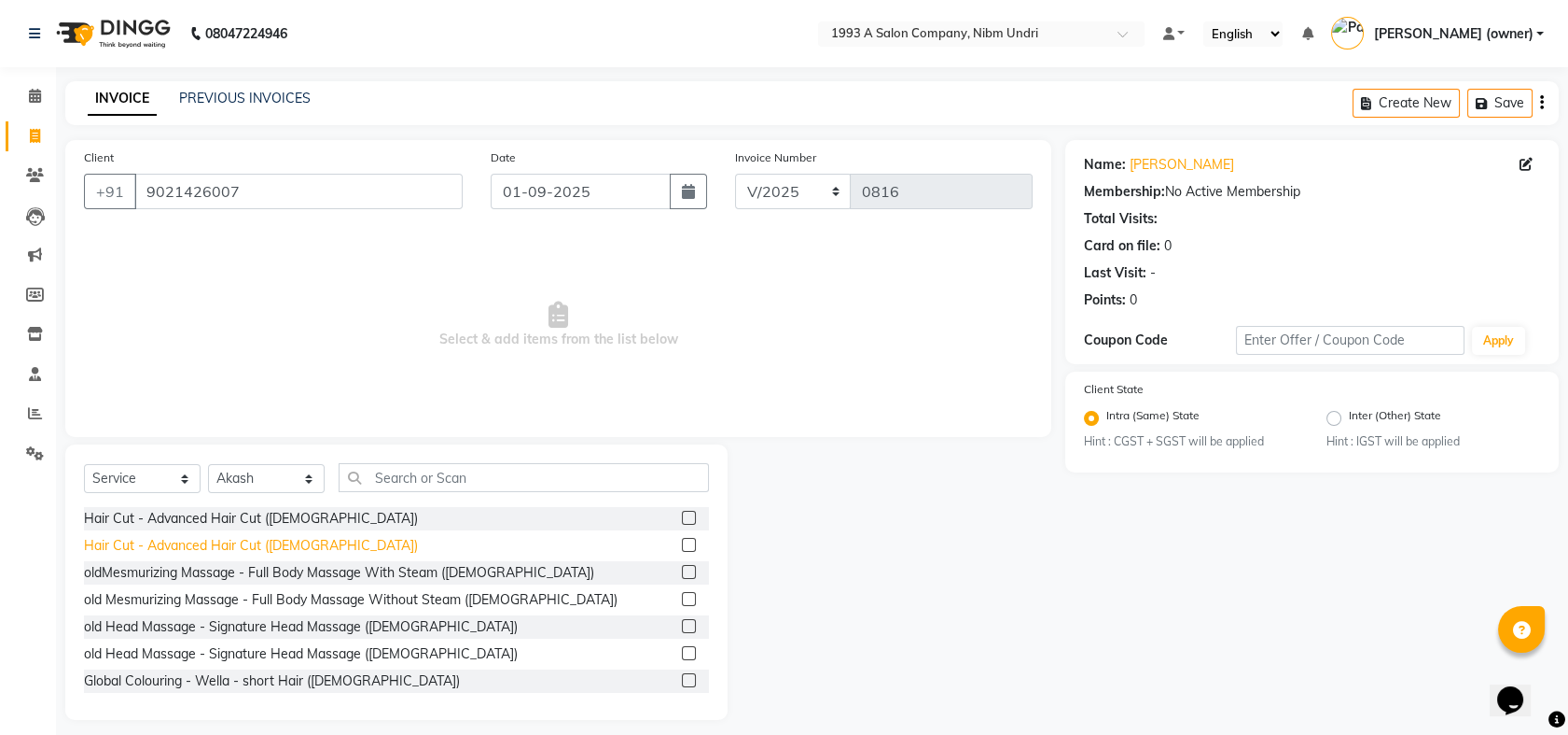
click at [217, 541] on div "Hair Cut - Advanced Hair Cut ([DEMOGRAPHIC_DATA])" at bounding box center [251, 545] width 334 height 20
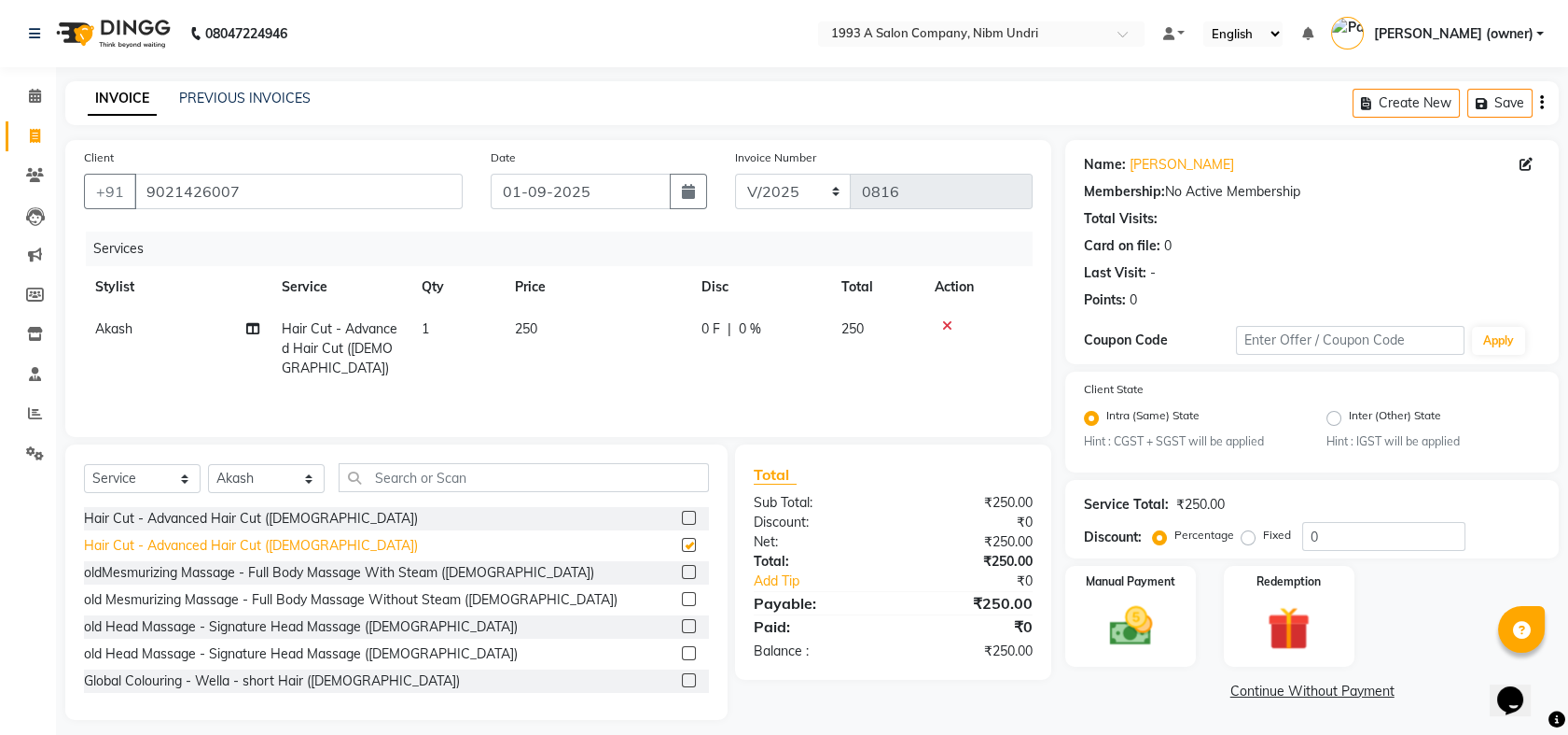
checkbox input "false"
click at [544, 321] on td "250" at bounding box center [597, 348] width 187 height 81
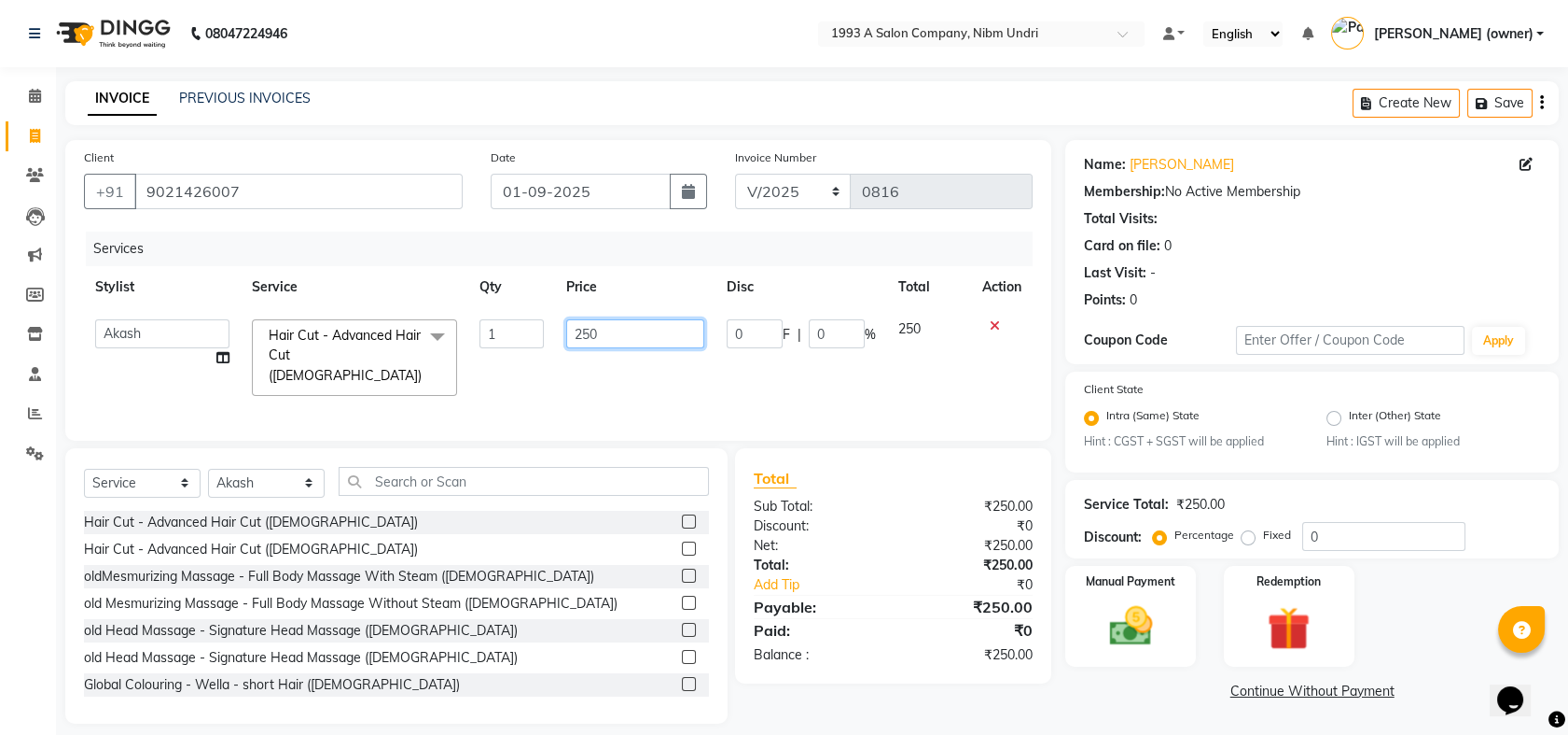
click at [647, 341] on input "250" at bounding box center [636, 333] width 138 height 29
type input "2"
type input "300"
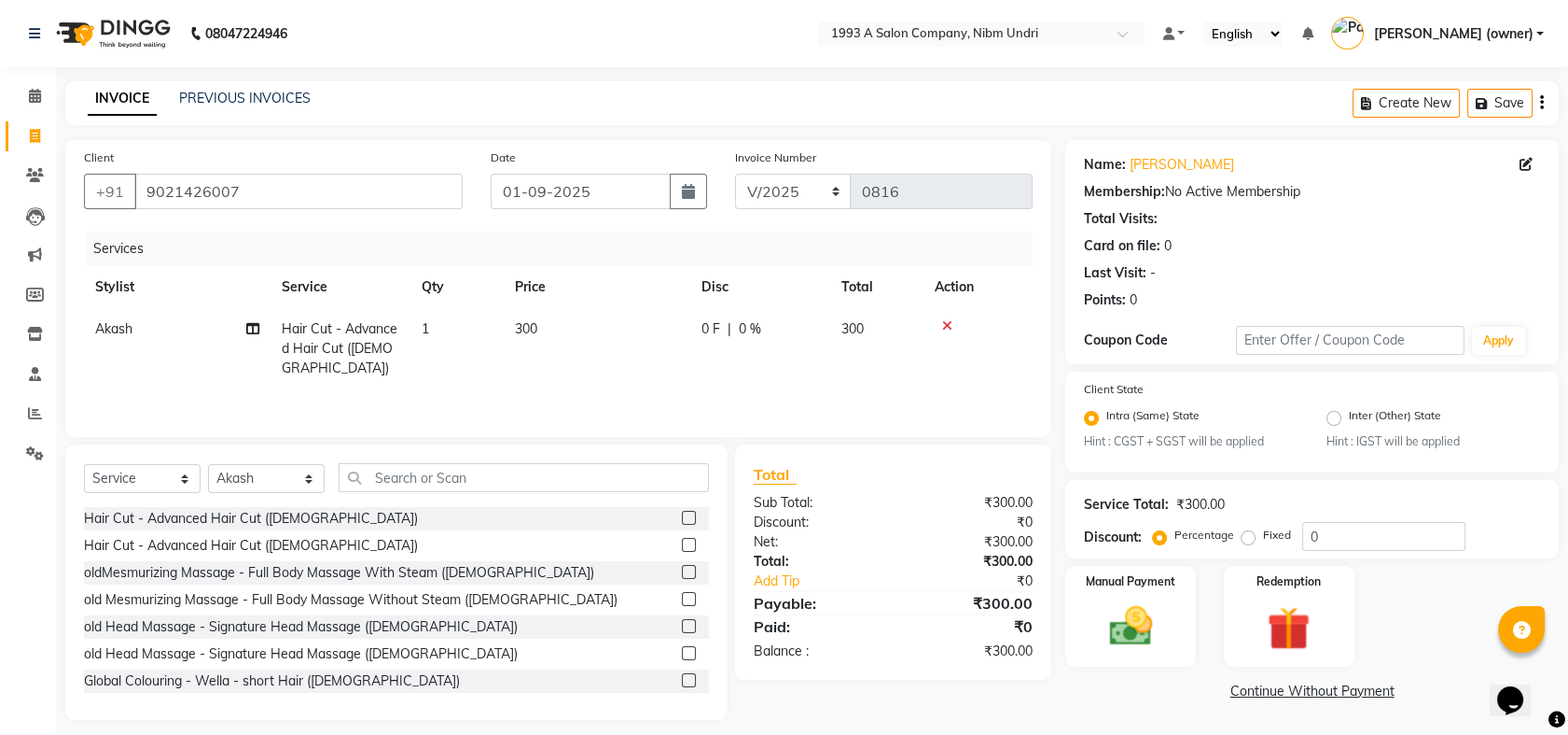
click at [893, 341] on td "300" at bounding box center [877, 348] width 93 height 81
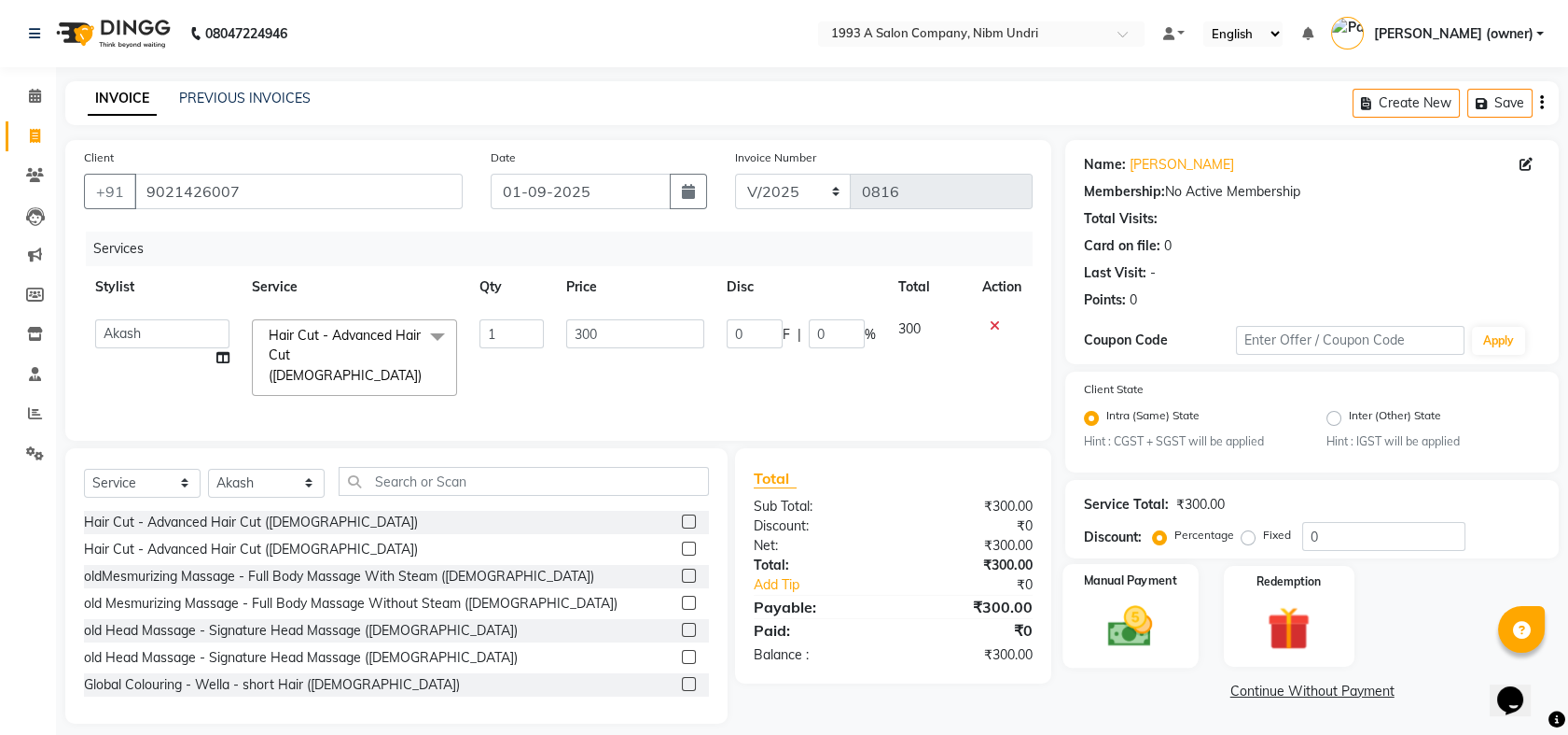
click at [1167, 614] on img at bounding box center [1131, 627] width 73 height 51
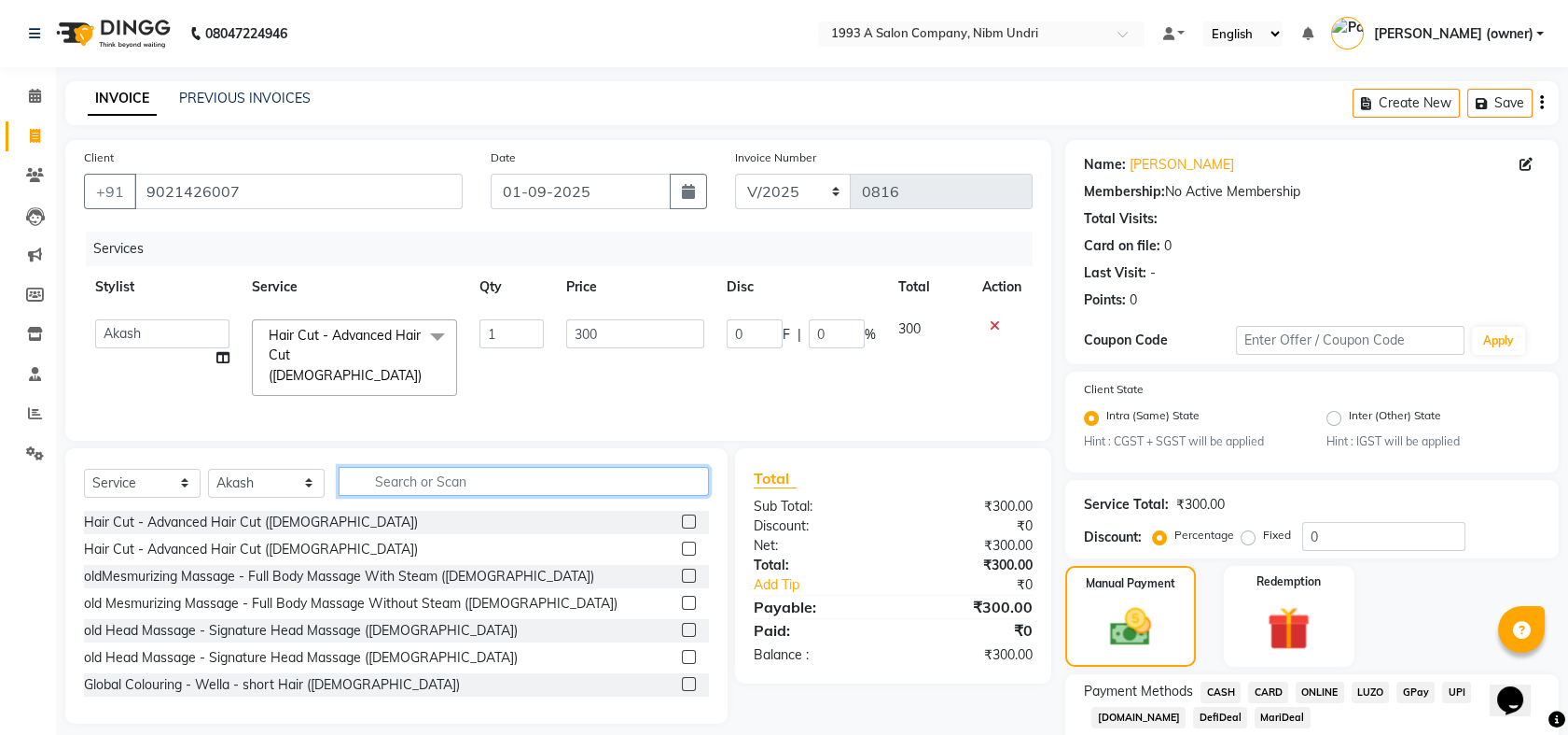
click at [473, 479] on input "text" at bounding box center [524, 481] width 371 height 29
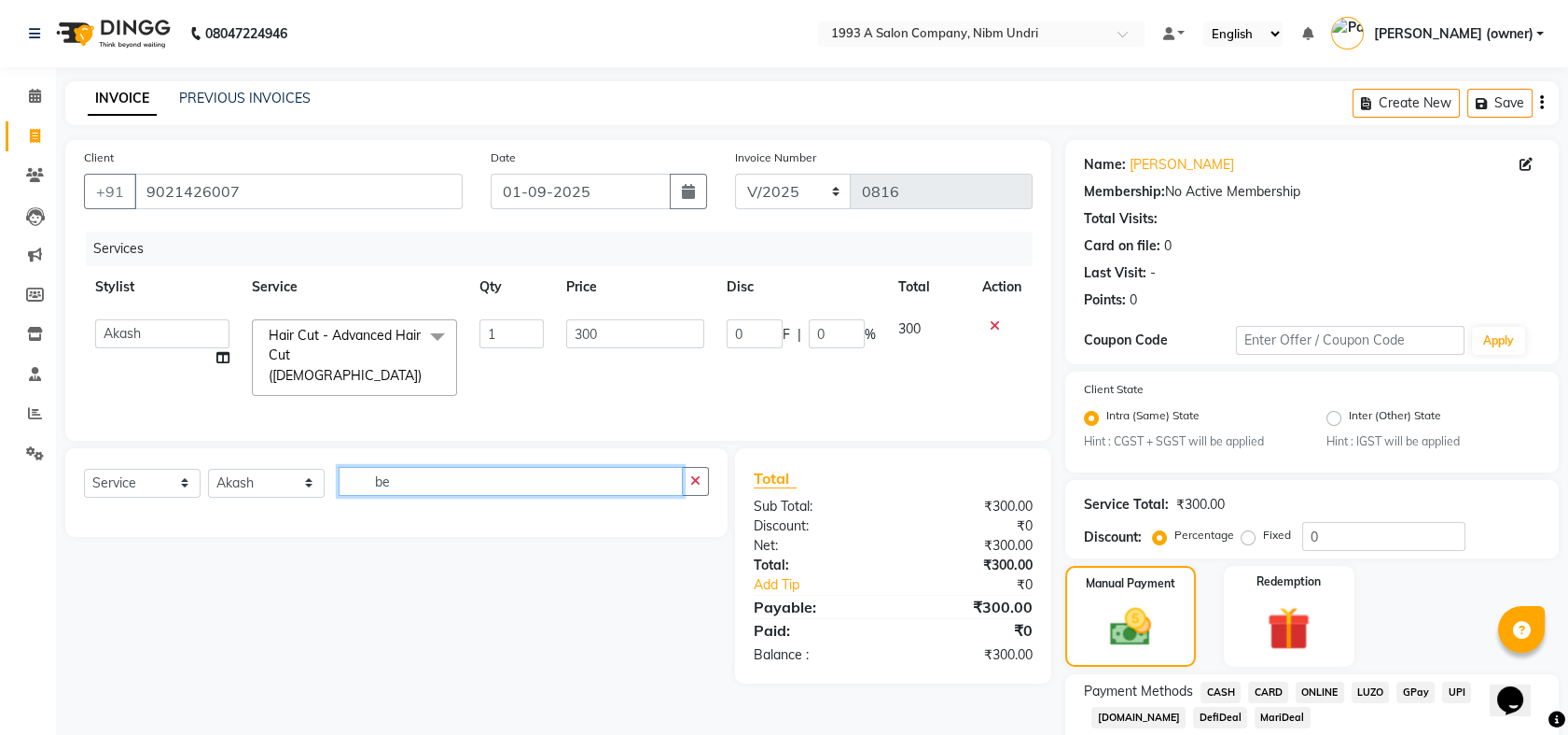
type input "b"
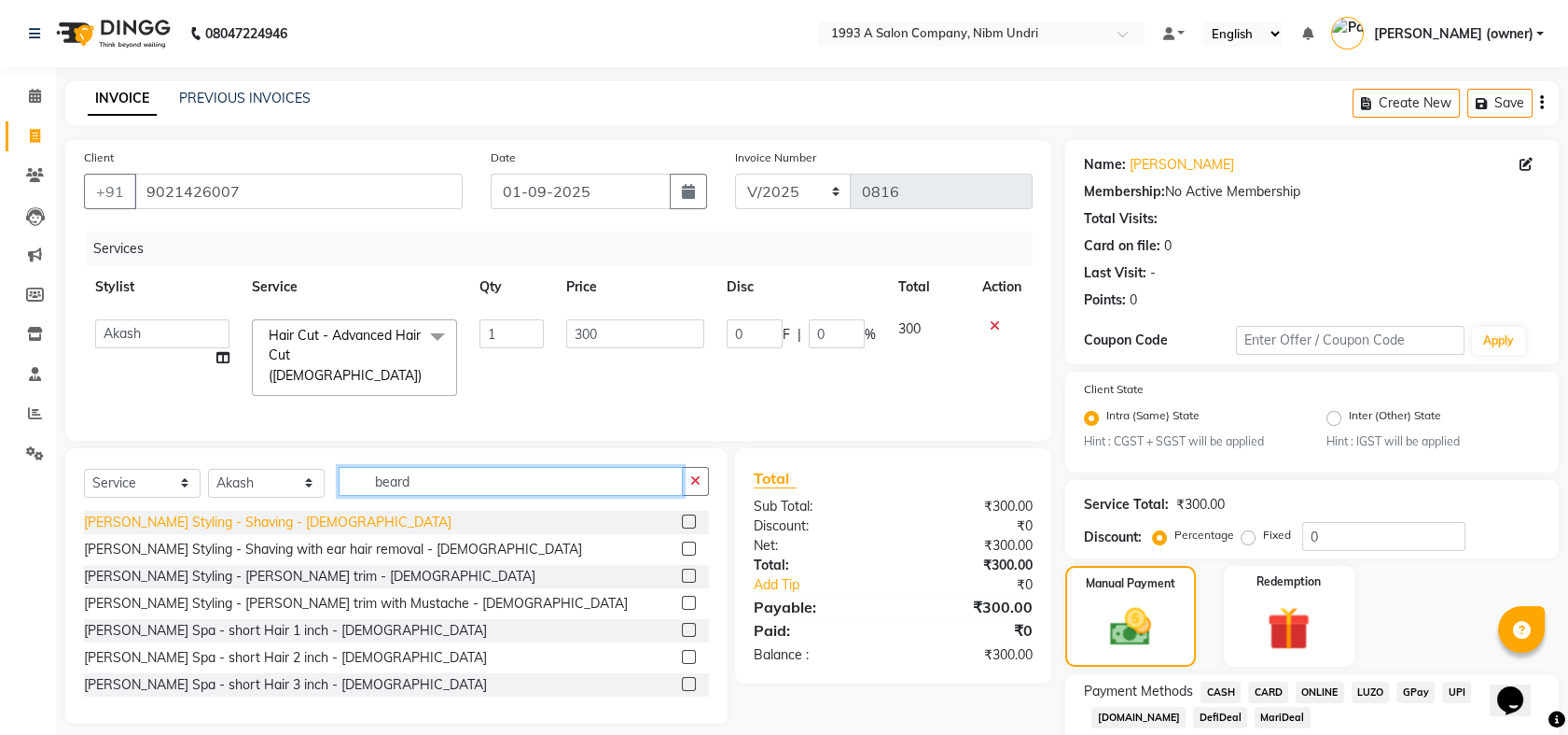
type input "beard"
click at [221, 522] on div "[PERSON_NAME] Styling - Shaving - [DEMOGRAPHIC_DATA]" at bounding box center [268, 522] width 368 height 20
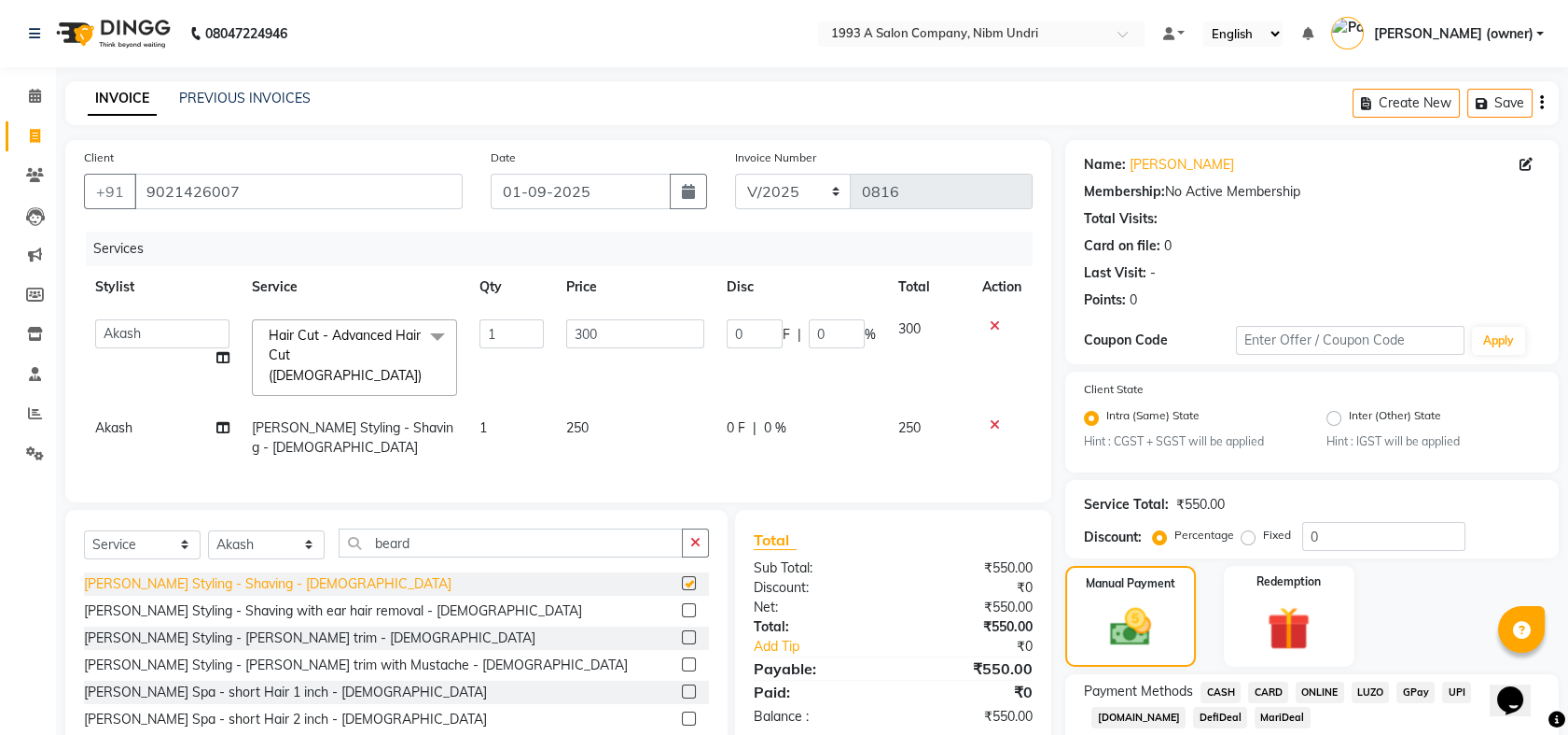
checkbox input "false"
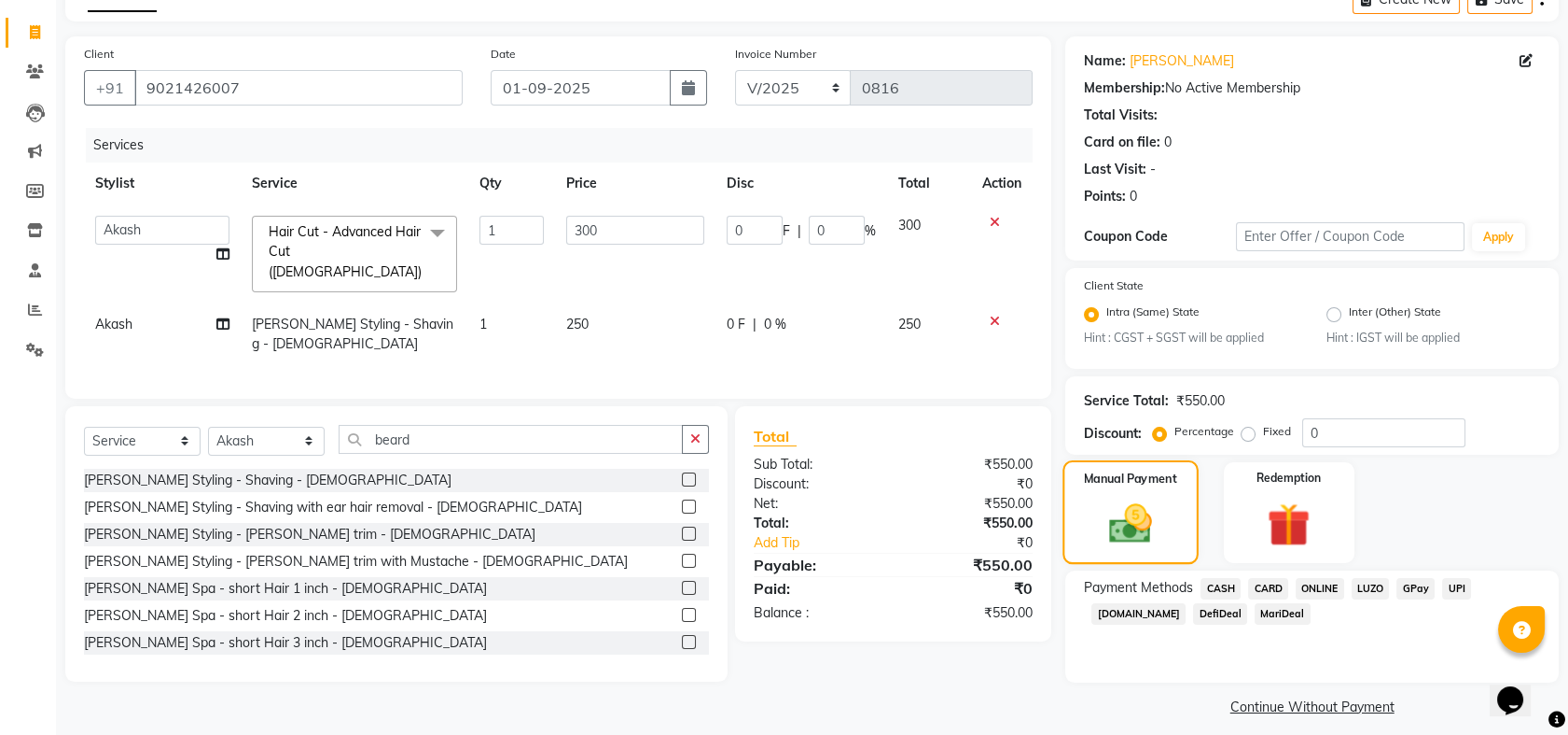
scroll to position [117, 0]
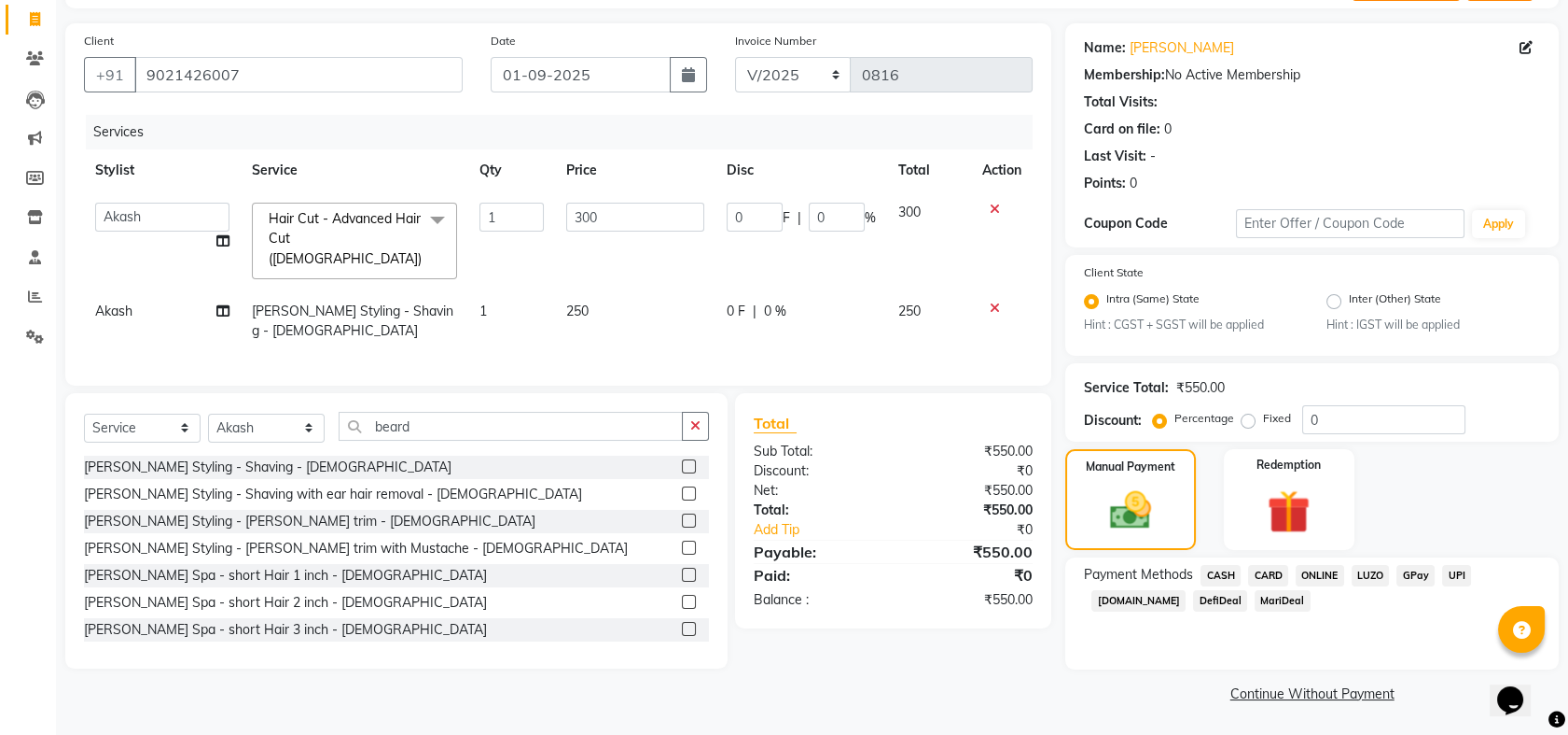
click at [1318, 567] on span "ONLINE" at bounding box center [1320, 575] width 49 height 21
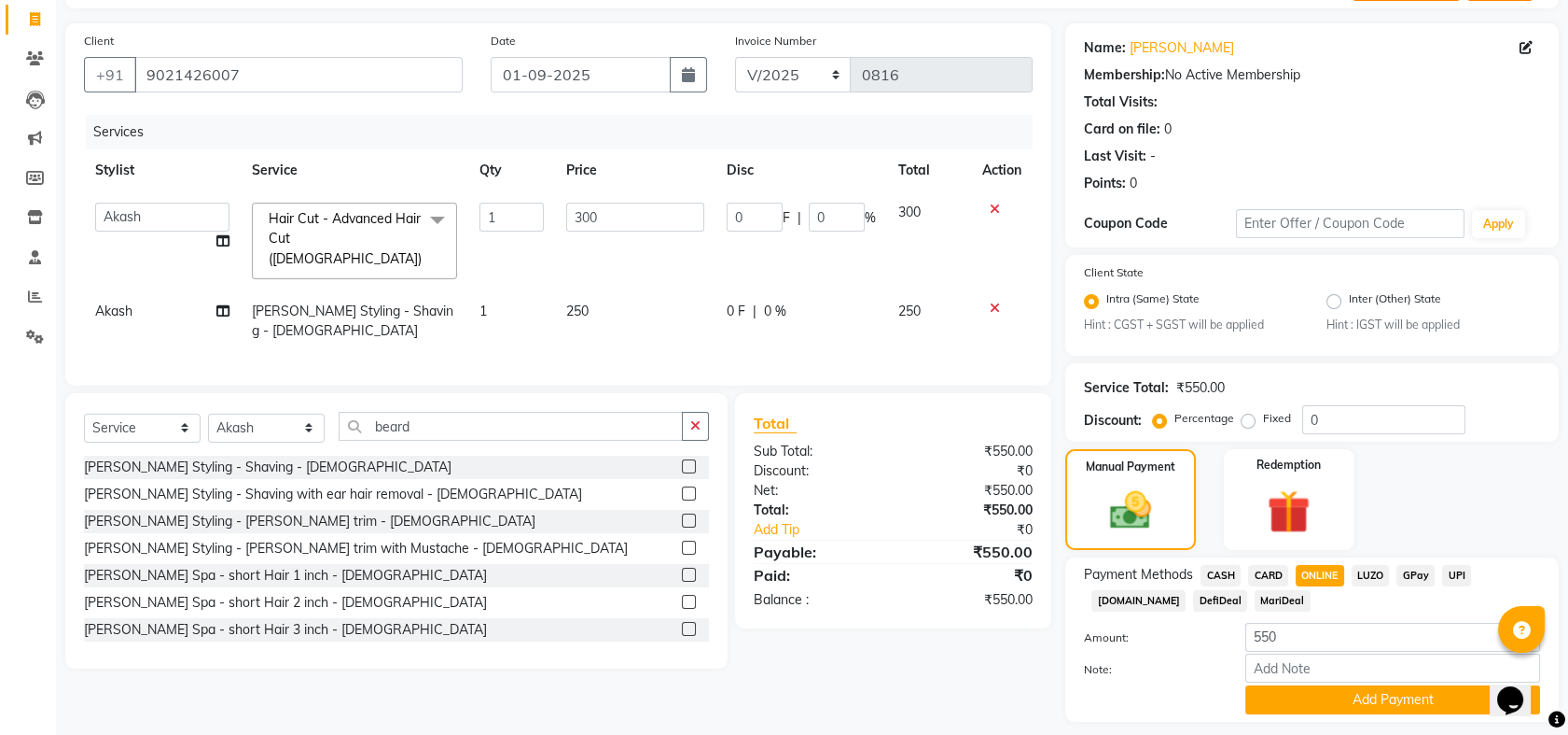
scroll to position [169, 0]
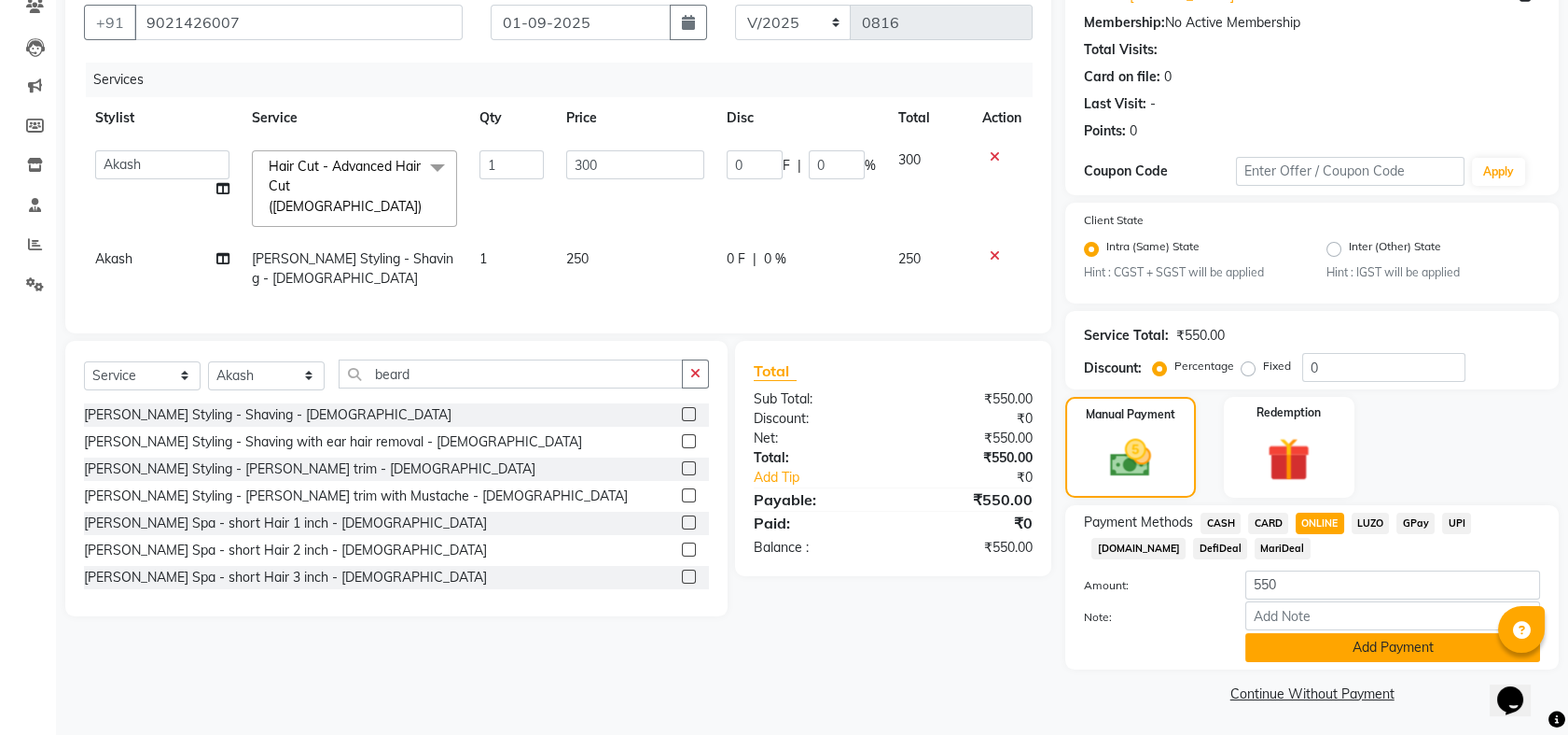
click at [1370, 650] on button "Add Payment" at bounding box center [1393, 647] width 295 height 29
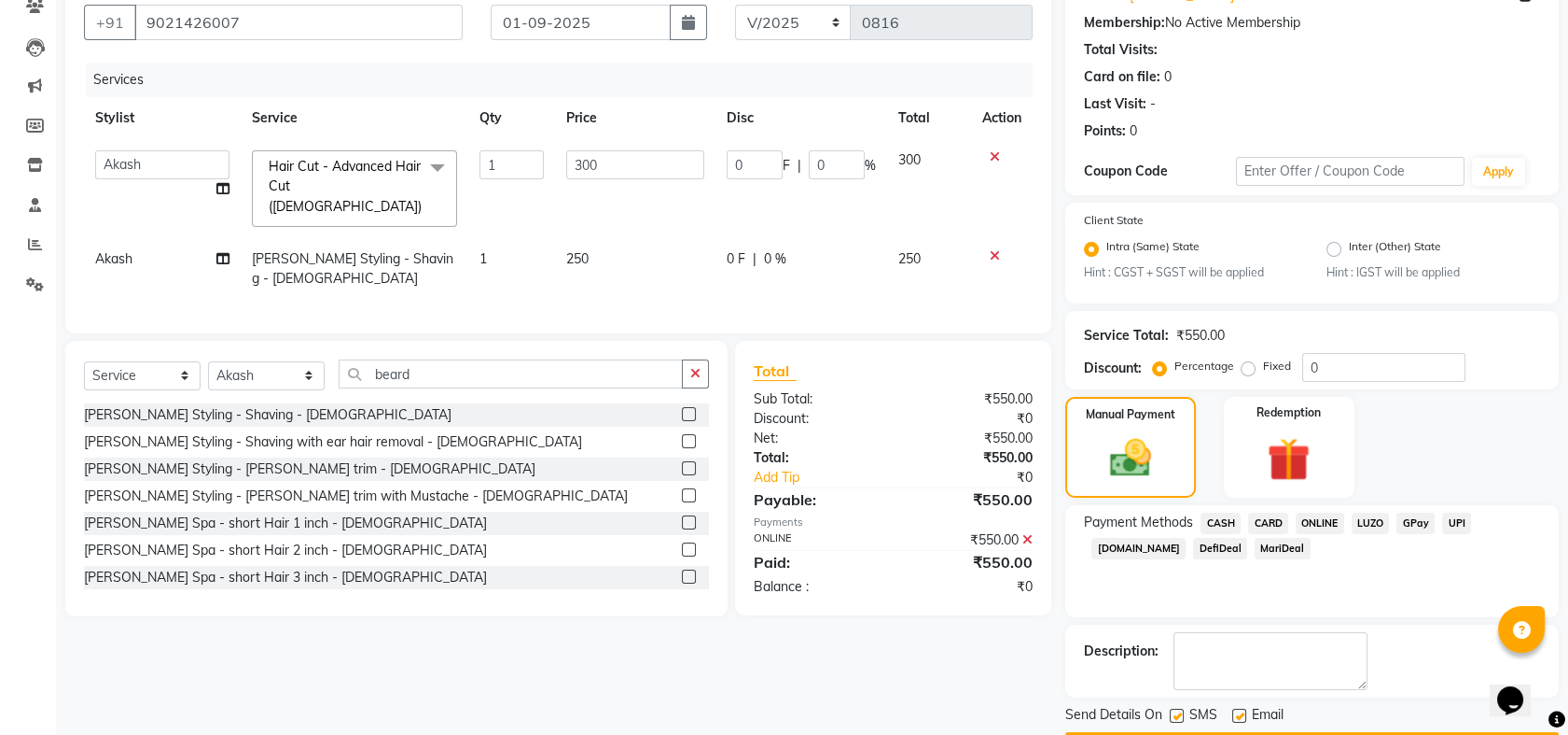
scroll to position [221, 0]
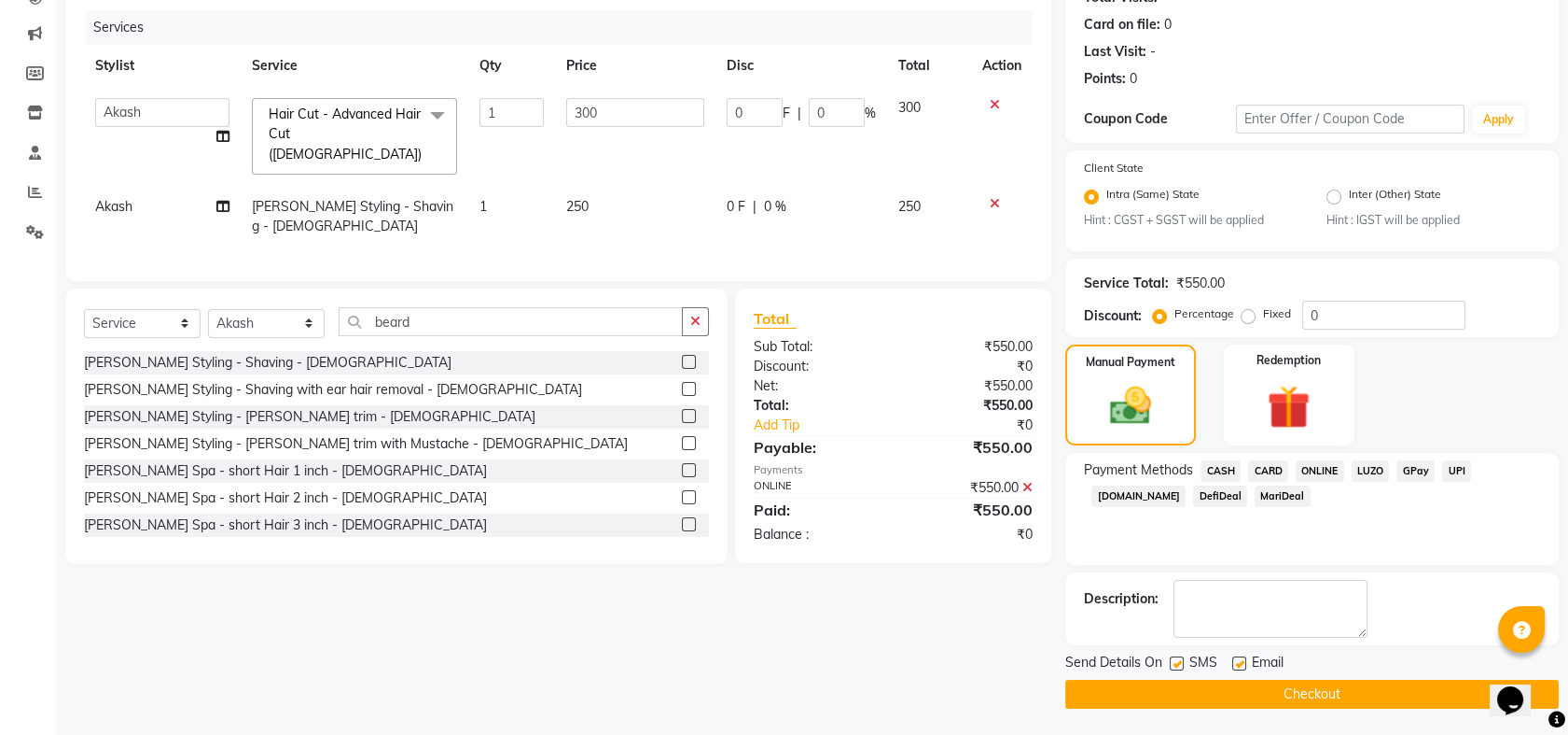
click at [1332, 693] on button "Checkout" at bounding box center [1312, 694] width 494 height 29
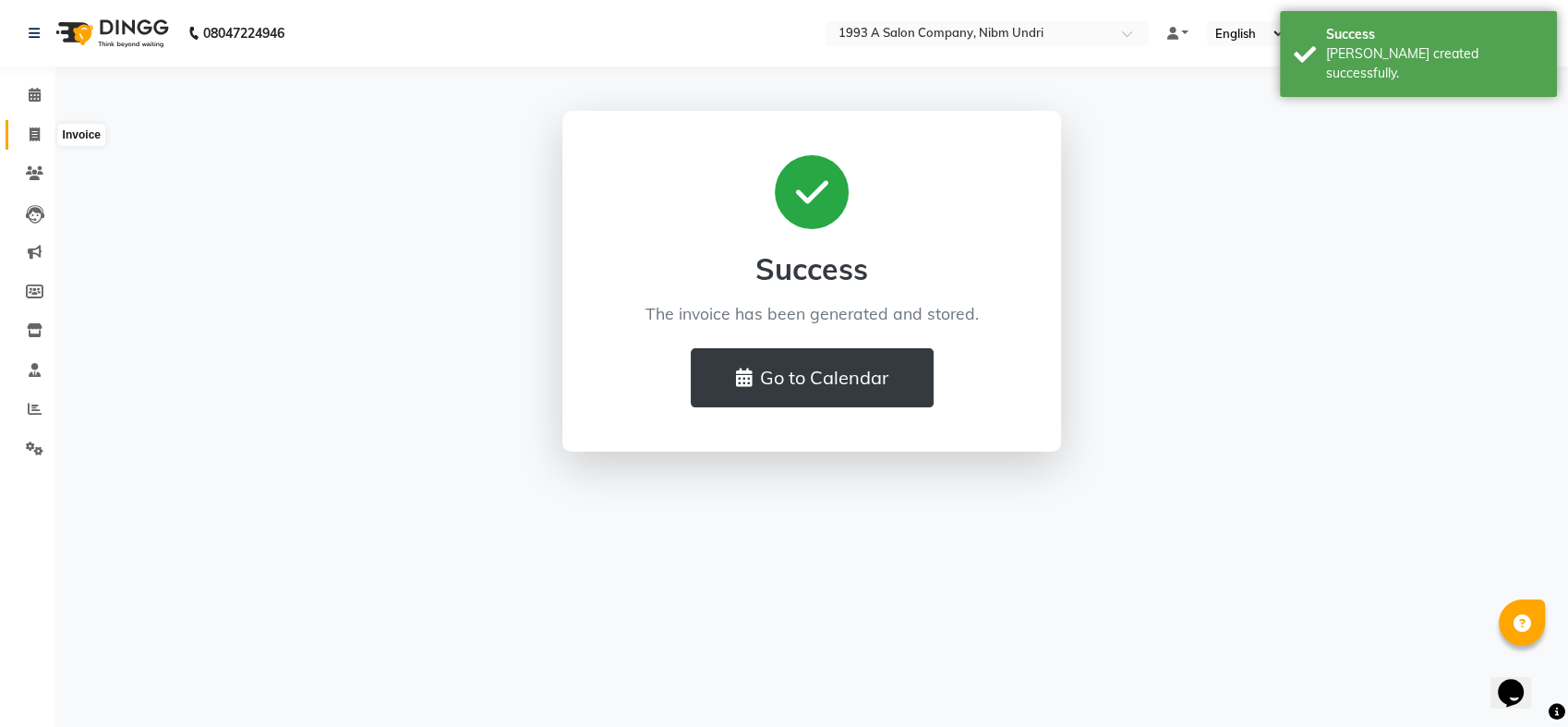
click at [37, 136] on icon at bounding box center [34, 134] width 10 height 14
select select "service"
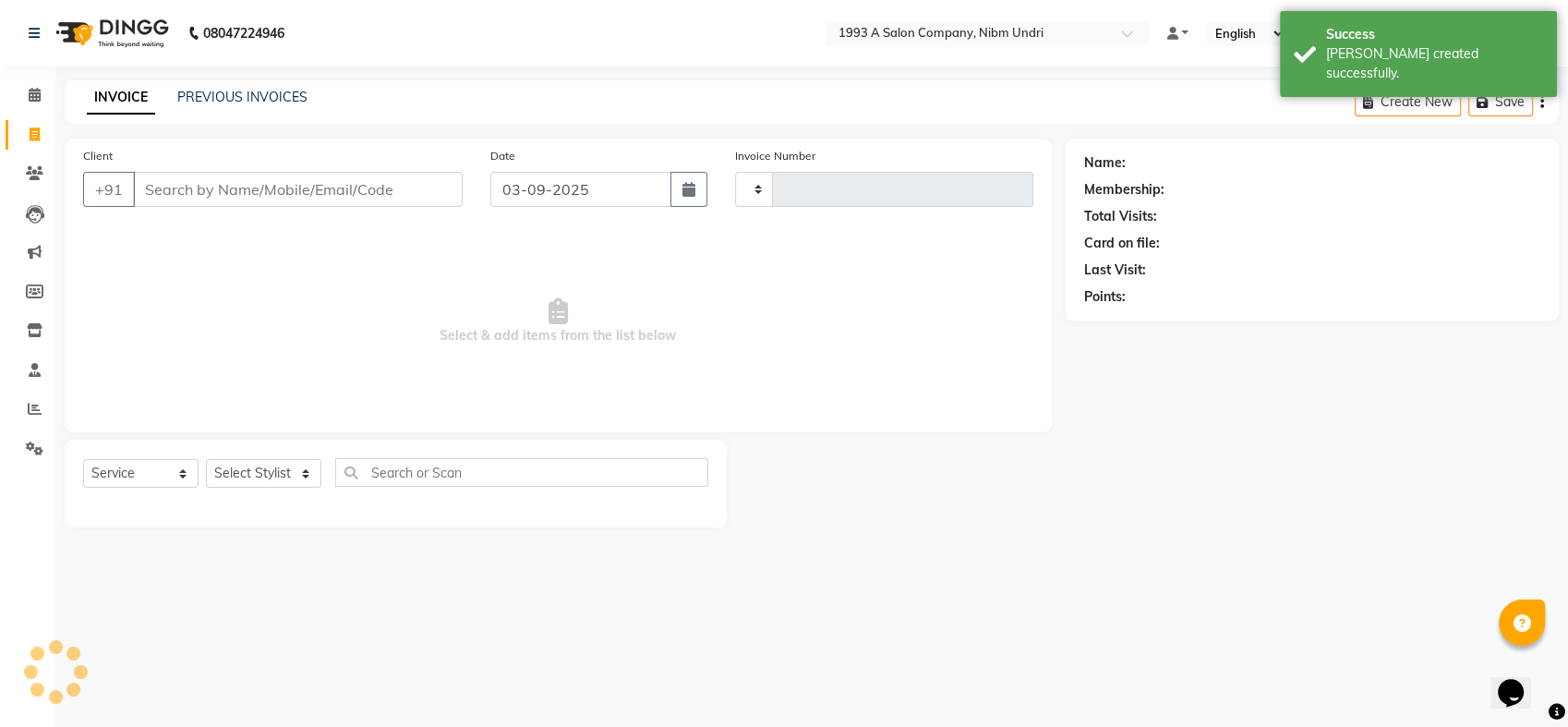
type input "0817"
select select "5137"
select select "membership"
